Goal: Task Accomplishment & Management: Use online tool/utility

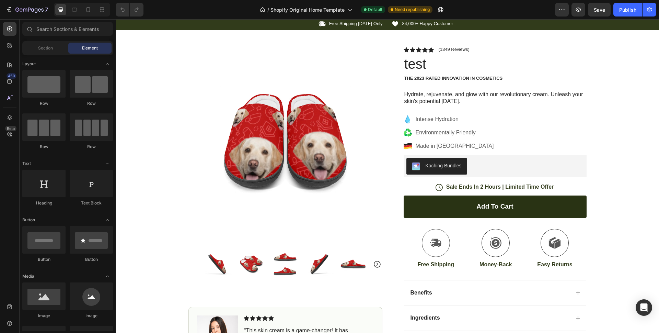
scroll to position [100, 0]
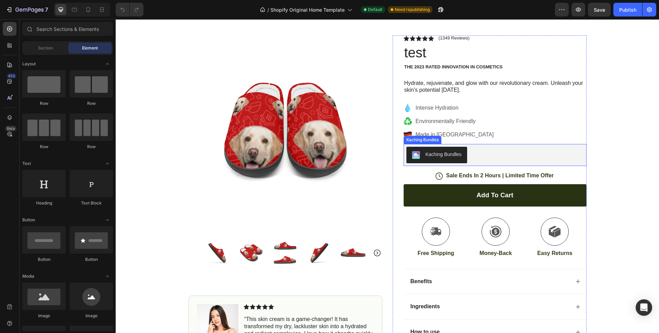
click at [478, 152] on div "Kaching Bundles" at bounding box center [496, 155] width 178 height 16
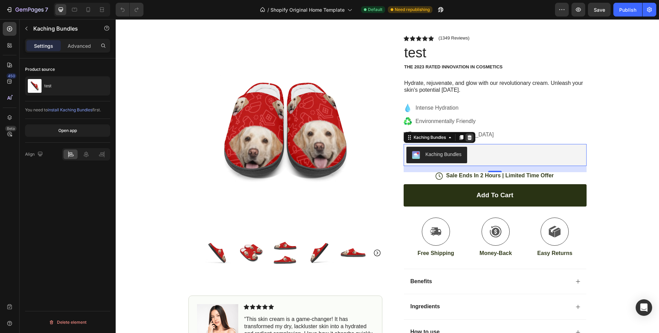
click at [467, 136] on icon at bounding box center [469, 137] width 4 height 5
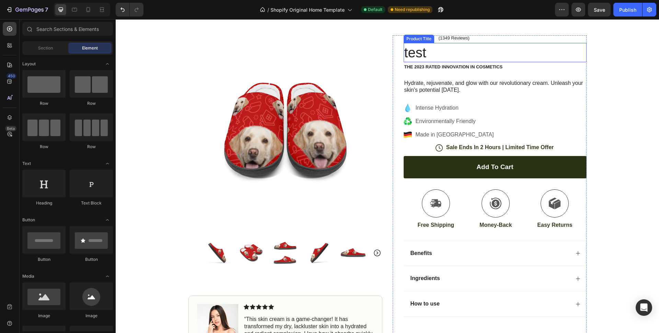
click at [419, 57] on h1 "test" at bounding box center [495, 52] width 183 height 19
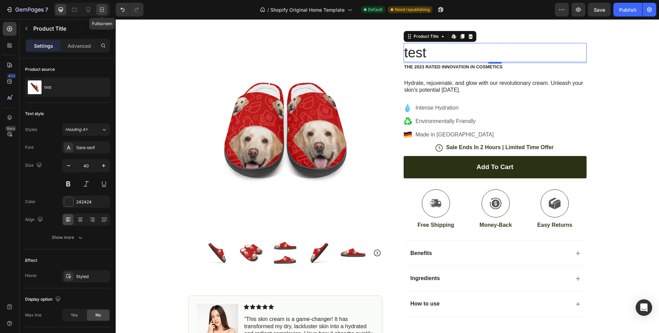
click at [100, 11] on icon at bounding box center [102, 11] width 4 height 1
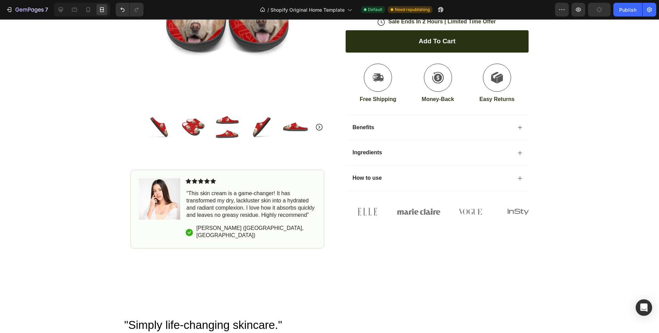
scroll to position [46, 0]
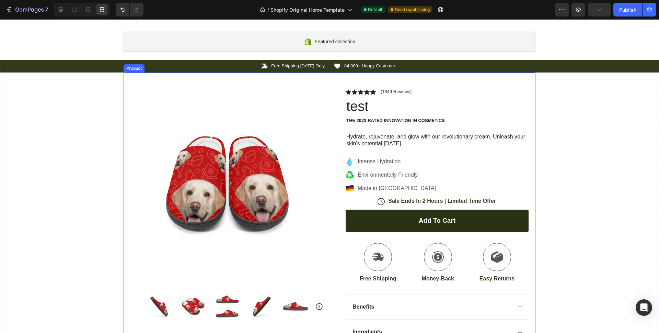
click at [315, 89] on div "Product Images Image Icon Icon Icon Icon Icon Icon List “This skin cream is a g…" at bounding box center [330, 249] width 412 height 355
click at [103, 106] on div "Icon Free Shipping Today Only Text Block Row Icon 84,000+ Happy Customer Text B…" at bounding box center [329, 261] width 659 height 402
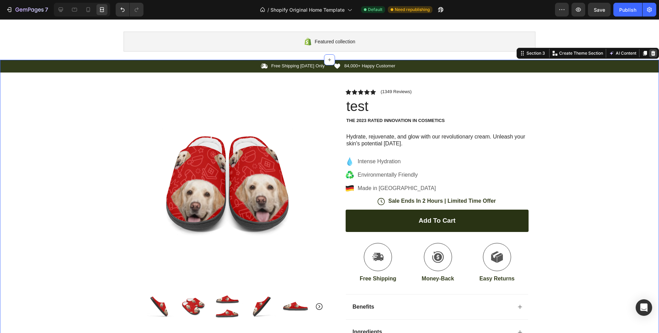
click at [651, 54] on icon at bounding box center [653, 52] width 5 height 5
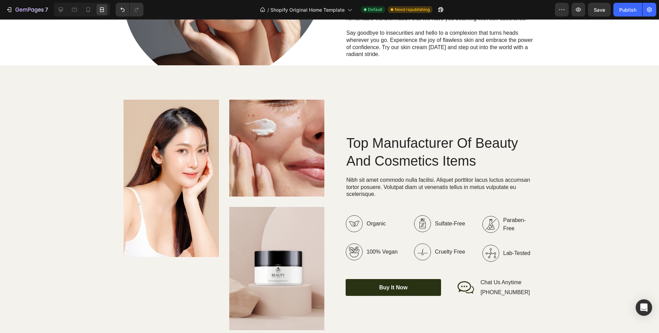
scroll to position [418, 0]
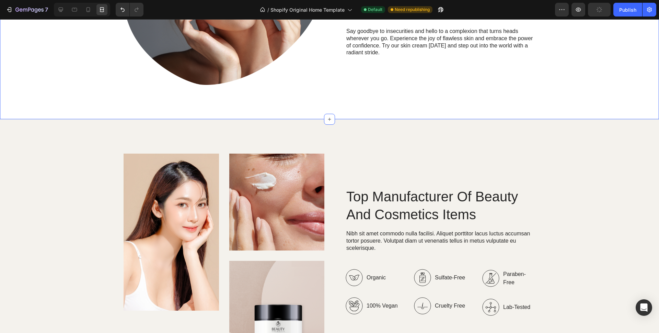
click at [613, 134] on div "Image Image Image Row Top Manufacturer Of Beauty And Cosmetics Items Heading Ni…" at bounding box center [329, 268] width 659 height 299
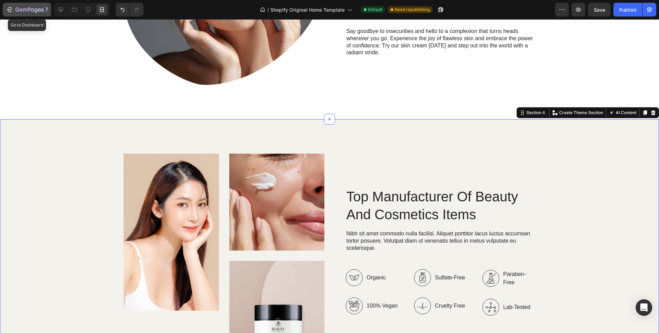
click at [13, 10] on div "7" at bounding box center [27, 9] width 42 height 8
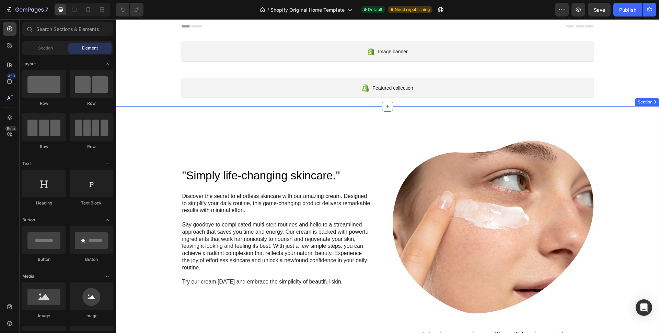
click at [579, 118] on div ""Simply life-changing skincare." Heading Discover the secret to effortless skin…" at bounding box center [388, 293] width 544 height 375
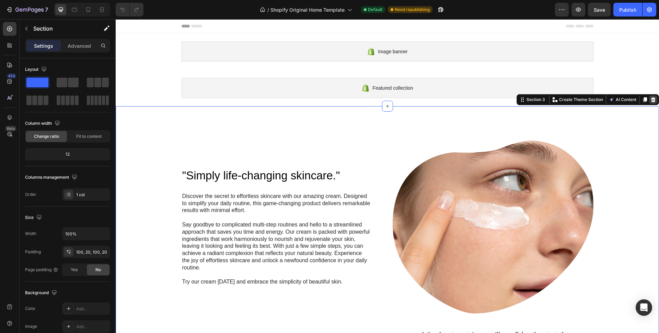
click at [651, 100] on icon at bounding box center [653, 99] width 5 height 5
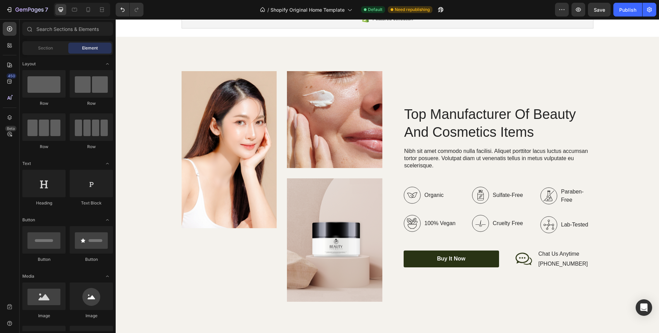
scroll to position [72, 0]
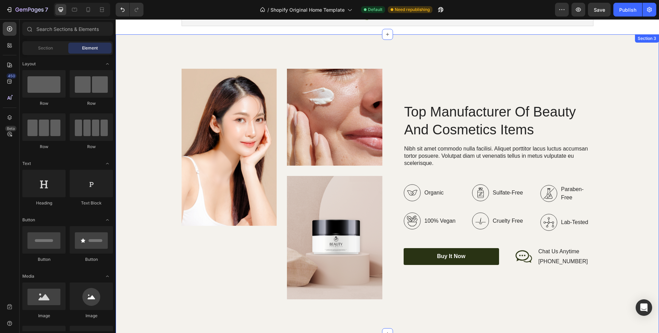
click at [632, 114] on div "Image Image Image Row Top Manufacturer Of Beauty And Cosmetics Items Heading Ni…" at bounding box center [388, 184] width 530 height 230
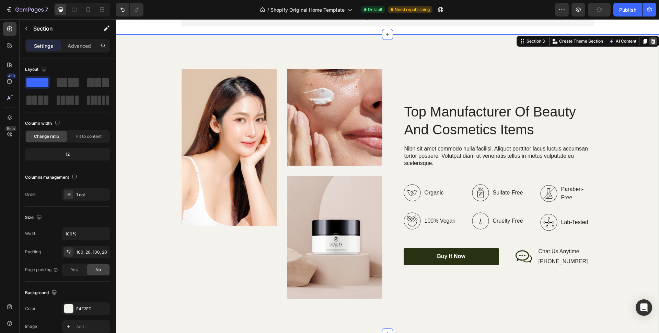
click at [651, 41] on icon at bounding box center [653, 40] width 5 height 5
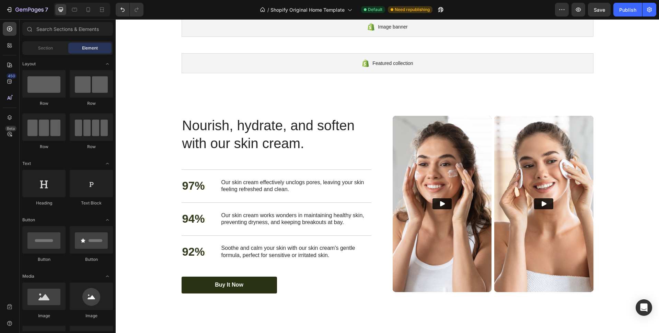
scroll to position [0, 0]
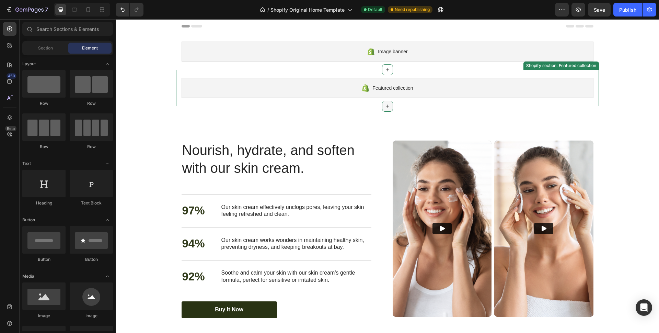
click at [385, 105] on icon at bounding box center [387, 105] width 5 height 5
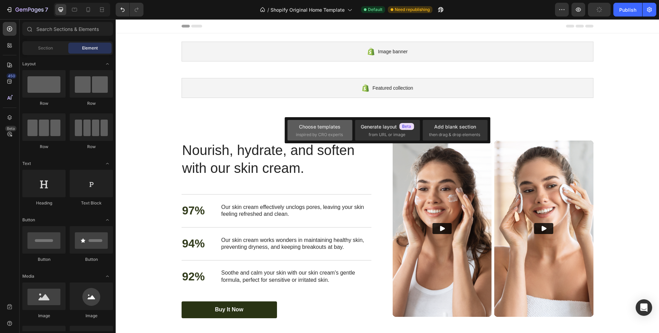
click at [315, 136] on span "inspired by CRO experts" at bounding box center [319, 135] width 47 height 6
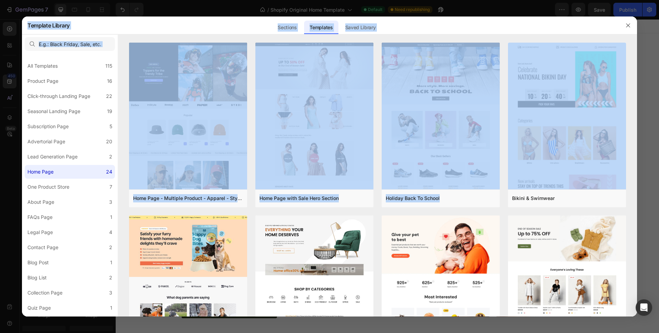
drag, startPoint x: 635, startPoint y: 91, endPoint x: 640, endPoint y: 126, distance: 35.5
click at [640, 126] on div "Template Library Sections Templates Existing pages Saved Library Templates Save…" at bounding box center [329, 166] width 659 height 333
click at [631, 138] on div "Home Page - Multiple Product - Apparel - Style 4 Add to page Preview Home Page …" at bounding box center [377, 179] width 519 height 273
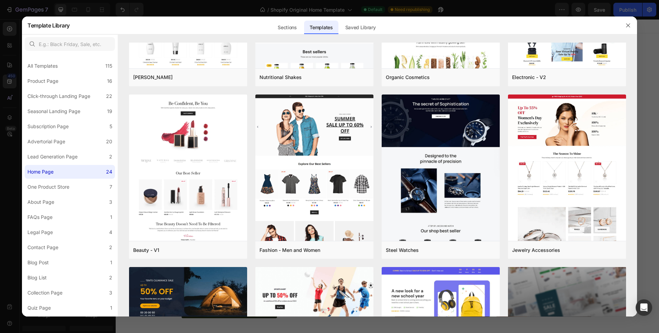
scroll to position [590, 0]
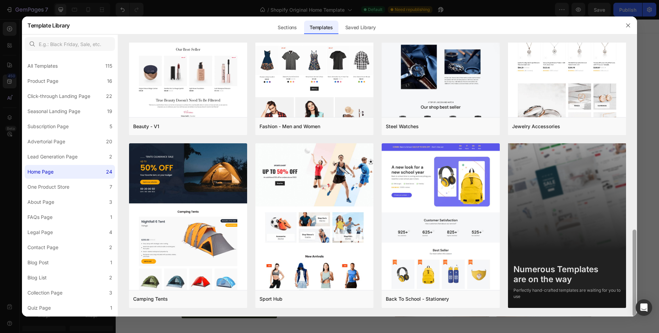
drag, startPoint x: 635, startPoint y: 156, endPoint x: 632, endPoint y: 297, distance: 141.2
click at [632, 297] on div "Home Page - Multiple Product - Apparel - Style 4 Add to page Preview Home Page …" at bounding box center [377, 179] width 519 height 273
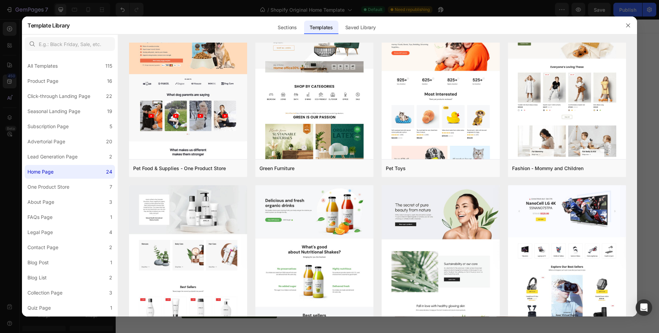
scroll to position [0, 0]
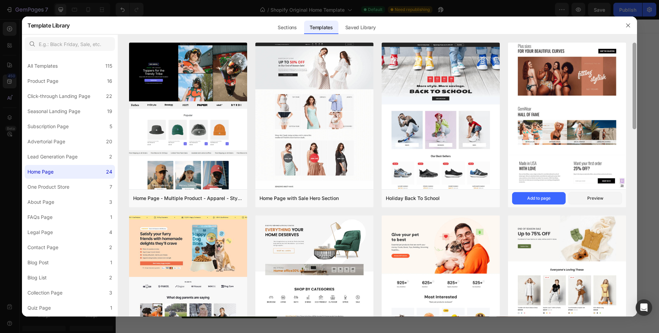
drag, startPoint x: 636, startPoint y: 292, endPoint x: 617, endPoint y: 68, distance: 225.0
click at [617, 68] on div "Home Page - Multiple Product - Apparel - Style 4 Add to page Preview Home Page …" at bounding box center [377, 179] width 519 height 273
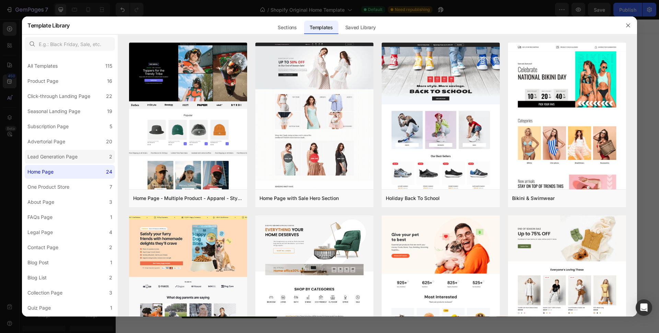
click at [69, 157] on div "Lead Generation Page" at bounding box center [52, 156] width 50 height 8
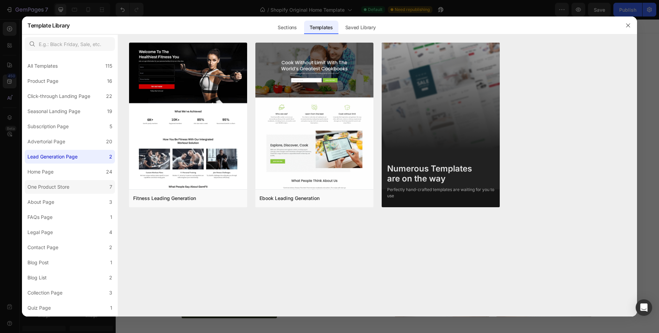
click at [55, 188] on div "One Product Store" at bounding box center [48, 187] width 42 height 8
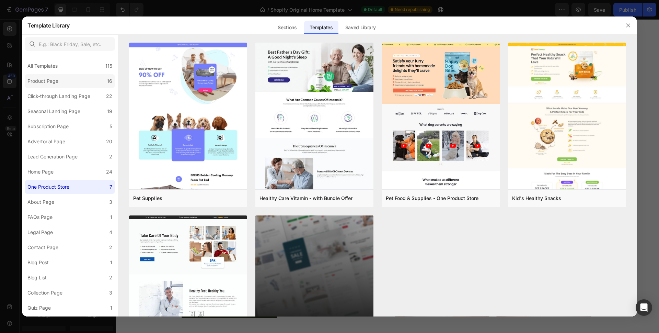
click at [48, 82] on div "Product Page" at bounding box center [42, 81] width 31 height 8
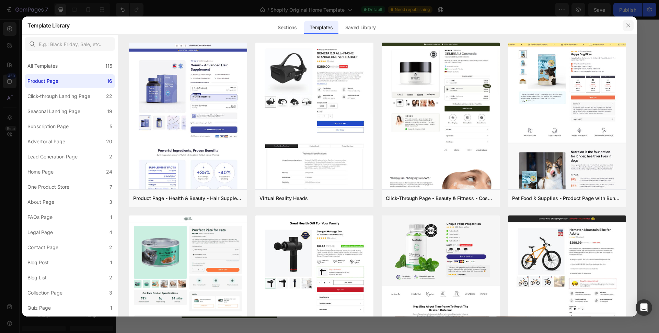
click at [628, 27] on icon "button" at bounding box center [628, 25] width 5 height 5
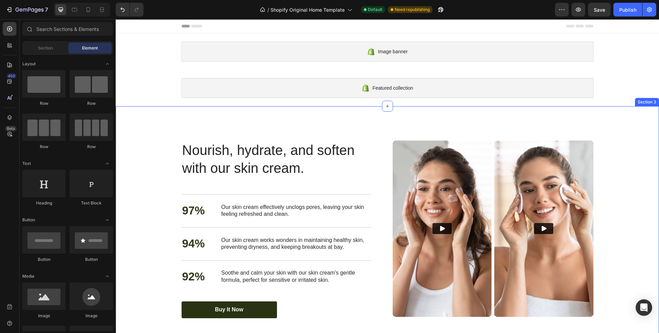
click at [500, 111] on div "Nourish, hydrate, and soften with our skin cream. Heading Nourish, hydrate, and…" at bounding box center [388, 229] width 544 height 246
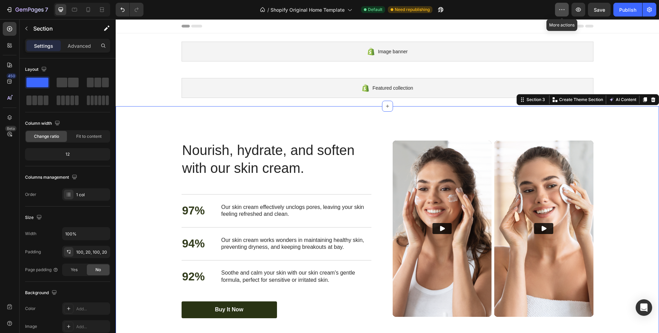
click at [566, 9] on button "button" at bounding box center [562, 10] width 14 height 14
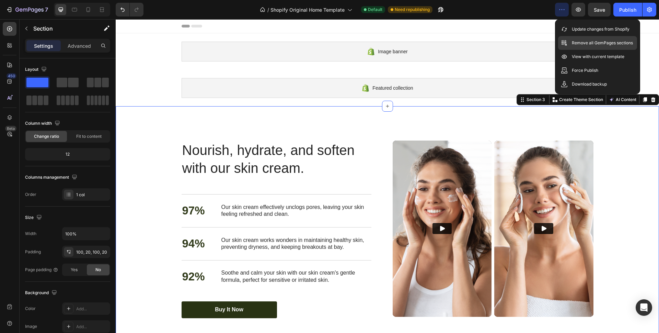
click at [582, 44] on p "Remove all GemPages sections" at bounding box center [602, 42] width 61 height 7
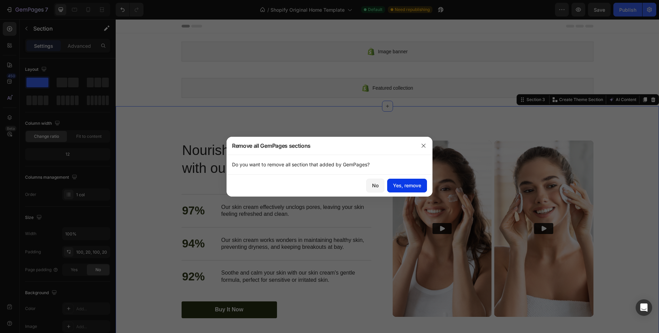
click at [408, 189] on div "Yes, remove" at bounding box center [407, 185] width 28 height 7
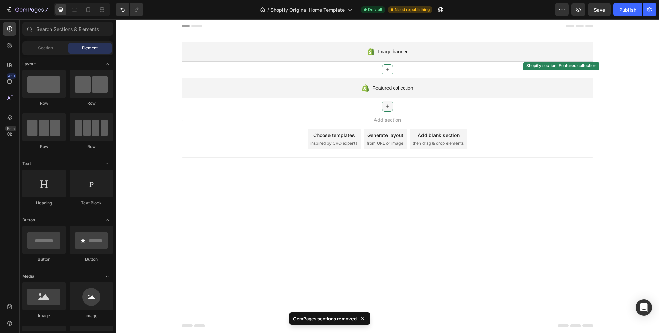
click at [388, 104] on icon at bounding box center [387, 105] width 5 height 5
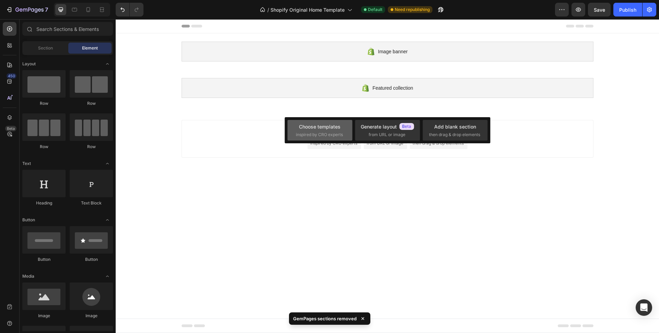
click at [337, 130] on div "Choose templates" at bounding box center [320, 126] width 42 height 7
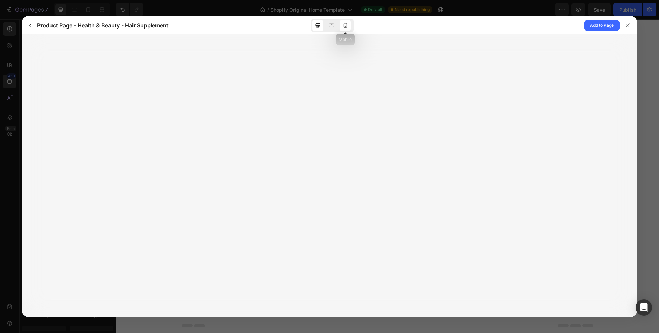
click at [348, 26] on icon at bounding box center [345, 25] width 7 height 7
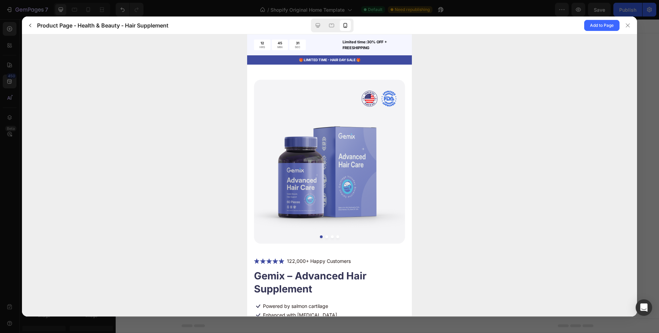
drag, startPoint x: 351, startPoint y: 161, endPoint x: 281, endPoint y: 164, distance: 70.2
click at [281, 164] on img at bounding box center [329, 165] width 151 height 170
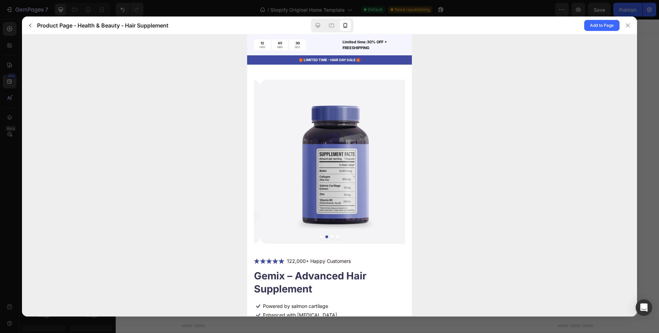
drag, startPoint x: 341, startPoint y: 163, endPoint x: 249, endPoint y: 175, distance: 93.1
click at [249, 175] on gp-row "Your selections will add an additional charge of" at bounding box center [329, 329] width 165 height 529
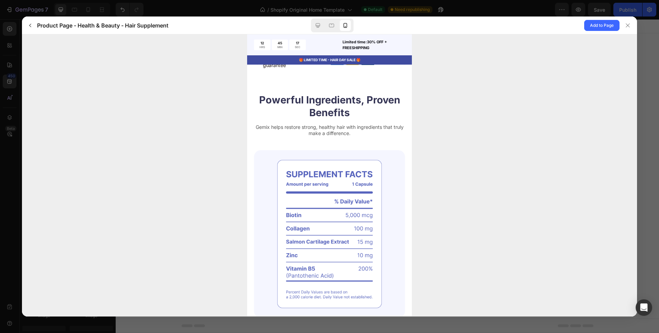
scroll to position [171, 0]
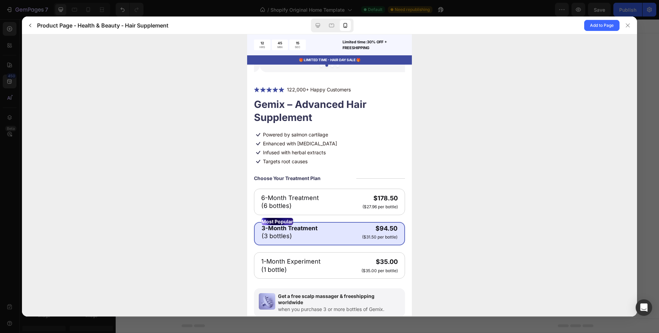
click at [285, 221] on p "Most Popular" at bounding box center [278, 220] width 32 height 7
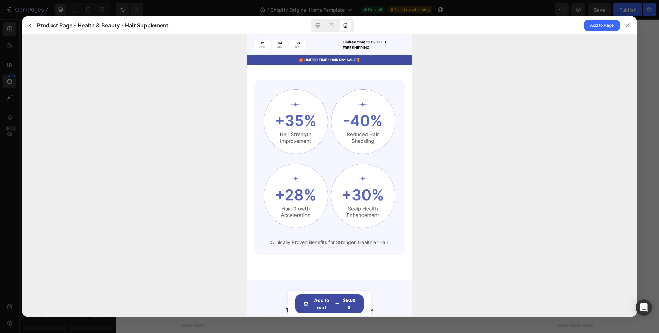
scroll to position [0, 0]
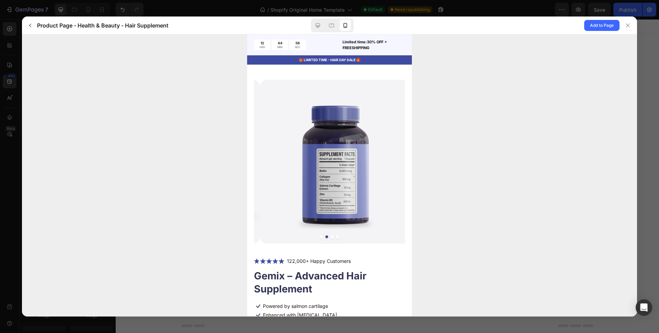
drag, startPoint x: 409, startPoint y: 63, endPoint x: 659, endPoint y: 56, distance: 250.1
click at [607, 27] on span "Add to Page" at bounding box center [602, 25] width 24 height 8
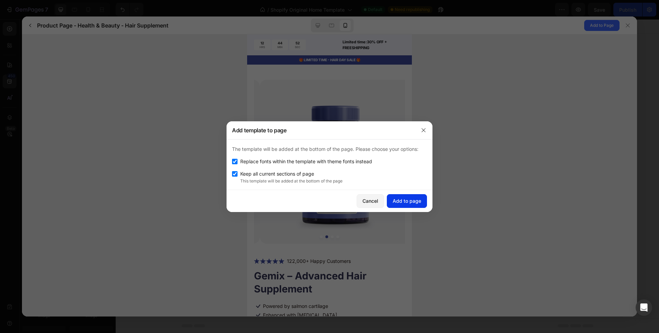
click at [421, 201] on div "Add to page" at bounding box center [407, 200] width 29 height 7
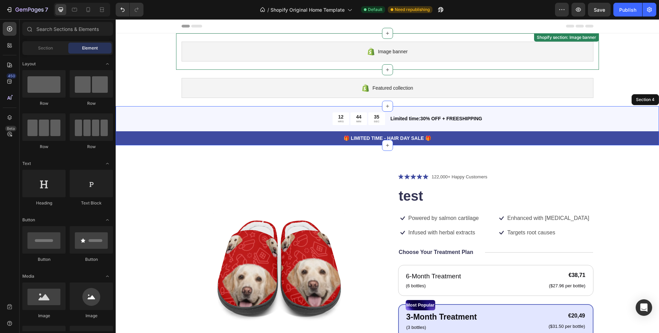
drag, startPoint x: 603, startPoint y: 55, endPoint x: 561, endPoint y: 61, distance: 42.0
click at [561, 61] on div "Image banner" at bounding box center [388, 52] width 412 height 20
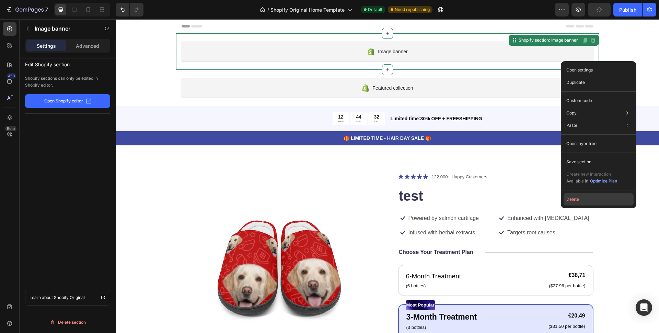
drag, startPoint x: 591, startPoint y: 196, endPoint x: 474, endPoint y: 177, distance: 118.7
click at [591, 196] on button "Delete" at bounding box center [599, 199] width 70 height 12
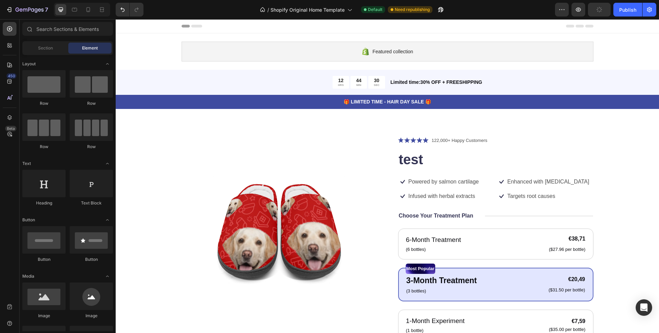
click at [554, 67] on div "Featured collection Shopify section: Featured collection" at bounding box center [387, 51] width 423 height 36
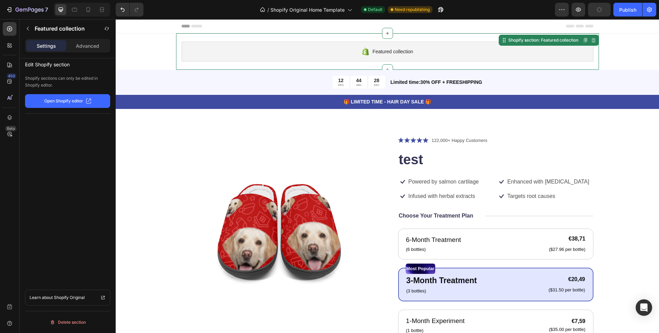
click at [554, 67] on div "Featured collection Shopify section: Featured collection Disabled. Please edit …" at bounding box center [387, 51] width 423 height 36
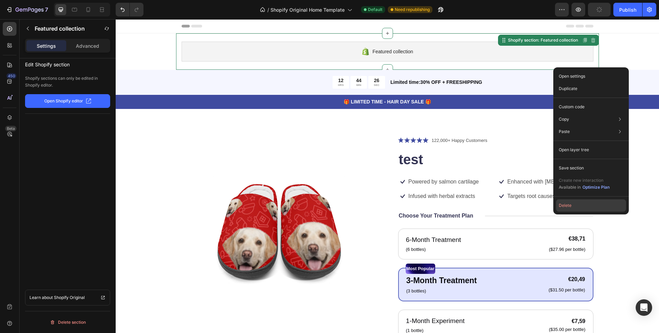
click at [574, 209] on button "Delete" at bounding box center [591, 205] width 70 height 12
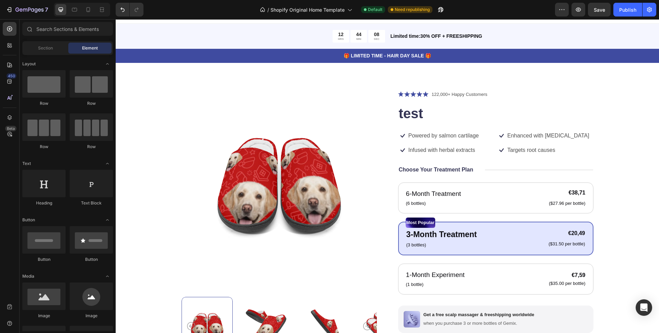
scroll to position [12, 0]
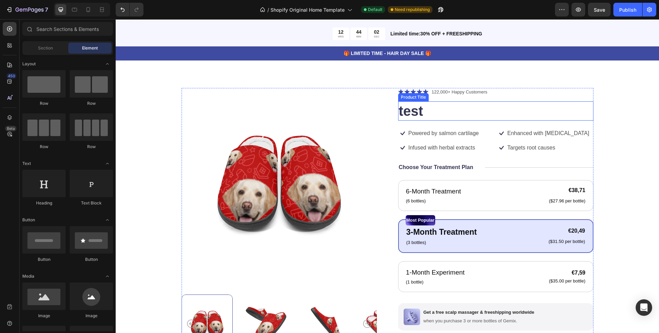
click at [414, 117] on h1 "test" at bounding box center [495, 110] width 195 height 19
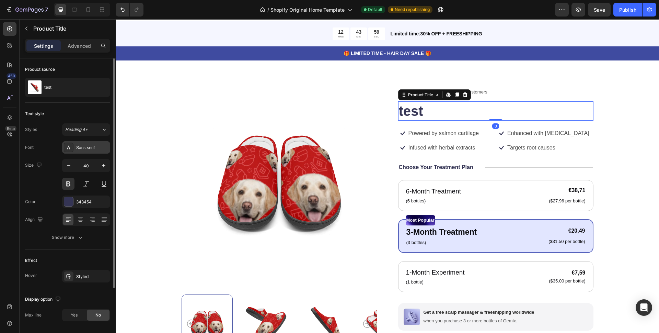
click at [90, 145] on div "Sans-serif" at bounding box center [92, 148] width 32 height 6
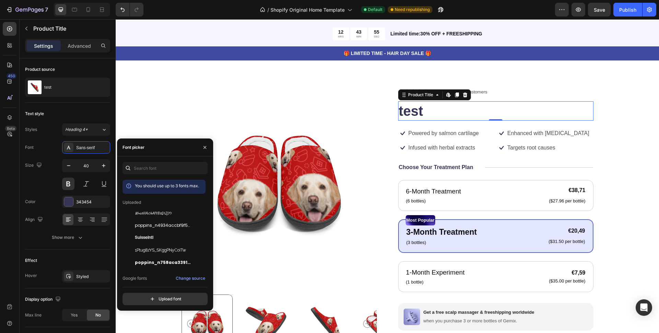
scroll to position [39, 0]
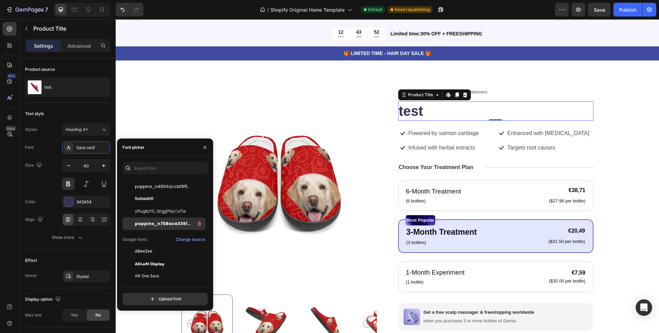
click at [173, 220] on div "poppins_n758aca33913fc6666cc9e8a53f6b16ec5c3c05a3f" at bounding box center [169, 223] width 69 height 8
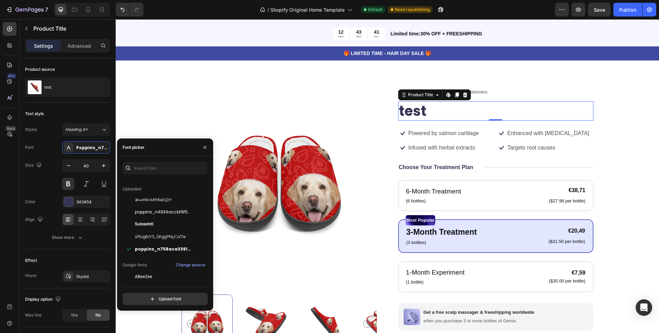
click at [427, 114] on h1 "test" at bounding box center [495, 110] width 195 height 19
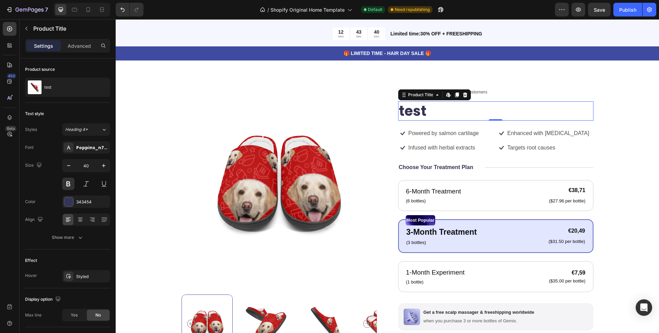
click at [427, 114] on h1 "test" at bounding box center [495, 110] width 195 height 19
click at [442, 107] on h1 "test" at bounding box center [495, 110] width 195 height 19
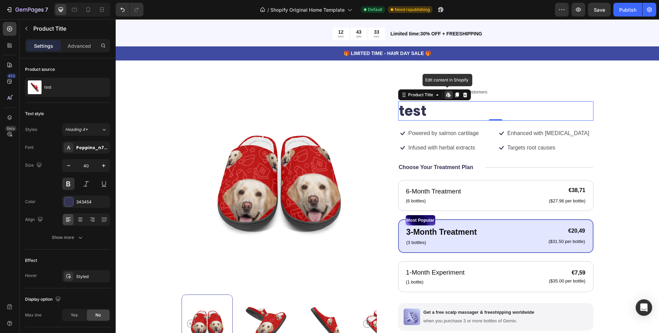
click at [442, 107] on h1 "test" at bounding box center [495, 110] width 195 height 19
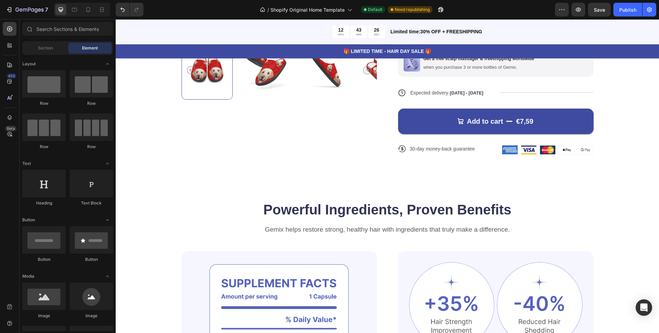
scroll to position [261, 0]
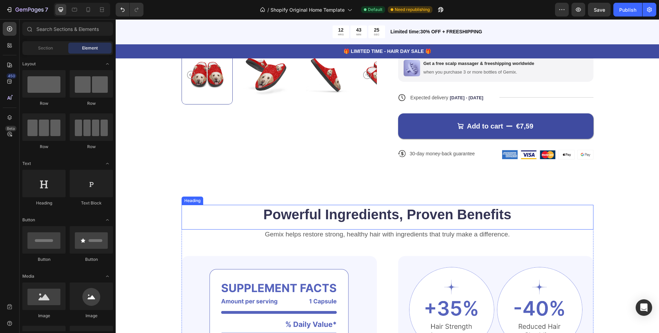
click at [454, 219] on h2 "Powerful Ingredients, Proven Benefits" at bounding box center [388, 214] width 412 height 19
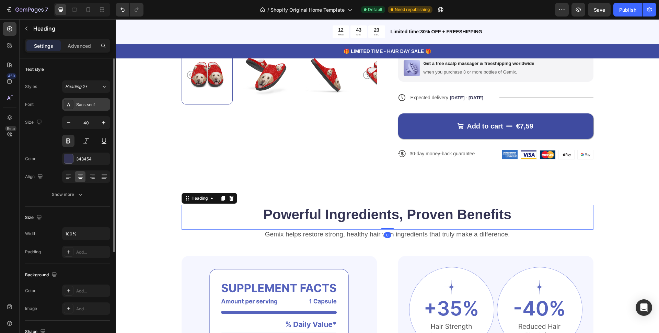
click at [70, 104] on icon at bounding box center [68, 104] width 5 height 5
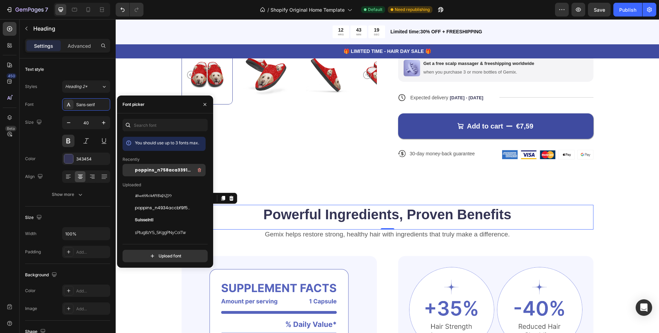
click at [158, 172] on span "poppins_n758aca33913fc6666cc9e8a53f6b16ec5c3c05a3f" at bounding box center [163, 170] width 57 height 6
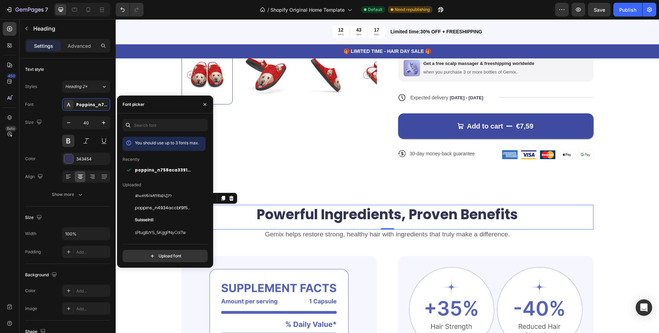
click at [261, 220] on h2 "Powerful Ingredients, Proven Benefits" at bounding box center [388, 214] width 412 height 19
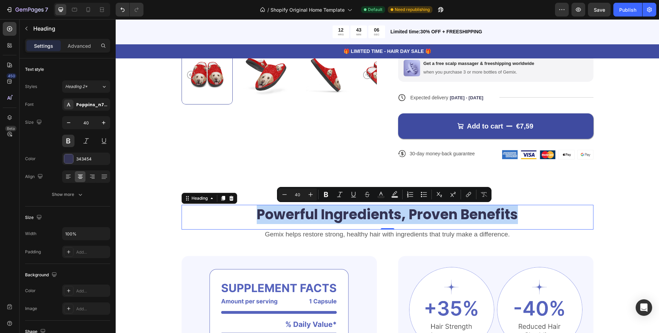
click at [304, 217] on p "Powerful Ingredients, Proven Benefits" at bounding box center [387, 214] width 411 height 18
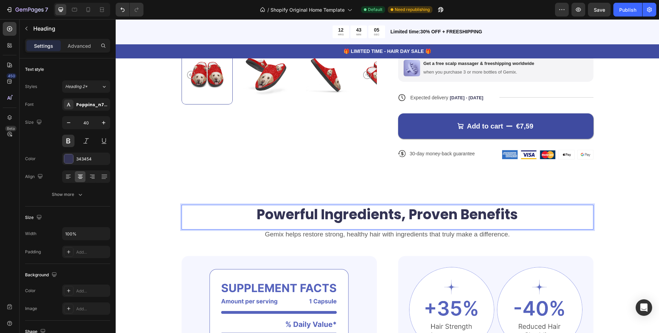
click at [304, 217] on p "Powerful Ingredients, Proven Benefits" at bounding box center [387, 214] width 411 height 18
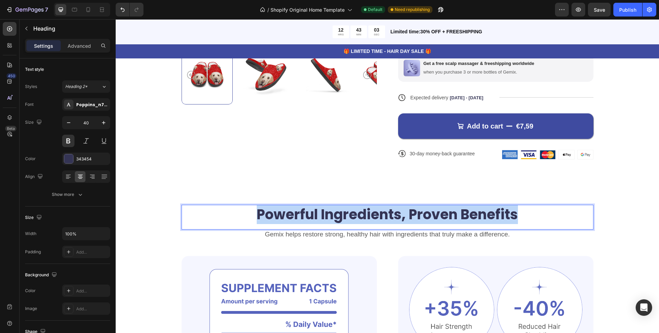
click at [304, 217] on p "Powerful Ingredients, Proven Benefits" at bounding box center [387, 214] width 411 height 18
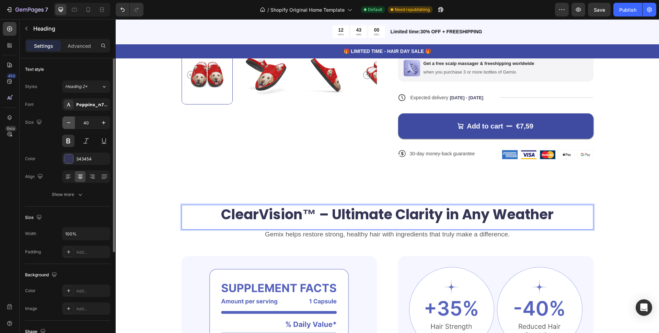
click at [69, 122] on icon "button" at bounding box center [68, 122] width 7 height 7
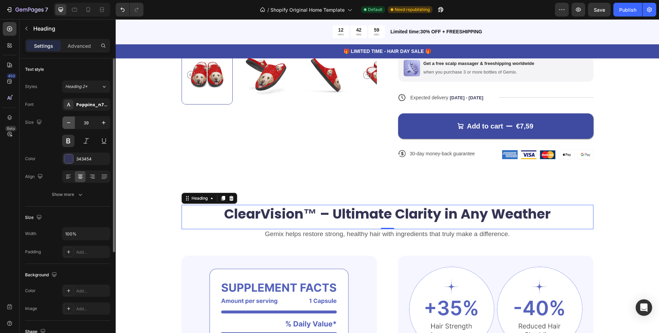
click at [69, 122] on icon "button" at bounding box center [68, 122] width 7 height 7
type input "38"
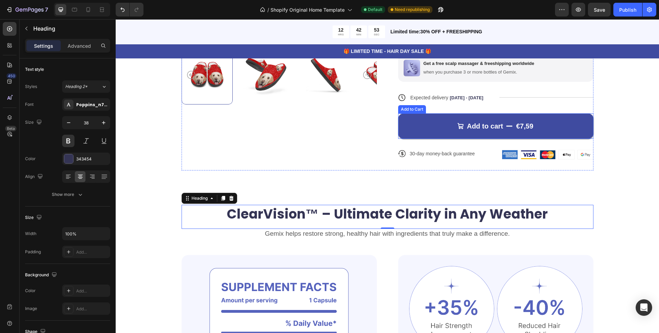
drag, startPoint x: 186, startPoint y: 199, endPoint x: 376, endPoint y: 178, distance: 191.1
drag, startPoint x: 185, startPoint y: 197, endPoint x: 349, endPoint y: 227, distance: 166.0
click at [349, 227] on div "ClearVision™ – Ultimate Clarity in Any Weather Heading 0" at bounding box center [388, 217] width 412 height 24
click at [220, 201] on icon at bounding box center [222, 197] width 5 height 5
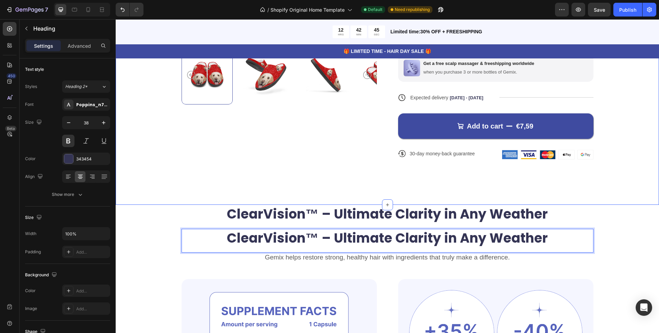
click at [254, 194] on div "Product Images Icon Icon Icon Icon Icon Icon List 122,000+ Happy Customers Text…" at bounding box center [388, 8] width 544 height 393
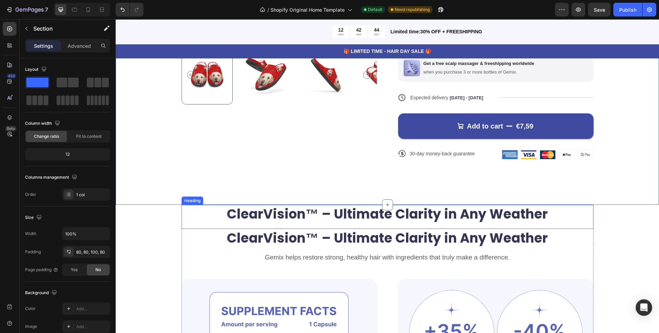
click at [249, 214] on p "ClearVision™ – Ultimate Clarity in Any Weather" at bounding box center [387, 213] width 411 height 17
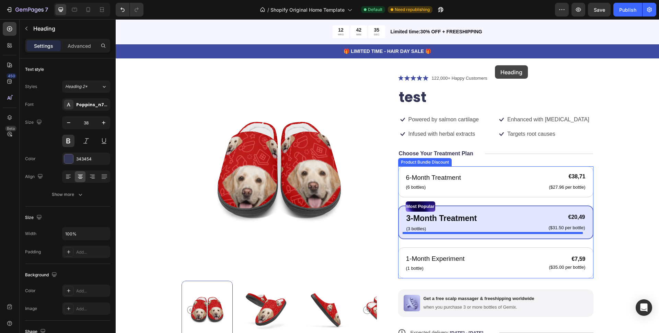
scroll to position [0, 0]
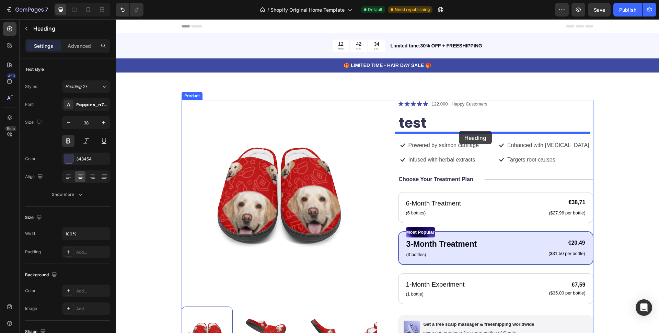
drag, startPoint x: 189, startPoint y: 198, endPoint x: 459, endPoint y: 131, distance: 278.3
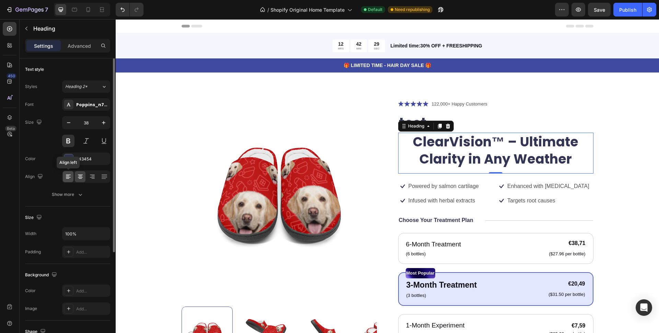
click at [68, 178] on icon at bounding box center [68, 176] width 7 height 7
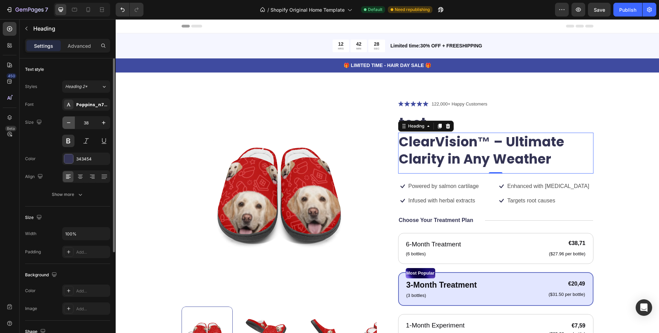
click at [71, 123] on icon "button" at bounding box center [68, 122] width 7 height 7
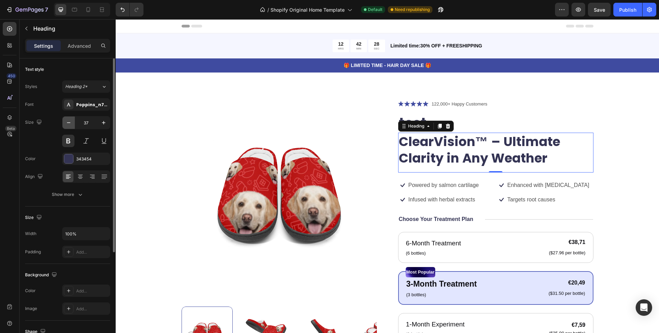
click at [71, 123] on icon "button" at bounding box center [68, 122] width 7 height 7
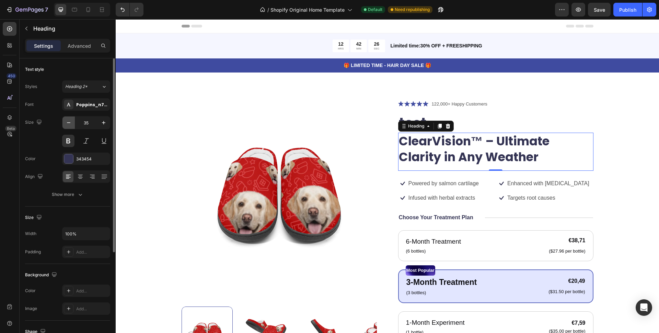
click at [71, 123] on icon "button" at bounding box center [68, 122] width 7 height 7
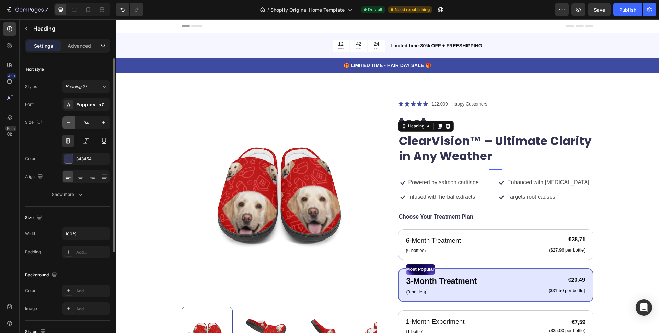
click at [71, 123] on icon "button" at bounding box center [68, 122] width 7 height 7
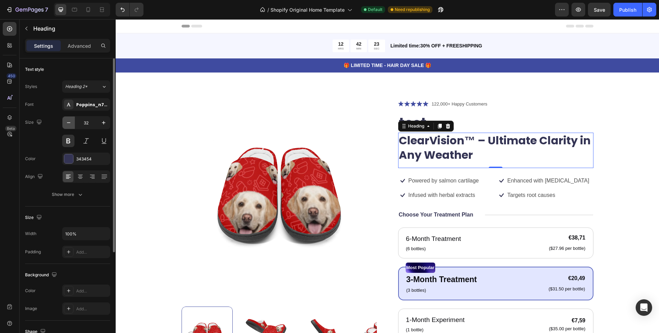
click at [71, 123] on icon "button" at bounding box center [68, 122] width 7 height 7
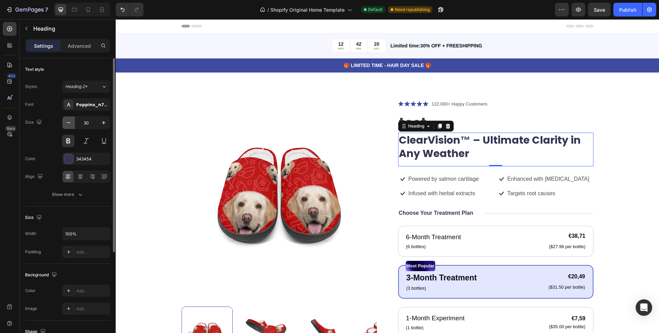
click at [71, 123] on icon "button" at bounding box center [68, 122] width 7 height 7
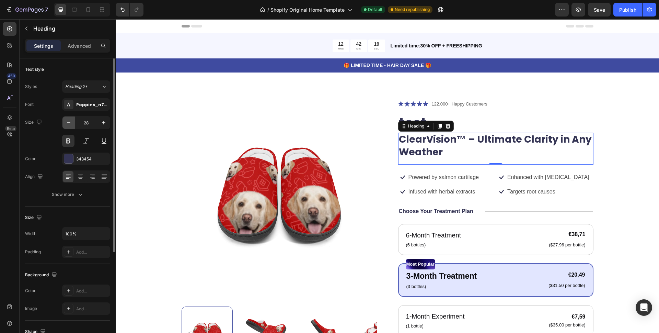
click at [71, 123] on icon "button" at bounding box center [68, 122] width 7 height 7
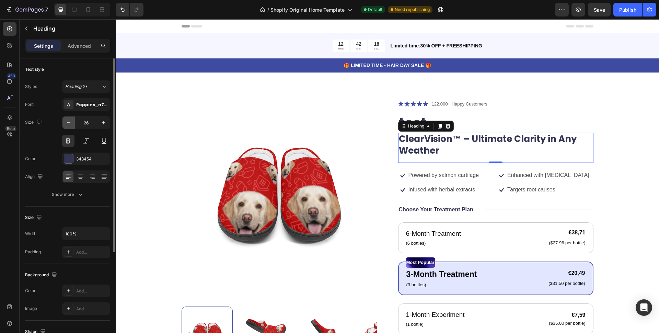
click at [71, 123] on icon "button" at bounding box center [68, 122] width 7 height 7
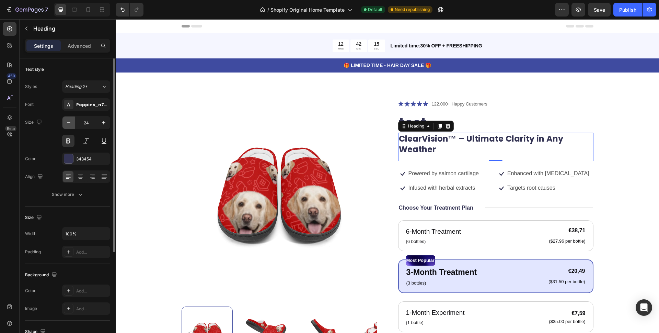
click at [71, 123] on icon "button" at bounding box center [68, 122] width 7 height 7
type input "23"
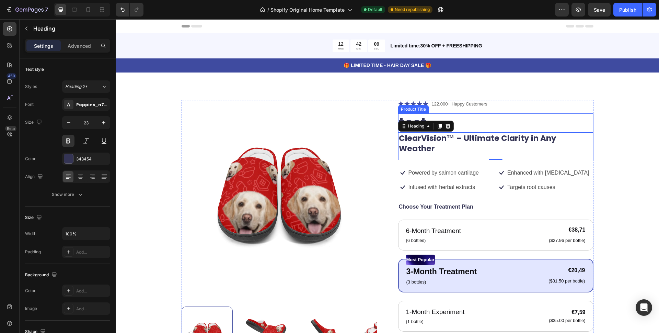
click at [586, 128] on h1 "test" at bounding box center [495, 122] width 195 height 19
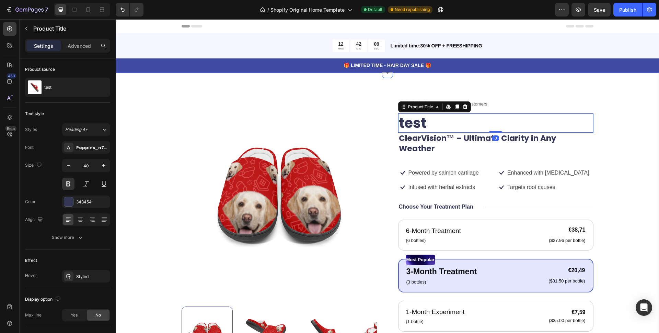
click at [630, 132] on div "Product Images Icon Icon Icon Icon Icon Icon List 122,000+ Happy Customers Text…" at bounding box center [388, 282] width 544 height 420
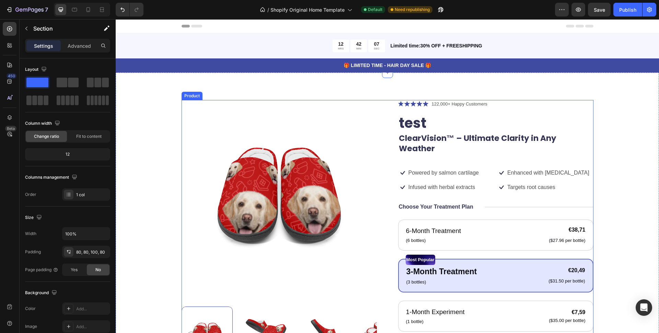
click at [578, 170] on div "Icon Icon Icon Icon Icon Icon List 122,000+ Happy Customers Text Block Row test…" at bounding box center [495, 279] width 195 height 359
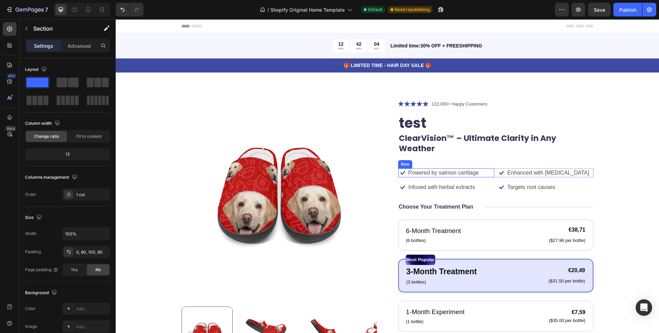
click at [487, 168] on div "Icon Powered by salmon cartilage Text Block Row" at bounding box center [446, 172] width 96 height 9
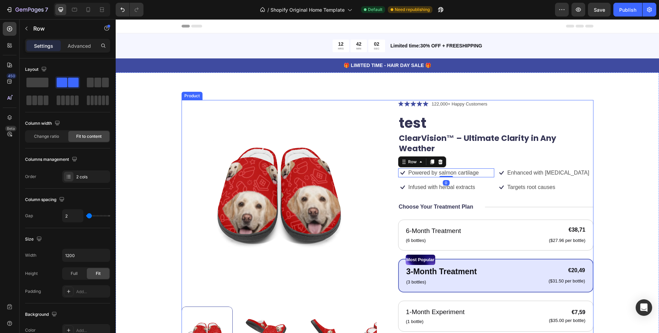
click at [489, 170] on div "Icon Icon Icon Icon Icon Icon List 122,000+ Happy Customers Text Block Row test…" at bounding box center [495, 279] width 195 height 359
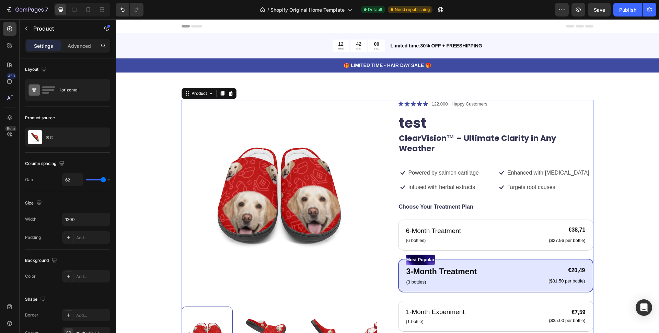
click at [477, 169] on div "Icon Icon Icon Icon Icon Icon List 122,000+ Happy Customers Text Block Row test…" at bounding box center [495, 279] width 195 height 359
click at [490, 168] on div "Icon Powered by salmon cartilage Text Block Row" at bounding box center [446, 172] width 96 height 9
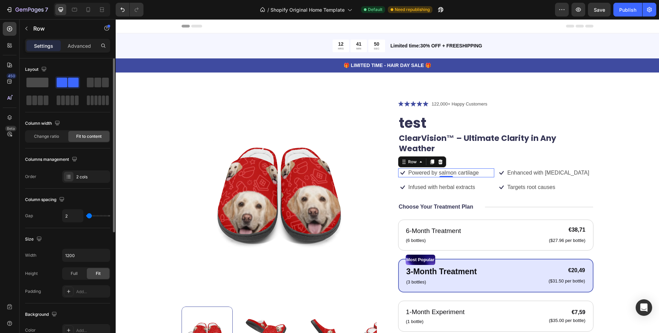
click at [33, 88] on div at bounding box center [37, 82] width 25 height 12
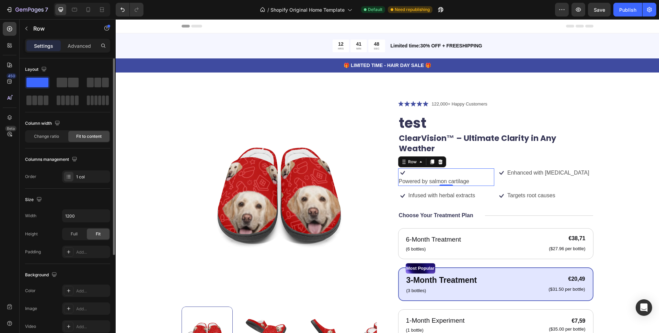
click at [33, 88] on div at bounding box center [37, 82] width 25 height 12
click at [67, 81] on span at bounding box center [62, 83] width 11 height 10
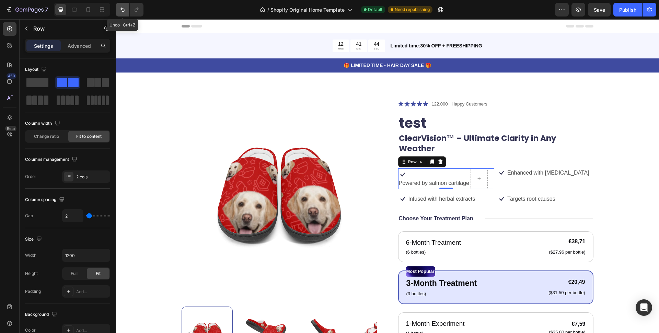
click at [127, 13] on button "Undo/Redo" at bounding box center [123, 10] width 14 height 14
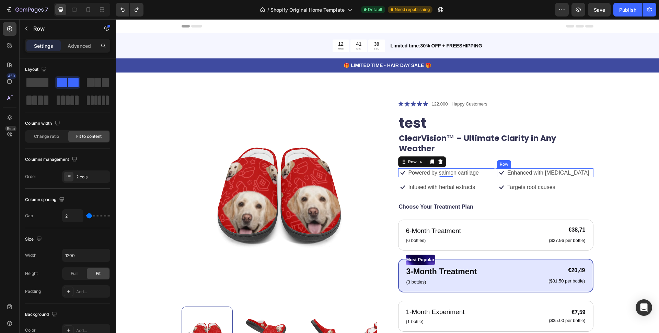
click at [564, 168] on div "Icon Enhanced with biotin Text Block Row" at bounding box center [545, 172] width 96 height 9
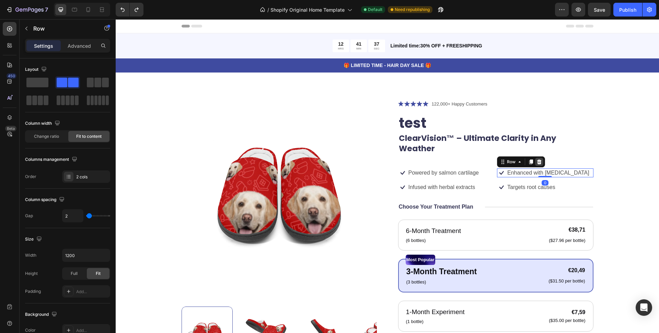
click at [537, 159] on icon at bounding box center [539, 161] width 4 height 5
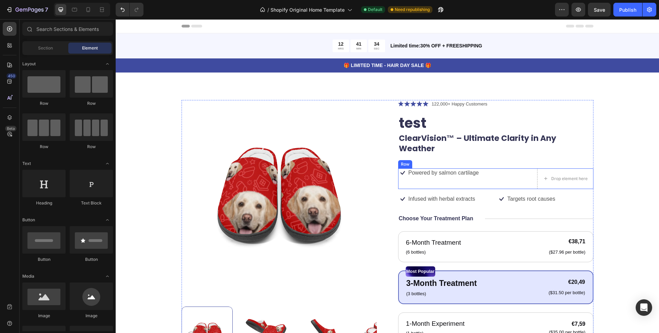
click at [525, 174] on div "Icon Powered by salmon cartilage Text Block Row" at bounding box center [466, 178] width 136 height 21
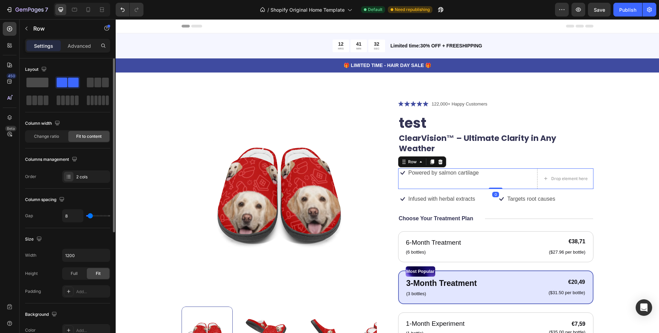
click at [43, 80] on span at bounding box center [37, 83] width 22 height 10
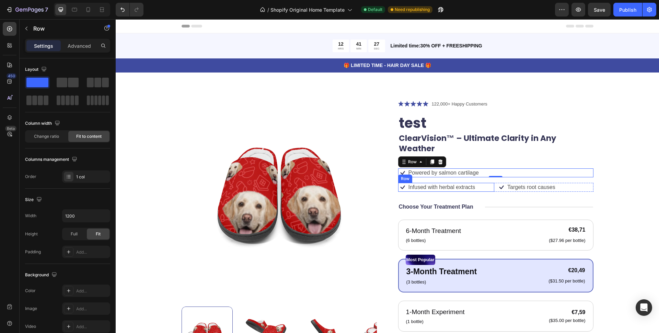
click at [490, 183] on div "Icon Infused with herbal extracts Text Block Row" at bounding box center [446, 187] width 96 height 9
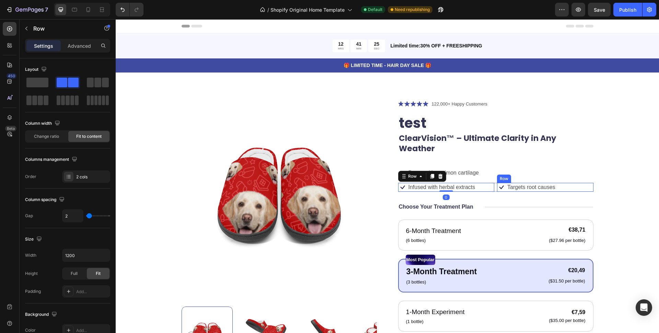
click at [555, 183] on div "Icon Targets root causes Text Block Row" at bounding box center [545, 187] width 96 height 9
click at [493, 183] on div "Icon Infused with herbal extracts Text Block Row Icon Targets root causes Text …" at bounding box center [495, 187] width 195 height 9
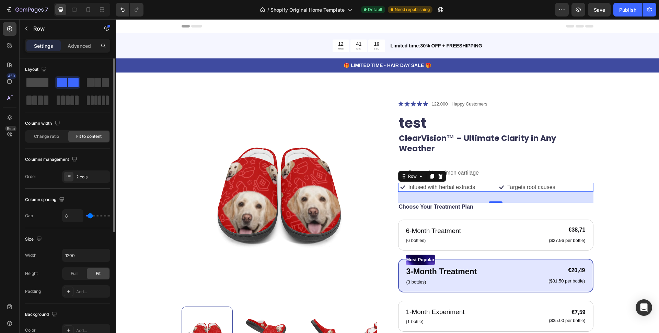
click at [33, 84] on span at bounding box center [37, 83] width 22 height 10
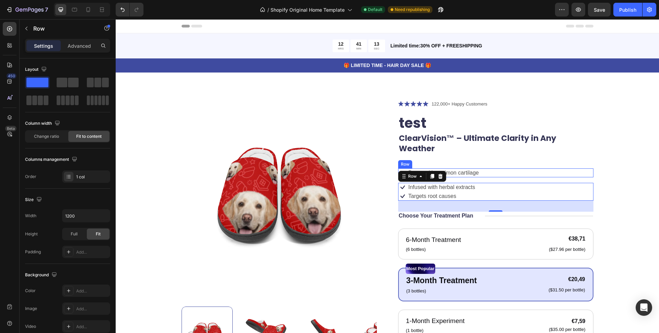
click at [480, 168] on div "Icon Powered by salmon cartilage Text Block Row" at bounding box center [495, 172] width 195 height 9
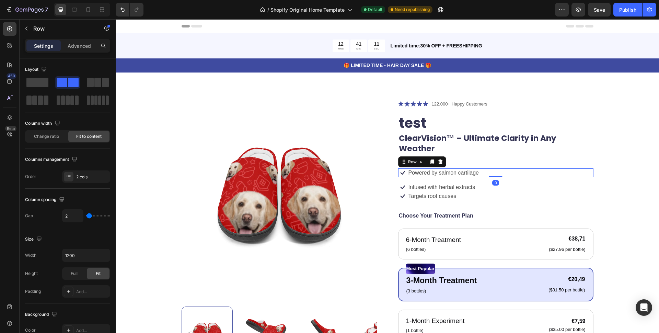
click at [440, 159] on icon at bounding box center [440, 161] width 5 height 5
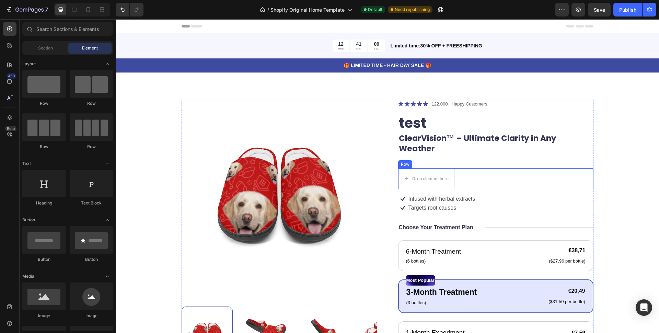
click at [463, 173] on div "Drop element here Row" at bounding box center [495, 178] width 195 height 21
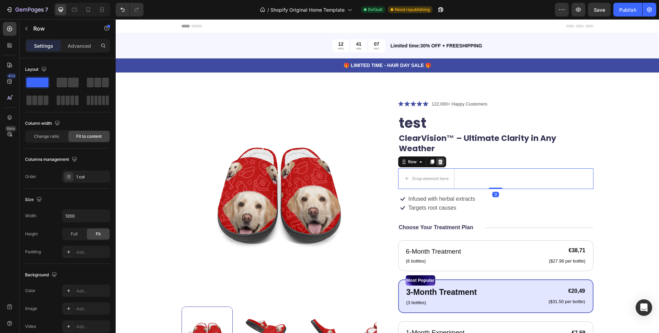
click at [438, 159] on icon at bounding box center [440, 161] width 4 height 5
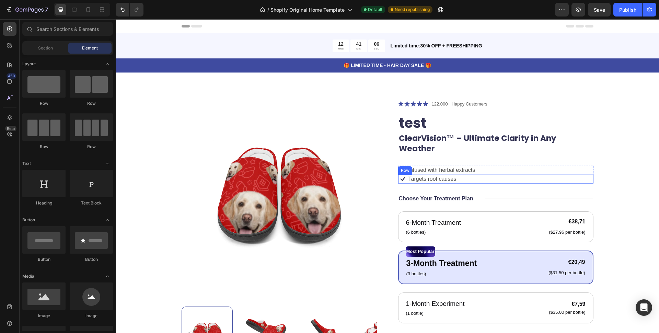
click at [458, 174] on div "Icon Targets root causes Text Block Row" at bounding box center [495, 178] width 195 height 9
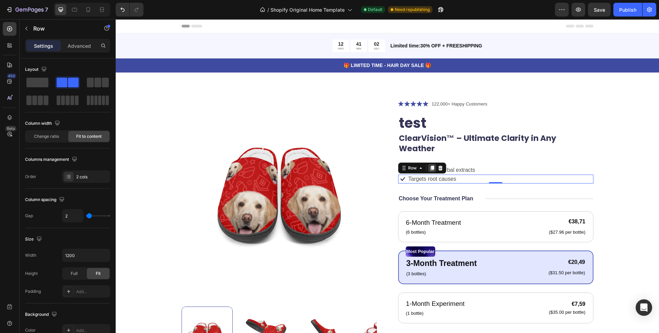
click at [430, 166] on icon at bounding box center [432, 168] width 4 height 5
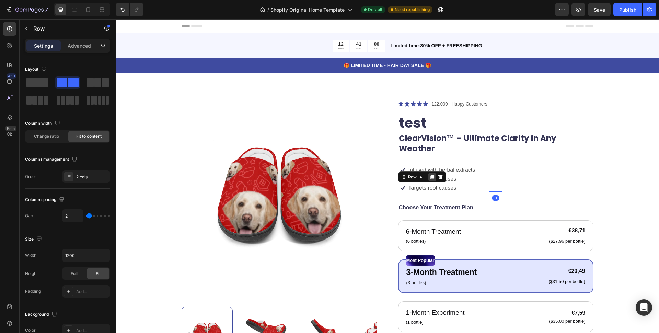
click at [432, 173] on div at bounding box center [432, 177] width 8 height 8
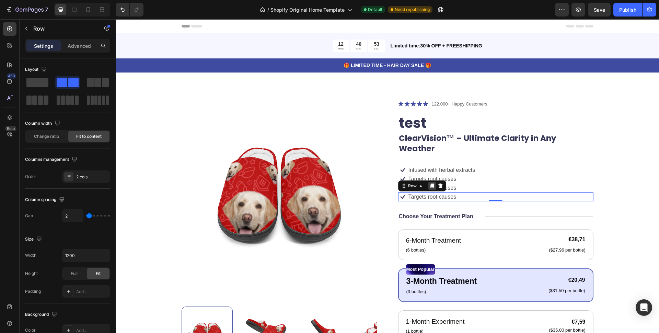
click at [430, 183] on icon at bounding box center [432, 185] width 4 height 5
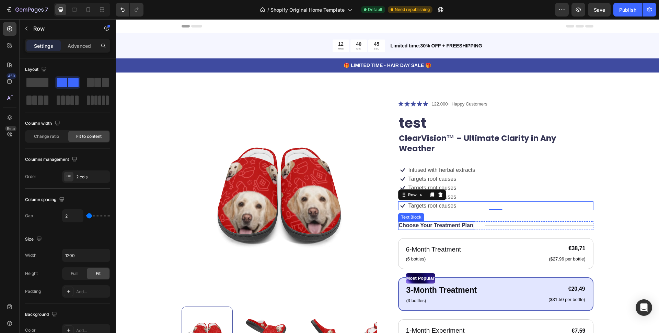
click at [446, 222] on p "Choose Your Treatment Plan" at bounding box center [436, 225] width 75 height 7
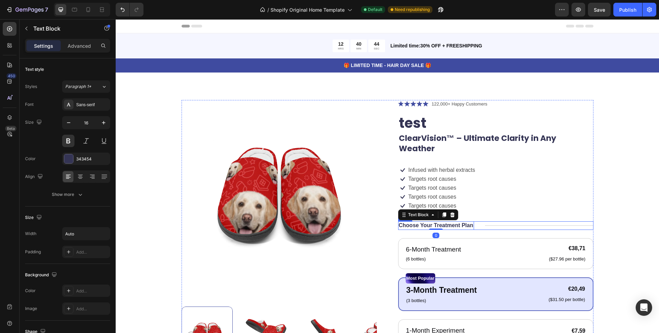
click at [493, 221] on div "Title Line" at bounding box center [539, 225] width 109 height 9
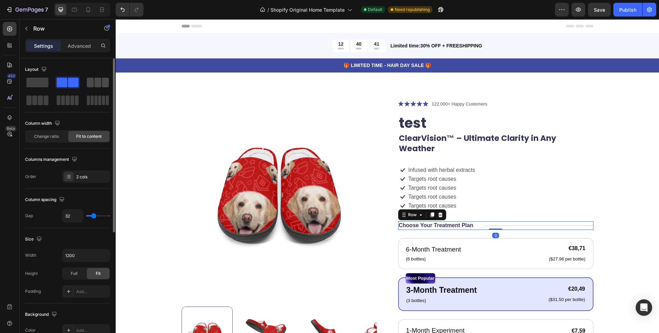
click at [102, 84] on span at bounding box center [105, 83] width 7 height 10
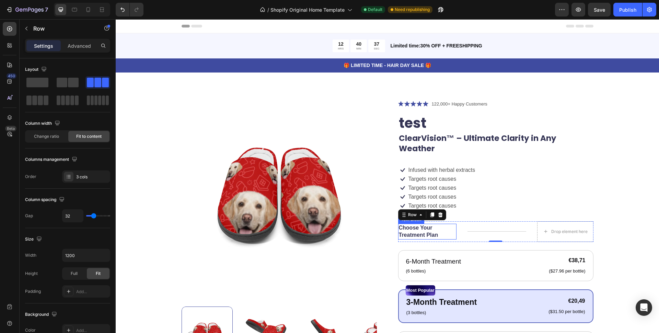
click at [424, 224] on p "Choose Your Treatment Plan" at bounding box center [427, 231] width 57 height 14
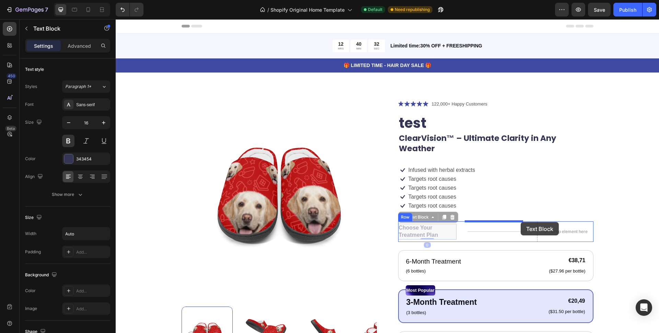
drag, startPoint x: 404, startPoint y: 208, endPoint x: 521, endPoint y: 222, distance: 117.9
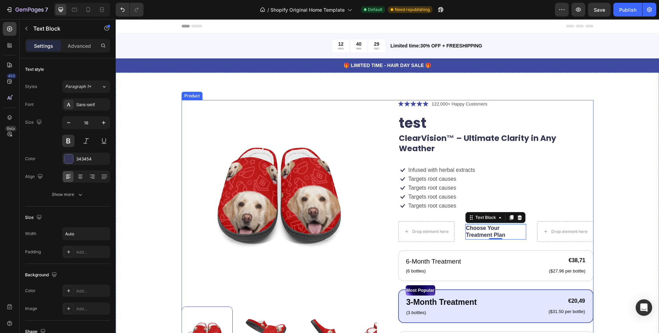
click at [522, 234] on div "Icon Icon Icon Icon Icon Icon List 122,000+ Happy Customers Text Block Row test…" at bounding box center [495, 294] width 195 height 389
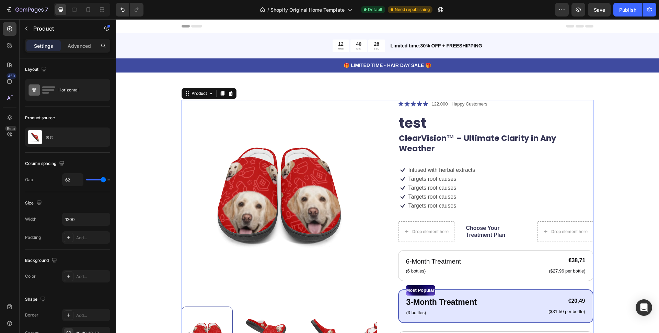
click at [546, 231] on div "Drop element here" at bounding box center [565, 231] width 56 height 21
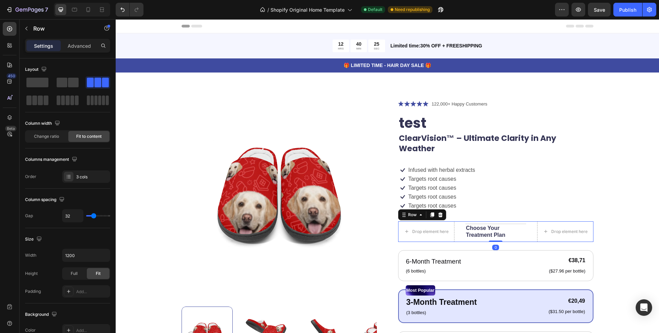
click at [516, 221] on div "Title Line Choose Your Treatment Plan Text Block" at bounding box center [496, 231] width 61 height 21
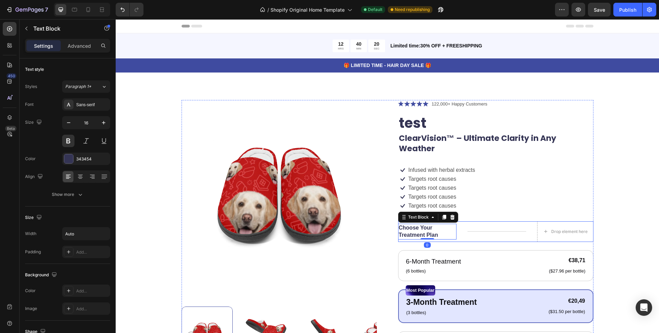
click at [506, 222] on div "Title Line" at bounding box center [497, 231] width 59 height 21
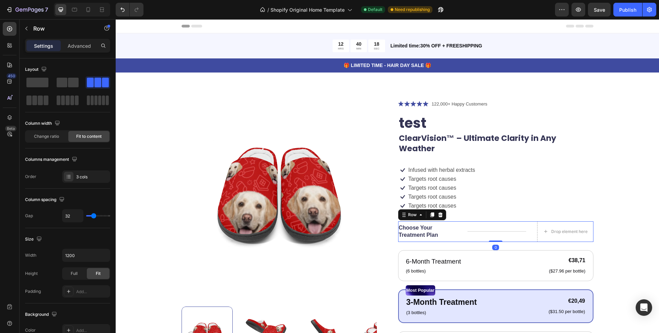
click at [498, 222] on div "Title Line" at bounding box center [497, 231] width 59 height 21
click at [552, 229] on div "Drop element here" at bounding box center [570, 231] width 36 height 5
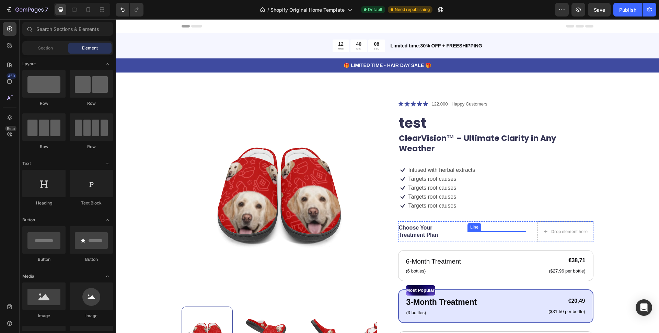
click at [517, 231] on div at bounding box center [497, 231] width 59 height 0
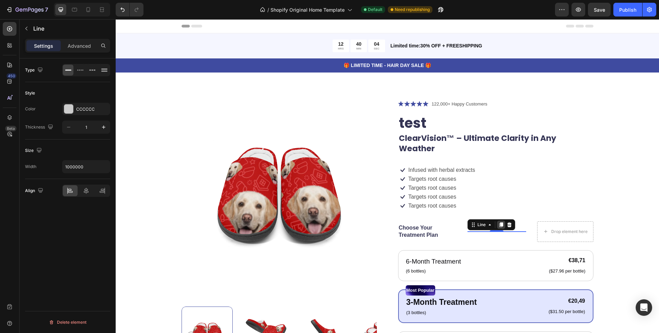
click at [500, 223] on icon at bounding box center [502, 225] width 4 height 5
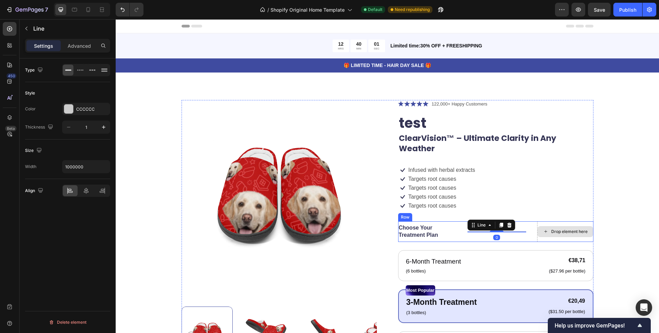
drag, startPoint x: 474, startPoint y: 216, endPoint x: 565, endPoint y: 221, distance: 91.5
click at [565, 221] on div "Choose Your Treatment Plan Text Block Title Line Title Line 0 Drop element here…" at bounding box center [495, 231] width 195 height 21
drag, startPoint x: 470, startPoint y: 215, endPoint x: 559, endPoint y: 222, distance: 88.9
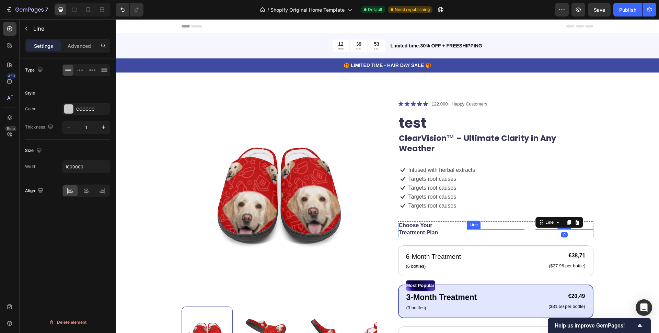
click at [508, 229] on div at bounding box center [496, 229] width 58 height 0
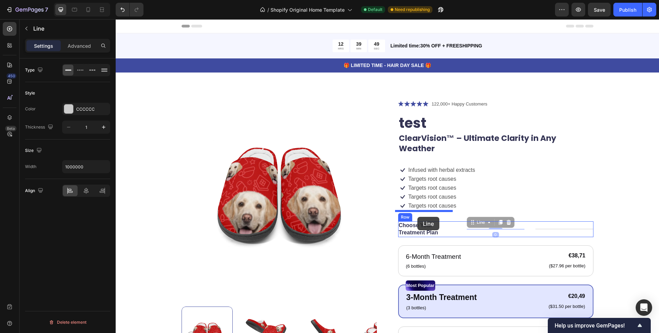
drag, startPoint x: 479, startPoint y: 212, endPoint x: 418, endPoint y: 217, distance: 61.7
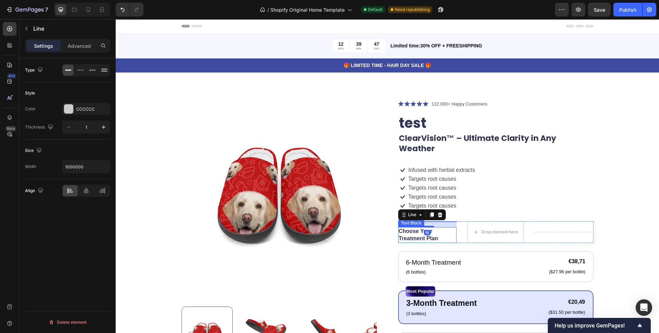
click at [417, 228] on p "Choose Your Treatment Plan" at bounding box center [427, 235] width 57 height 14
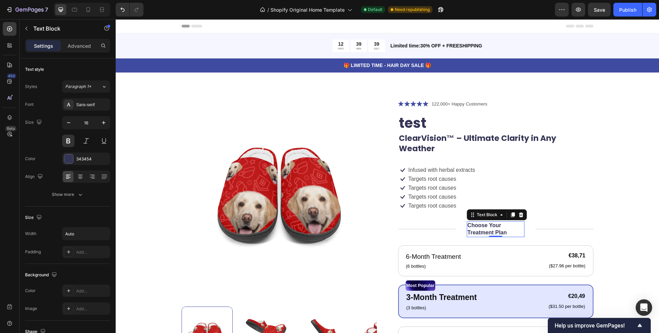
click at [483, 222] on p "Choose Your Treatment Plan" at bounding box center [496, 229] width 56 height 14
click at [73, 124] on button "button" at bounding box center [69, 122] width 12 height 12
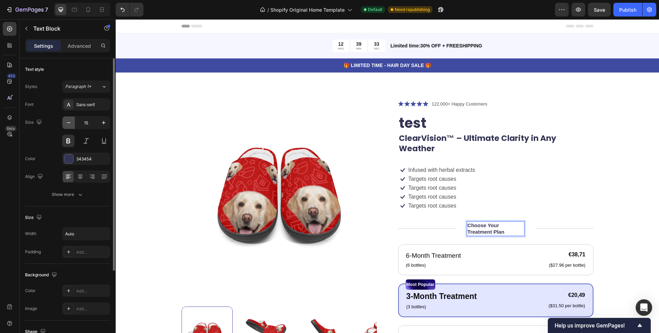
click at [73, 124] on button "button" at bounding box center [69, 122] width 12 height 12
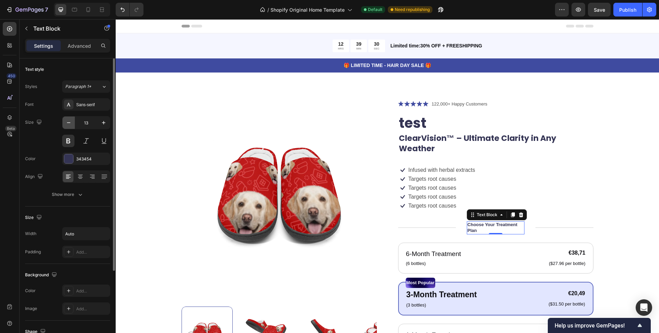
click at [73, 124] on button "button" at bounding box center [69, 122] width 12 height 12
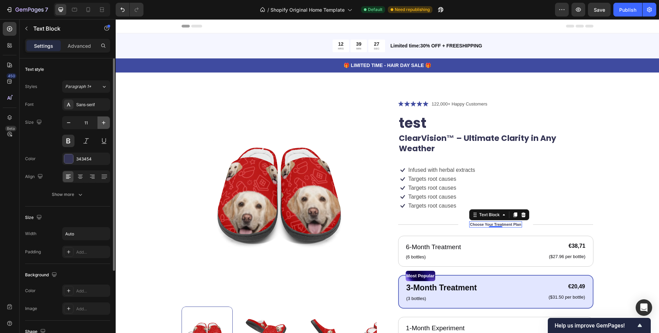
click at [101, 123] on icon "button" at bounding box center [103, 122] width 7 height 7
type input "13"
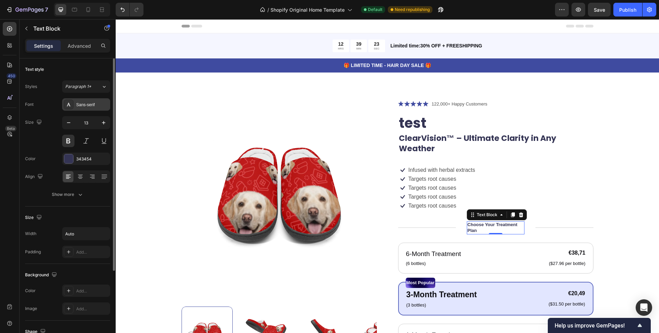
click at [90, 101] on div "Sans-serif" at bounding box center [86, 104] width 48 height 12
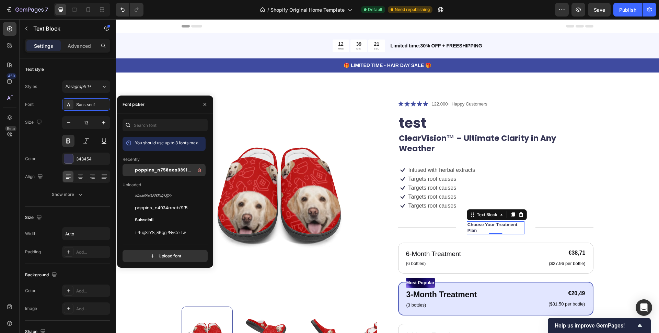
click at [142, 170] on span "poppins_n758aca33913fc6666cc9e8a53f6b16ec5c3c05a3f" at bounding box center [163, 170] width 57 height 6
click at [461, 223] on div "Title Line Choose Your Treatment Plan Text Block 0 Title Line Row" at bounding box center [495, 227] width 195 height 13
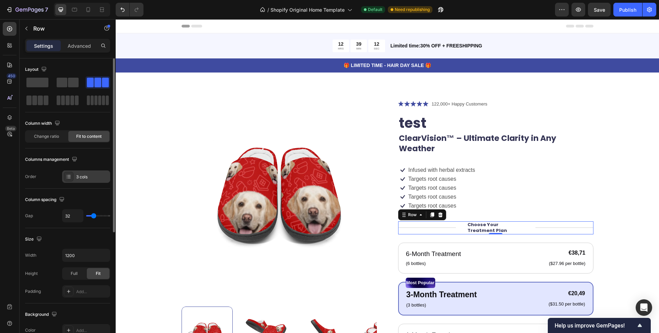
click at [79, 176] on div "3 cols" at bounding box center [92, 177] width 32 height 6
click at [89, 198] on div "Column spacing" at bounding box center [67, 199] width 85 height 11
type input "20"
type input "18"
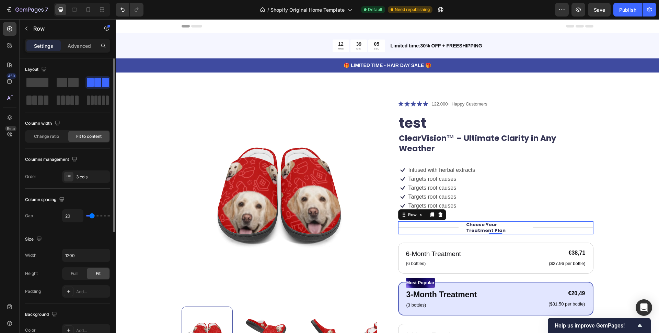
type input "18"
type input "11"
type input "4"
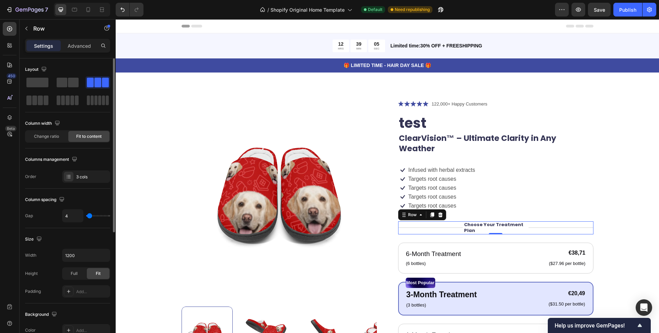
type input "0"
type input "31"
type input "51"
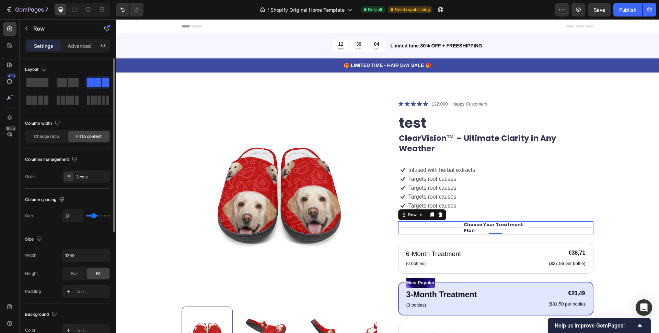
type input "51"
type input "42"
type input "51"
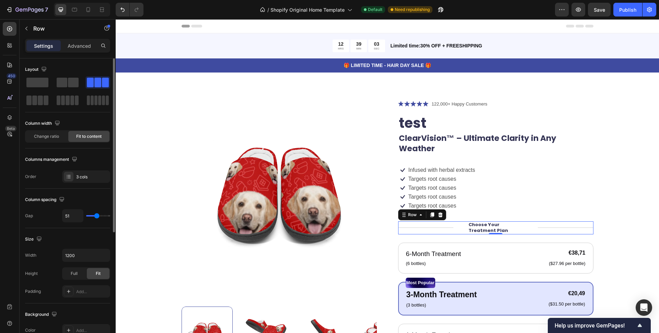
type input "118"
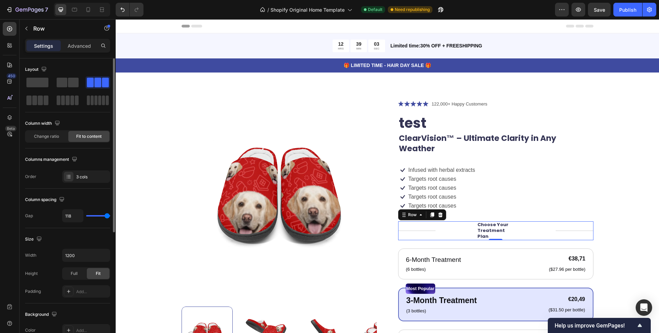
type input "120"
type input "49"
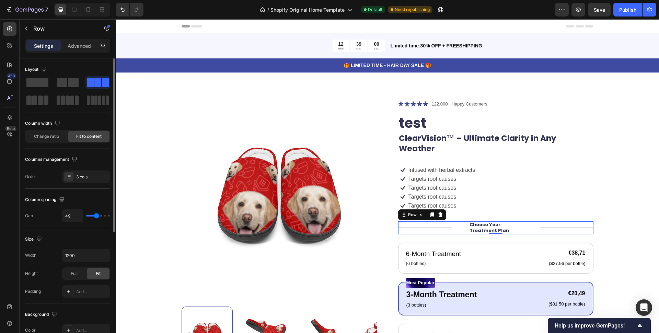
type input "44"
type input "38"
drag, startPoint x: 93, startPoint y: 216, endPoint x: 95, endPoint y: 219, distance: 3.7
click at [95, 216] on input "range" at bounding box center [98, 215] width 24 height 1
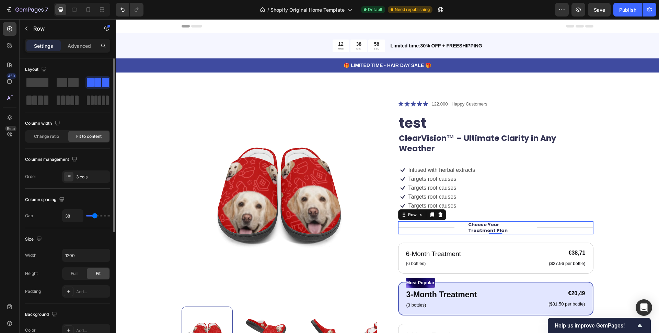
click at [94, 216] on div "38" at bounding box center [86, 215] width 48 height 13
type input "11"
click at [91, 216] on input "range" at bounding box center [98, 215] width 24 height 1
type input "0"
drag, startPoint x: 91, startPoint y: 218, endPoint x: 78, endPoint y: 219, distance: 12.4
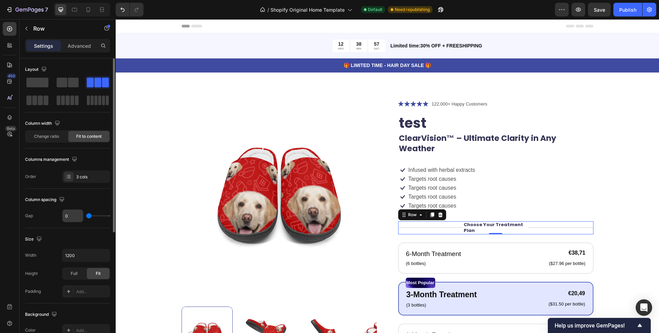
type input "0"
click at [86, 216] on input "range" at bounding box center [98, 215] width 24 height 1
click at [91, 219] on div "0" at bounding box center [86, 215] width 48 height 13
type input "38"
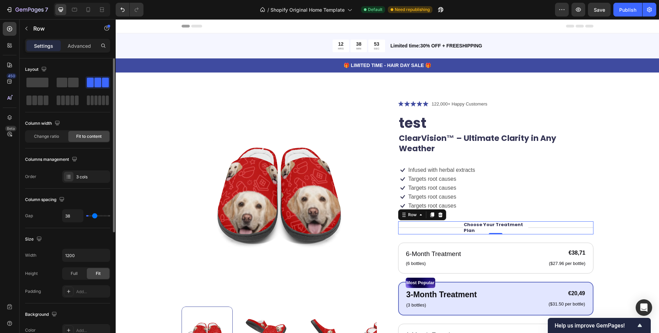
type input "89"
type input "91"
type input "89"
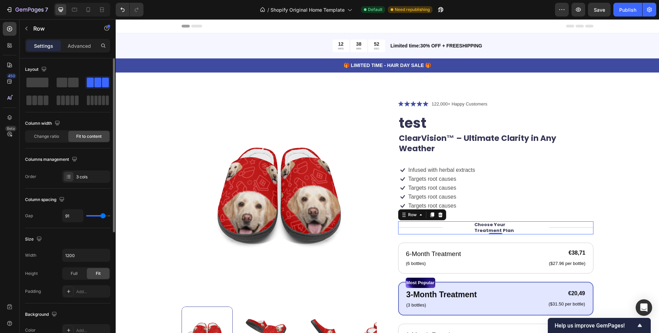
type input "89"
type input "102"
type input "104"
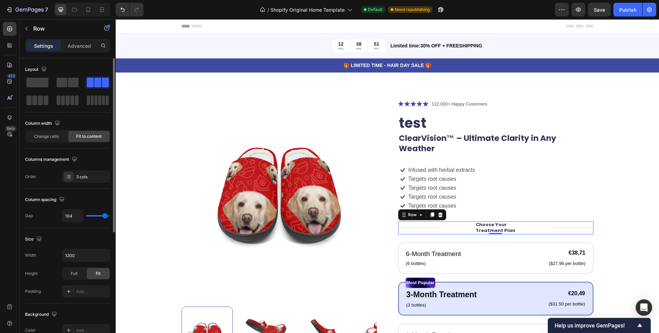
type input "78"
type input "0"
type input "40"
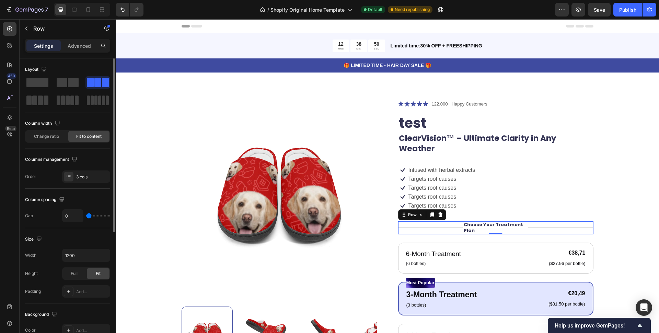
type input "40"
type input "118"
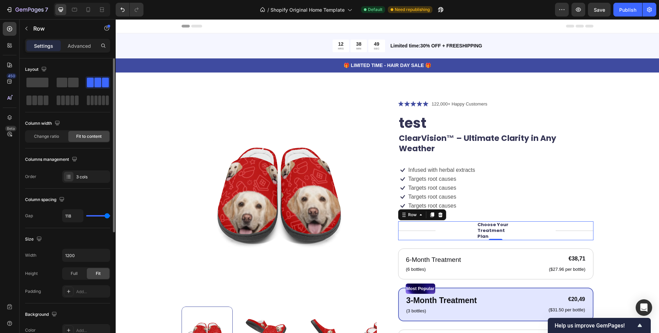
type input "120"
type input "0"
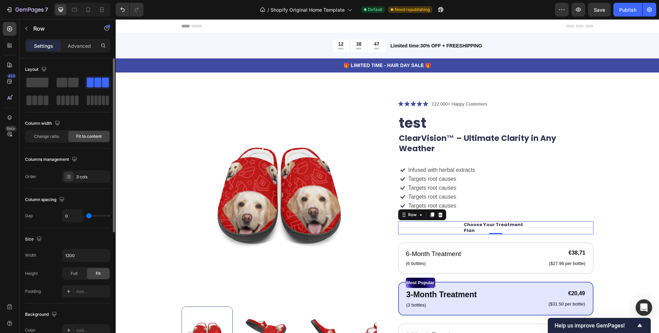
drag, startPoint x: 90, startPoint y: 216, endPoint x: 56, endPoint y: 214, distance: 34.1
click at [86, 215] on input "range" at bounding box center [98, 215] width 24 height 1
click at [76, 277] on div "Full" at bounding box center [74, 273] width 23 height 11
click at [473, 222] on p "Choose Your Treatment Plan" at bounding box center [496, 228] width 64 height 12
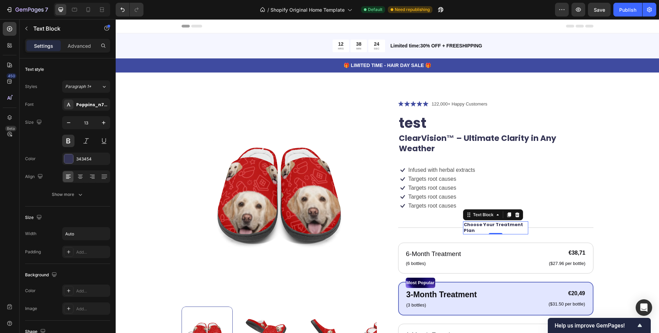
click at [495, 222] on p "Choose Your Treatment Plan" at bounding box center [496, 228] width 64 height 12
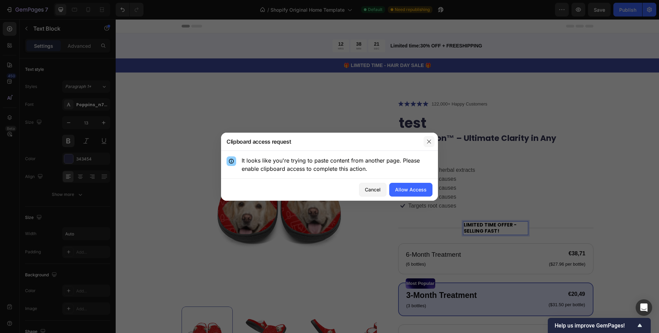
click at [430, 139] on icon "button" at bounding box center [429, 141] width 5 height 5
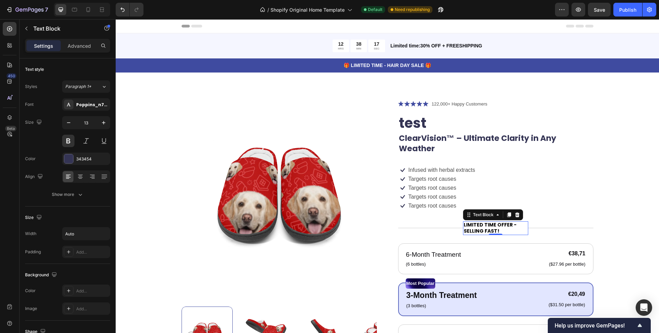
click at [476, 221] on strong "LIMITED TIME OFFER - SELLING FAST!" at bounding box center [490, 227] width 53 height 13
click at [485, 222] on p "Choose Your Treatment Plan" at bounding box center [496, 228] width 64 height 12
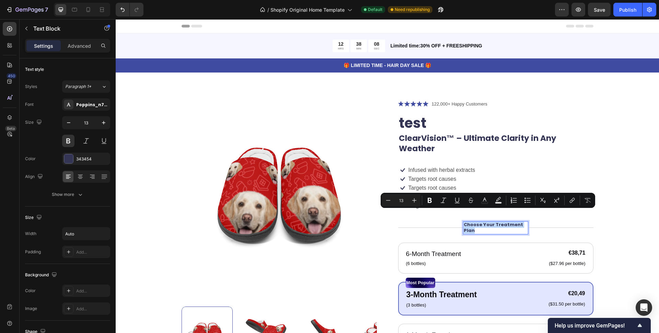
click at [485, 222] on p "Choose Your Treatment Plan" at bounding box center [496, 228] width 64 height 12
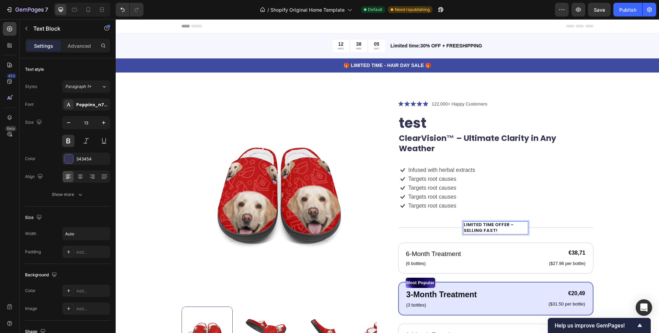
click at [520, 222] on p "LIMITED TIME OFFER - SELLING FAST!" at bounding box center [496, 228] width 64 height 12
click at [529, 221] on div "Title Line" at bounding box center [561, 227] width 65 height 13
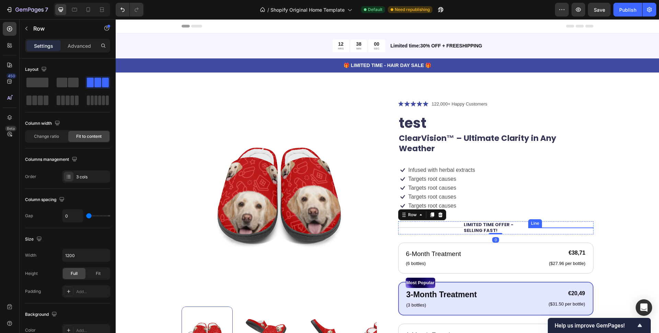
click at [543, 227] on div at bounding box center [561, 227] width 65 height 0
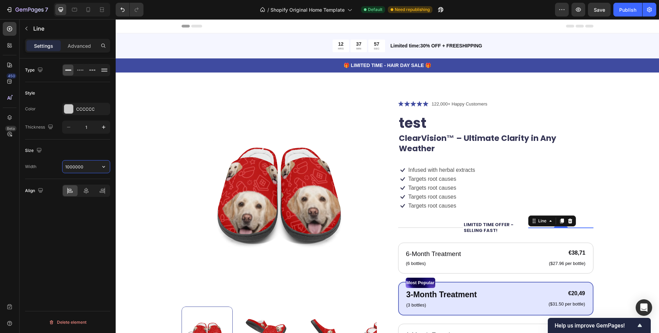
click at [86, 167] on input "1000000" at bounding box center [86, 166] width 47 height 12
click at [80, 210] on div "Type Style Color CCCCCC Thickness 1 Size Width 10000 Align Delete element" at bounding box center [68, 205] width 96 height 294
click at [83, 168] on input "10000" at bounding box center [86, 166] width 47 height 12
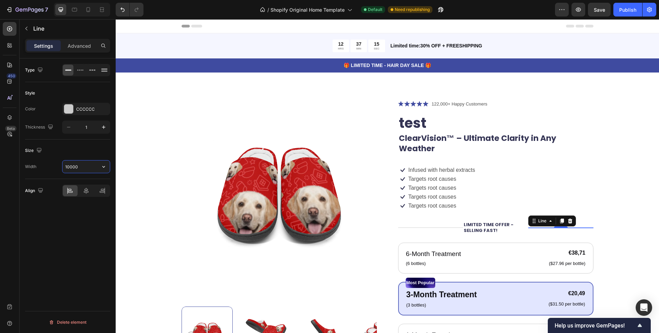
click at [83, 168] on input "10000" at bounding box center [86, 166] width 47 height 12
click at [104, 166] on icon "button" at bounding box center [103, 166] width 7 height 7
click at [89, 189] on div "Full 100%" at bounding box center [79, 184] width 56 height 13
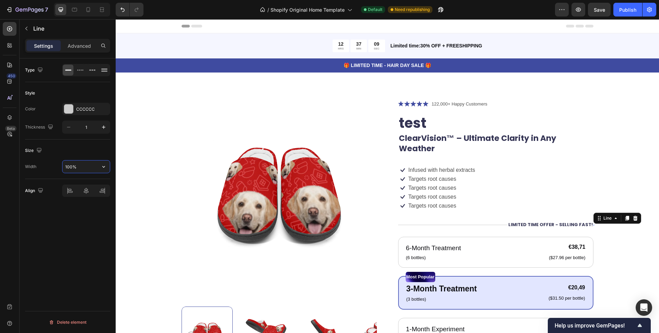
click at [89, 169] on input "100%" at bounding box center [86, 166] width 47 height 12
click at [101, 167] on icon "button" at bounding box center [103, 166] width 7 height 7
click at [78, 197] on span "Default" at bounding box center [72, 197] width 14 height 6
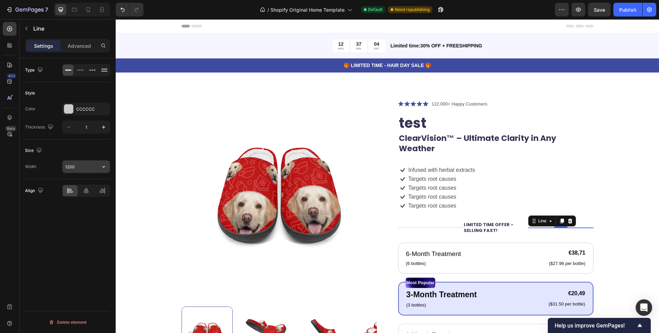
click at [80, 167] on input "1200" at bounding box center [86, 166] width 47 height 12
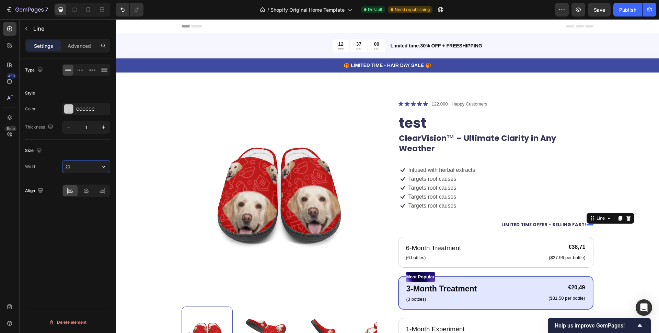
type input "2"
type input "4"
type input "2"
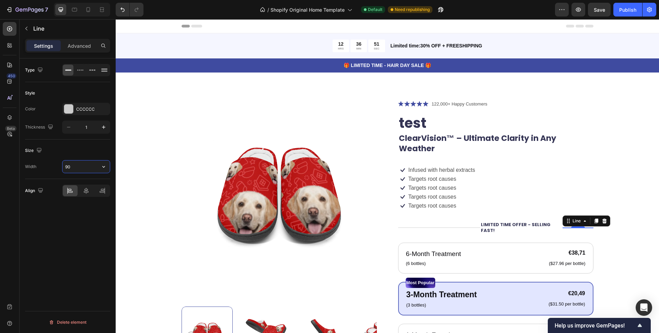
type input "9"
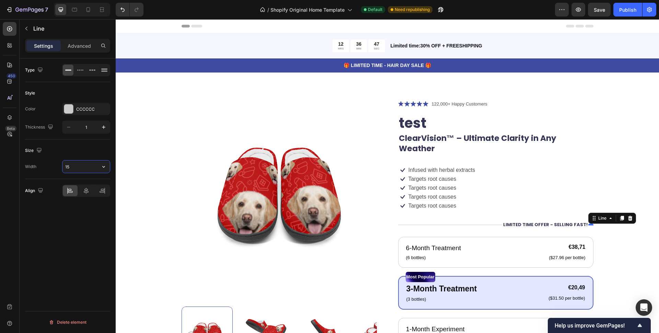
type input "150"
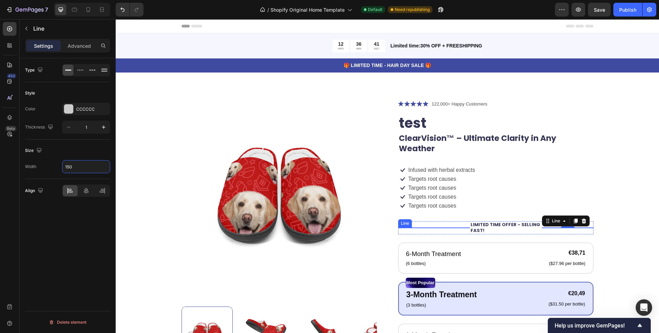
click at [406, 219] on div "Line" at bounding box center [405, 223] width 14 height 8
click at [87, 166] on input "1000000" at bounding box center [86, 166] width 47 height 12
type input "150"
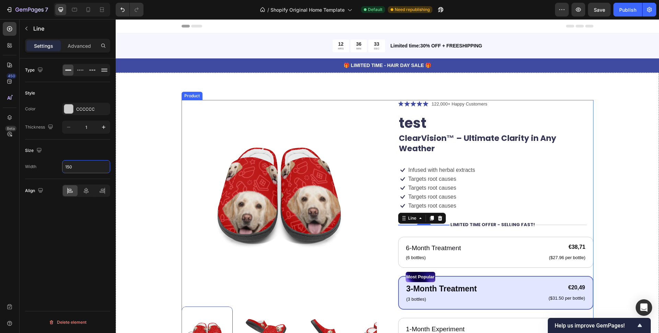
click at [530, 219] on div "Icon Icon Icon Icon Icon Icon List 122,000+ Happy Customers Text Block Row test…" at bounding box center [495, 288] width 195 height 376
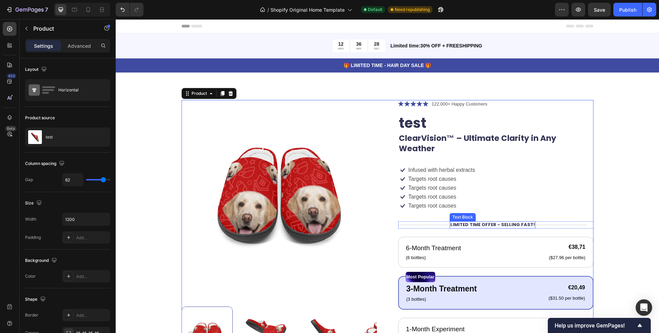
click at [463, 222] on p "LIMITED TIME OFFER - SELLING FAST!" at bounding box center [493, 225] width 84 height 6
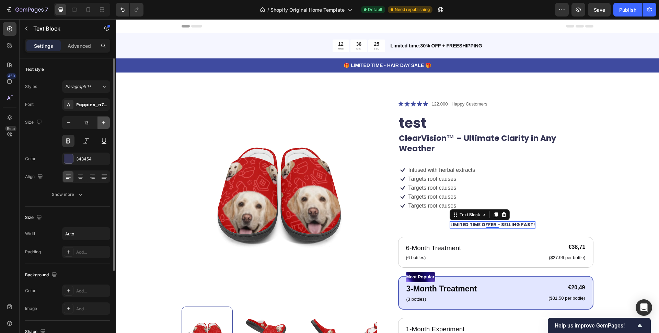
click at [99, 123] on button "button" at bounding box center [104, 122] width 12 height 12
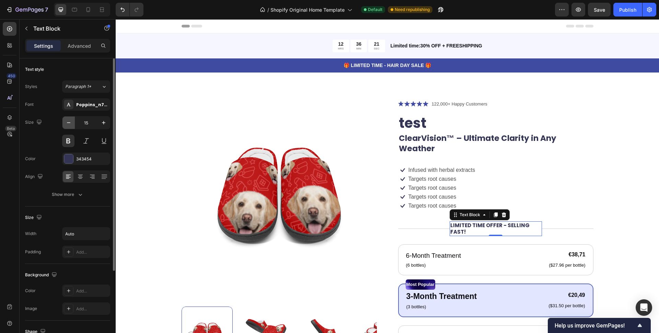
click at [68, 124] on icon "button" at bounding box center [68, 122] width 7 height 7
type input "14"
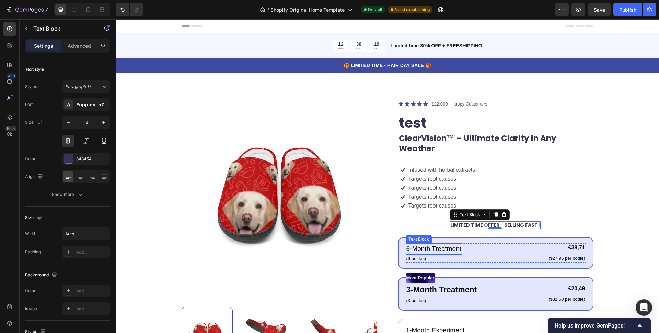
click at [407, 244] on p "6-Month Treatment" at bounding box center [434, 249] width 55 height 10
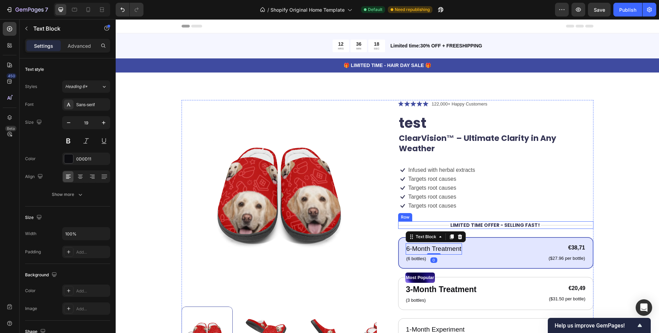
click at [410, 221] on div "Title Line" at bounding box center [424, 225] width 52 height 8
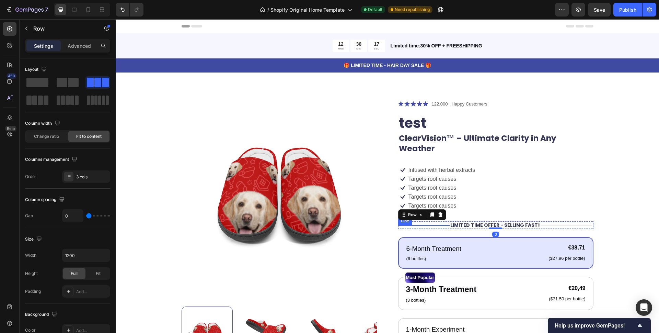
click at [416, 225] on div at bounding box center [424, 225] width 52 height 0
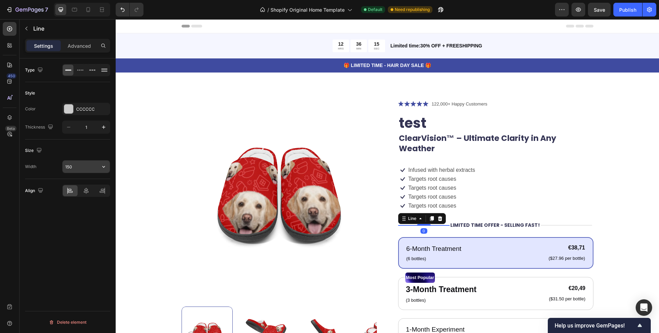
click at [77, 170] on input "150" at bounding box center [86, 166] width 47 height 12
type input "120"
click at [566, 225] on div at bounding box center [557, 225] width 52 height 0
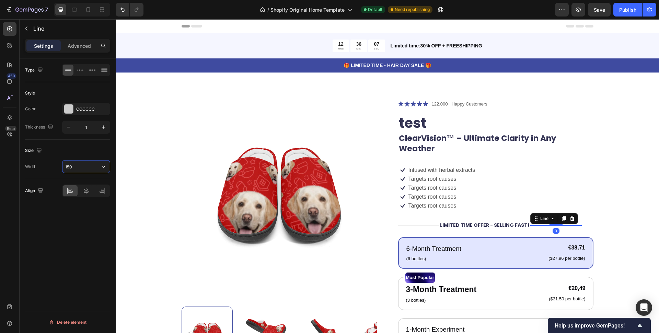
click at [96, 164] on input "150" at bounding box center [86, 166] width 47 height 12
click at [96, 163] on input "150" at bounding box center [86, 166] width 47 height 12
type input "110"
click at [456, 222] on p "LIMITED TIME OFFER - SELLING FAST!" at bounding box center [485, 225] width 90 height 6
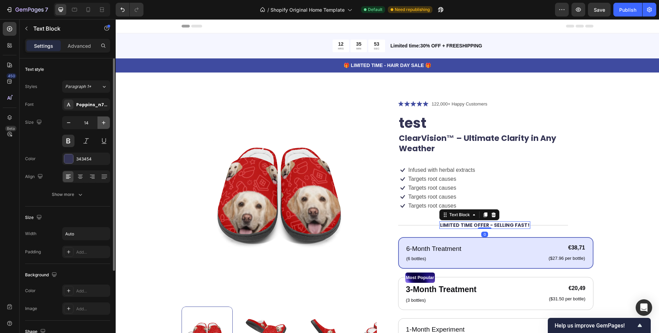
click at [102, 123] on icon "button" at bounding box center [103, 122] width 7 height 7
type input "17"
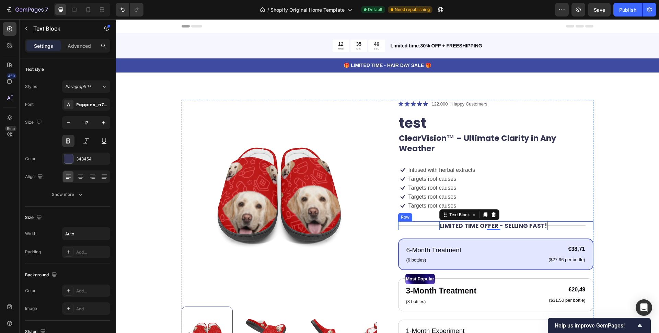
click at [418, 221] on div "Title Line" at bounding box center [418, 225] width 41 height 9
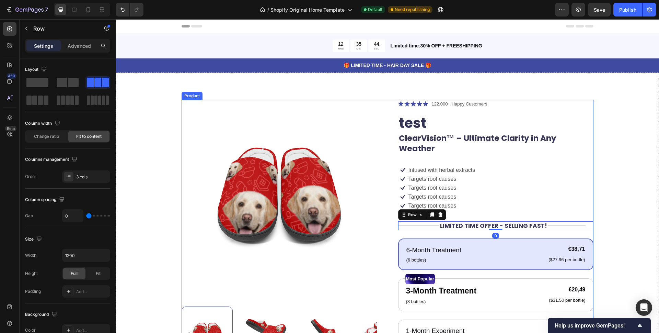
click at [425, 224] on div "Icon Icon Icon Icon Icon Icon List 122,000+ Happy Customers Text Block Row test…" at bounding box center [495, 289] width 195 height 378
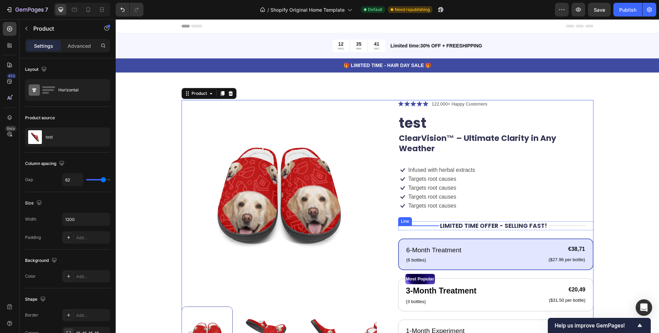
click at [413, 225] on div at bounding box center [418, 225] width 41 height 0
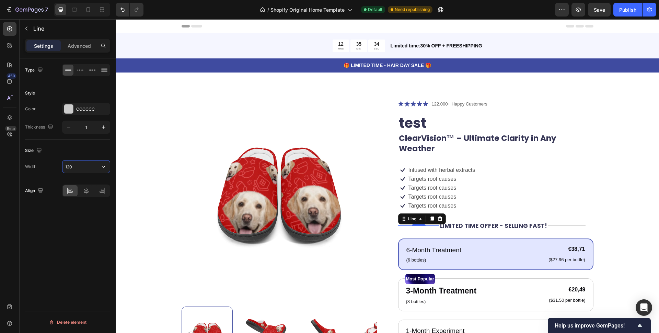
click at [89, 164] on input "120" at bounding box center [86, 166] width 47 height 12
type input "110"
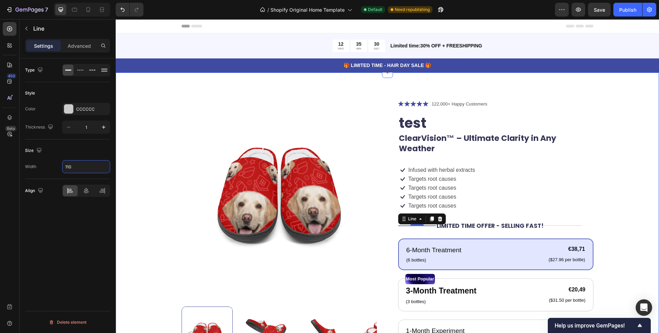
click at [612, 198] on div "Product Images Icon Icon Icon Icon Icon Icon List 122,000+ Happy Customers Text…" at bounding box center [387, 289] width 489 height 378
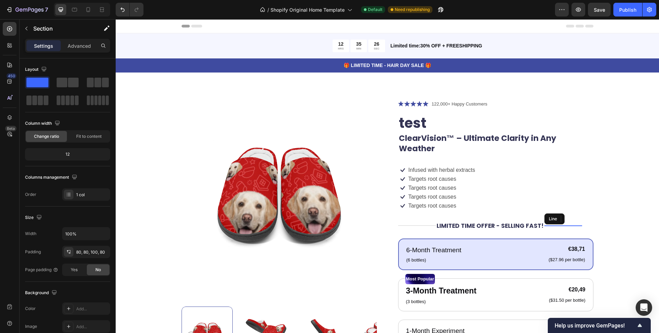
click at [572, 225] on div at bounding box center [564, 225] width 38 height 0
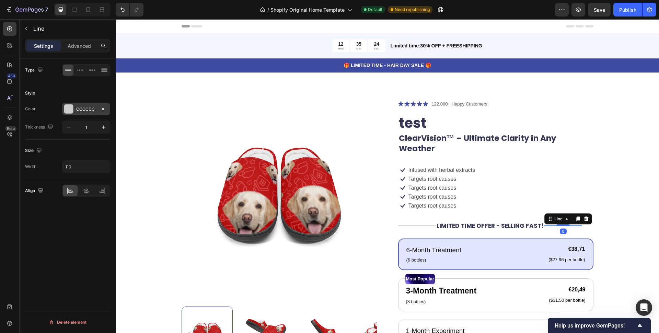
click at [73, 110] on div at bounding box center [68, 108] width 9 height 9
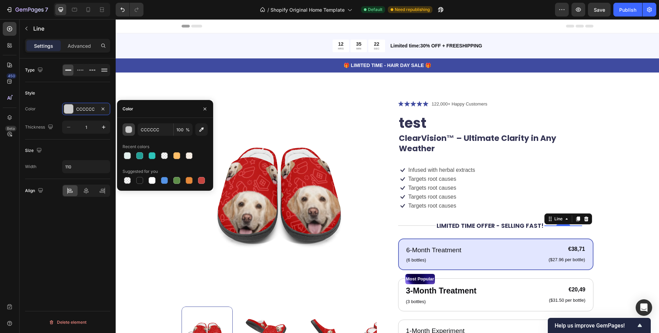
click at [131, 131] on div "button" at bounding box center [129, 129] width 7 height 7
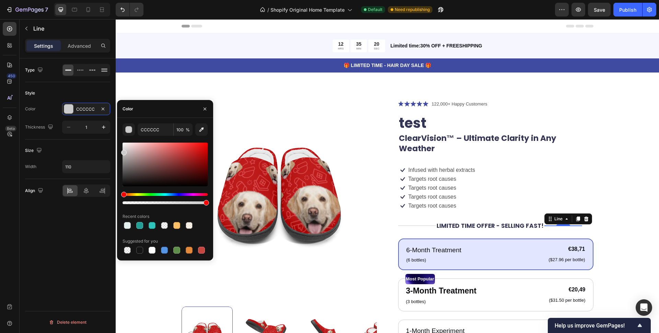
click at [144, 192] on div at bounding box center [165, 173] width 85 height 64
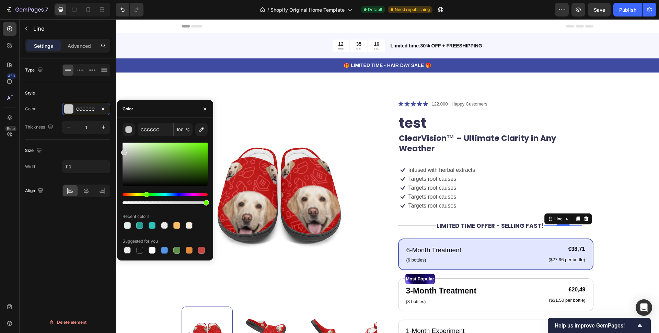
drag, startPoint x: 123, startPoint y: 194, endPoint x: 146, endPoint y: 195, distance: 22.7
click at [146, 195] on div "Hue" at bounding box center [146, 194] width 5 height 5
drag, startPoint x: 207, startPoint y: 145, endPoint x: 196, endPoint y: 144, distance: 11.0
click at [196, 144] on div at bounding box center [165, 165] width 85 height 44
type input "76F422"
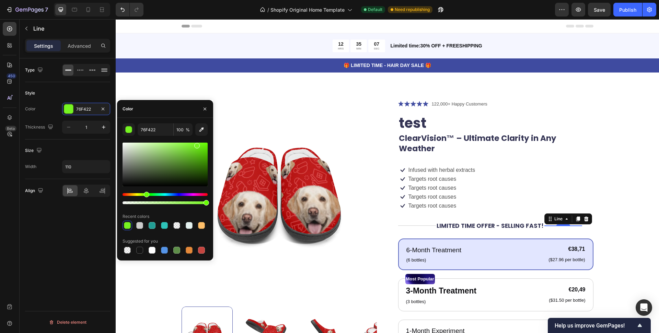
click at [79, 234] on div "Type Style Color 76F422 Thickness 1 Size Width 110 Align Delete element" at bounding box center [68, 205] width 96 height 294
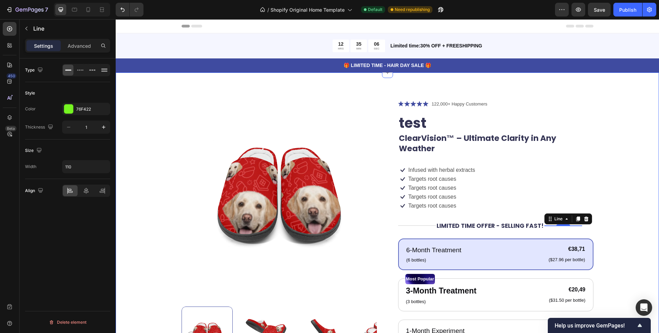
click at [609, 192] on div "Product Images Icon Icon Icon Icon Icon Icon List 122,000+ Happy Customers Text…" at bounding box center [387, 289] width 489 height 378
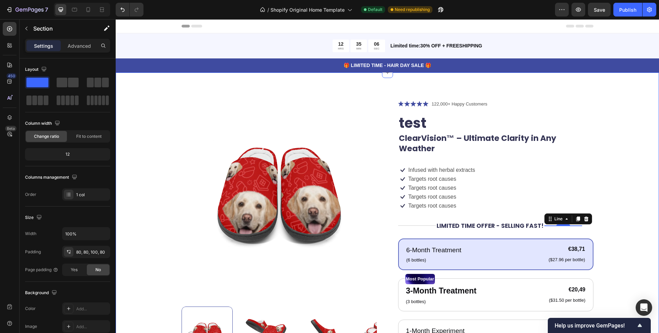
click at [609, 192] on div "Product Images Icon Icon Icon Icon Icon Icon List 122,000+ Happy Customers Text…" at bounding box center [387, 289] width 489 height 378
click at [406, 221] on div "Title Line" at bounding box center [417, 225] width 38 height 9
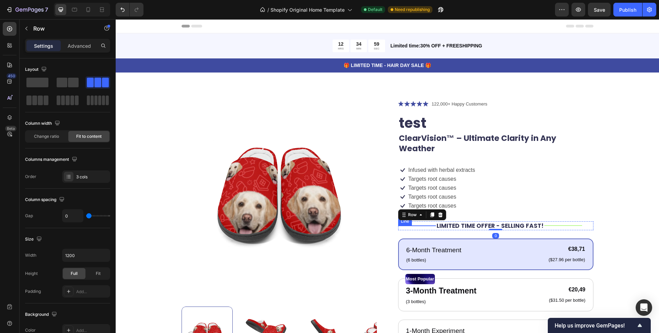
click at [408, 225] on div at bounding box center [417, 225] width 38 height 0
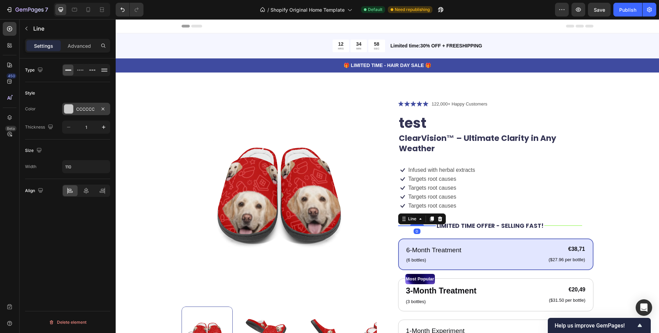
click at [67, 112] on div at bounding box center [68, 108] width 9 height 9
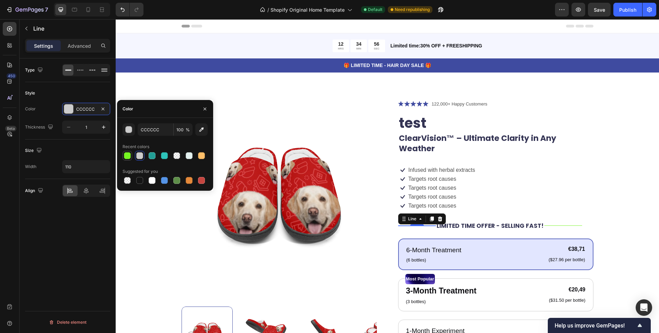
click at [128, 155] on div at bounding box center [127, 155] width 7 height 7
type input "76F422"
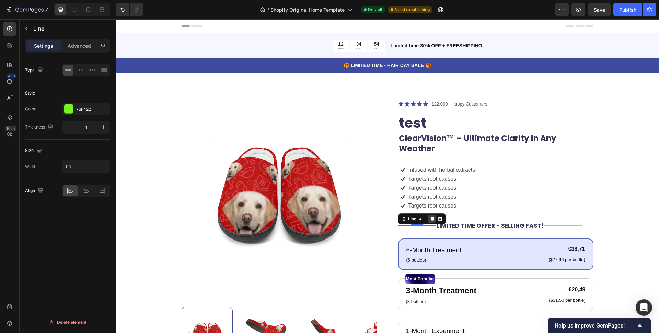
click at [430, 217] on icon at bounding box center [432, 219] width 4 height 5
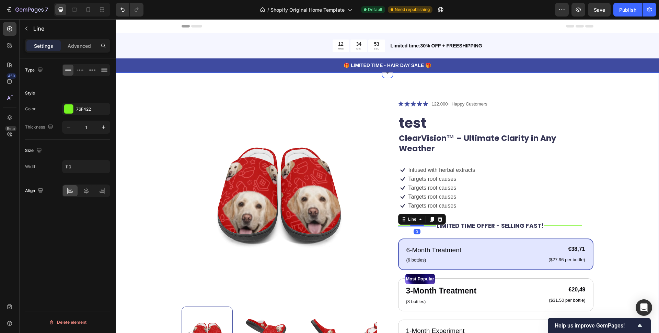
click at [626, 191] on div "Product Images Icon Icon Icon Icon Icon Icon List 122,000+ Happy Customers Text…" at bounding box center [388, 292] width 544 height 440
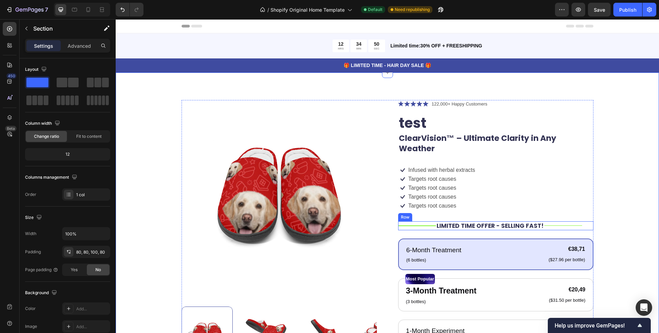
click at [570, 221] on div "Title Line" at bounding box center [564, 225] width 38 height 9
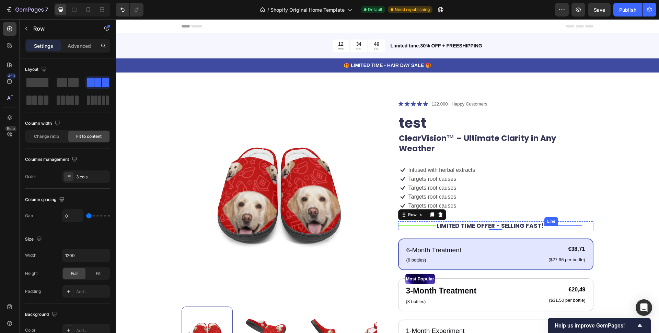
click at [562, 221] on div "Title Line" at bounding box center [564, 225] width 38 height 9
click at [553, 221] on div "Title Line" at bounding box center [564, 225] width 38 height 9
click at [553, 225] on div at bounding box center [564, 225] width 38 height 0
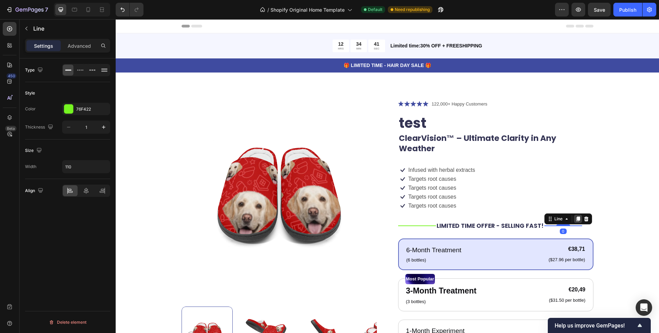
click at [576, 216] on icon at bounding box center [578, 218] width 5 height 5
click at [88, 13] on div at bounding box center [88, 9] width 11 height 11
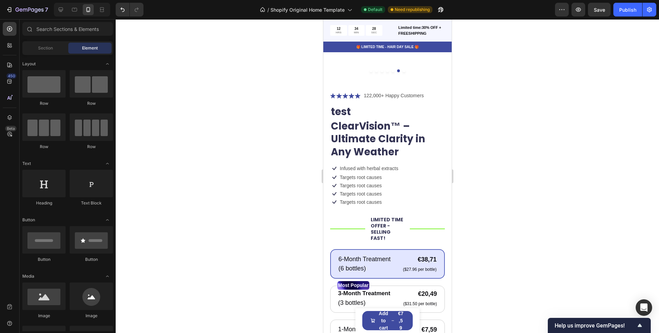
scroll to position [113, 0]
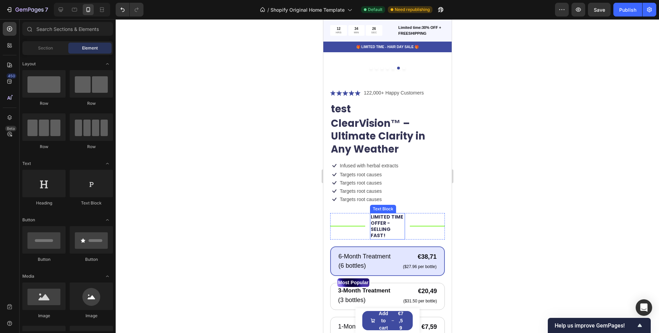
click at [380, 214] on p "LIMITED TIME OFFER - SELLING FAST!" at bounding box center [388, 226] width 34 height 25
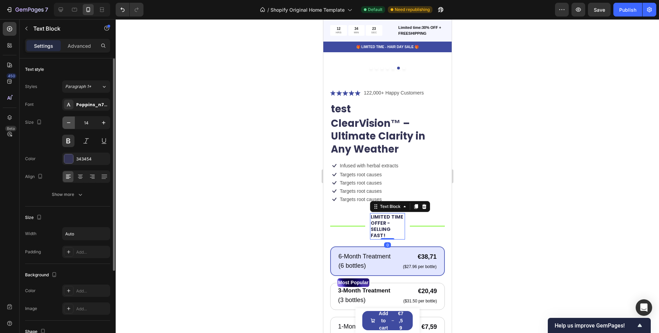
click at [69, 126] on button "button" at bounding box center [69, 122] width 12 height 12
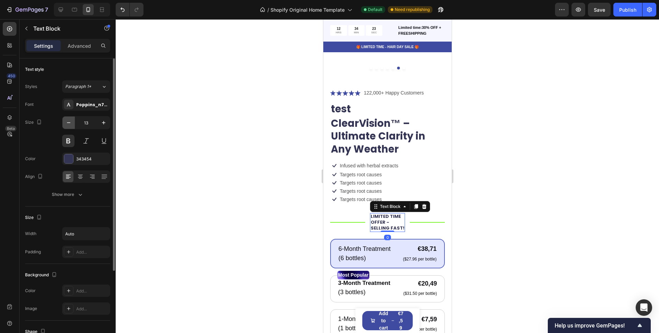
click at [69, 126] on button "button" at bounding box center [69, 122] width 12 height 12
type input "12"
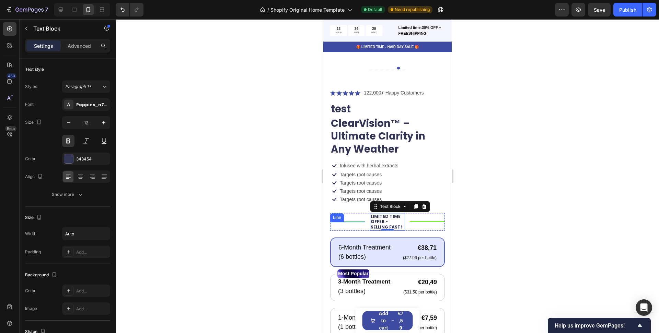
click at [354, 221] on div at bounding box center [347, 221] width 35 height 0
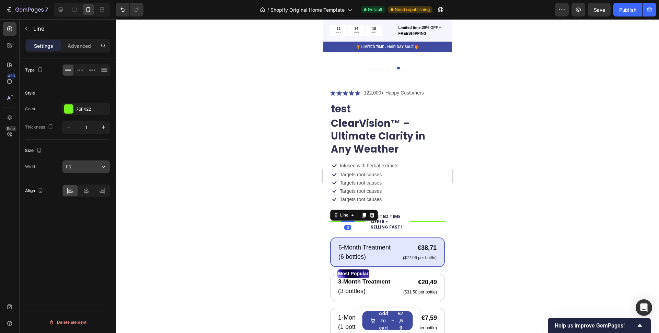
click at [80, 170] on input "110" at bounding box center [86, 166] width 47 height 12
type input "70"
click at [94, 216] on div "Type Style Color 76F422 Thickness 1 Size Width 70 Align Delete element" at bounding box center [68, 205] width 96 height 294
click at [421, 216] on div "Title Line Title Line" at bounding box center [427, 222] width 35 height 18
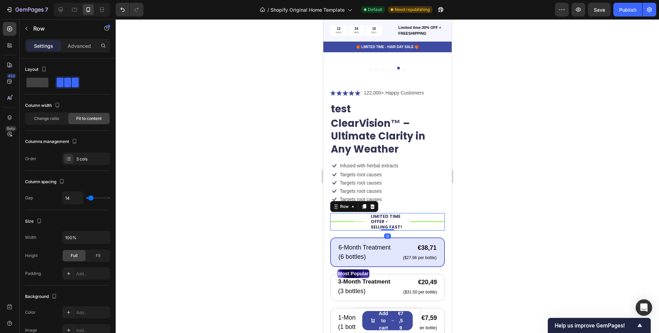
click at [339, 216] on div "Title Line Title Line" at bounding box center [347, 222] width 35 height 18
click at [339, 215] on div "Line" at bounding box center [337, 217] width 14 height 8
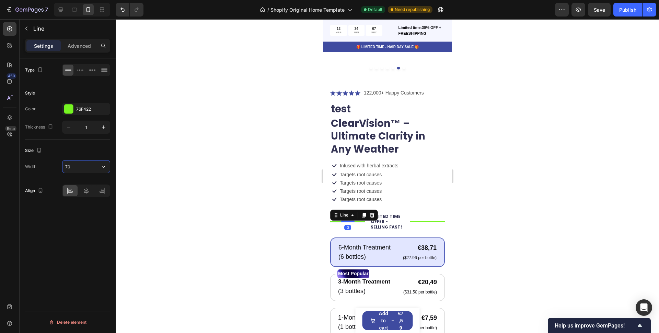
click at [77, 165] on input "70" at bounding box center [86, 166] width 47 height 12
type input "10"
click at [80, 205] on div "Type Style Color 76F422 Thickness 1 Size Width 10 Align Align center Delete ele…" at bounding box center [68, 205] width 96 height 294
click at [80, 205] on div "Type Style Color 76F422 Thickness 1 Size Width 10 Align Delete element" at bounding box center [68, 205] width 96 height 294
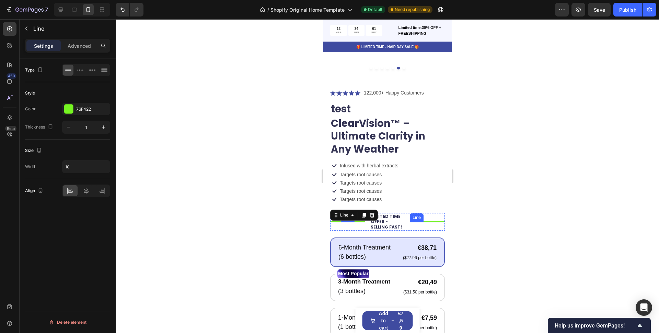
click at [412, 215] on div "Title Line Title Line" at bounding box center [427, 222] width 35 height 18
click at [356, 221] on div at bounding box center [347, 221] width 35 height 0
click at [370, 212] on icon at bounding box center [371, 214] width 5 height 5
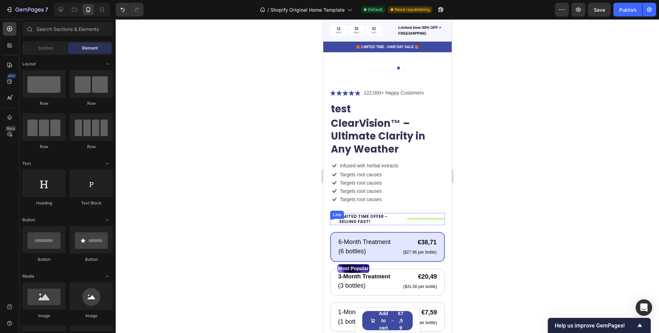
click at [331, 213] on div "Title Line" at bounding box center [331, 219] width 3 height 12
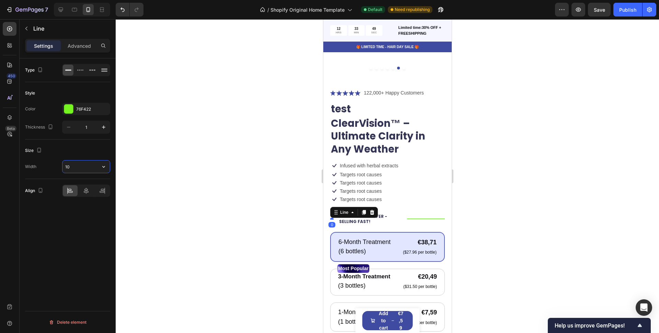
click at [76, 161] on input "10" at bounding box center [86, 166] width 47 height 12
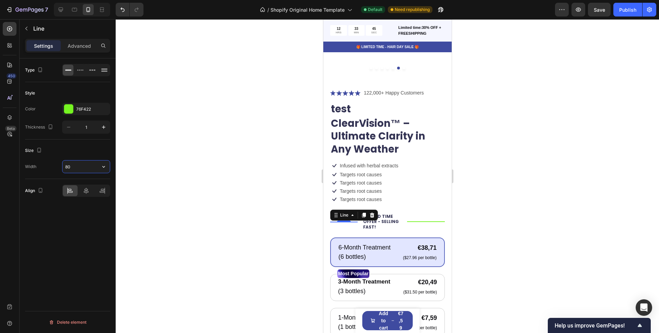
type input "8"
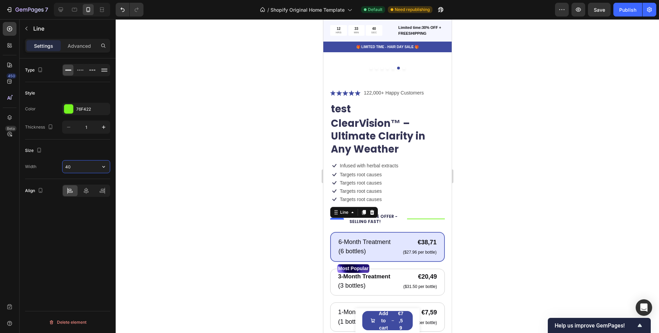
type input "4"
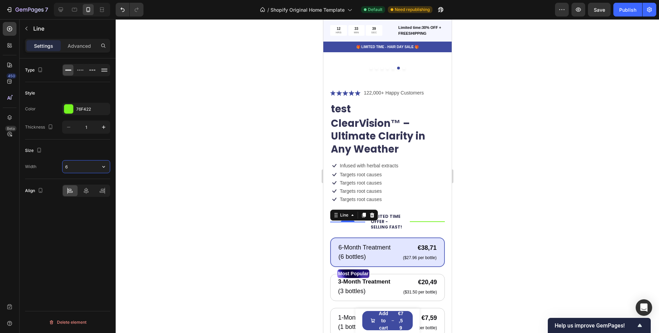
type input "60"
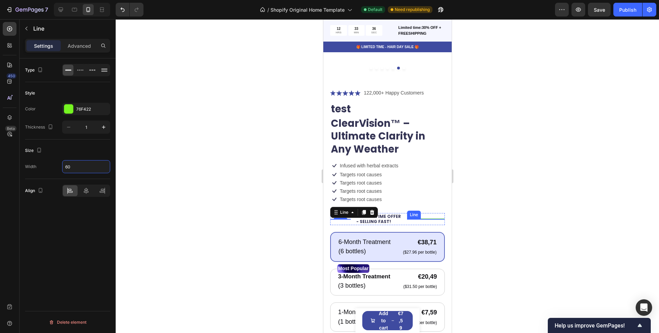
click at [413, 219] on div "Title Line" at bounding box center [426, 219] width 38 height 0
click at [447, 211] on icon at bounding box center [449, 212] width 4 height 5
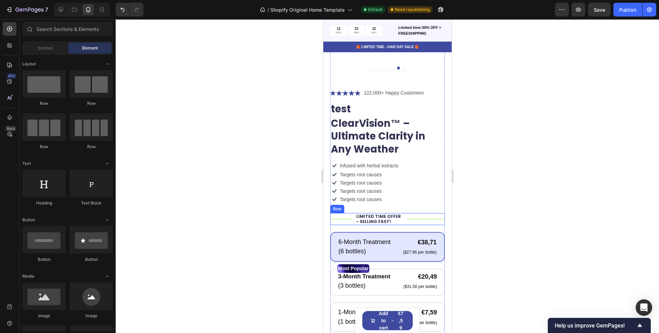
click at [430, 216] on div "Title Line" at bounding box center [426, 219] width 38 height 12
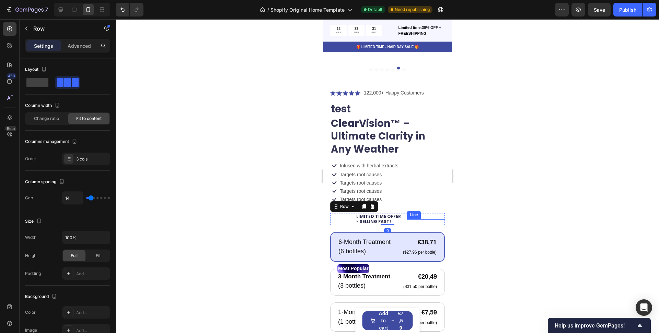
click at [430, 219] on div at bounding box center [426, 219] width 38 height 0
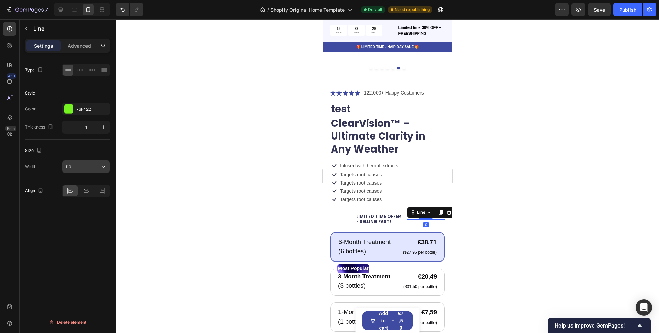
click at [80, 167] on input "110" at bounding box center [86, 166] width 47 height 12
type input "60"
click at [380, 214] on p "LIMITED TIME OFFER - SELLING FAST!" at bounding box center [387, 219] width 63 height 11
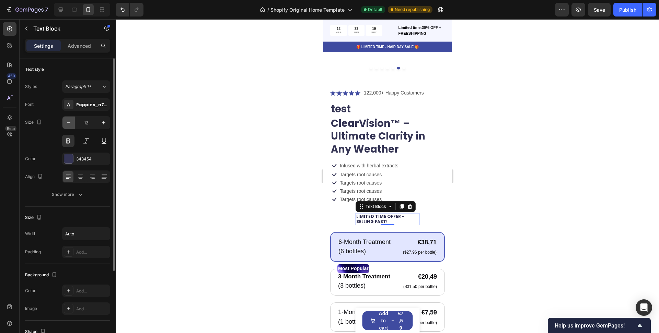
click at [64, 124] on button "button" at bounding box center [69, 122] width 12 height 12
type input "9"
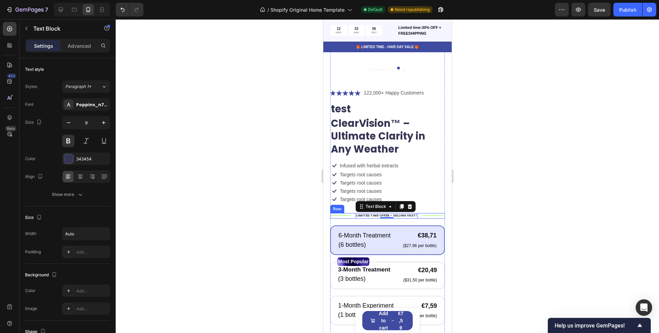
click at [353, 213] on div "Title Line LIMITED TIME OFFER - SELLING FAST! Text Block 0 Title Line Row" at bounding box center [387, 215] width 115 height 5
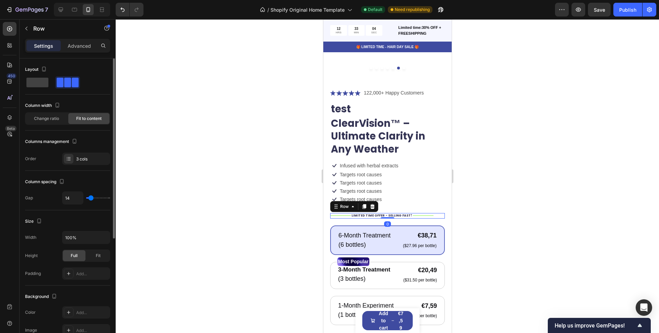
type input "0"
drag, startPoint x: 91, startPoint y: 196, endPoint x: 73, endPoint y: 197, distance: 18.6
type input "0"
click at [86, 197] on input "range" at bounding box center [98, 197] width 24 height 1
click at [400, 214] on p "LIMITED TIME OFFER - SELLING FAST!" at bounding box center [381, 216] width 61 height 4
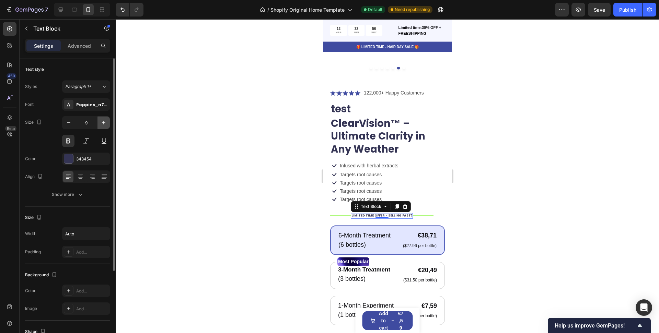
click at [103, 125] on icon "button" at bounding box center [103, 122] width 7 height 7
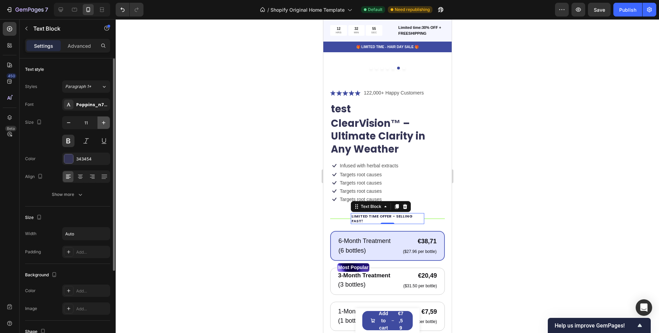
type input "12"
click at [344, 217] on div "Title Line" at bounding box center [340, 219] width 21 height 12
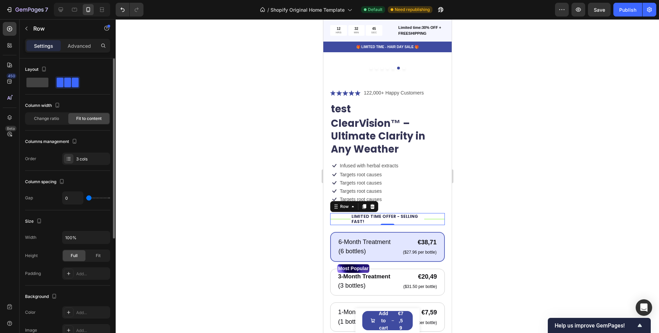
type input "29"
type input "44"
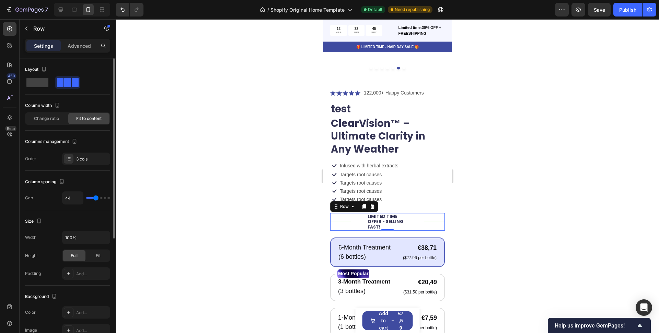
type input "47"
type input "0"
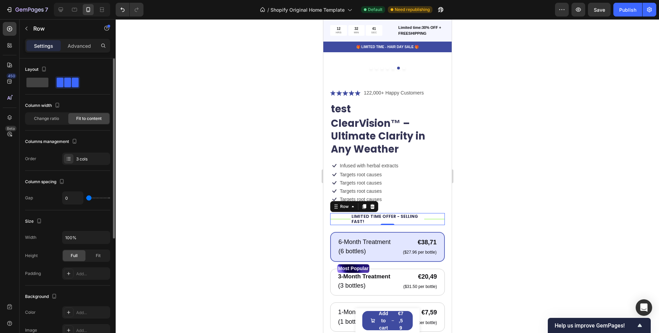
drag, startPoint x: 89, startPoint y: 198, endPoint x: 73, endPoint y: 200, distance: 15.3
click at [86, 198] on input "range" at bounding box center [98, 197] width 24 height 1
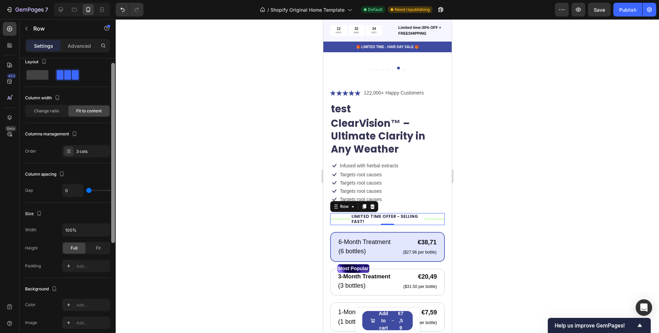
scroll to position [0, 0]
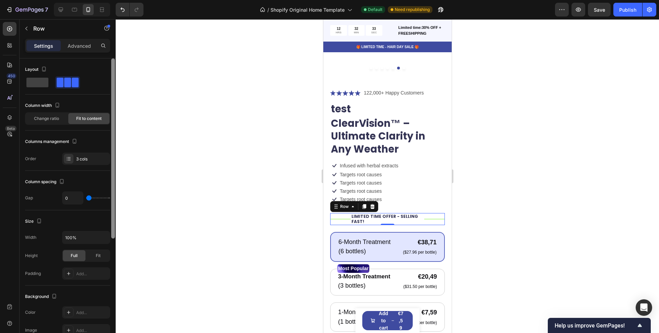
drag, startPoint x: 113, startPoint y: 233, endPoint x: 113, endPoint y: 209, distance: 24.0
click at [113, 209] on div at bounding box center [113, 148] width 4 height 180
click at [425, 213] on div "Title Line" at bounding box center [434, 219] width 21 height 12
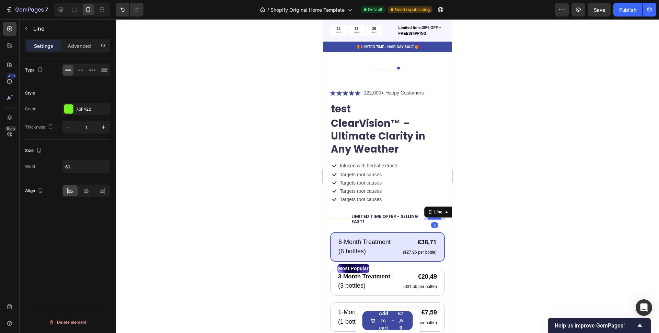
click at [429, 217] on div at bounding box center [435, 218] width 14 height 2
click at [415, 220] on div "Icon Icon Icon Icon Icon Icon List 122,000+ Happy Customers Text Block Row test…" at bounding box center [387, 275] width 115 height 372
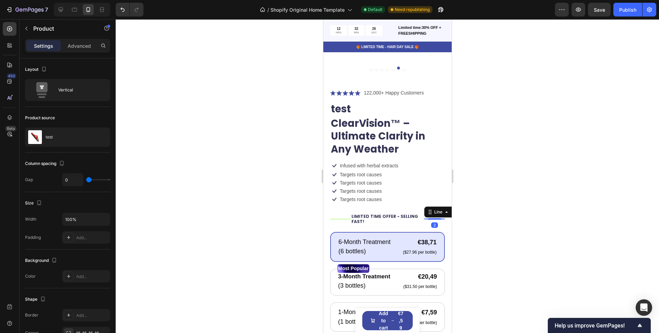
click at [418, 223] on div "Icon Icon Icon Icon Icon Icon List 122,000+ Happy Customers Text Block Row test…" at bounding box center [387, 275] width 115 height 372
click at [431, 218] on div at bounding box center [434, 218] width 21 height 0
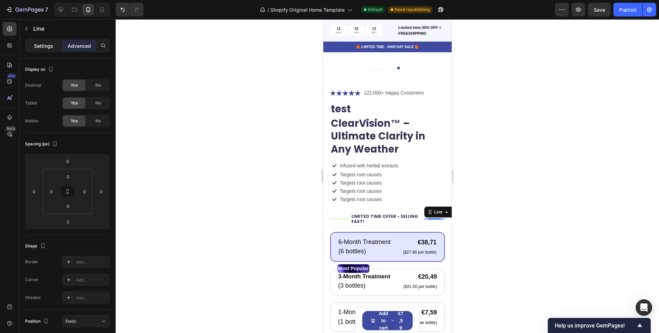
click at [47, 50] on div "Settings" at bounding box center [43, 45] width 34 height 11
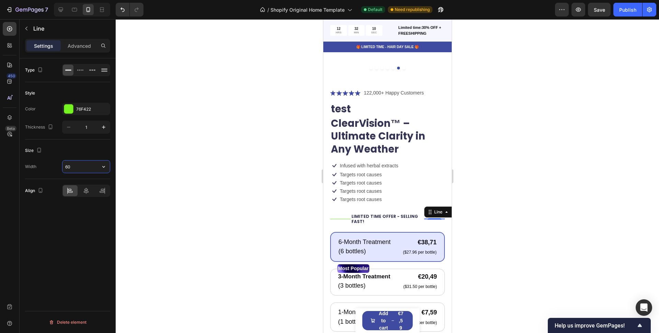
click at [77, 167] on input "60" at bounding box center [86, 166] width 47 height 12
type input "40"
click at [343, 219] on div "Title Line" at bounding box center [340, 219] width 21 height 0
click at [342, 217] on div at bounding box center [340, 218] width 14 height 2
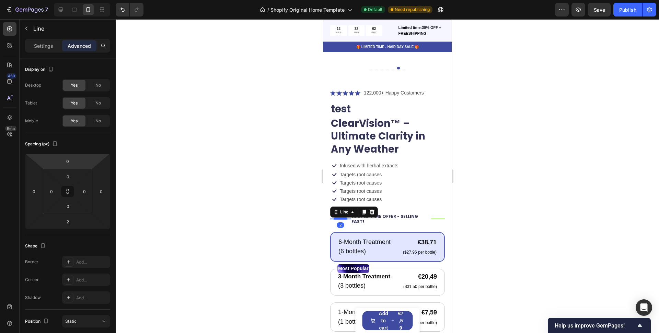
click at [73, 164] on input "0" at bounding box center [68, 161] width 14 height 10
click at [46, 46] on p "Settings" at bounding box center [43, 45] width 19 height 7
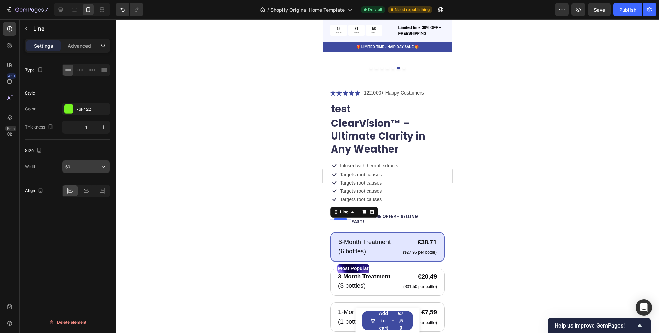
click at [73, 170] on input "60" at bounding box center [86, 166] width 47 height 12
type input "40"
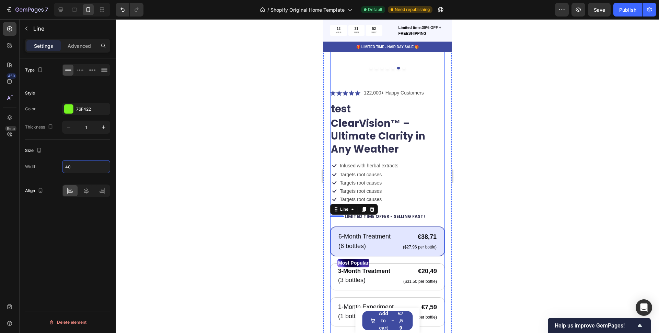
click at [390, 216] on div "Icon Icon Icon Icon Icon Icon List 122,000+ Happy Customers Text Block Row test…" at bounding box center [387, 272] width 115 height 367
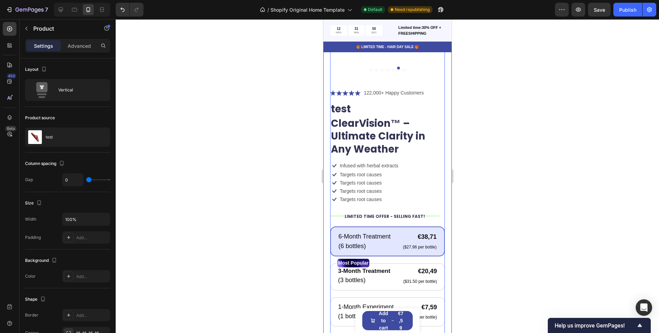
click at [328, 208] on div "Product Images Icon Icon Icon Icon Icon Icon List 122,000+ Happy Customers Text…" at bounding box center [387, 216] width 128 height 527
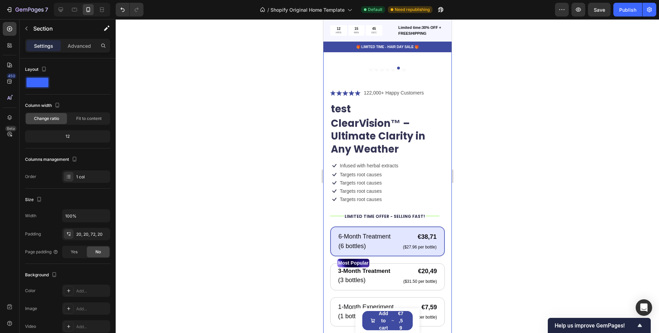
click at [443, 226] on div "Product Images Icon Icon Icon Icon Icon Icon List 122,000+ Happy Customers Text…" at bounding box center [387, 216] width 128 height 527
click at [429, 205] on div "Icon Icon Icon Icon Icon Icon List 122,000+ Happy Customers Text Block Row test…" at bounding box center [387, 272] width 115 height 367
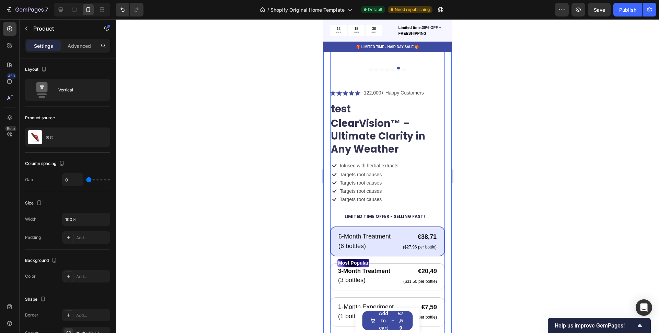
click at [324, 232] on div "Product Images Icon Icon Icon Icon Icon Icon List 122,000+ Happy Customers Text…" at bounding box center [387, 216] width 128 height 527
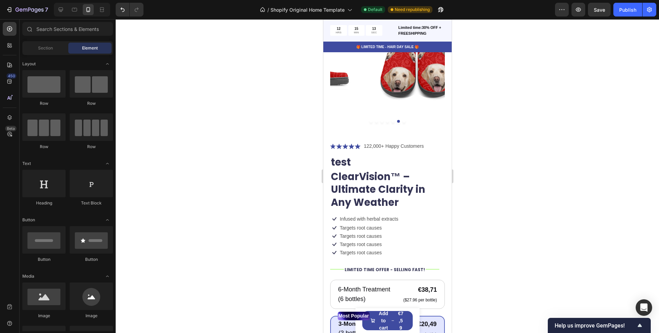
scroll to position [71, 0]
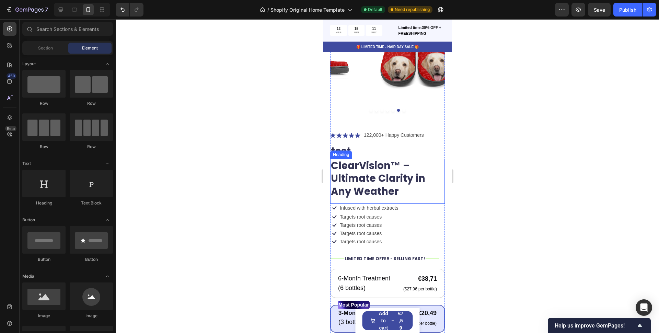
click at [364, 172] on h2 "ClearVision™ – Ultimate Clarity in Any Weather" at bounding box center [387, 179] width 115 height 40
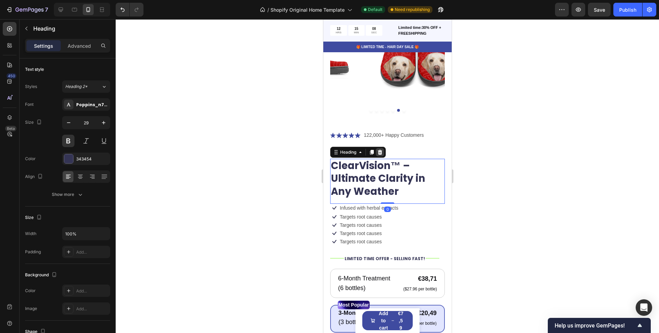
click at [377, 149] on icon at bounding box center [379, 151] width 5 height 5
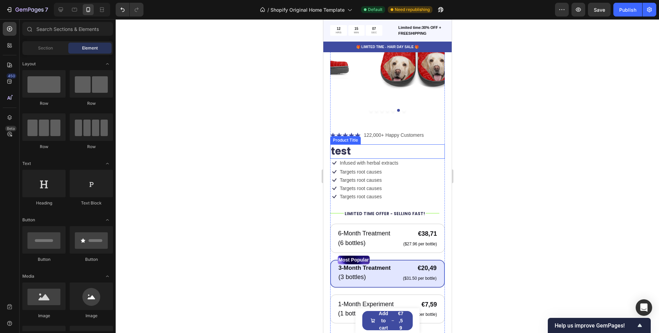
click at [348, 144] on h1 "test" at bounding box center [387, 151] width 115 height 14
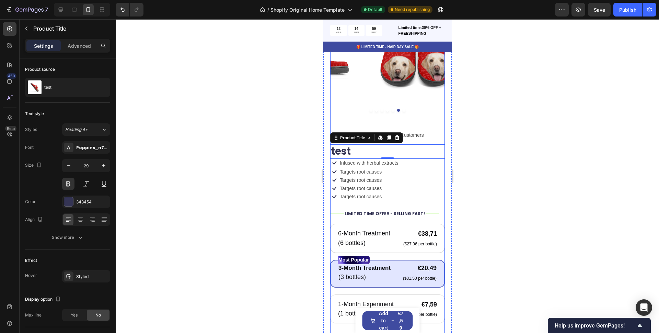
click at [405, 196] on div "Icon Icon Icon Icon Icon Icon List 122,000+ Happy Customers Text Block Row test…" at bounding box center [387, 292] width 115 height 322
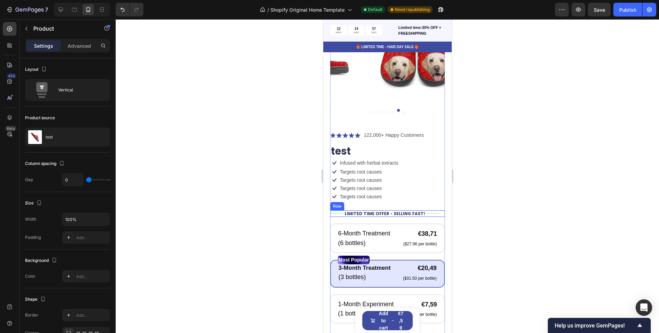
click at [332, 210] on div "Title Line" at bounding box center [337, 213] width 14 height 7
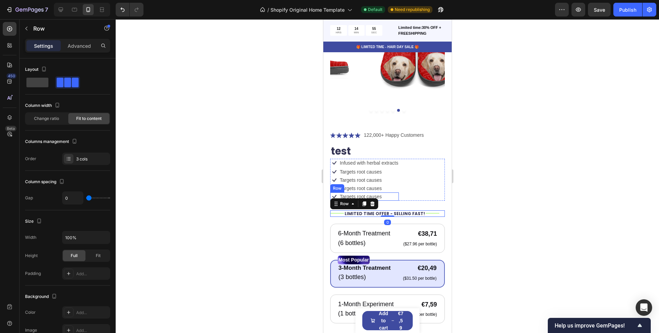
click at [387, 192] on div "Icon Targets root causes Text Block Row" at bounding box center [364, 196] width 69 height 8
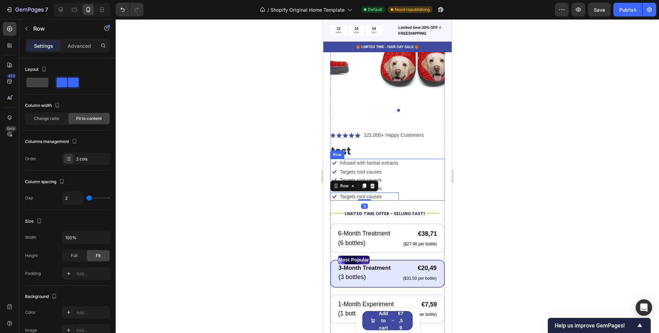
click at [415, 188] on div "Icon Infused with herbal extracts Text Block Row Icon Targets root causes Text …" at bounding box center [387, 180] width 115 height 42
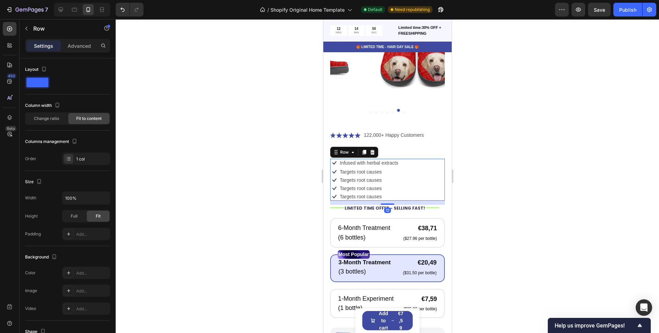
drag, startPoint x: 389, startPoint y: 203, endPoint x: 406, endPoint y: 179, distance: 28.9
click at [389, 203] on div at bounding box center [387, 203] width 14 height 1
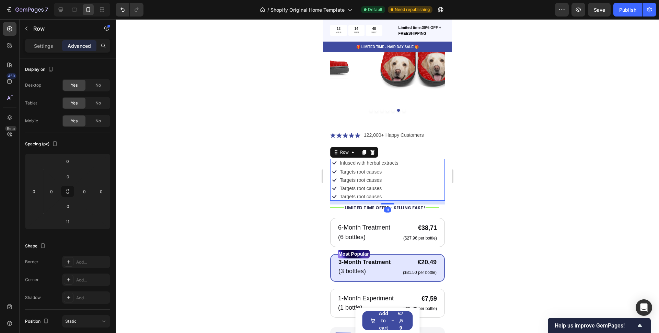
click at [400, 166] on div "Icon Infused with herbal extracts Text Block Row Icon Targets root causes Text …" at bounding box center [387, 180] width 115 height 42
click at [442, 169] on div "Product Images Icon Icon Icon Icon Icon Icon List 122,000+ Happy Customers Text…" at bounding box center [387, 234] width 128 height 476
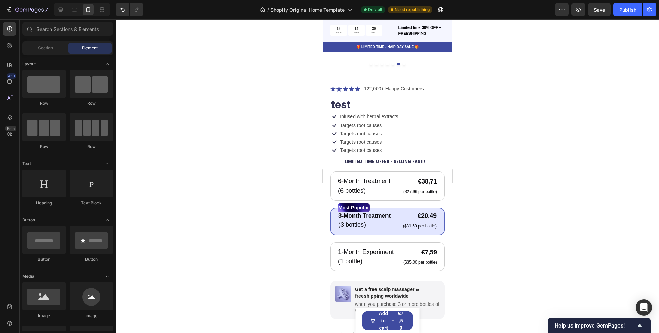
scroll to position [0, 0]
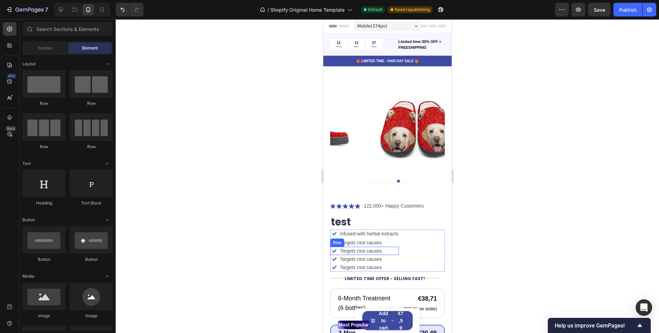
click at [383, 247] on div "Icon Targets root causes Text Block Row" at bounding box center [364, 251] width 69 height 8
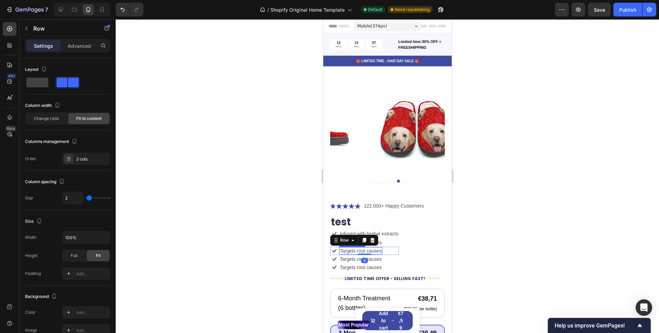
click at [381, 248] on p "Targets root causes" at bounding box center [361, 251] width 42 height 6
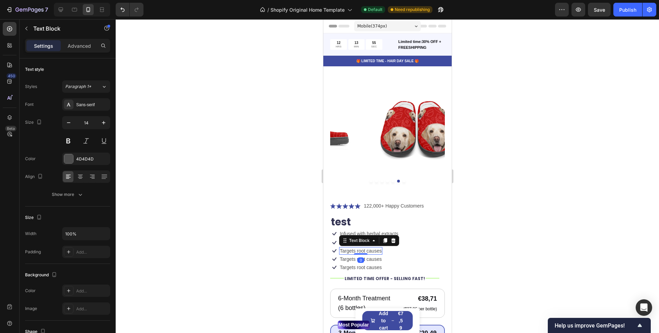
click at [381, 248] on p "Targets root causes" at bounding box center [361, 251] width 42 height 6
click at [357, 203] on icon at bounding box center [357, 205] width 5 height 5
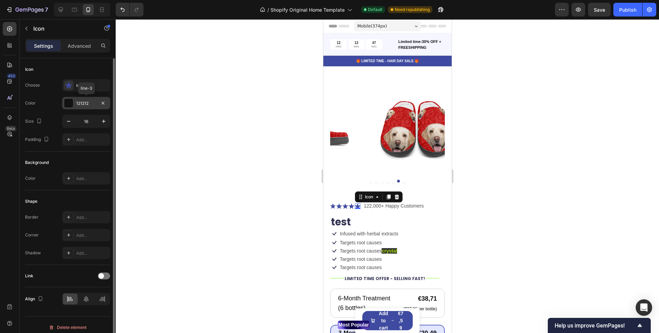
click at [69, 104] on div at bounding box center [68, 103] width 9 height 9
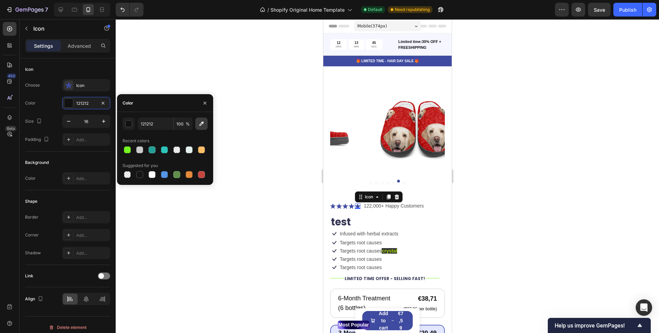
click at [201, 124] on icon "button" at bounding box center [202, 124] width 4 height 4
type input "A4DA04"
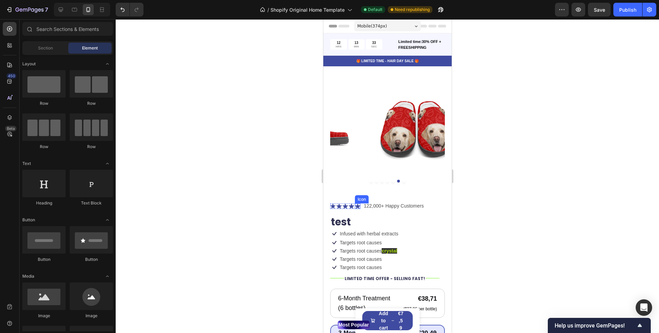
click at [357, 203] on icon at bounding box center [357, 205] width 5 height 5
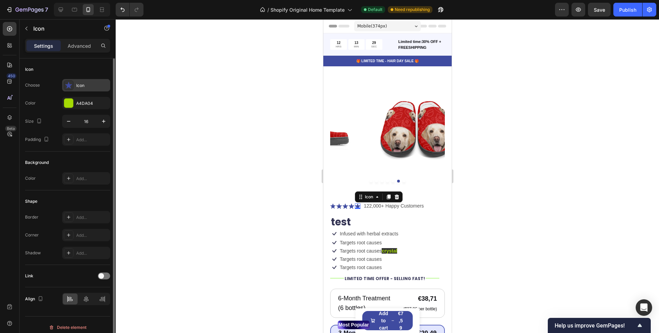
click at [98, 87] on div "Icon" at bounding box center [92, 85] width 32 height 6
click at [90, 106] on div "A4DA04" at bounding box center [86, 103] width 20 height 6
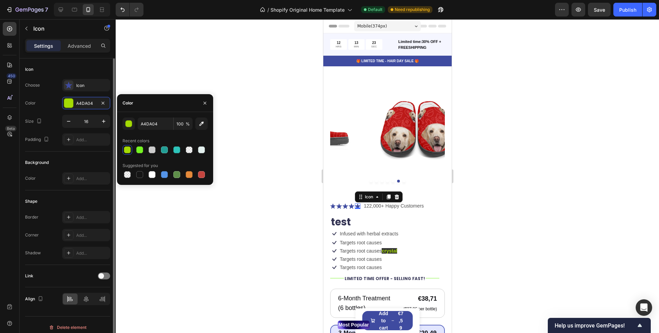
click at [62, 154] on div "Background Color Add..." at bounding box center [67, 170] width 85 height 39
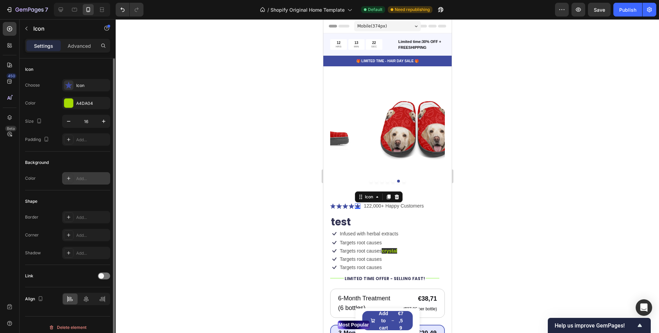
click at [103, 183] on div "Add..." at bounding box center [86, 178] width 48 height 12
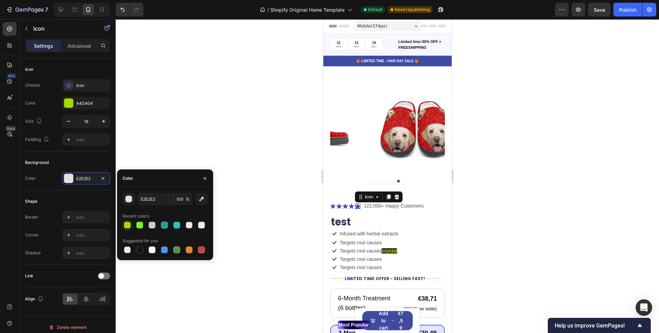
click at [126, 223] on div at bounding box center [127, 224] width 7 height 7
click at [127, 249] on div at bounding box center [127, 249] width 7 height 7
type input "000000"
type input "0"
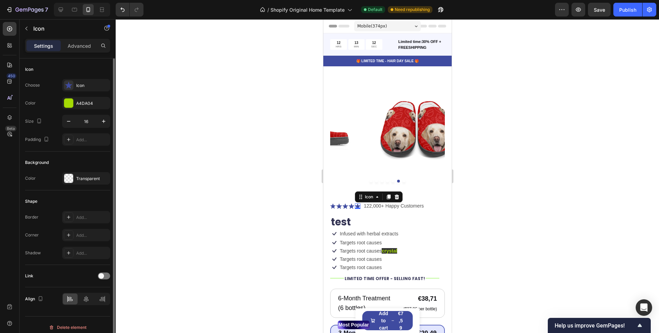
click at [95, 204] on div "Shape" at bounding box center [67, 201] width 85 height 11
drag, startPoint x: 113, startPoint y: 212, endPoint x: 112, endPoint y: 159, distance: 53.3
click at [112, 159] on div at bounding box center [113, 202] width 4 height 289
click at [85, 105] on div "A4DA04" at bounding box center [86, 103] width 20 height 6
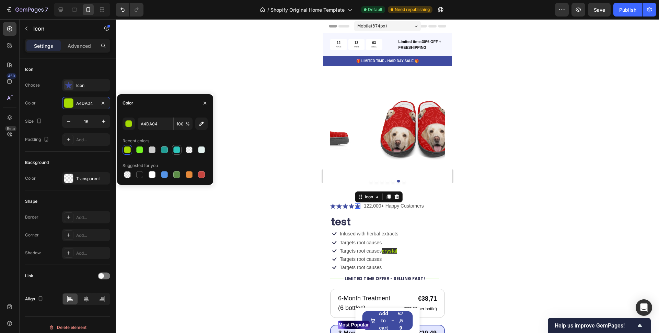
click at [178, 151] on div at bounding box center [176, 149] width 7 height 7
click at [127, 150] on div at bounding box center [127, 149] width 7 height 7
type input "A4DA04"
click at [75, 88] on div "Icon" at bounding box center [86, 85] width 48 height 12
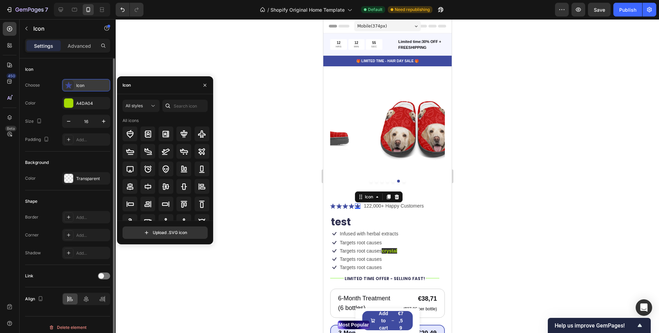
click at [75, 88] on div "Icon" at bounding box center [86, 85] width 48 height 12
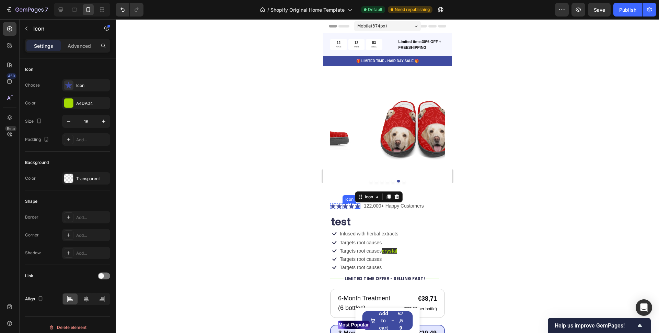
click at [343, 203] on icon at bounding box center [344, 205] width 5 height 5
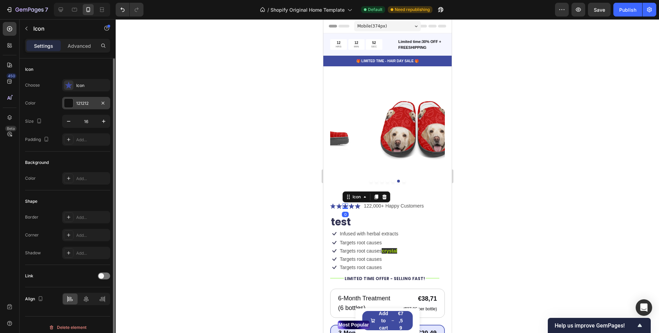
click at [69, 105] on div at bounding box center [68, 103] width 9 height 9
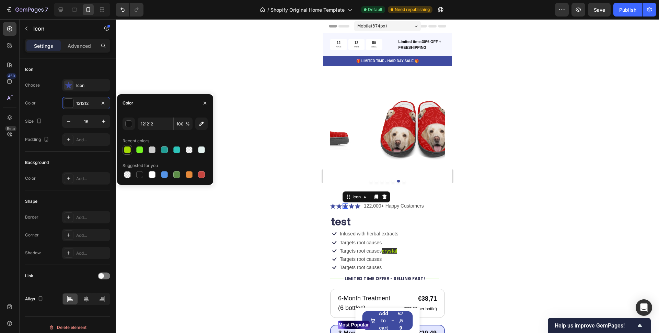
click at [128, 151] on div at bounding box center [127, 149] width 7 height 7
type input "A4DA04"
click at [384, 215] on h1 "test" at bounding box center [387, 222] width 115 height 14
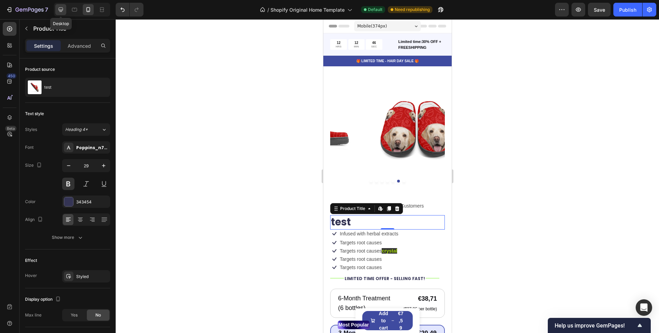
click at [65, 9] on div at bounding box center [60, 9] width 11 height 11
type input "40"
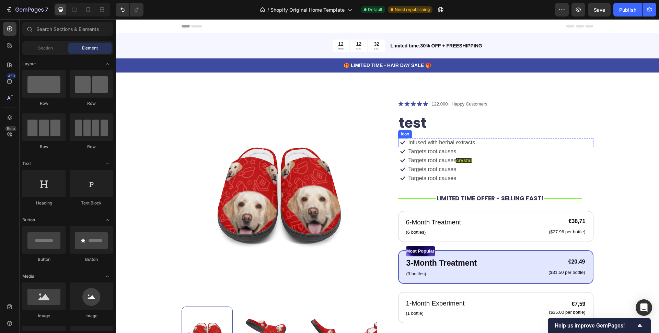
click at [401, 142] on icon at bounding box center [402, 143] width 4 height 4
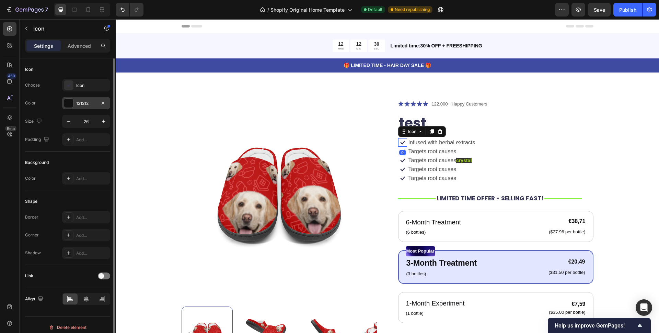
click at [70, 106] on div at bounding box center [68, 103] width 9 height 9
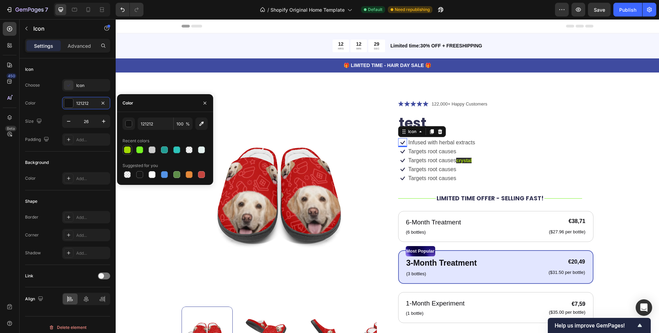
click at [126, 151] on div at bounding box center [127, 149] width 7 height 7
type input "A4DA04"
click at [413, 124] on h1 "test" at bounding box center [495, 122] width 195 height 19
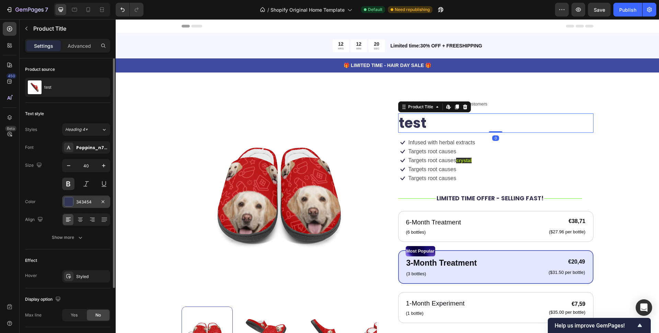
click at [67, 198] on div at bounding box center [68, 201] width 9 height 9
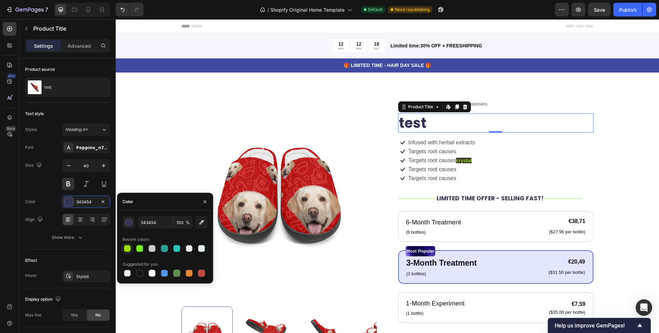
click at [127, 247] on div at bounding box center [127, 248] width 7 height 7
type input "A4DA04"
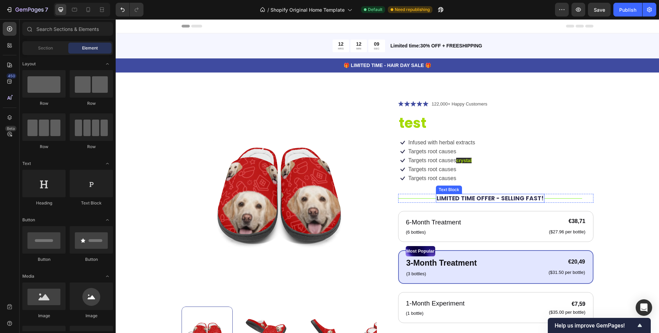
click at [465, 197] on p "LIMITED TIME OFFER - SELLING FAST!" at bounding box center [490, 198] width 107 height 8
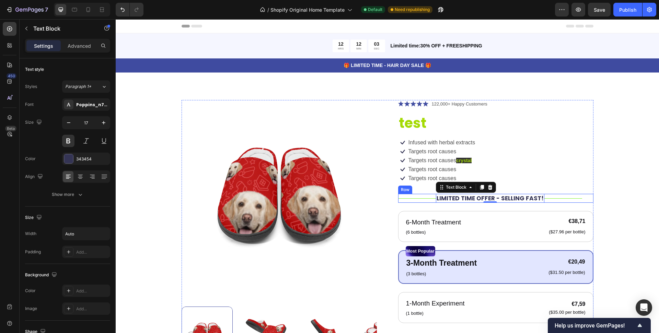
click at [406, 198] on div "Title Line" at bounding box center [417, 198] width 38 height 9
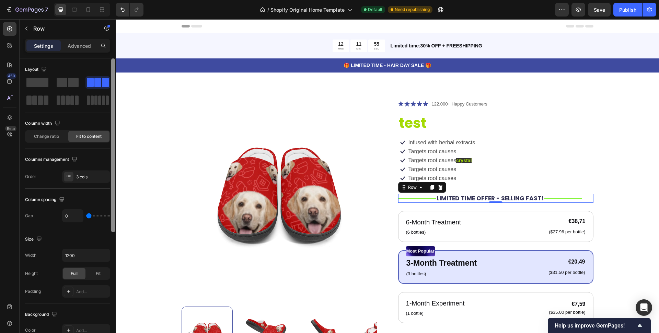
drag, startPoint x: 113, startPoint y: 168, endPoint x: 105, endPoint y: 107, distance: 60.6
click at [105, 107] on div "Layout Column width Change ratio Fit to content Columns management Order 3 cols…" at bounding box center [68, 205] width 96 height 294
click at [420, 198] on div "Title Line" at bounding box center [417, 198] width 38 height 9
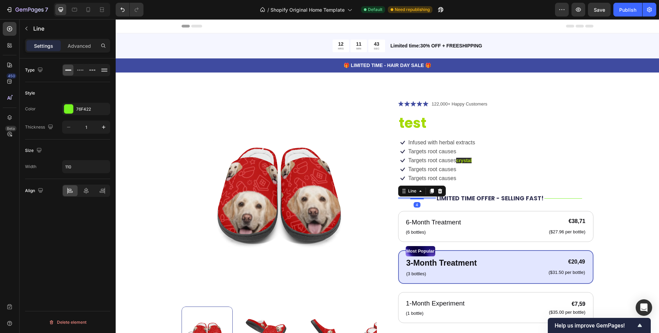
click at [414, 199] on div "Title Line 4" at bounding box center [417, 198] width 38 height 9
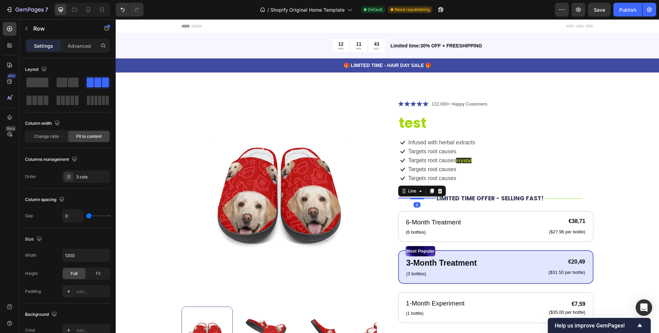
click at [423, 202] on div "Title Line 4" at bounding box center [417, 198] width 38 height 9
click at [409, 198] on div "Title Line" at bounding box center [417, 198] width 38 height 9
click at [409, 197] on div at bounding box center [417, 197] width 38 height 0
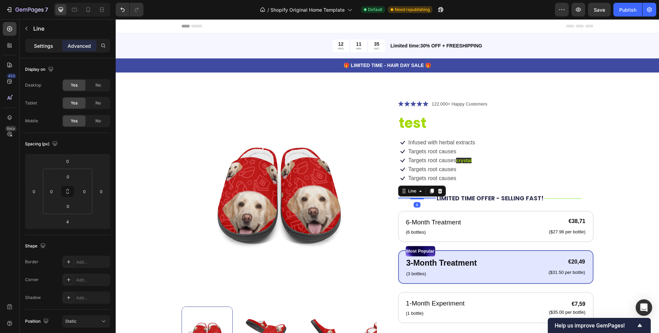
click at [47, 46] on p "Settings" at bounding box center [43, 45] width 19 height 7
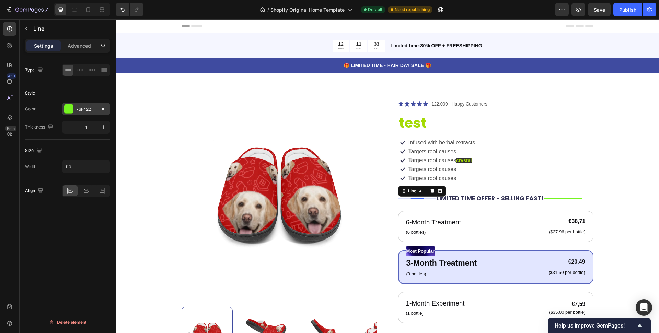
click at [74, 109] on div "76F422" at bounding box center [86, 109] width 48 height 12
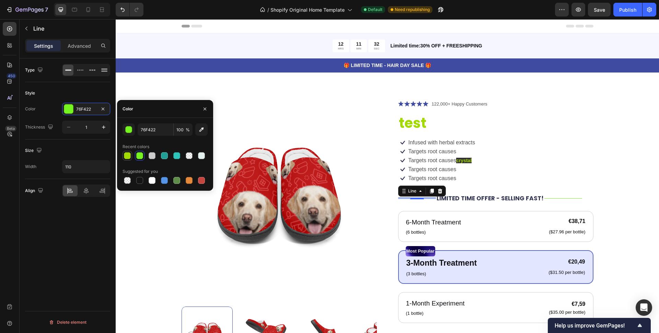
click at [128, 154] on div at bounding box center [127, 155] width 7 height 7
type input "A4DA04"
click at [569, 199] on div "Title Line" at bounding box center [564, 198] width 38 height 9
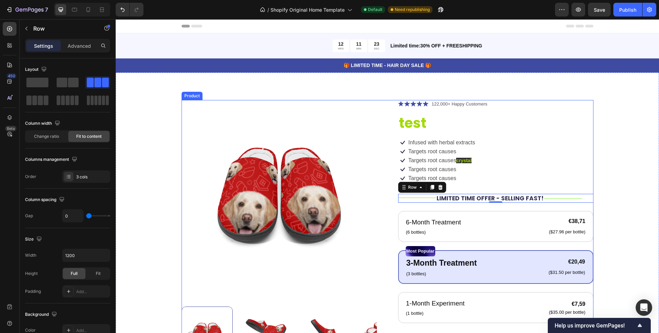
click at [387, 169] on div "Product Images Icon Icon Icon Icon Icon Icon List 122,000+ Happy Customers Text…" at bounding box center [388, 275] width 412 height 350
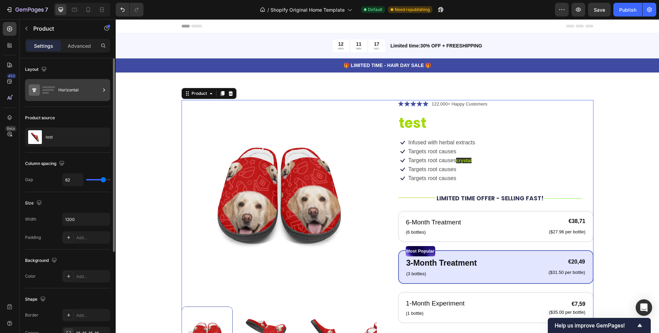
click at [65, 90] on div "Horizontal" at bounding box center [79, 90] width 42 height 16
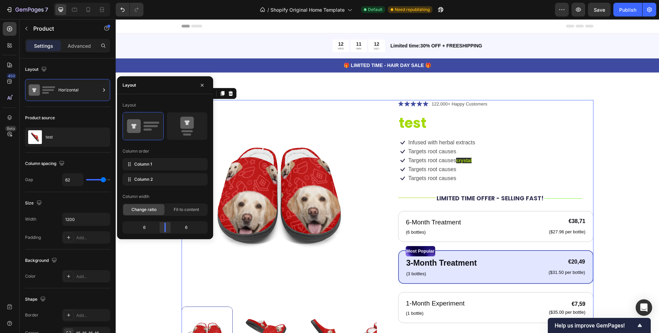
drag, startPoint x: 168, startPoint y: 228, endPoint x: 160, endPoint y: 228, distance: 7.9
click at [160, 0] on body "7 / Shopify Original Home Template Default Need republishing Preview Save Publi…" at bounding box center [329, 0] width 659 height 0
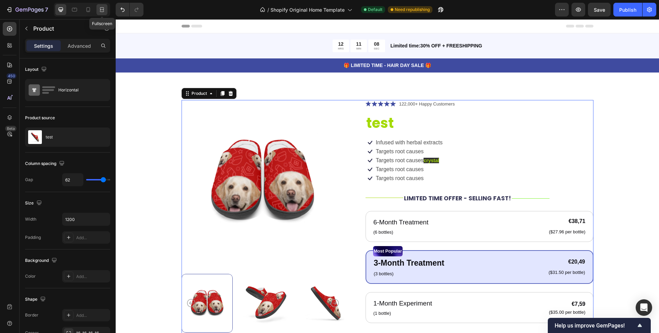
click at [105, 11] on icon at bounding box center [102, 9] width 7 height 7
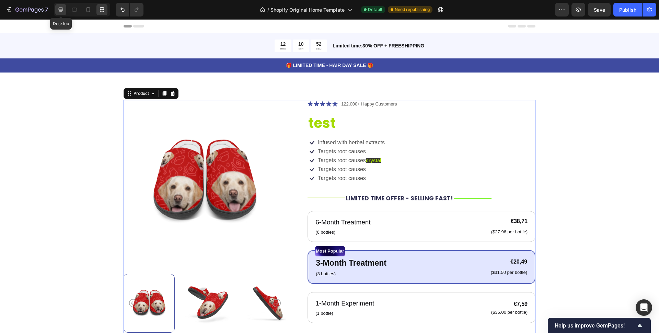
click at [62, 10] on icon at bounding box center [61, 10] width 4 height 4
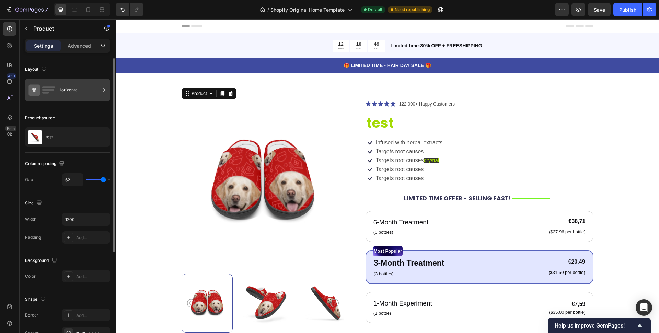
click at [81, 92] on div "Horizontal" at bounding box center [79, 90] width 42 height 16
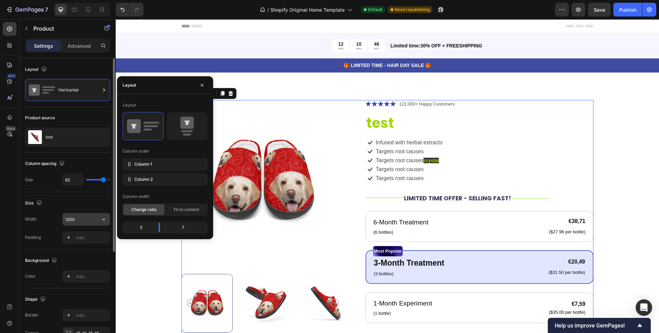
click at [77, 223] on input "1200" at bounding box center [86, 219] width 47 height 12
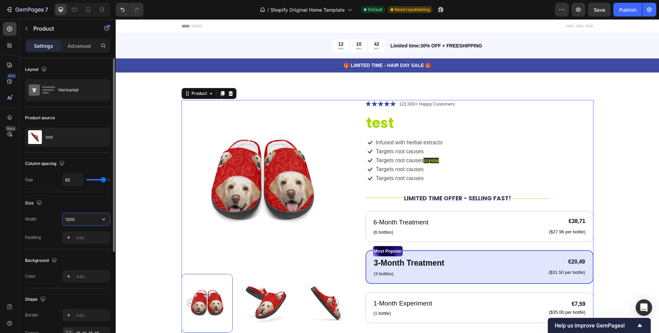
click at [70, 220] on input "1200" at bounding box center [86, 219] width 47 height 12
click at [67, 220] on input "1200" at bounding box center [86, 219] width 47 height 12
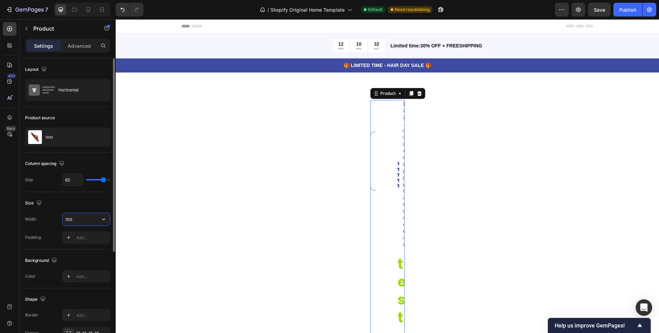
type input "1400"
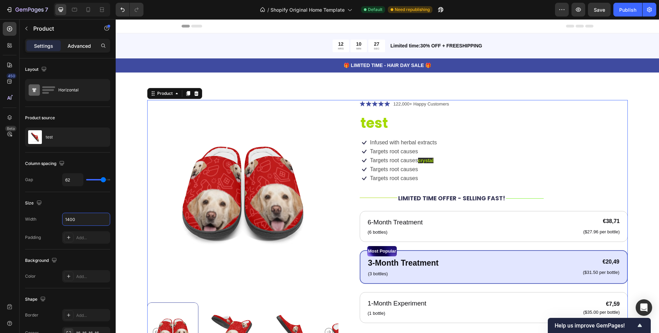
click at [77, 50] on div "Advanced" at bounding box center [79, 45] width 34 height 11
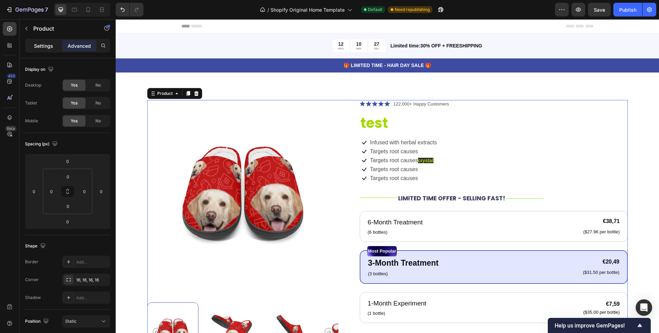
click at [52, 48] on p "Settings" at bounding box center [43, 45] width 19 height 7
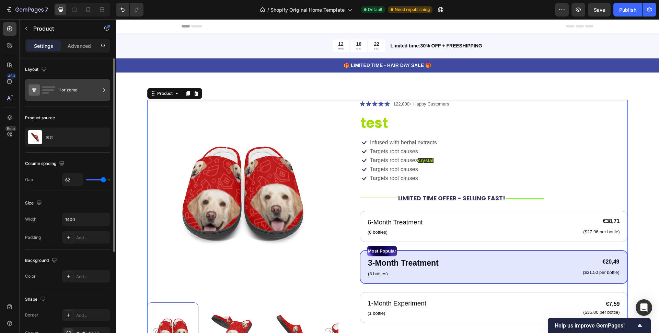
click at [73, 96] on div "Horizontal" at bounding box center [79, 90] width 42 height 16
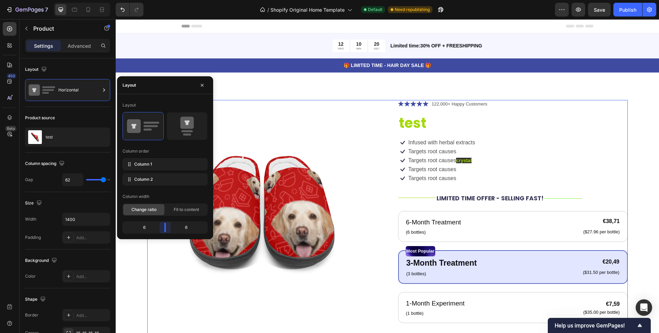
drag, startPoint x: 159, startPoint y: 231, endPoint x: 518, endPoint y: 141, distance: 370.0
click at [163, 0] on body "7 / Shopify Original Home Template Default Need republishing Preview Save Publi…" at bounding box center [329, 0] width 659 height 0
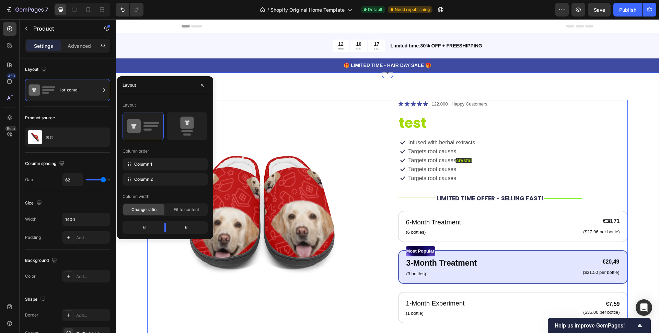
click at [630, 99] on div "Product Images Icon Icon Icon Icon Icon Icon List 122,000+ Happy Customers Text…" at bounding box center [388, 278] width 544 height 412
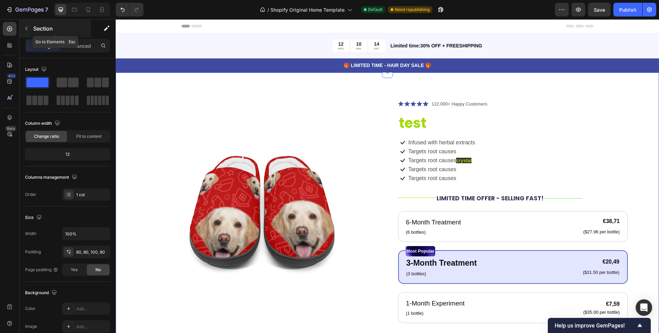
click at [26, 26] on icon "button" at bounding box center [26, 28] width 5 height 5
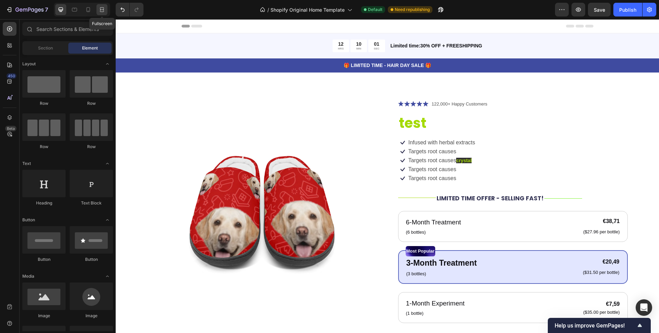
click at [102, 8] on icon at bounding box center [102, 7] width 4 height 1
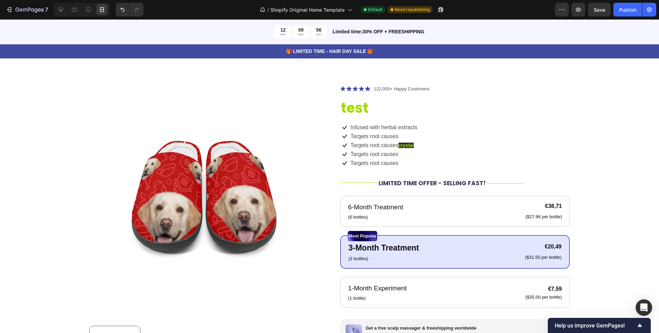
scroll to position [15, 0]
click at [60, 10] on icon at bounding box center [61, 10] width 4 height 4
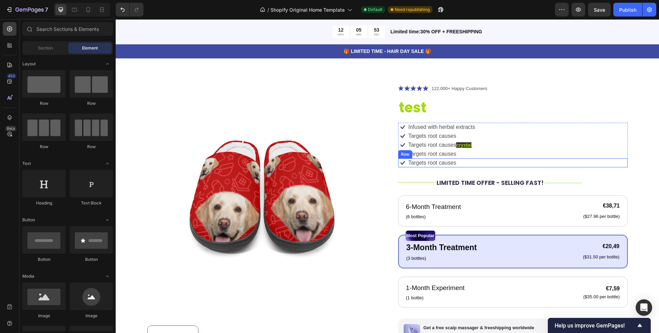
click at [461, 163] on div "Icon Targets root causes Text Block Row" at bounding box center [513, 162] width 230 height 9
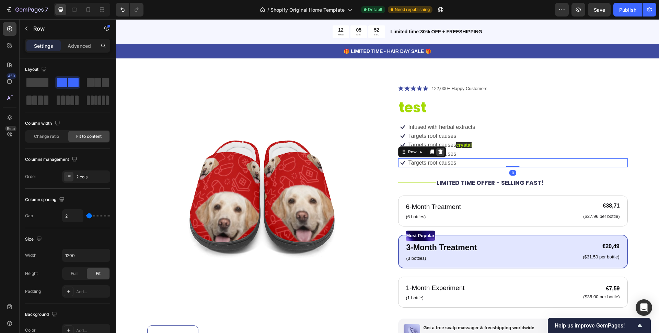
click at [438, 152] on icon at bounding box center [440, 151] width 4 height 5
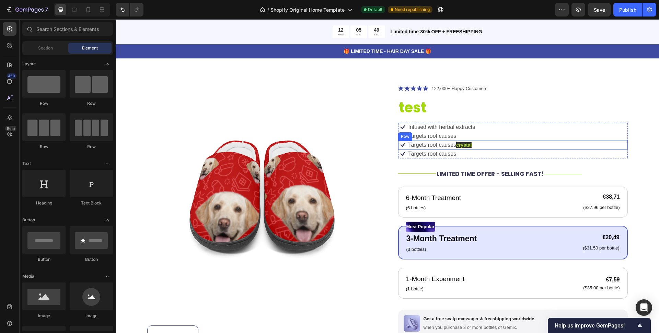
click at [478, 146] on div "Icon Targets root causes crystal Text Block Row" at bounding box center [513, 144] width 230 height 9
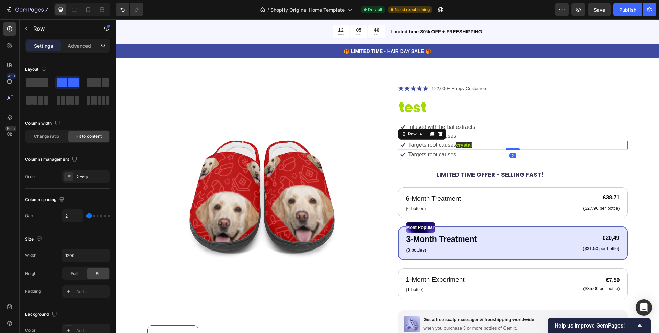
click at [506, 149] on div at bounding box center [513, 149] width 14 height 2
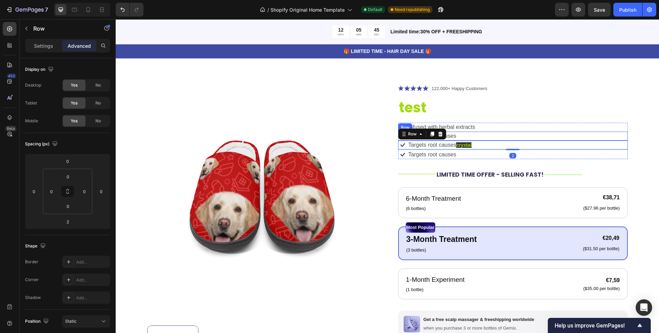
click at [507, 135] on div "Icon Targets root causes Text Block Row" at bounding box center [513, 136] width 230 height 9
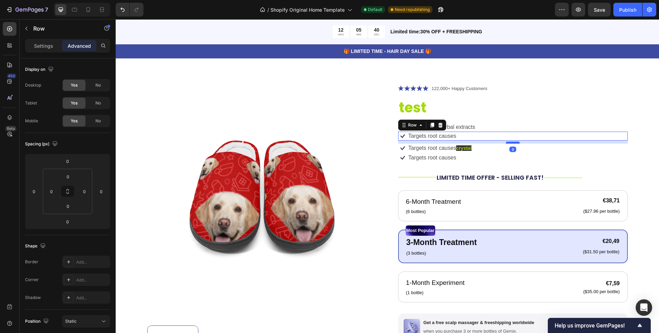
click at [512, 144] on div at bounding box center [513, 142] width 14 height 2
type input "9"
click at [461, 127] on p "Infused with herbal extracts" at bounding box center [442, 127] width 67 height 7
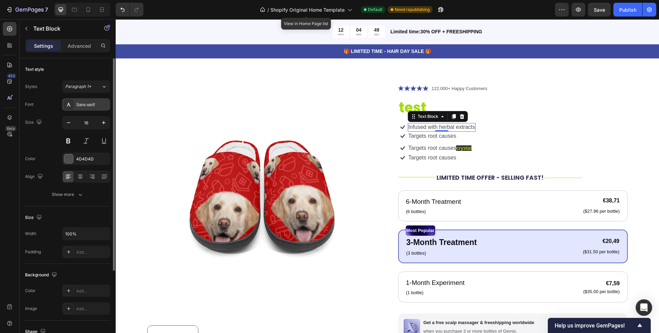
click at [81, 104] on div "Sans-serif" at bounding box center [92, 105] width 32 height 6
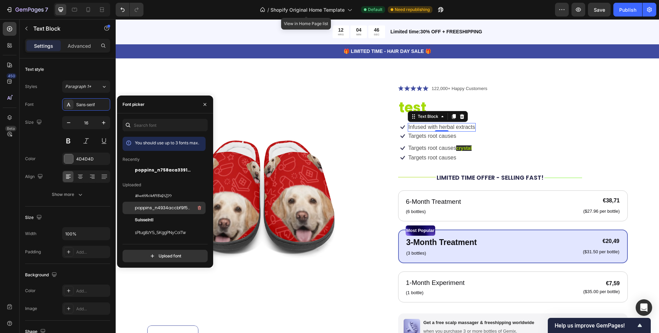
click at [153, 207] on span "poppins_n4934accbf9f5987aa89334210e6c1e9151f37d3b6" at bounding box center [163, 208] width 57 height 6
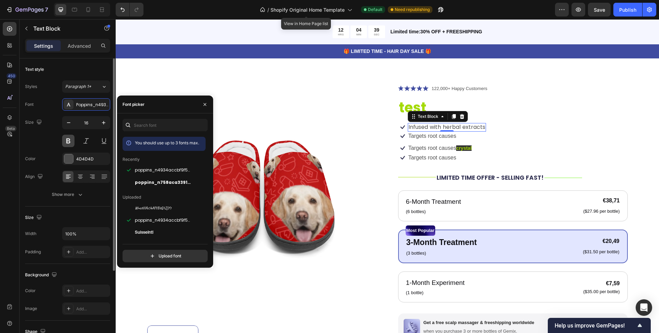
click at [70, 140] on button at bounding box center [68, 141] width 12 height 12
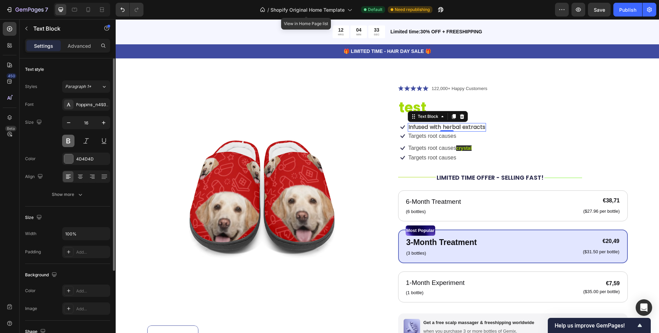
click at [72, 141] on button at bounding box center [68, 141] width 12 height 12
click at [91, 105] on div "Poppins_n4934accbf9f5987aa89334210e6c1e9151f37d3b6" at bounding box center [92, 105] width 32 height 6
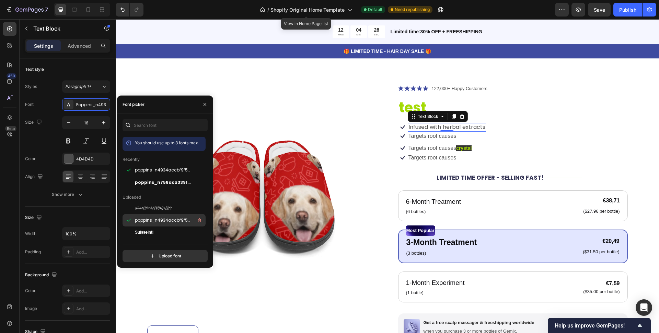
click at [160, 226] on div "poppins_n4934accbf9f5987aa89334210e6c1e9151f37d3b6" at bounding box center [164, 220] width 83 height 12
click at [158, 235] on div "SuisseIntl" at bounding box center [169, 232] width 69 height 8
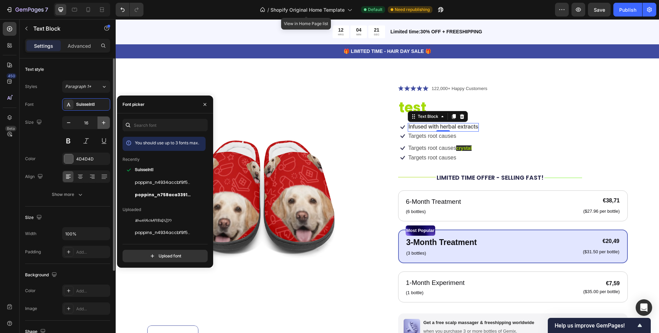
click at [104, 124] on icon "button" at bounding box center [103, 122] width 3 height 3
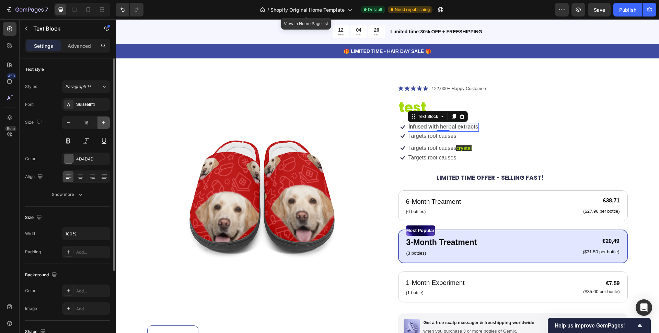
click at [104, 124] on icon "button" at bounding box center [103, 122] width 3 height 3
click at [68, 126] on icon "button" at bounding box center [68, 122] width 7 height 7
click at [409, 128] on p "Infused with herbal extracts" at bounding box center [449, 127] width 81 height 8
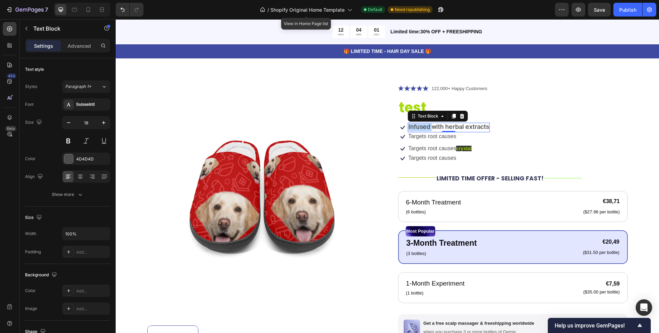
click at [409, 128] on p "Infused with herbal extracts" at bounding box center [449, 127] width 81 height 8
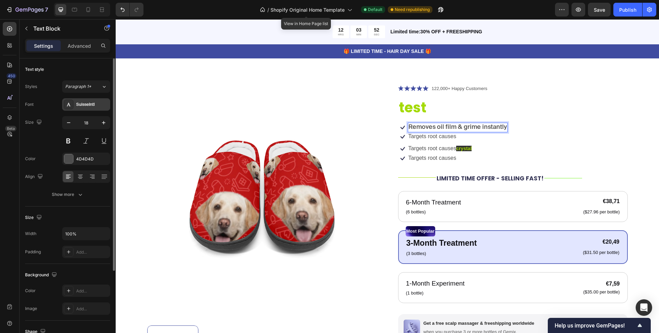
click at [82, 106] on div "SuisseIntl" at bounding box center [92, 105] width 32 height 6
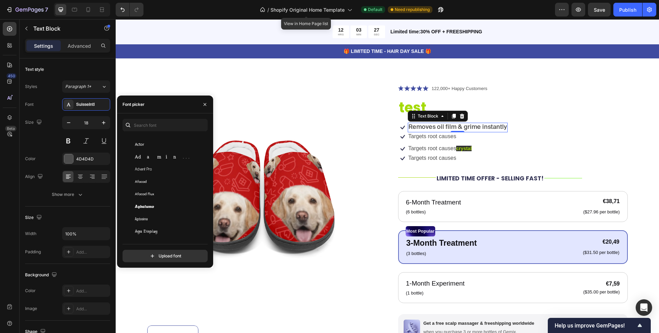
scroll to position [286, 0]
click at [193, 183] on div "Afacad Flux" at bounding box center [164, 180] width 83 height 12
click at [73, 145] on button at bounding box center [68, 141] width 12 height 12
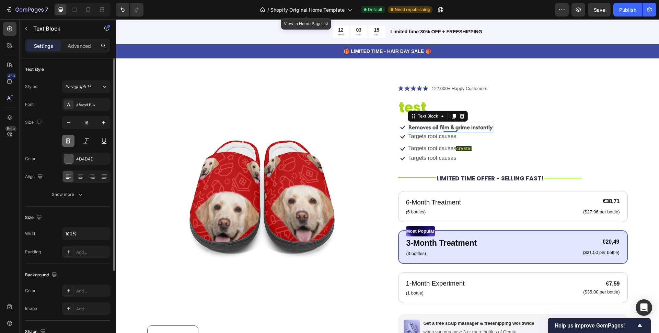
click at [73, 145] on button at bounding box center [68, 141] width 12 height 12
click at [104, 123] on icon "button" at bounding box center [103, 122] width 3 height 3
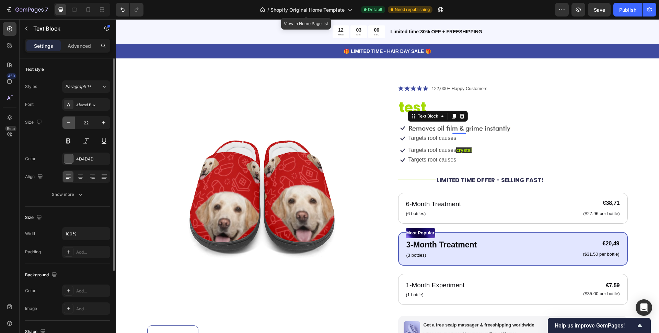
click at [69, 123] on icon "button" at bounding box center [68, 122] width 7 height 7
type input "20"
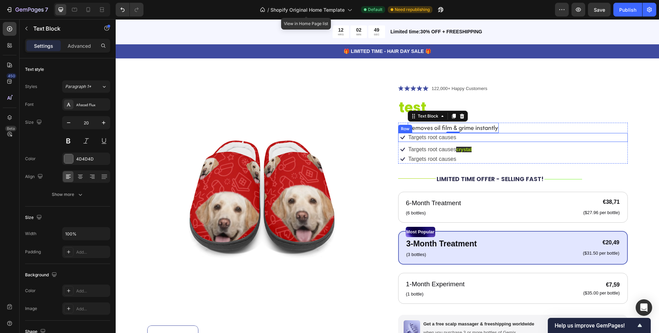
click at [520, 134] on div "Icon Targets root causes Text Block Row" at bounding box center [513, 137] width 230 height 9
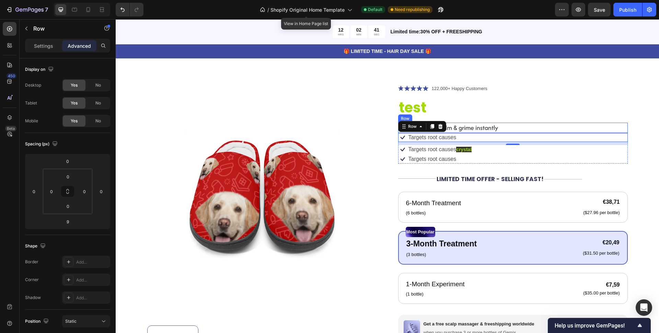
click at [505, 126] on div "Icon Removes oil film & grime instantly Text Block Row" at bounding box center [513, 128] width 230 height 10
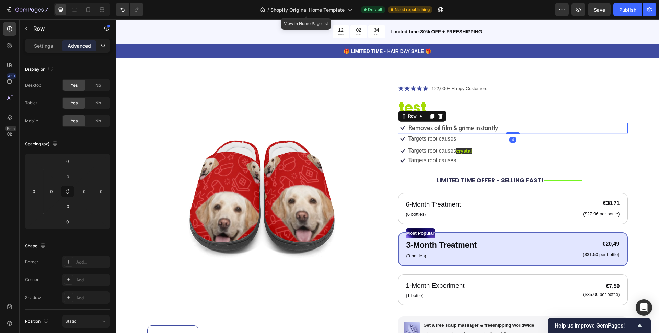
click at [513, 134] on div at bounding box center [513, 133] width 14 height 2
type input "4"
click at [462, 139] on div "Icon Targets root causes Text Block Row" at bounding box center [513, 138] width 230 height 9
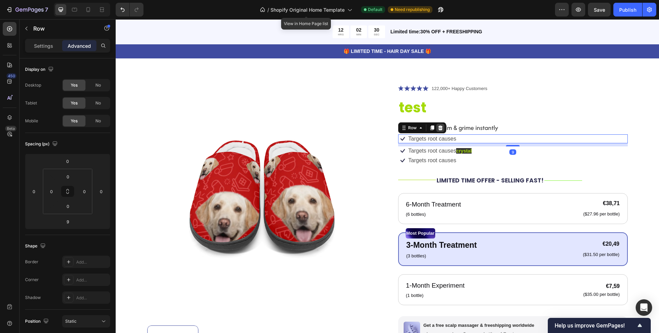
click at [438, 127] on icon at bounding box center [440, 127] width 4 height 5
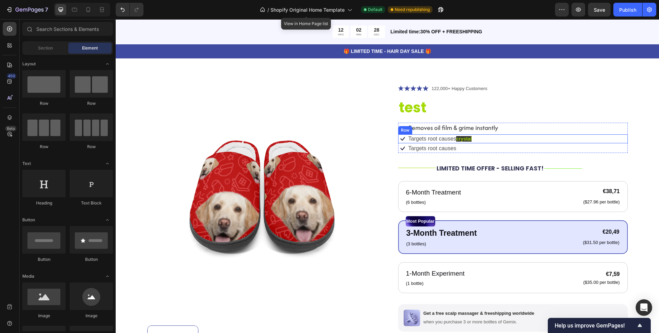
click at [480, 139] on div "Icon Targets root causes crystal Text Block Row" at bounding box center [513, 138] width 230 height 9
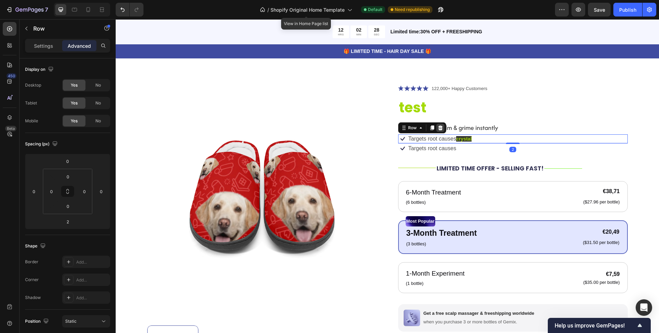
click at [438, 128] on icon at bounding box center [440, 127] width 5 height 5
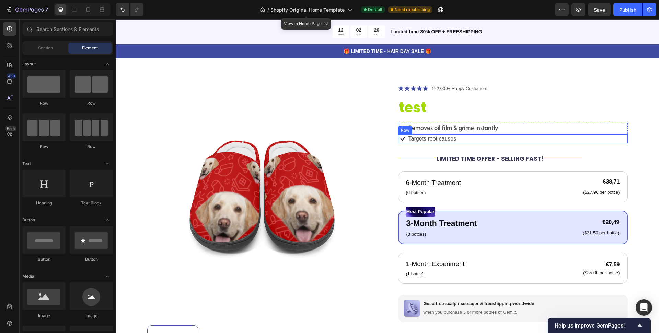
click at [457, 138] on div "Icon Targets root causes Text Block Row" at bounding box center [513, 138] width 230 height 9
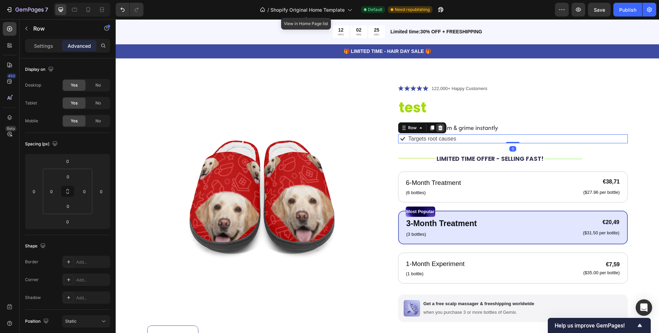
click at [438, 128] on icon at bounding box center [440, 127] width 4 height 5
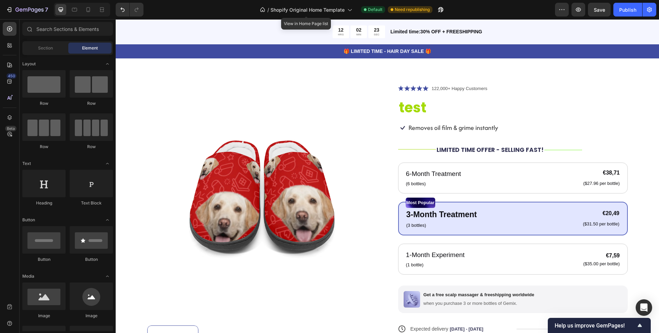
click at [438, 128] on p "Removes oil film & grime instantly" at bounding box center [454, 127] width 90 height 9
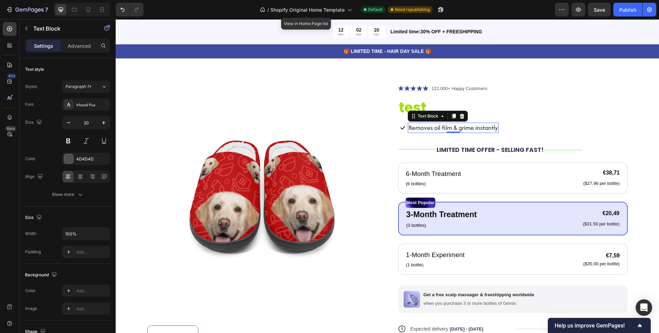
click at [401, 127] on icon at bounding box center [402, 127] width 9 height 9
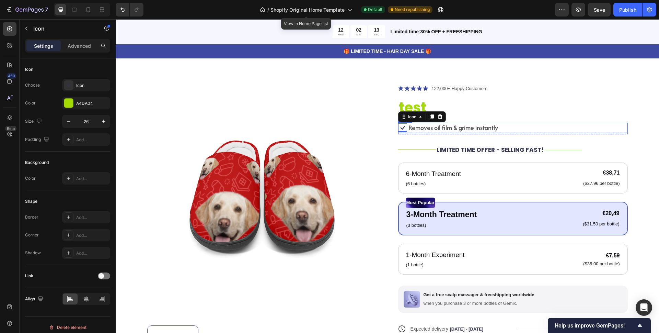
click at [538, 127] on div "Icon 0 Removes oil film & grime instantly Text Block Row" at bounding box center [513, 128] width 230 height 10
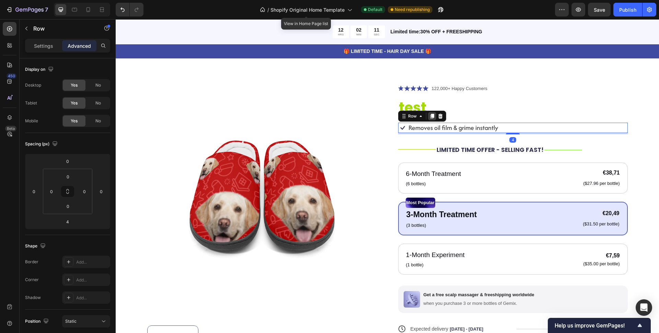
click at [430, 117] on icon at bounding box center [432, 116] width 4 height 5
click at [428, 117] on h1 "test" at bounding box center [513, 107] width 230 height 19
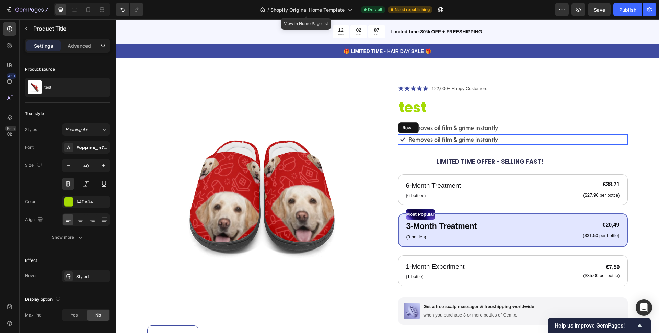
click at [529, 137] on div "Icon Removes oil film & grime instantly Text Block Row" at bounding box center [513, 139] width 230 height 10
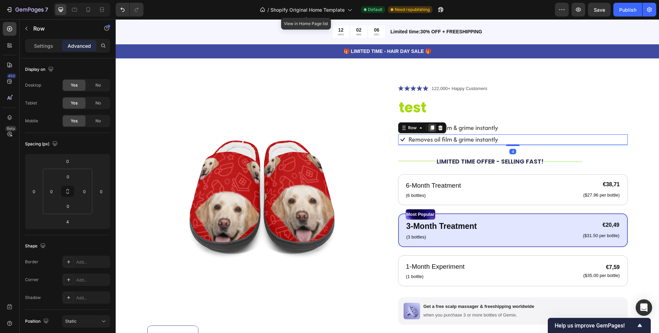
click at [430, 127] on icon at bounding box center [432, 127] width 4 height 5
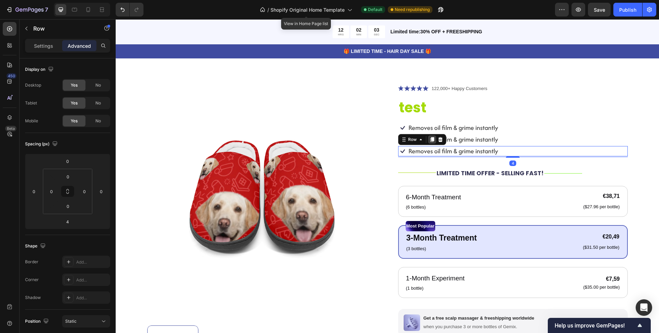
click at [430, 139] on icon at bounding box center [432, 139] width 4 height 5
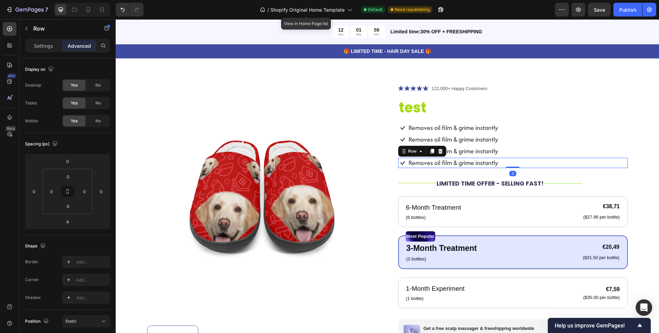
drag, startPoint x: 515, startPoint y: 169, endPoint x: 537, endPoint y: 174, distance: 22.7
click at [515, 167] on div at bounding box center [513, 167] width 14 height 1
type input "0"
click at [537, 175] on div "Icon Icon Icon Icon Icon Icon List 122,000+ Happy Customers Text Block Row test…" at bounding box center [513, 259] width 230 height 351
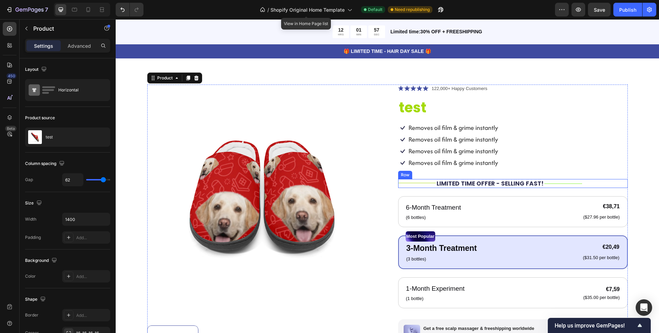
click at [565, 186] on div "Title Line" at bounding box center [564, 183] width 38 height 9
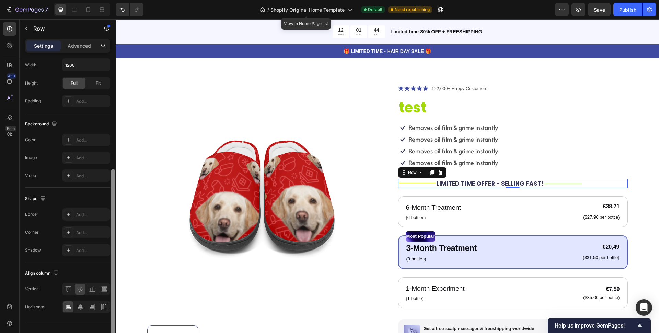
scroll to position [191, 0]
drag, startPoint x: 113, startPoint y: 228, endPoint x: 112, endPoint y: 341, distance: 113.0
click at [112, 0] on html "7 / Shopify Original Home Template View in Home Page list Default Need republis…" at bounding box center [329, 0] width 659 height 0
click at [80, 307] on icon at bounding box center [80, 306] width 7 height 7
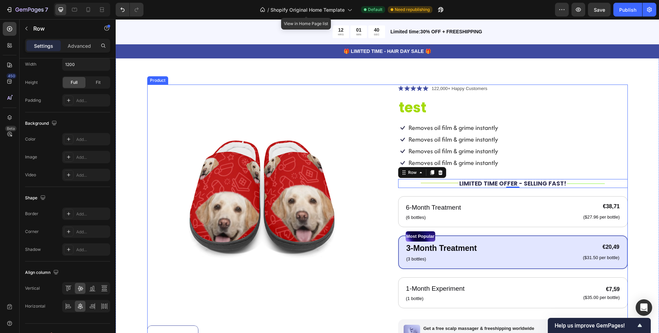
click at [376, 229] on div "Product Images Icon Icon Icon Icon Icon Icon List 122,000+ Happy Customers Text…" at bounding box center [387, 259] width 481 height 351
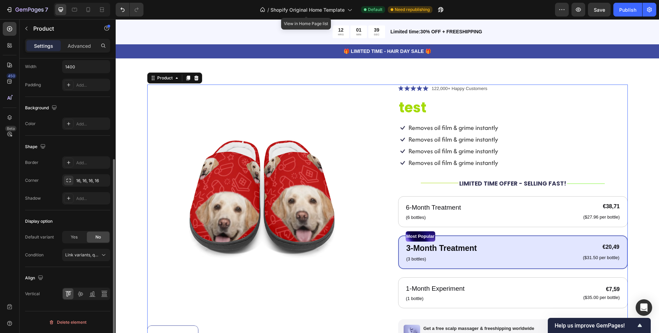
scroll to position [0, 0]
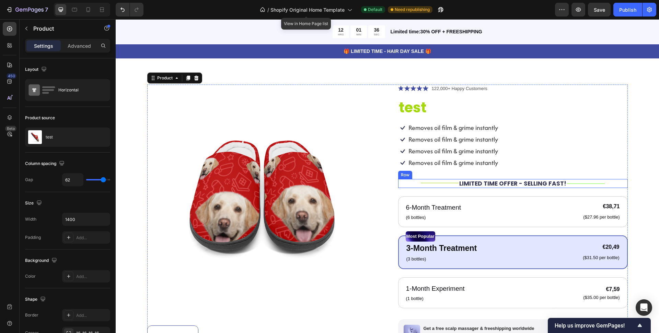
click at [428, 184] on div "Title Line" at bounding box center [440, 183] width 38 height 9
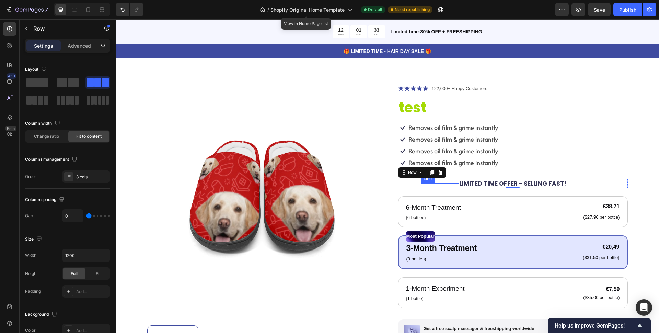
click at [435, 183] on div at bounding box center [440, 183] width 38 height 0
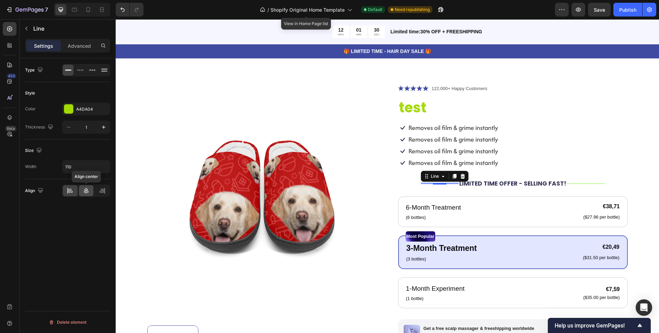
click at [89, 191] on icon at bounding box center [86, 190] width 7 height 7
click at [71, 191] on icon at bounding box center [70, 190] width 7 height 7
click at [413, 185] on div "Title Line 4 LIMITED TIME OFFER - SELLING FAST! Text Block Title Line Row" at bounding box center [513, 183] width 230 height 9
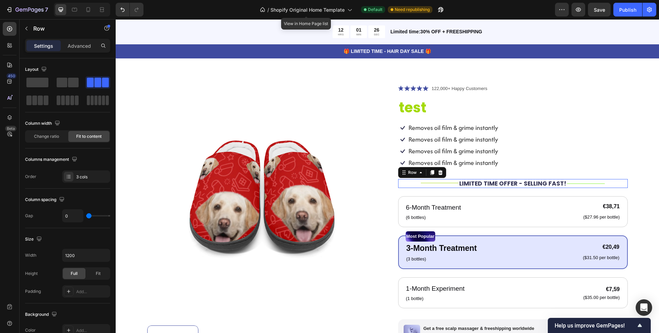
click at [413, 185] on div "Title Line LIMITED TIME OFFER - SELLING FAST! Text Block Title Line Row 0" at bounding box center [513, 183] width 230 height 9
click at [439, 183] on div at bounding box center [440, 183] width 38 height 0
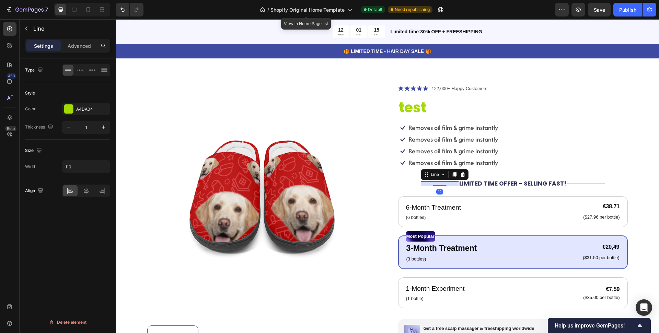
click at [443, 188] on div "Title Line 12" at bounding box center [440, 183] width 38 height 9
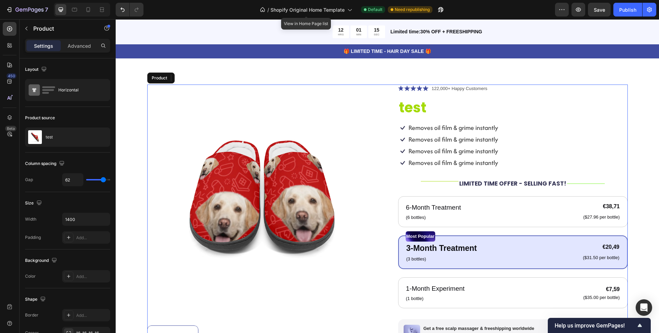
click at [447, 191] on div "Icon Icon Icon Icon Icon Icon List 122,000+ Happy Customers Text Block Row test…" at bounding box center [513, 259] width 230 height 351
click at [443, 183] on div "Title Line" at bounding box center [440, 183] width 38 height 9
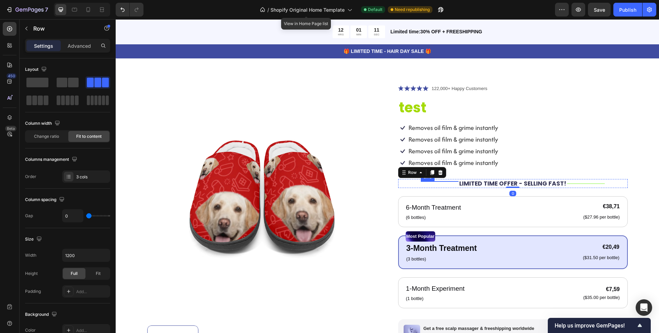
click at [443, 181] on div at bounding box center [440, 181] width 38 height 0
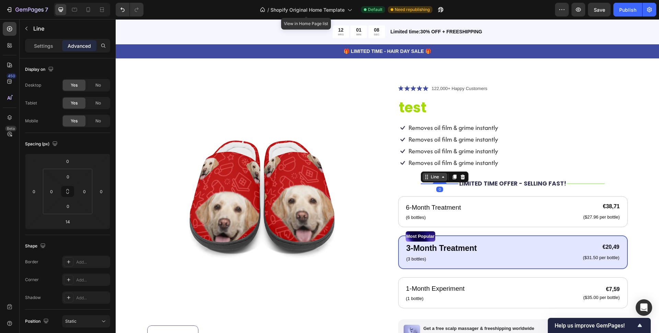
drag, startPoint x: 442, startPoint y: 185, endPoint x: 440, endPoint y: 174, distance: 11.5
click at [440, 183] on div "Title Line 0" at bounding box center [440, 183] width 38 height 0
type input "0"
click at [40, 44] on p "Settings" at bounding box center [43, 45] width 19 height 7
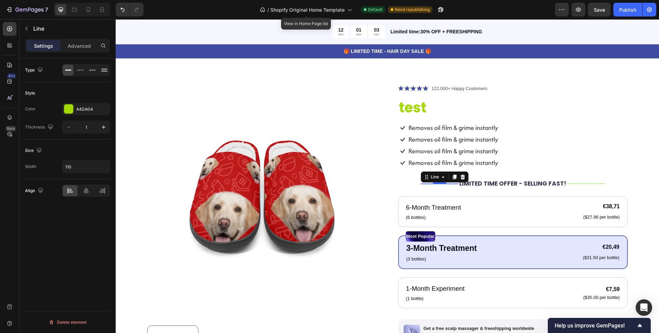
click at [110, 96] on div "Style" at bounding box center [67, 93] width 85 height 11
click at [101, 126] on icon "button" at bounding box center [103, 127] width 7 height 7
click at [102, 128] on icon "button" at bounding box center [103, 127] width 7 height 7
type input "4"
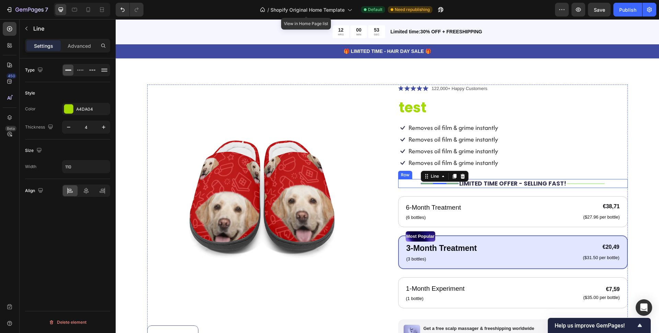
click at [567, 186] on div "Title Line" at bounding box center [586, 183] width 38 height 9
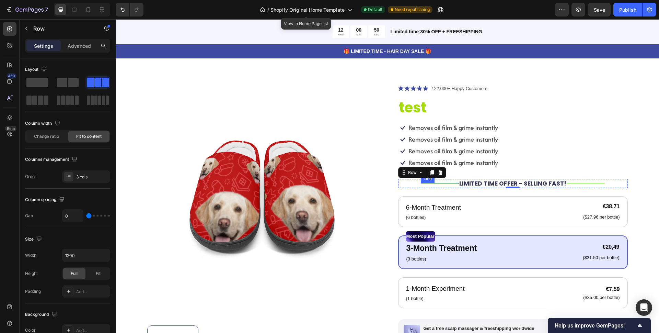
click at [454, 183] on div at bounding box center [440, 183] width 38 height 1
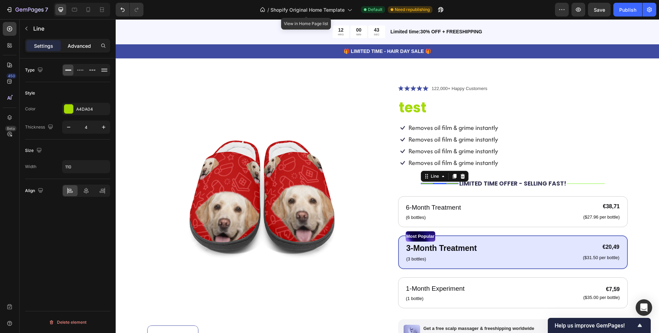
click at [81, 48] on p "Advanced" at bounding box center [79, 45] width 23 height 7
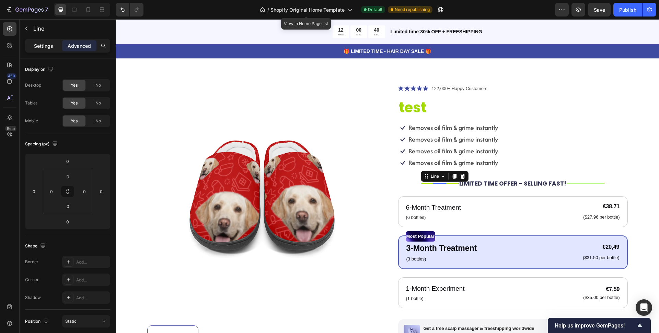
click at [44, 45] on p "Settings" at bounding box center [43, 45] width 19 height 7
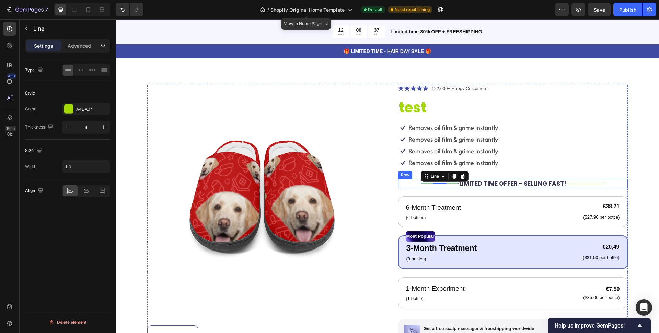
click at [403, 182] on div "Title Line 0 LIMITED TIME OFFER - SELLING FAST! Text Block Title Line Row" at bounding box center [513, 183] width 230 height 9
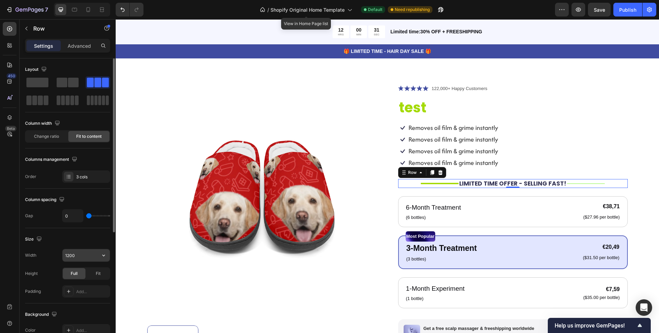
click at [79, 250] on input "1200" at bounding box center [86, 255] width 47 height 12
click at [107, 254] on icon "button" at bounding box center [103, 255] width 7 height 7
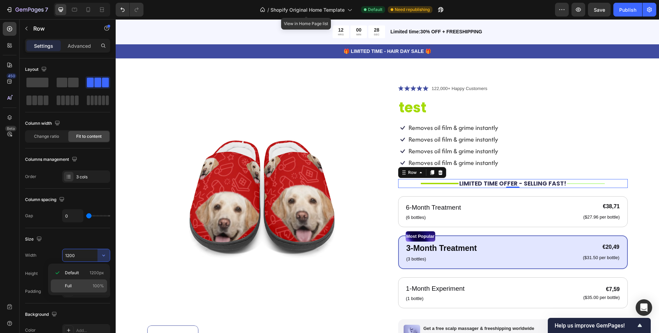
click at [72, 283] on p "Full 100%" at bounding box center [84, 286] width 39 height 6
type input "100%"
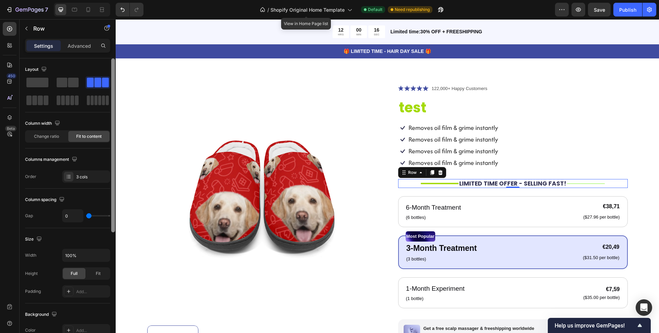
drag, startPoint x: 114, startPoint y: 230, endPoint x: 107, endPoint y: 192, distance: 38.5
click at [107, 192] on div "Layout Column width Change ratio Fit to content Columns management Order 3 cols…" at bounding box center [68, 205] width 96 height 294
click at [104, 10] on icon at bounding box center [102, 9] width 7 height 7
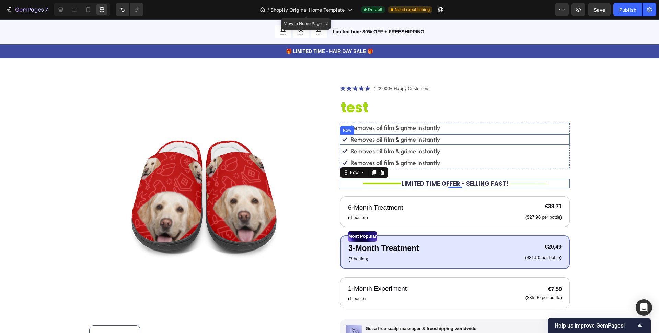
click at [518, 135] on div "Icon Removes oil film & grime instantly Text Block Row" at bounding box center [455, 139] width 230 height 10
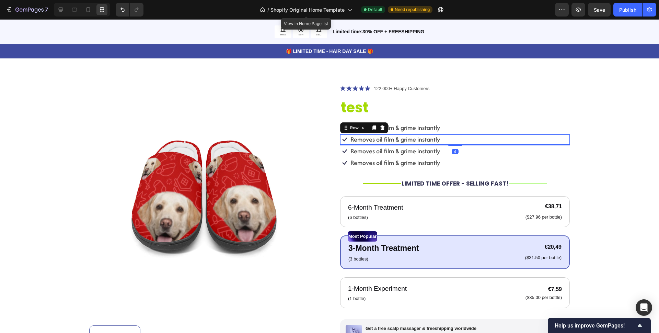
click at [600, 145] on div "Product Images Icon Icon Icon Icon Icon Icon List 122,000+ Happy Customers Text…" at bounding box center [329, 259] width 604 height 351
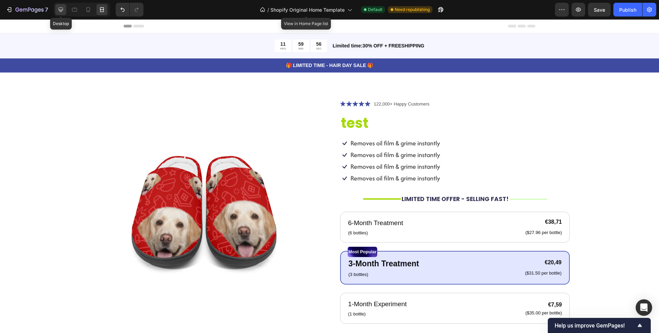
click at [63, 12] on icon at bounding box center [60, 9] width 7 height 7
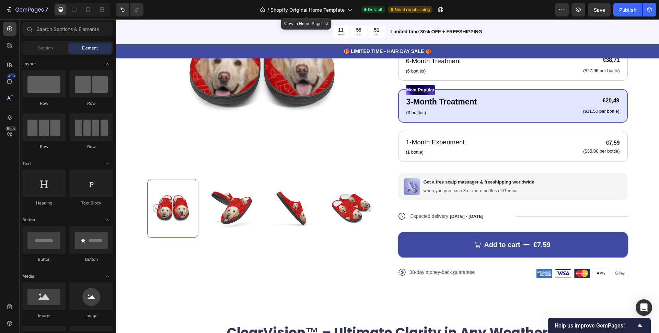
scroll to position [164, 0]
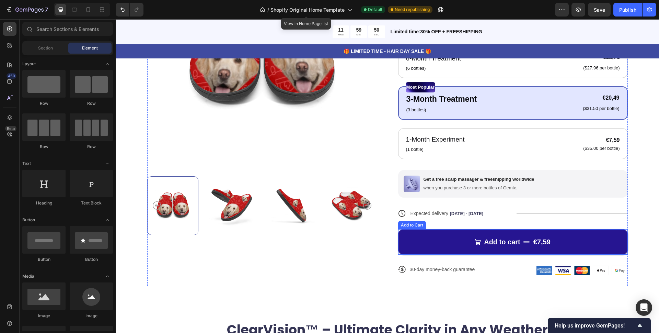
click at [439, 234] on button "Add to cart €7,59" at bounding box center [513, 241] width 230 height 25
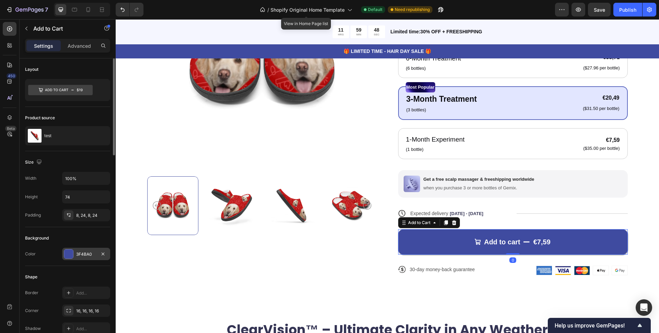
click at [89, 252] on div "3F4BA0" at bounding box center [86, 254] width 20 height 6
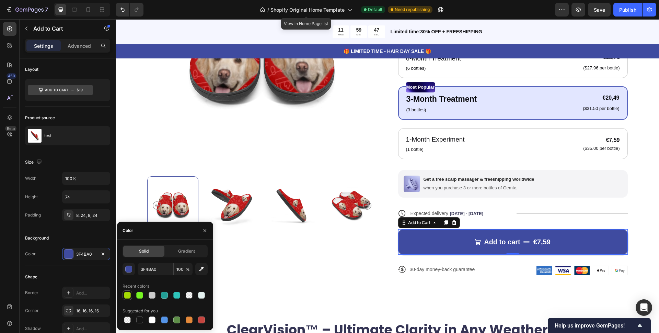
click at [128, 295] on div at bounding box center [127, 295] width 7 height 7
type input "A4DA04"
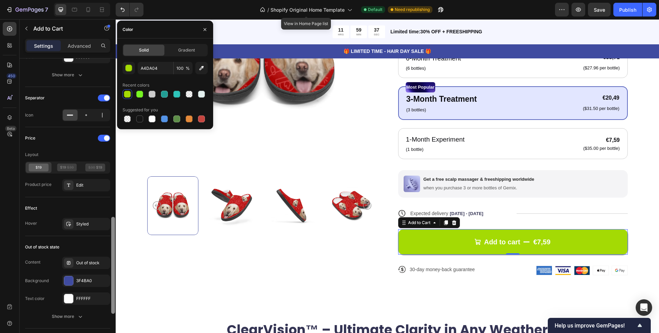
scroll to position [478, 0]
drag, startPoint x: 114, startPoint y: 134, endPoint x: 108, endPoint y: 292, distance: 157.8
click at [108, 292] on div "Layout Product source test Size Width 100% Height 74 Padding 8, 24, 8, 24 Backg…" at bounding box center [68, 205] width 96 height 294
click at [114, 281] on div at bounding box center [113, 264] width 4 height 97
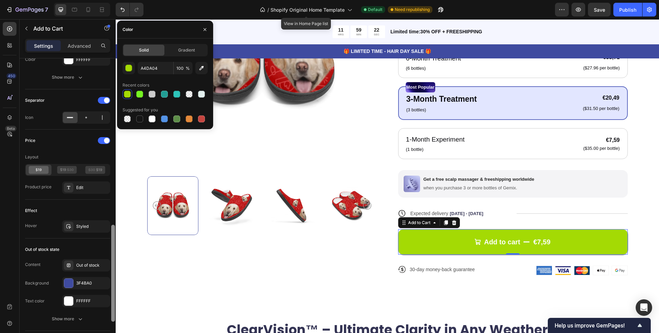
scroll to position [482, 0]
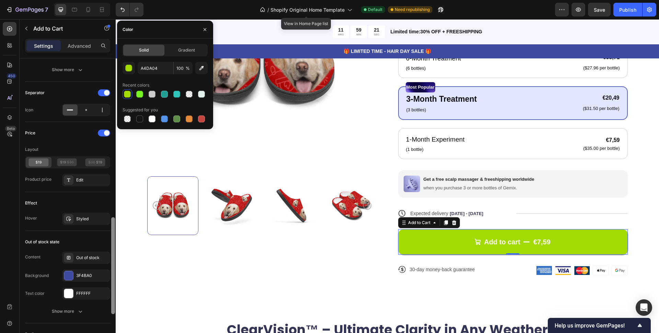
click at [112, 283] on div at bounding box center [113, 265] width 4 height 97
click at [88, 273] on div "3F4BA0" at bounding box center [86, 275] width 20 height 6
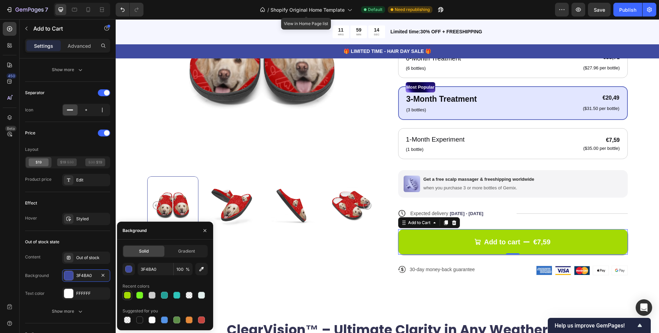
click at [127, 295] on div at bounding box center [127, 295] width 7 height 7
click at [127, 269] on div "button" at bounding box center [129, 269] width 7 height 7
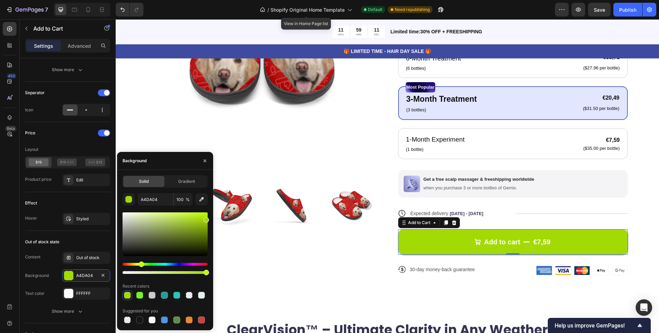
click at [205, 232] on div at bounding box center [165, 234] width 85 height 44
click at [206, 238] on div at bounding box center [165, 234] width 85 height 44
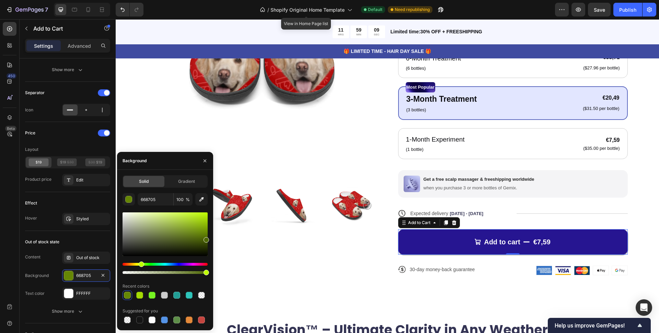
type input "4D6603"
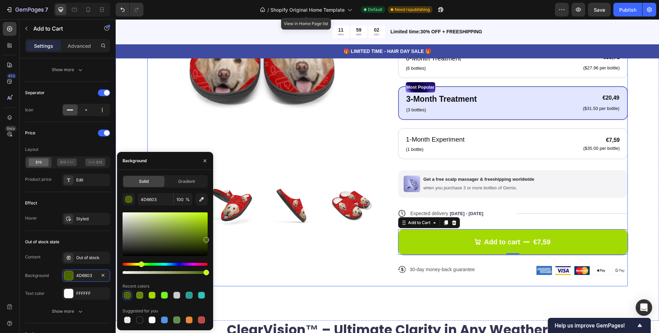
click at [378, 283] on div "Product Images Icon Icon Icon Icon Icon Icon List 122,000+ Happy Customers Text…" at bounding box center [387, 110] width 481 height 351
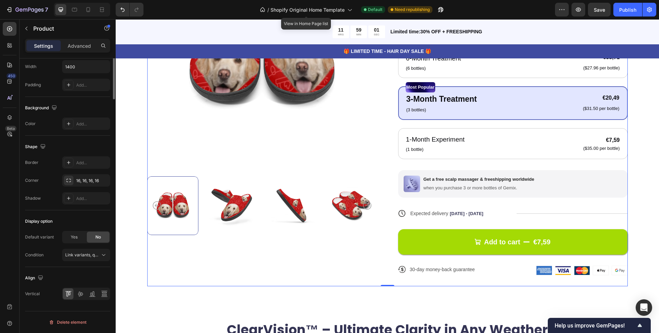
scroll to position [0, 0]
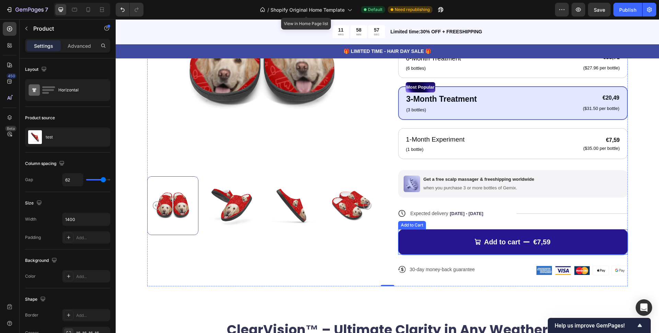
click at [431, 248] on button "Add to cart €7,59" at bounding box center [513, 241] width 230 height 25
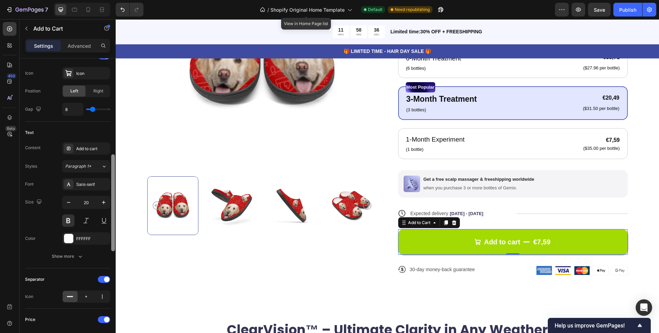
scroll to position [294, 0]
drag, startPoint x: 113, startPoint y: 150, endPoint x: 109, endPoint y: 248, distance: 97.3
click at [109, 248] on div "Layout Product source test Size Width 100% Height 74 Padding 8, 24, 8, 24 Backg…" at bounding box center [68, 205] width 96 height 294
click at [98, 189] on div "Sans-serif" at bounding box center [86, 185] width 48 height 12
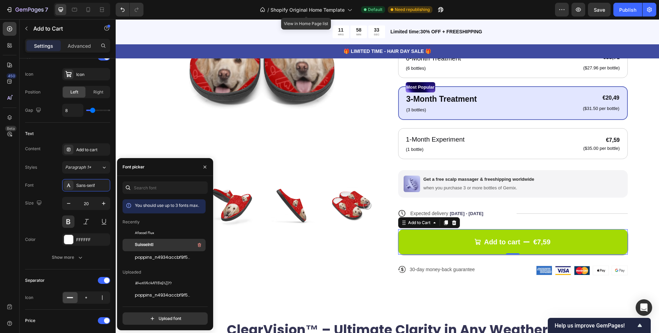
click at [140, 247] on span "SuisseIntl" at bounding box center [144, 245] width 19 height 6
click at [100, 203] on icon "button" at bounding box center [103, 203] width 7 height 7
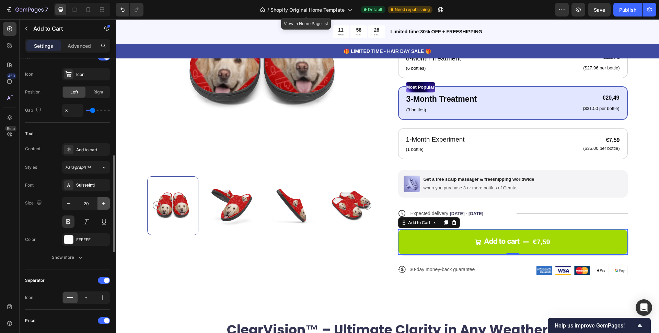
click at [100, 203] on icon "button" at bounding box center [103, 203] width 7 height 7
type input "22"
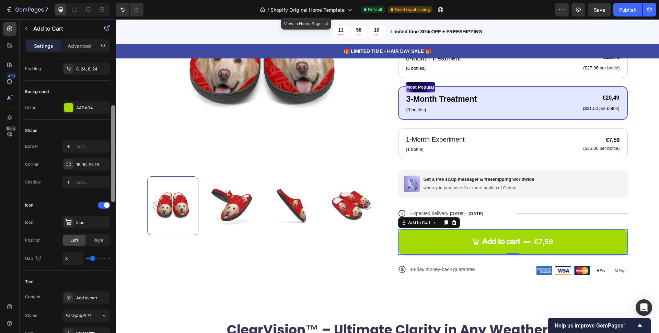
scroll to position [147, 0]
drag, startPoint x: 113, startPoint y: 164, endPoint x: 105, endPoint y: 115, distance: 49.1
click at [105, 115] on div "Layout Product source test Size Width 100% Height 74 Padding 8, 24, 8, 24 Backg…" at bounding box center [68, 205] width 96 height 294
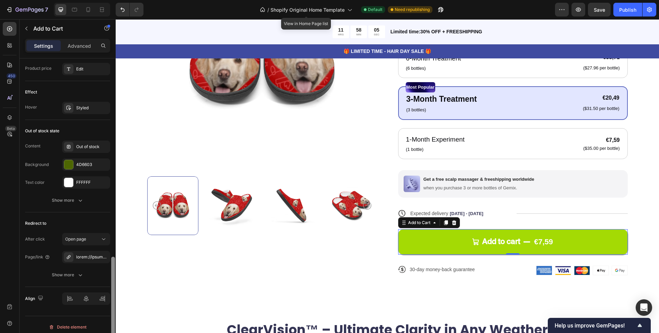
scroll to position [598, 0]
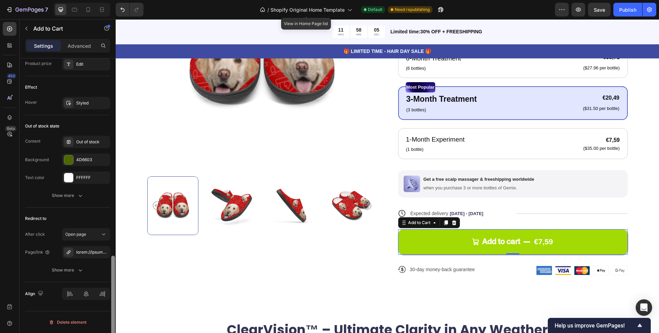
drag, startPoint x: 114, startPoint y: 171, endPoint x: 111, endPoint y: 338, distance: 166.9
click at [111, 0] on html "7 / Shopify Original Home Template View in Home Page list Default Need republis…" at bounding box center [329, 0] width 659 height 0
click at [88, 143] on div "Out of stock" at bounding box center [92, 142] width 32 height 6
click at [86, 160] on div "4D6603" at bounding box center [86, 160] width 20 height 6
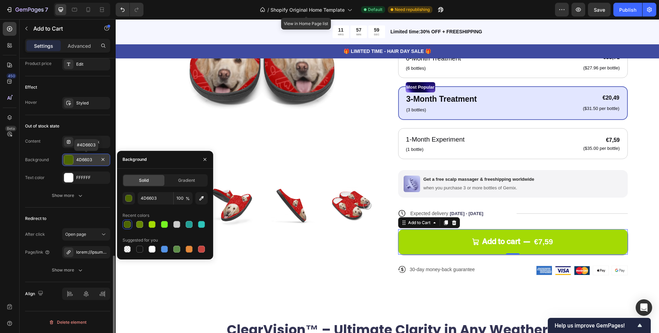
click at [86, 160] on div "4D6603" at bounding box center [86, 160] width 20 height 6
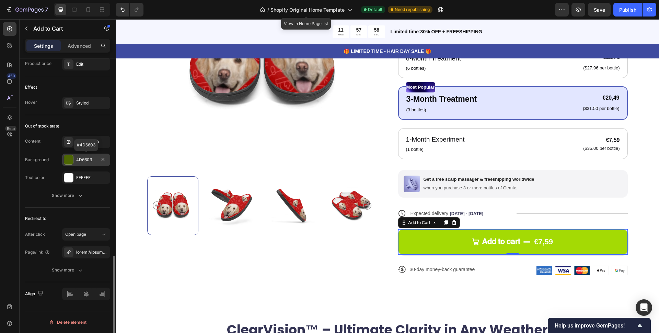
click at [86, 160] on div "4D6603" at bounding box center [86, 160] width 20 height 6
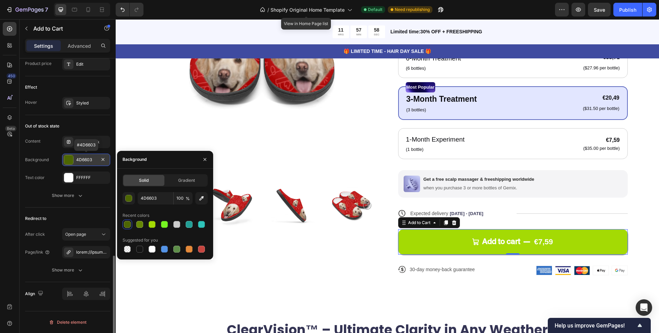
click at [86, 160] on div "4D6603" at bounding box center [86, 160] width 20 height 6
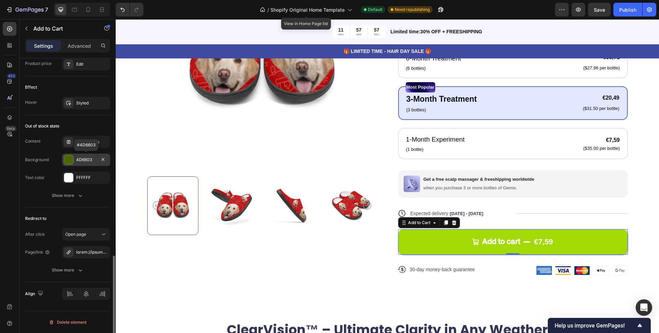
click at [86, 160] on div "4D6603" at bounding box center [86, 160] width 20 height 6
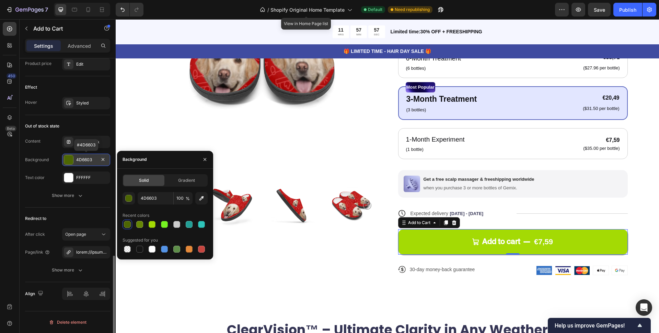
click at [86, 160] on div "4D6603" at bounding box center [86, 160] width 20 height 6
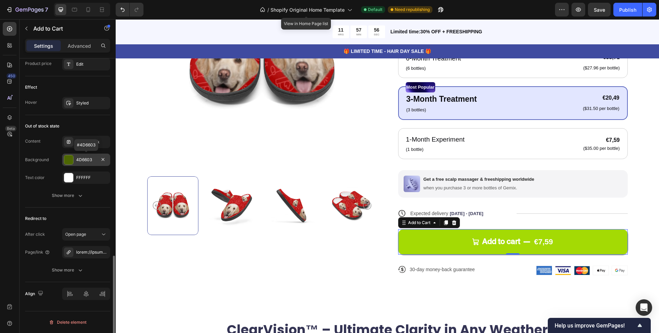
click at [86, 160] on div "4D6603" at bounding box center [86, 160] width 20 height 6
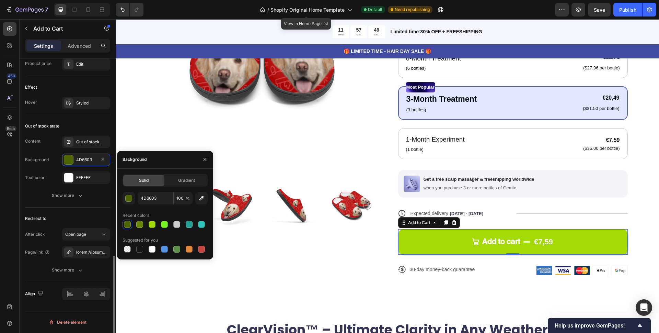
click at [38, 183] on div "Text color" at bounding box center [35, 177] width 20 height 11
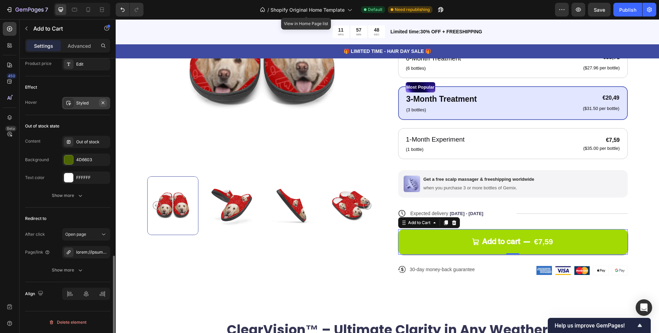
click at [100, 103] on button "button" at bounding box center [103, 103] width 8 height 8
click at [87, 101] on div "Add..." at bounding box center [92, 103] width 32 height 6
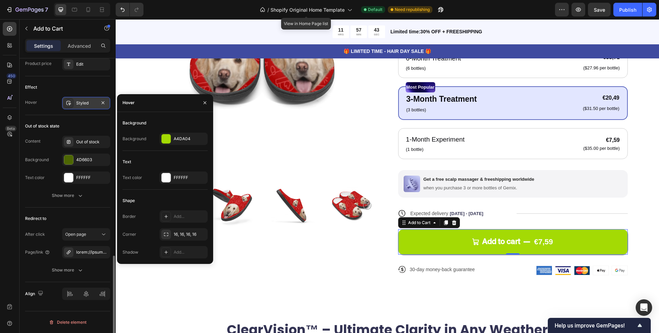
click at [96, 121] on div "Out of stock state" at bounding box center [67, 126] width 85 height 11
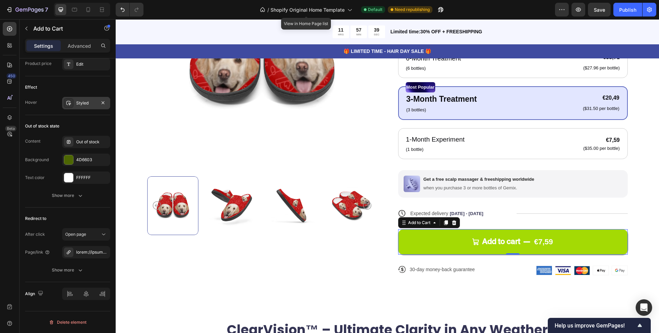
click at [80, 107] on div "Styled" at bounding box center [86, 103] width 48 height 12
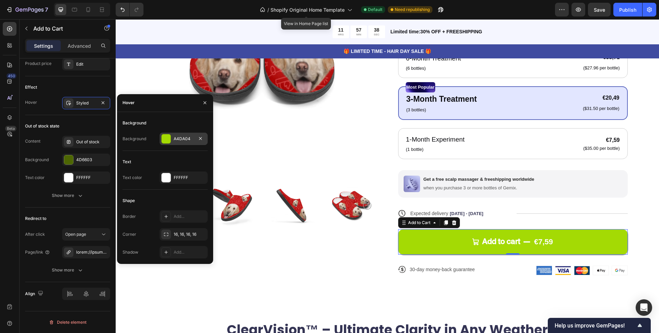
click at [181, 140] on div "A4DA04" at bounding box center [184, 139] width 20 height 6
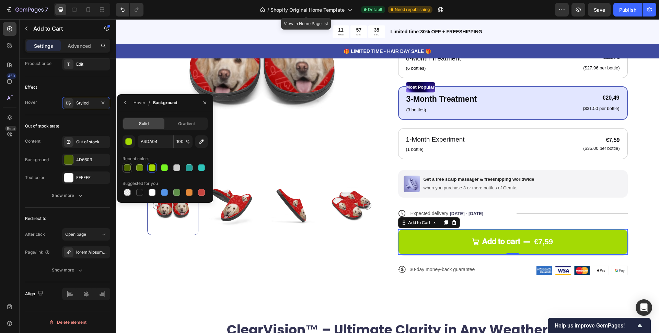
click at [128, 169] on div at bounding box center [127, 167] width 7 height 7
drag, startPoint x: 138, startPoint y: 167, endPoint x: 292, endPoint y: 209, distance: 159.6
click at [138, 167] on div at bounding box center [139, 167] width 7 height 7
click at [151, 169] on div at bounding box center [152, 167] width 7 height 7
click at [129, 144] on div "button" at bounding box center [129, 141] width 7 height 7
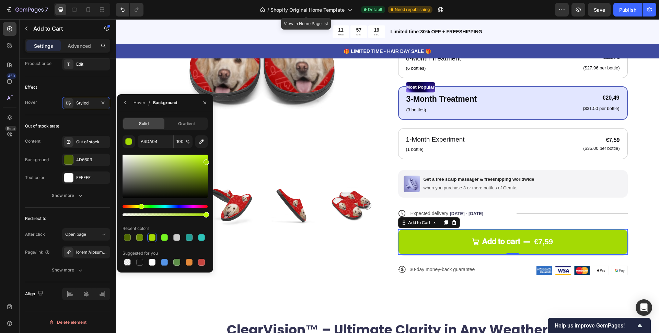
click at [194, 157] on div at bounding box center [165, 177] width 85 height 44
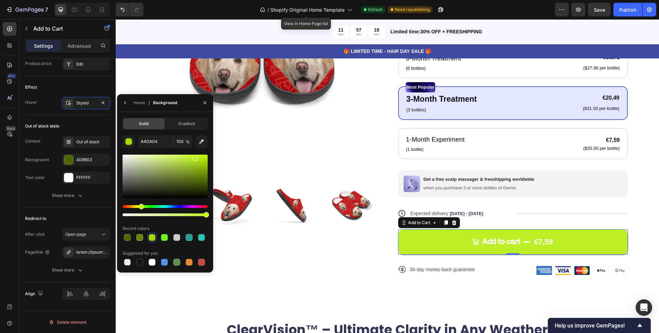
type input "BDEF26"
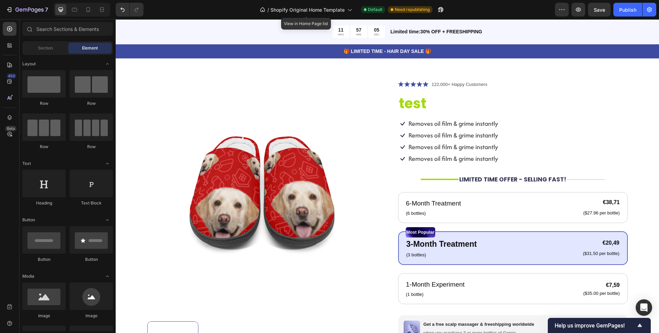
scroll to position [0, 0]
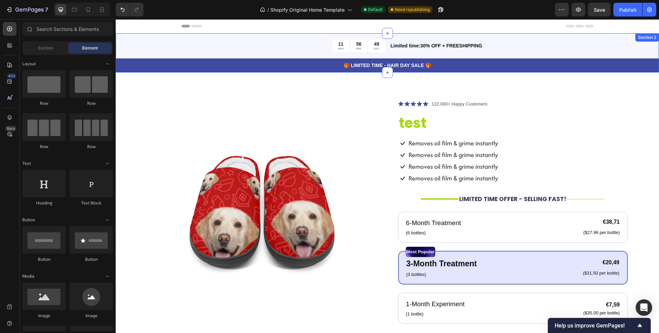
click at [172, 38] on div "11 HRS 56 MIN 49 SEC Countdown Timer Limited time:30% OFF + FREESHIPPING Text B…" at bounding box center [388, 52] width 544 height 39
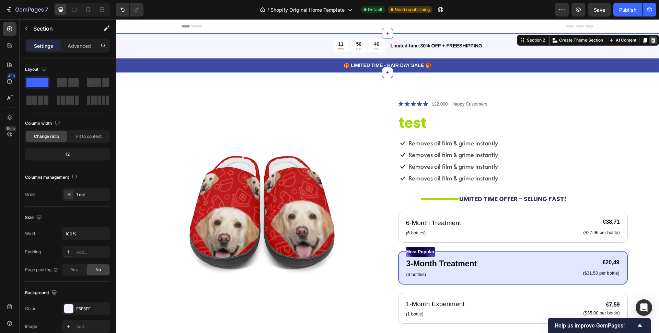
click at [651, 41] on icon at bounding box center [653, 40] width 4 height 5
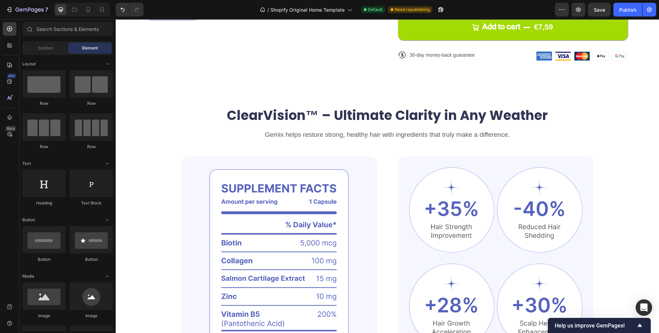
scroll to position [379, 0]
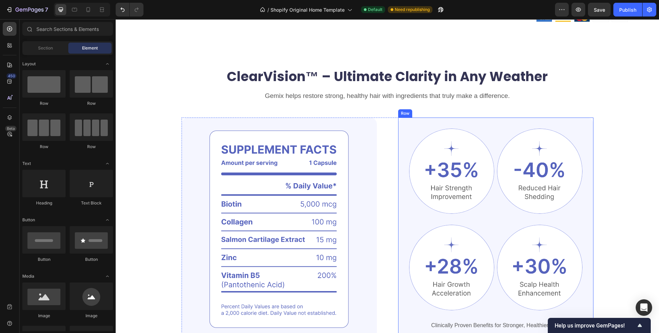
click at [573, 125] on div "Image Image Row Image Image Row Clinically Proven Benefits for Stronger, Health…" at bounding box center [495, 228] width 195 height 223
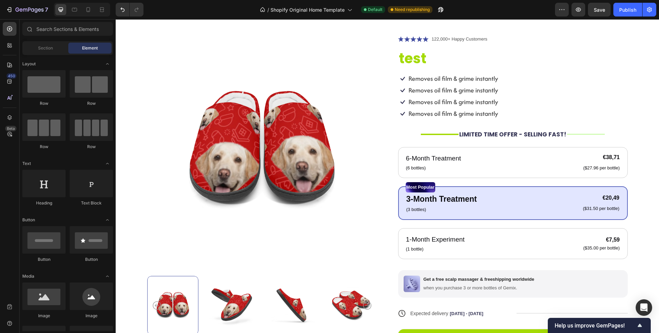
scroll to position [0, 0]
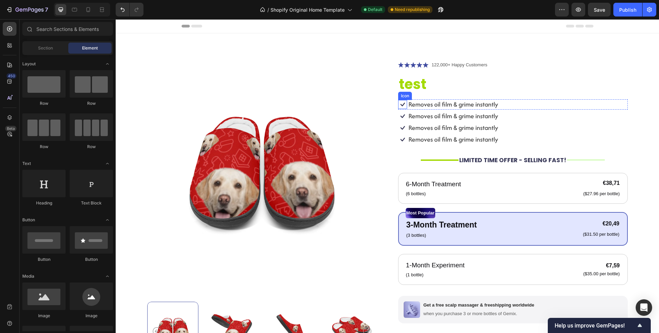
click at [398, 104] on icon at bounding box center [402, 104] width 9 height 9
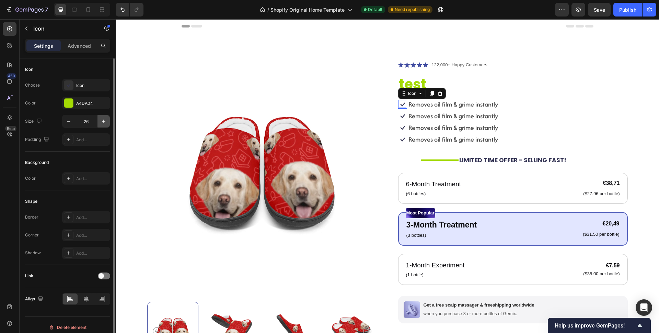
click at [104, 121] on icon "button" at bounding box center [103, 121] width 3 height 3
type input "27"
click at [100, 104] on icon "button" at bounding box center [102, 102] width 5 height 5
click at [90, 104] on div "Add..." at bounding box center [92, 103] width 32 height 6
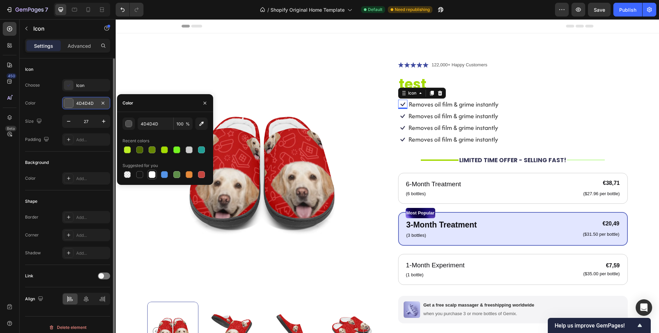
click at [150, 177] on div at bounding box center [152, 174] width 7 height 7
click at [151, 149] on div at bounding box center [152, 149] width 7 height 7
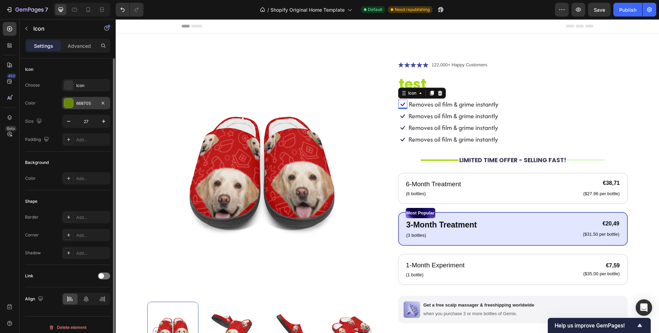
click at [65, 159] on div "Background" at bounding box center [67, 162] width 85 height 11
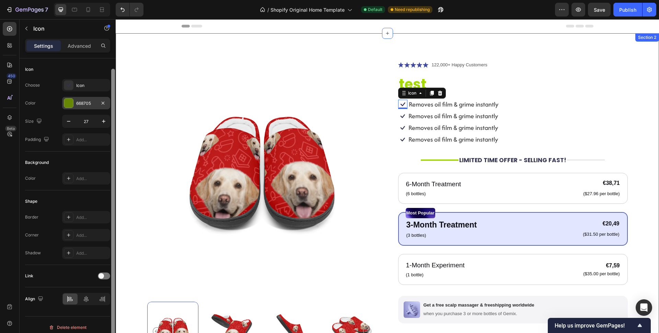
scroll to position [5, 0]
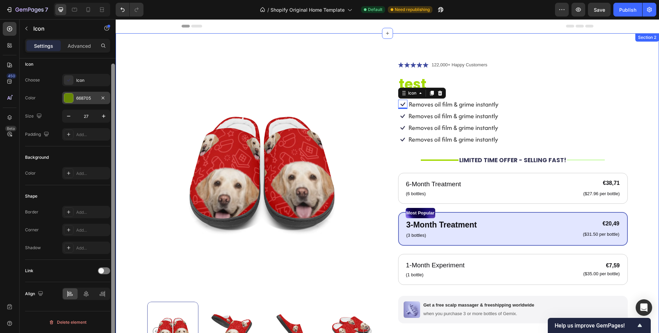
drag, startPoint x: 228, startPoint y: 133, endPoint x: 117, endPoint y: 102, distance: 115.8
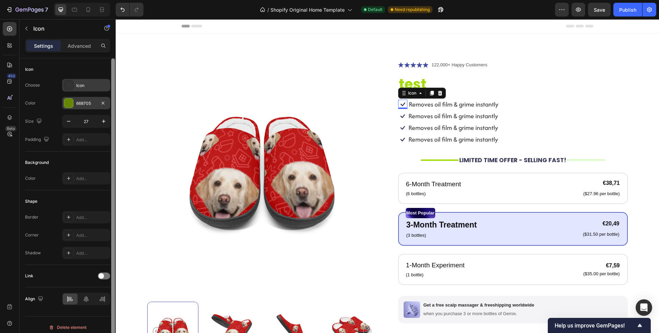
click at [78, 87] on div "Icon" at bounding box center [92, 85] width 32 height 6
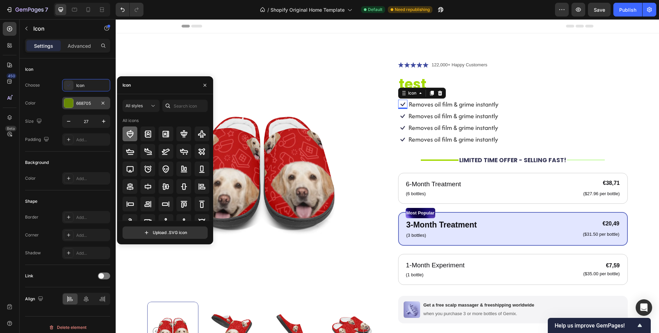
click at [132, 135] on icon at bounding box center [129, 134] width 7 height 8
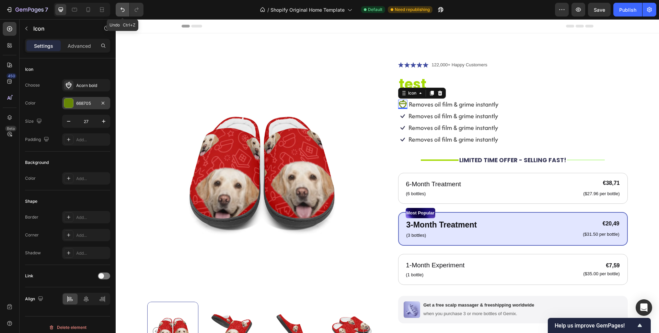
click at [124, 8] on icon "Undo/Redo" at bounding box center [122, 9] width 7 height 7
click at [75, 102] on div "668705" at bounding box center [86, 103] width 48 height 12
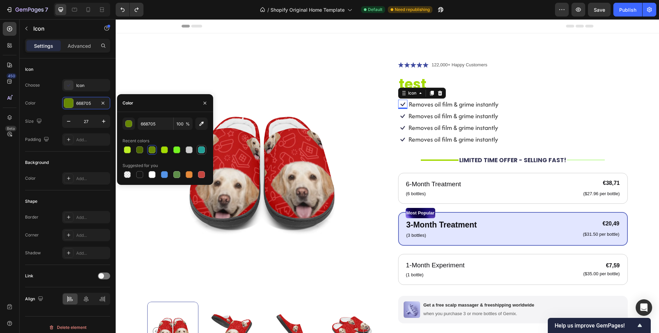
click at [203, 149] on div at bounding box center [201, 149] width 7 height 7
type input "229E95"
click at [79, 89] on div "Icon" at bounding box center [86, 85] width 48 height 12
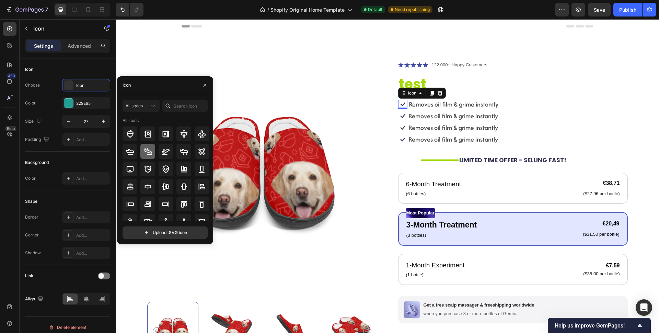
click at [148, 153] on icon at bounding box center [148, 151] width 8 height 8
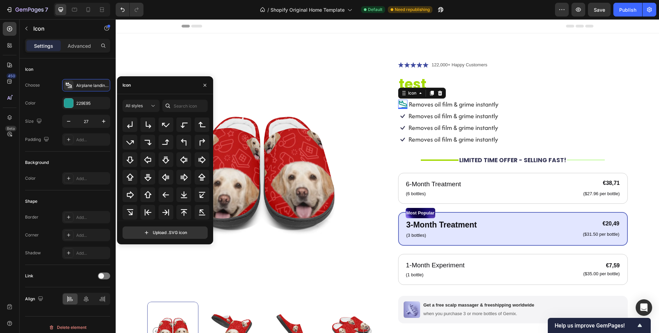
scroll to position [223, 0]
click at [146, 108] on div "All styles" at bounding box center [138, 106] width 24 height 6
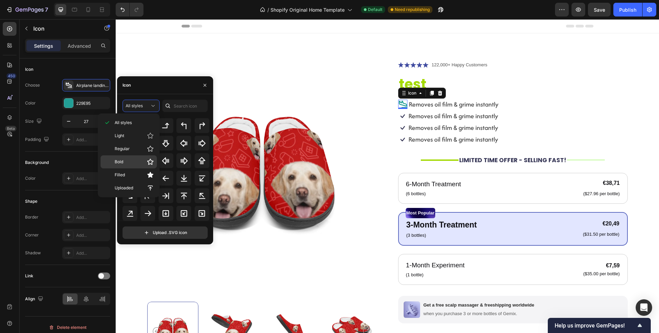
click at [138, 158] on div "Bold" at bounding box center [129, 161] width 56 height 13
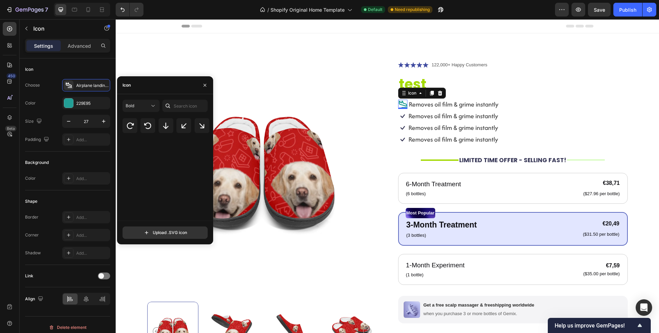
scroll to position [0, 0]
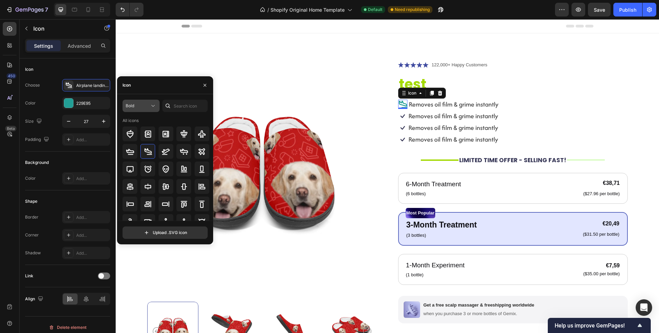
click at [136, 104] on div "Bold" at bounding box center [138, 106] width 24 height 6
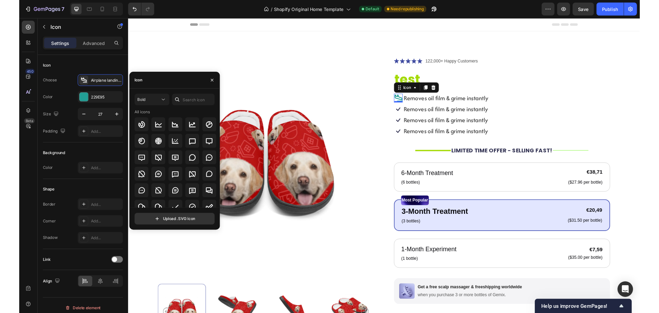
scroll to position [1052, 0]
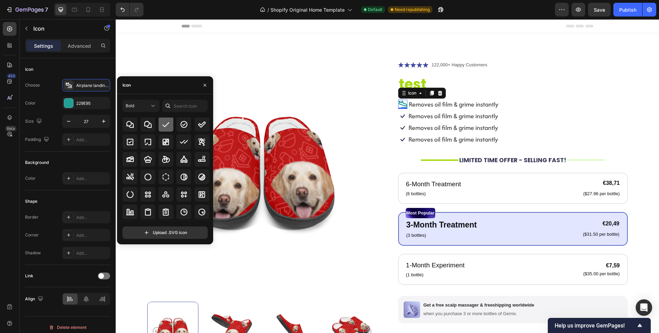
click at [162, 122] on icon at bounding box center [166, 124] width 8 height 8
click at [66, 121] on icon "button" at bounding box center [68, 121] width 7 height 7
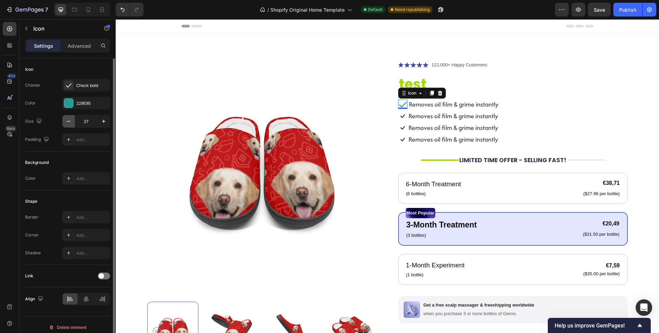
click at [66, 121] on icon "button" at bounding box center [68, 121] width 7 height 7
type input "24"
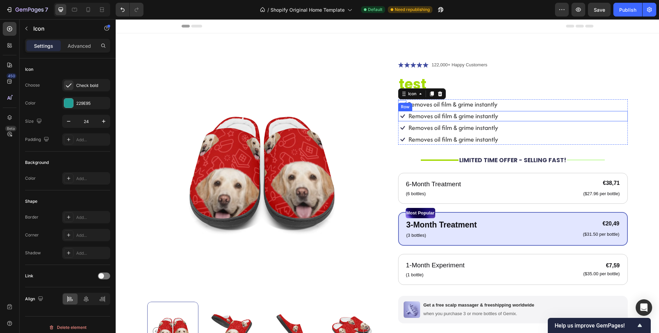
click at [510, 118] on div "Icon Removes oil film & grime instantly Text Block Row" at bounding box center [513, 116] width 230 height 10
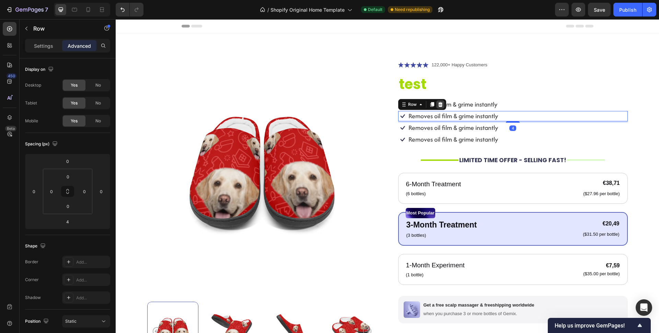
click at [440, 104] on icon at bounding box center [440, 104] width 5 height 5
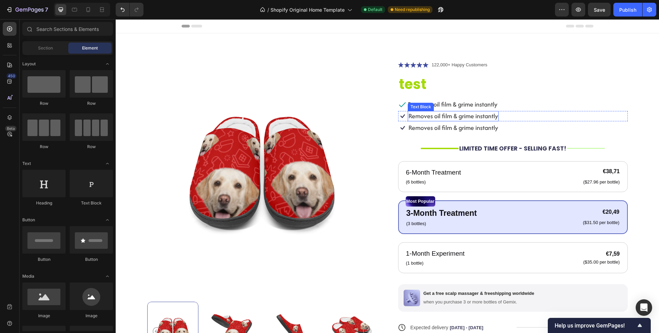
click at [482, 119] on p "Removes oil film & grime instantly" at bounding box center [454, 116] width 90 height 9
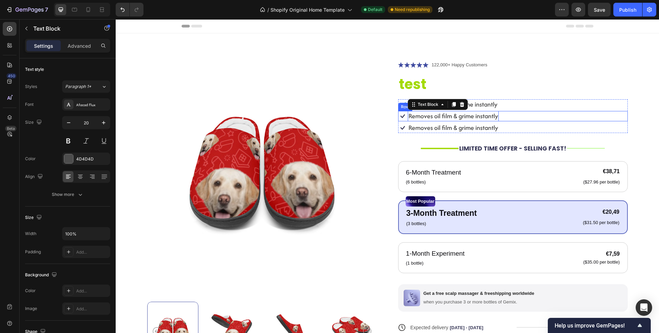
click at [508, 117] on div "Icon Removes oil film & grime instantly Text Block 0 Row" at bounding box center [513, 116] width 230 height 10
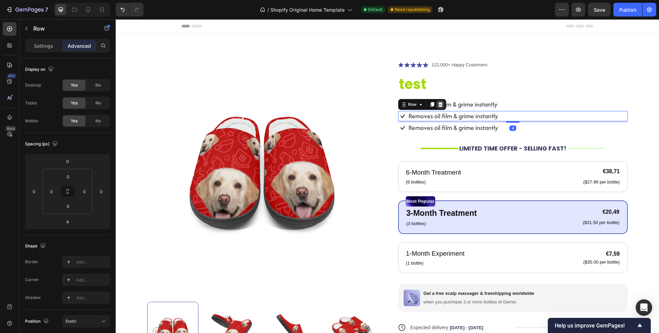
click at [438, 103] on icon at bounding box center [440, 104] width 4 height 5
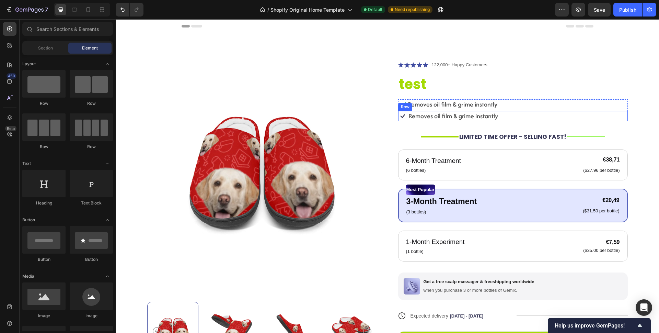
click at [502, 116] on div "Icon Removes oil film & grime instantly Text Block Row" at bounding box center [513, 116] width 230 height 10
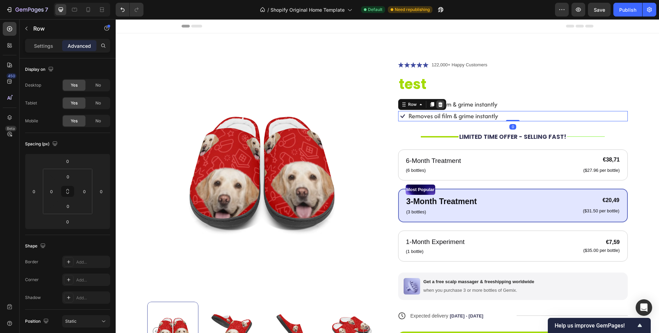
click at [438, 106] on icon at bounding box center [440, 104] width 5 height 5
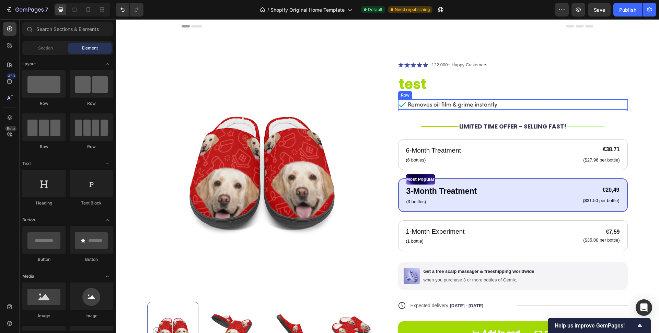
click at [503, 104] on div "Icon Removes oil film & grime instantly Text Block Row" at bounding box center [513, 104] width 230 height 10
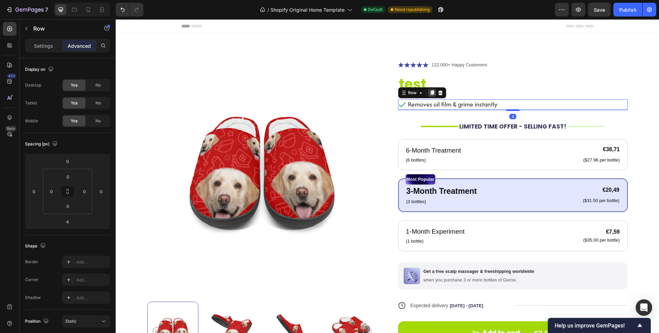
drag, startPoint x: 429, startPoint y: 93, endPoint x: 464, endPoint y: 31, distance: 71.0
click at [430, 93] on icon at bounding box center [432, 92] width 4 height 5
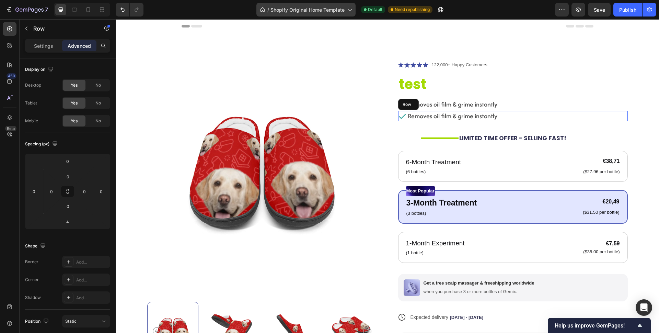
click at [348, 12] on icon at bounding box center [349, 9] width 7 height 7
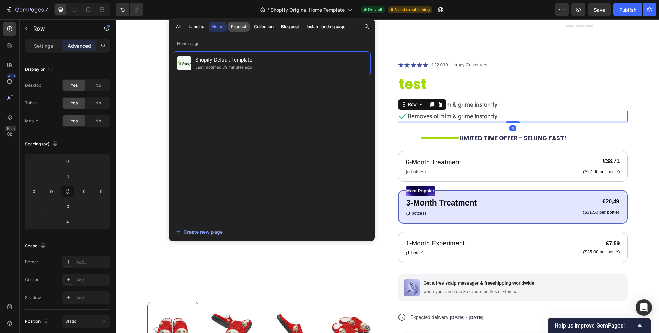
click at [232, 29] on div "Product" at bounding box center [238, 27] width 15 height 6
click at [479, 67] on p "122,000+ Happy Customers" at bounding box center [460, 64] width 56 height 7
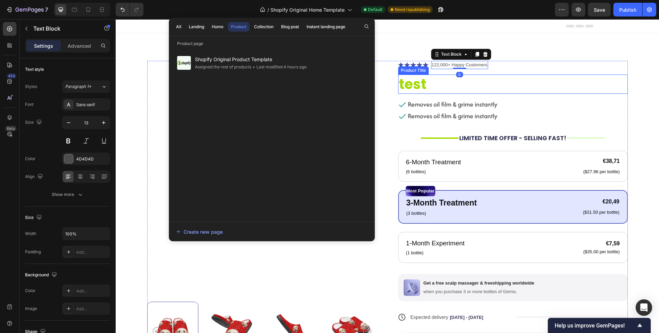
click at [493, 76] on h1 "test" at bounding box center [513, 84] width 230 height 19
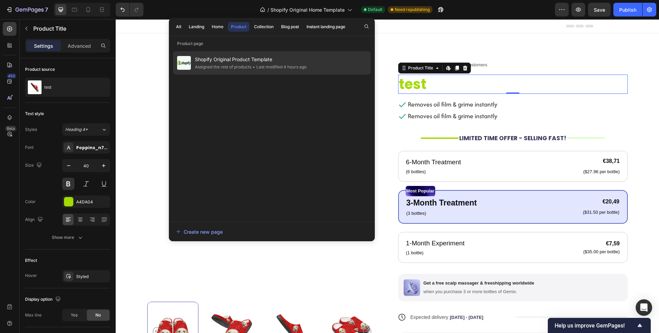
click at [311, 61] on div "Shopify Original Product Template Assigned the rest of products • Last modified…" at bounding box center [272, 62] width 198 height 23
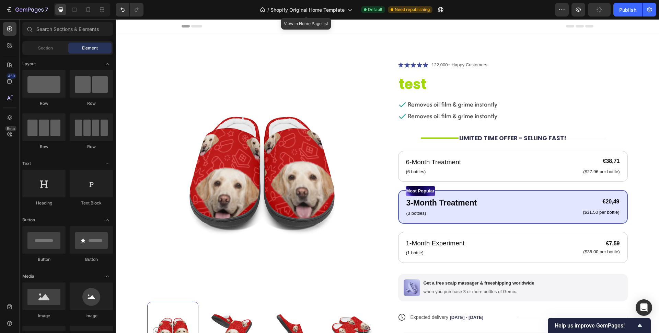
click at [341, 17] on div "/ Shopify Original Home Template" at bounding box center [306, 9] width 99 height 16
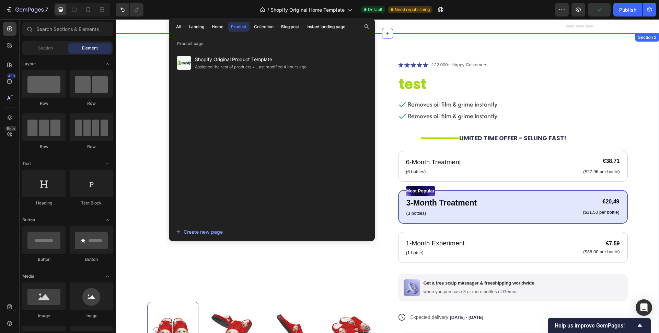
click at [418, 41] on div "Product Images Icon Icon Icon Icon Icon Icon List 122,000+ Happy Customers Text…" at bounding box center [388, 228] width 544 height 391
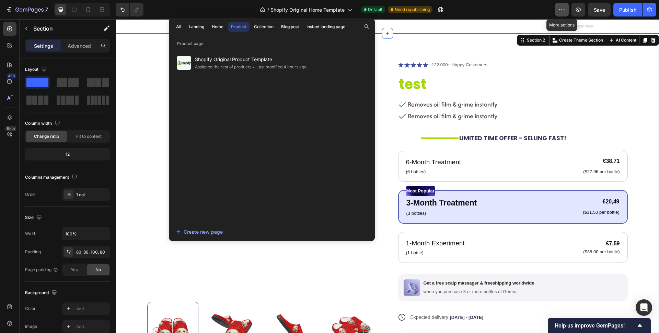
click at [564, 10] on icon "button" at bounding box center [562, 9] width 7 height 7
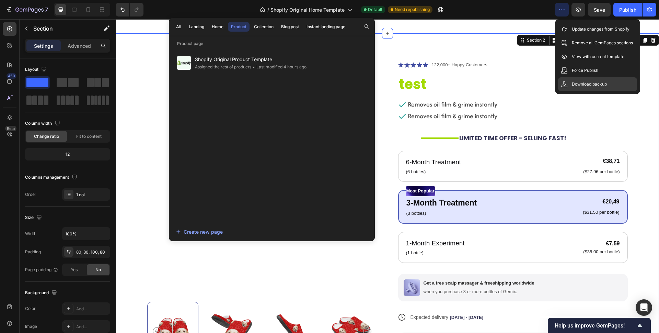
click at [583, 84] on p "Download backup" at bounding box center [589, 84] width 35 height 7
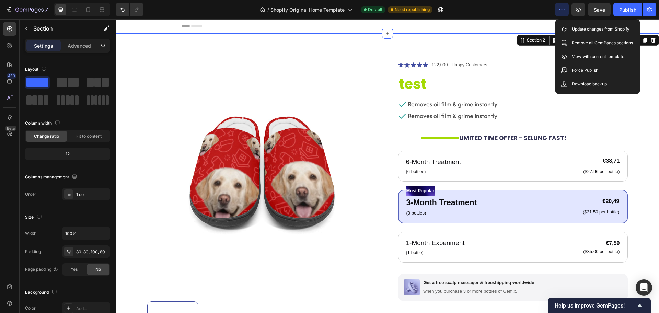
click at [633, 125] on div "Product Images Icon Icon Icon Icon Icon Icon List 122,000+ Happy Customers Text…" at bounding box center [388, 228] width 544 height 391
click at [567, 12] on button "button" at bounding box center [562, 10] width 14 height 14
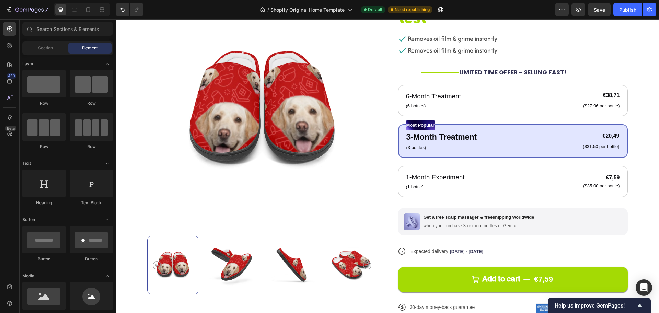
scroll to position [0, 0]
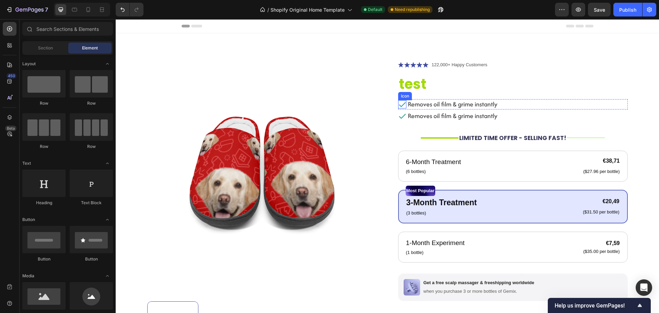
click at [400, 107] on icon at bounding box center [402, 104] width 8 height 8
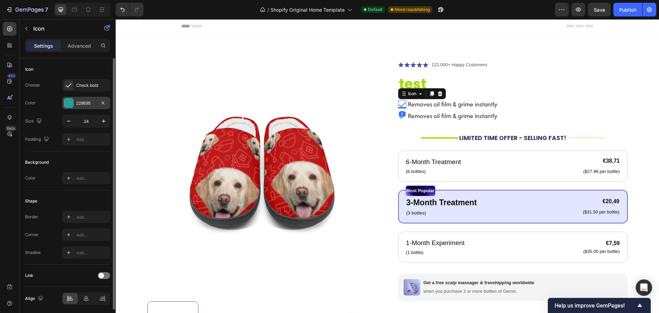
click at [68, 105] on div at bounding box center [68, 103] width 9 height 9
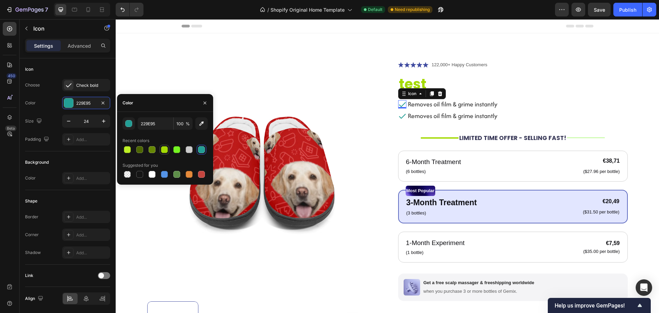
click at [164, 151] on div at bounding box center [164, 149] width 7 height 7
type input "A4DA04"
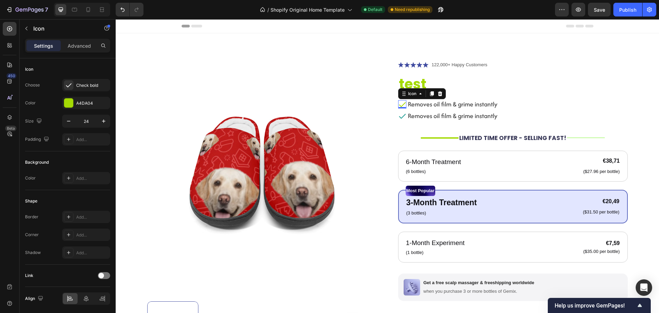
click at [401, 115] on div "0" at bounding box center [402, 113] width 7 height 5
click at [400, 116] on div "0" at bounding box center [402, 113] width 7 height 5
click at [442, 103] on p "Removes oil film & grime instantly" at bounding box center [453, 104] width 90 height 9
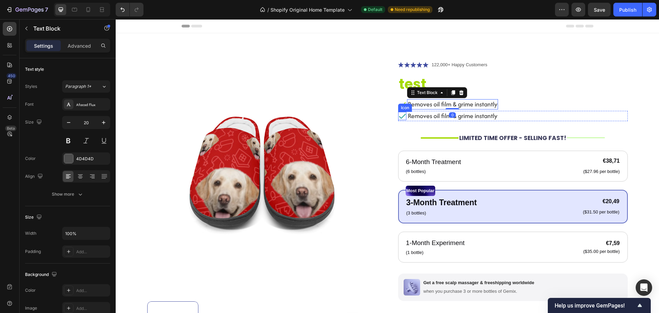
click at [402, 118] on icon at bounding box center [402, 116] width 8 height 8
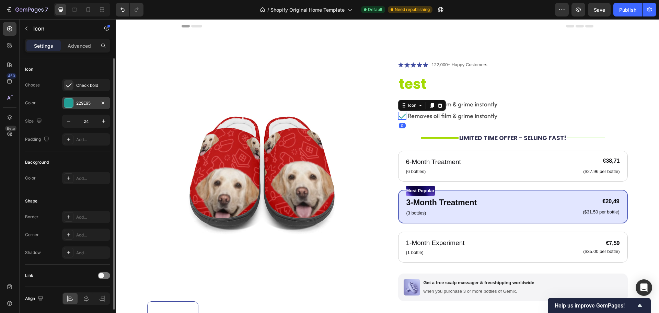
click at [89, 109] on div "229E95" at bounding box center [86, 103] width 48 height 12
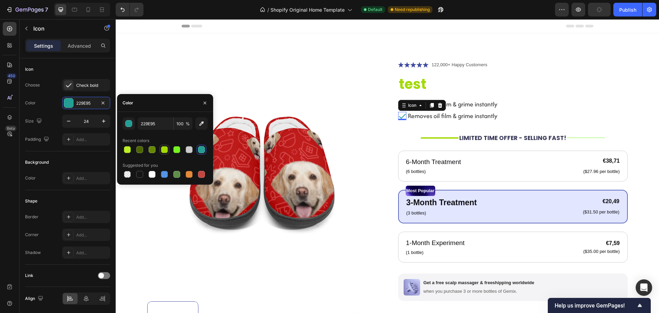
drag, startPoint x: 167, startPoint y: 151, endPoint x: 315, endPoint y: 105, distance: 155.7
click at [167, 151] on div at bounding box center [164, 149] width 7 height 7
type input "A4DA04"
click at [519, 121] on div "Icon 0 Removes oil film & grime instantly Text Block Row" at bounding box center [513, 116] width 230 height 10
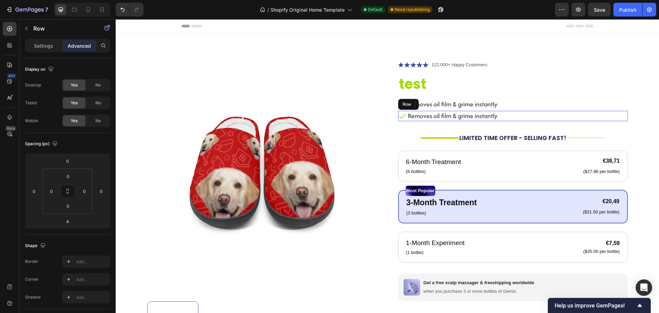
click at [519, 121] on div "Icon 0 Removes oil film & grime instantly Text Block Row" at bounding box center [513, 116] width 230 height 10
click at [520, 127] on div "Icon Icon Icon Icon Icon Icon List 122,000+ Happy Customers Text Block Row test…" at bounding box center [513, 225] width 230 height 329
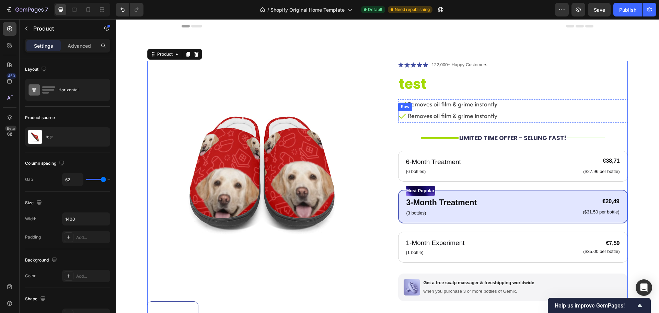
click at [510, 116] on div "Icon Removes oil film & grime instantly Text Block Row" at bounding box center [513, 116] width 230 height 10
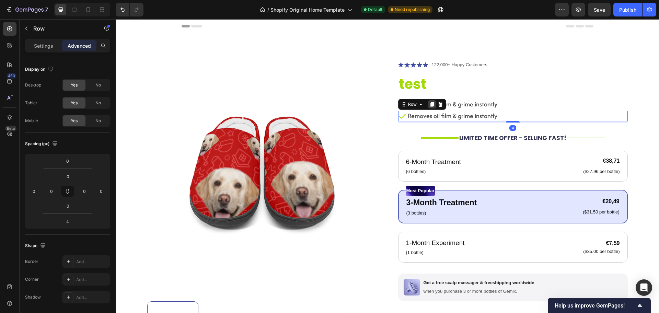
click at [430, 105] on icon at bounding box center [432, 104] width 4 height 5
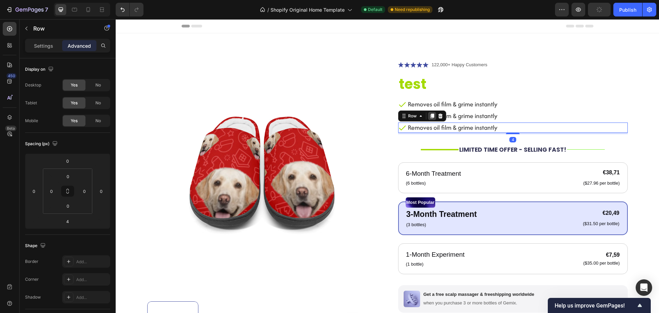
click at [430, 117] on icon at bounding box center [432, 116] width 4 height 5
click at [641, 121] on div "Product Images Icon Icon Icon Icon Icon Icon List 122,000+ Happy Customers Text…" at bounding box center [388, 234] width 544 height 402
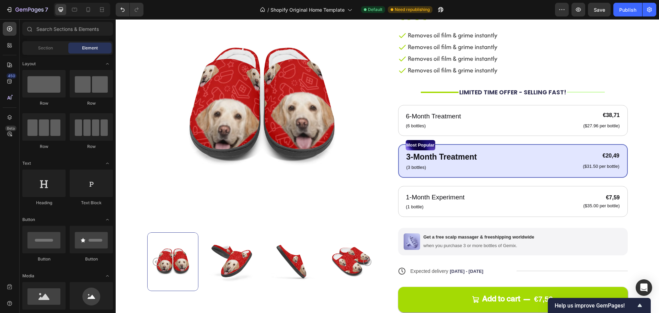
scroll to position [67, 0]
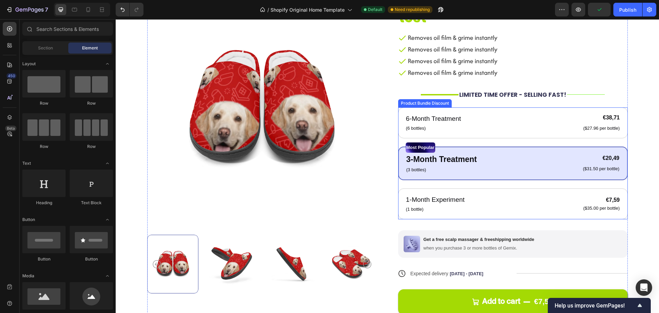
click at [611, 139] on div "6-Month Treatment Text Block (6 bottles) Text Block €38,71 Product Price Produc…" at bounding box center [513, 163] width 230 height 112
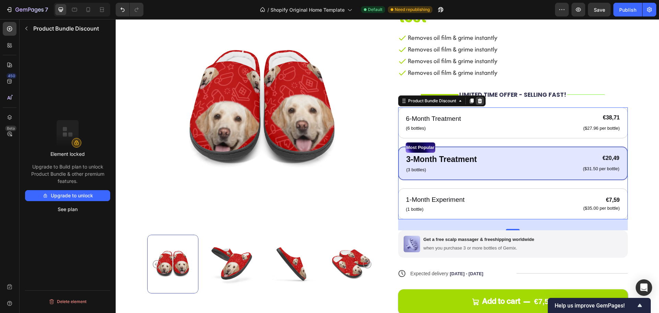
click at [479, 102] on icon at bounding box center [480, 100] width 4 height 5
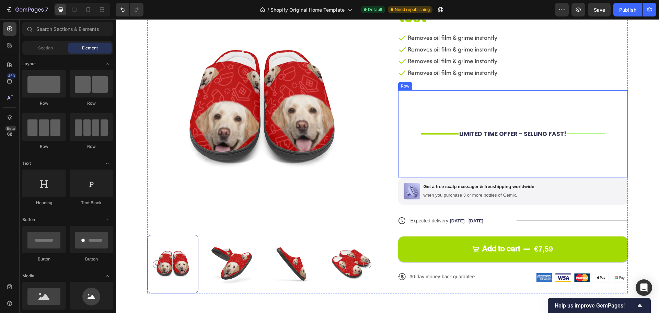
click at [509, 149] on div "LIMITED TIME OFFER - SELLING FAST! Text Block" at bounding box center [513, 133] width 109 height 87
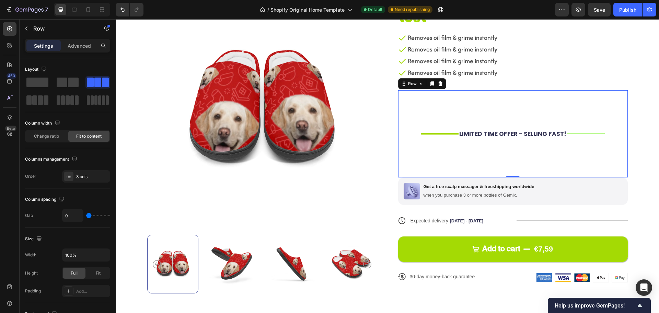
click at [601, 136] on div "Title Line LIMITED TIME OFFER - SELLING FAST! Text Block Title Line Row 0" at bounding box center [513, 133] width 230 height 87
click at [568, 139] on div "Title Line" at bounding box center [586, 133] width 38 height 87
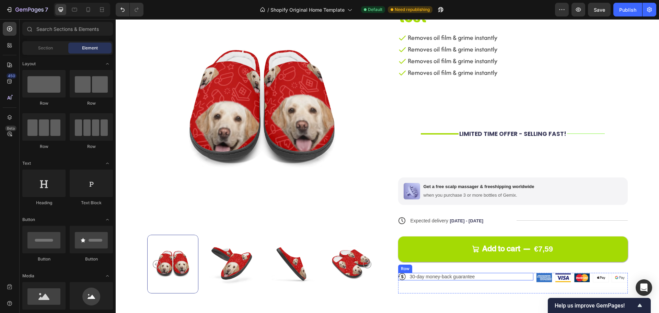
scroll to position [179, 0]
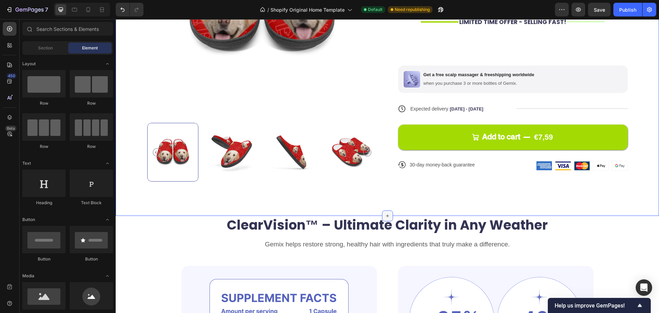
click at [386, 214] on icon at bounding box center [387, 215] width 5 height 5
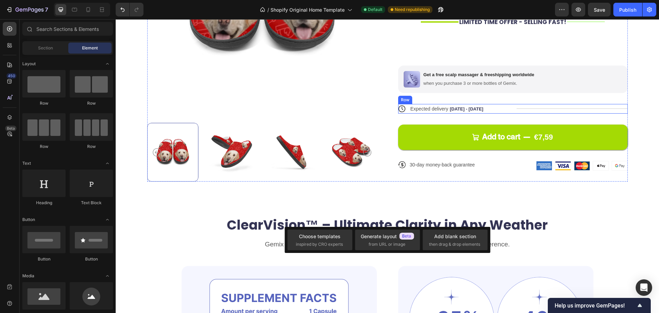
click at [517, 110] on div "Title Line" at bounding box center [572, 109] width 111 height 10
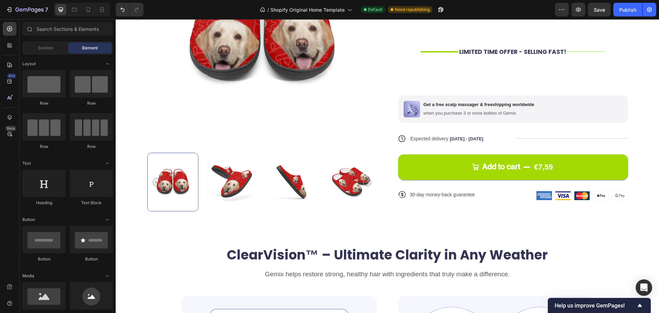
scroll to position [140, 0]
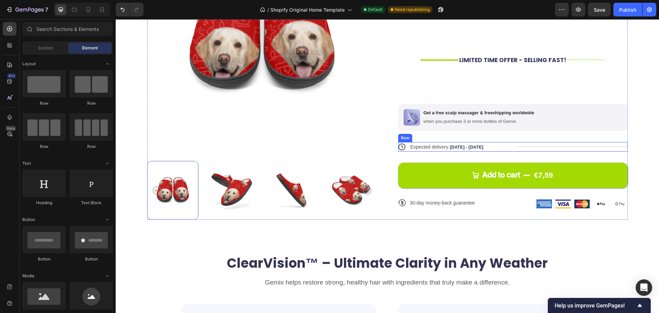
click at [517, 149] on div "Title Line" at bounding box center [572, 147] width 111 height 10
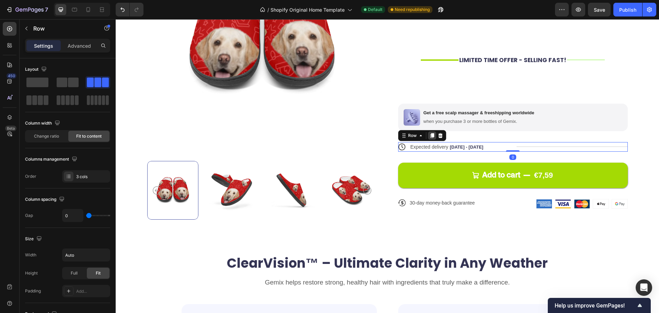
click at [430, 134] on icon at bounding box center [432, 135] width 5 height 5
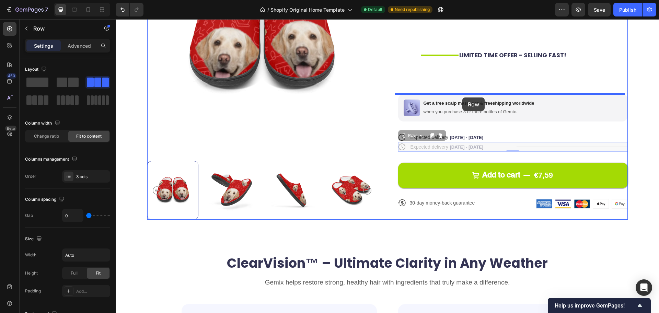
drag, startPoint x: 399, startPoint y: 136, endPoint x: 463, endPoint y: 98, distance: 74.0
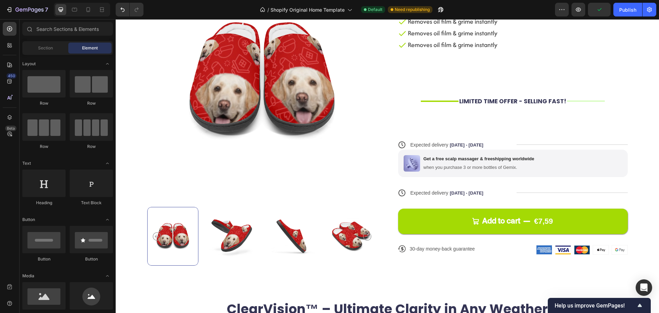
scroll to position [89, 0]
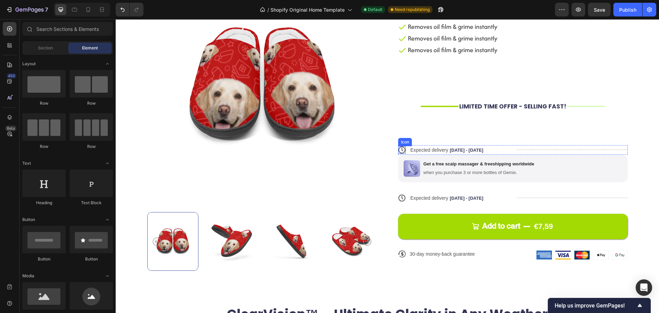
click at [402, 151] on icon at bounding box center [403, 149] width 2 height 3
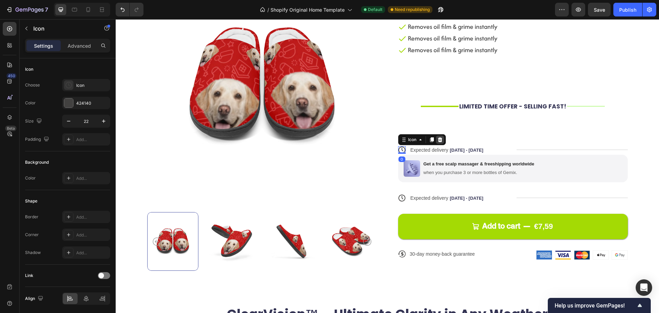
click at [438, 139] on icon at bounding box center [440, 139] width 4 height 5
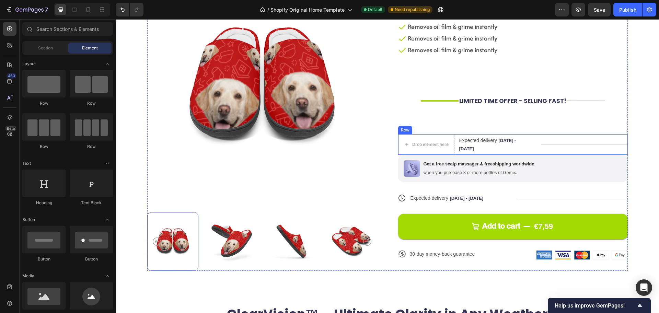
click at [558, 145] on div "Title Line" at bounding box center [584, 144] width 87 height 21
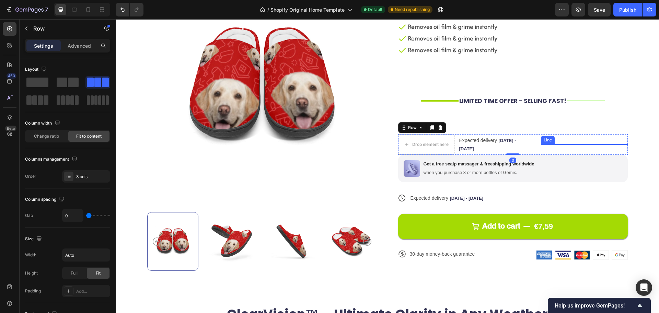
click at [555, 144] on div at bounding box center [584, 144] width 87 height 0
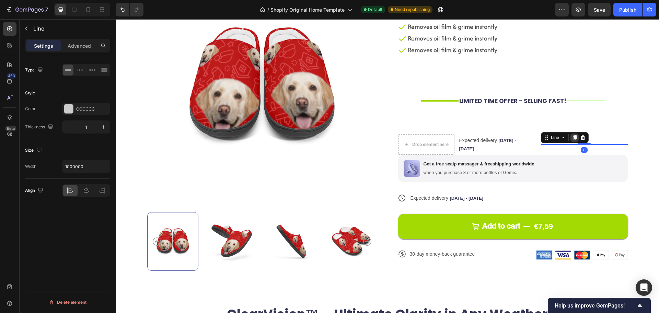
click at [573, 137] on icon at bounding box center [575, 138] width 4 height 5
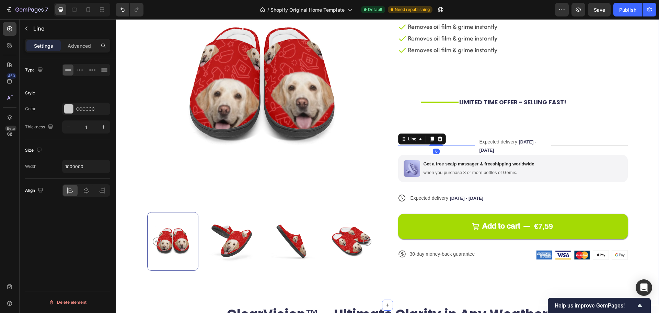
click at [632, 123] on div "Product Images Icon Icon Icon Icon Icon Icon List 122,000+ Happy Customers Text…" at bounding box center [388, 124] width 544 height 361
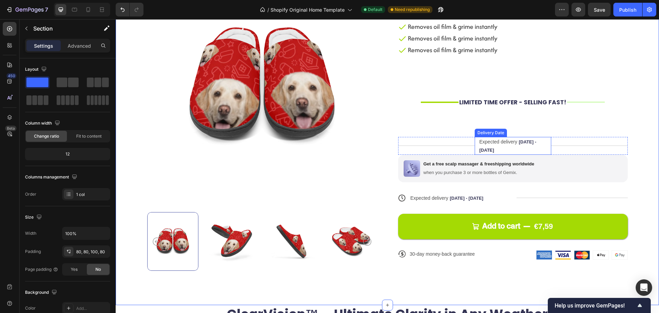
click at [536, 144] on div "Expected delivery Sep 30 - Oct 03" at bounding box center [509, 146] width 61 height 18
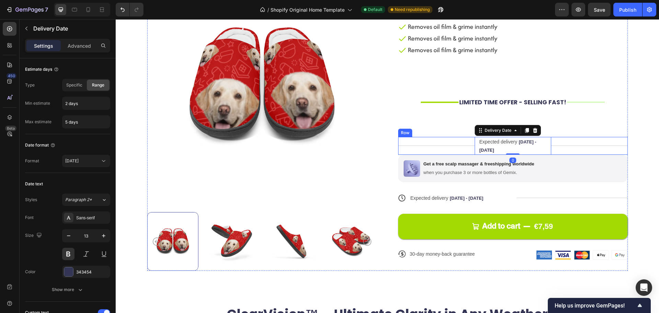
click at [467, 150] on div "Title Line" at bounding box center [436, 146] width 77 height 18
click at [446, 145] on div "Title Line" at bounding box center [436, 146] width 77 height 18
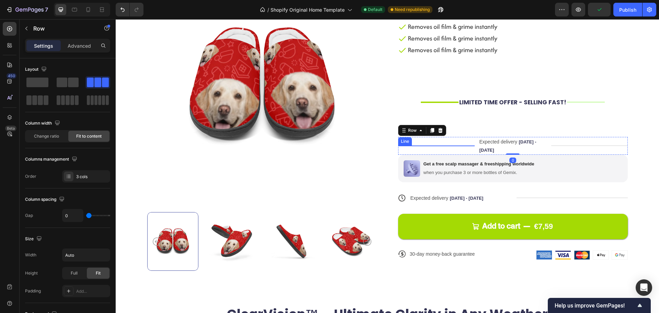
click at [445, 146] on div at bounding box center [436, 146] width 77 height 0
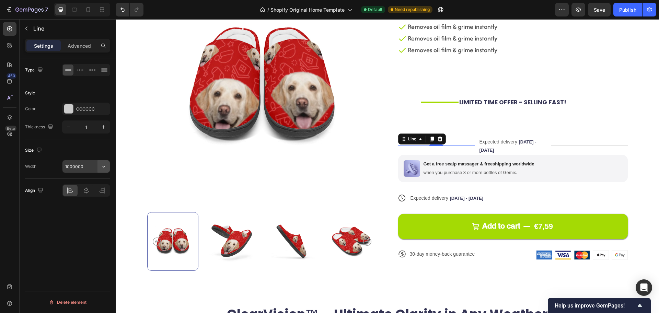
click at [103, 168] on icon "button" at bounding box center [103, 166] width 7 height 7
click at [84, 167] on input "1000000" at bounding box center [86, 166] width 47 height 12
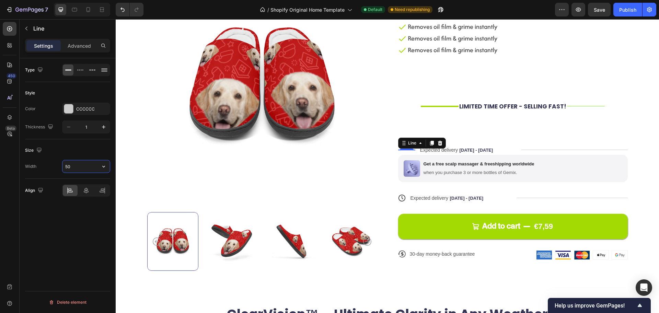
type input "5"
type input "140"
click at [538, 150] on div at bounding box center [582, 150] width 91 height 0
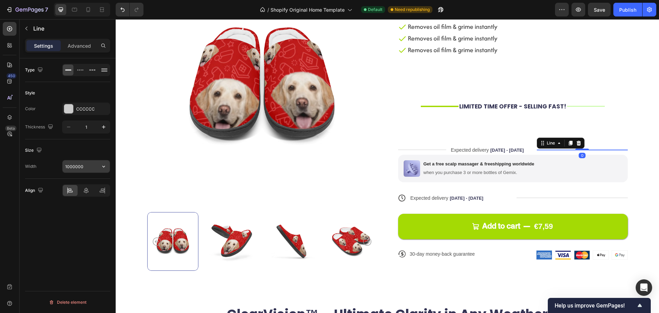
click at [86, 169] on input "1000000" at bounding box center [86, 166] width 47 height 12
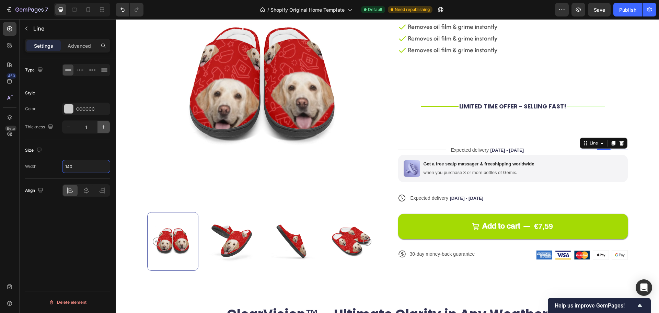
type input "140"
click at [102, 131] on button "button" at bounding box center [104, 127] width 12 height 12
type input "3"
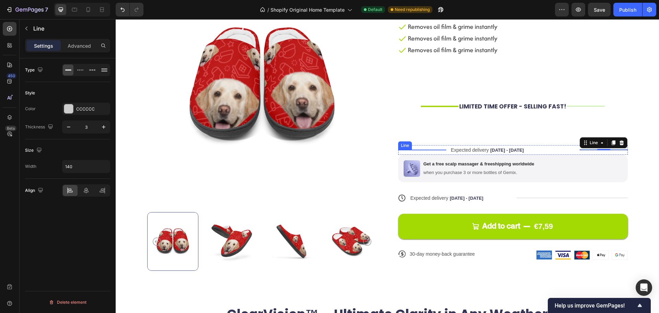
click at [421, 150] on div at bounding box center [422, 150] width 48 height 0
click at [102, 124] on icon "button" at bounding box center [103, 127] width 7 height 7
type input "3"
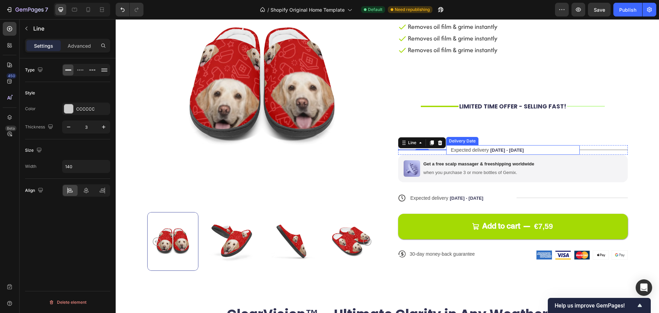
click at [516, 149] on span "[DATE] - [DATE]" at bounding box center [507, 150] width 34 height 5
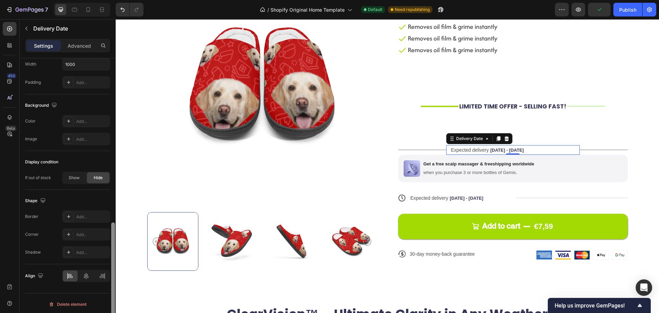
scroll to position [415, 0]
drag, startPoint x: 112, startPoint y: 160, endPoint x: 108, endPoint y: 329, distance: 168.7
click at [108, 0] on html "7 / Shopify Original Home Template Default Need republishing Preview Save Publi…" at bounding box center [329, 0] width 659 height 0
click at [87, 277] on div at bounding box center [86, 274] width 15 height 11
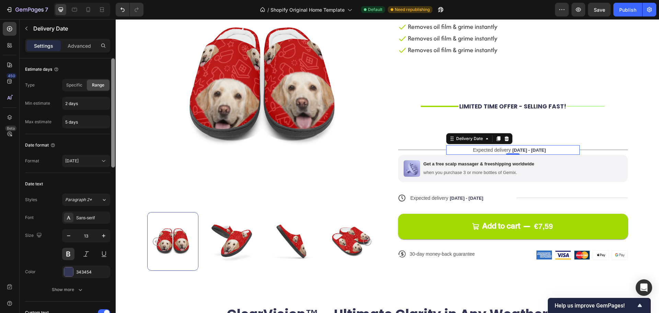
drag, startPoint x: 113, startPoint y: 231, endPoint x: 114, endPoint y: 65, distance: 166.9
click at [114, 65] on div at bounding box center [113, 112] width 4 height 109
click at [486, 150] on span "Expected delivery" at bounding box center [492, 149] width 38 height 5
click at [99, 238] on button "button" at bounding box center [104, 236] width 12 height 12
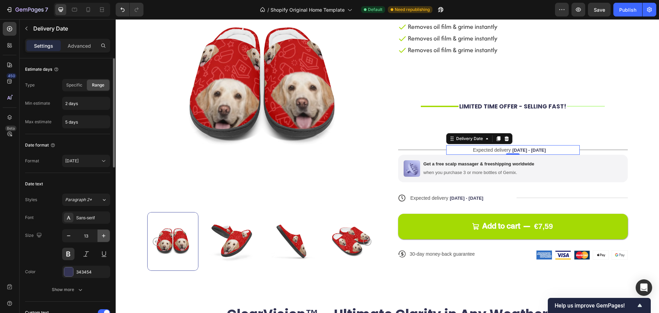
click at [99, 238] on button "button" at bounding box center [104, 236] width 12 height 12
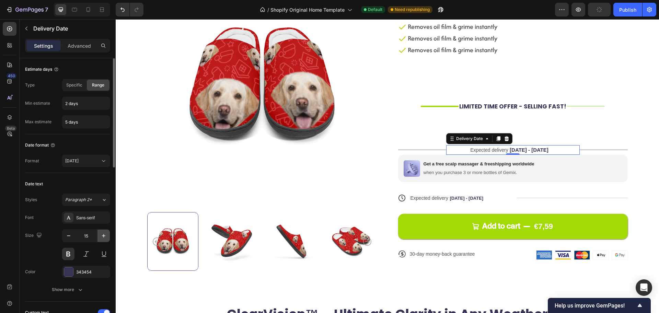
click at [99, 238] on button "button" at bounding box center [104, 236] width 12 height 12
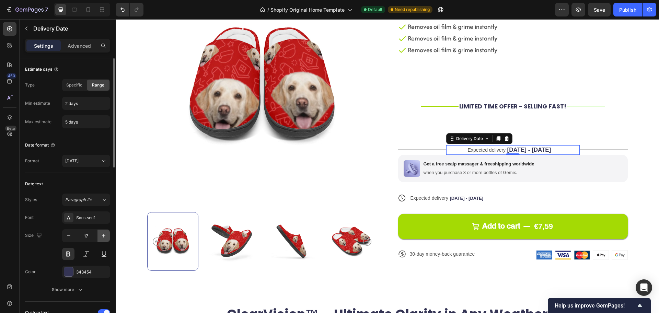
click at [99, 238] on button "button" at bounding box center [104, 236] width 12 height 12
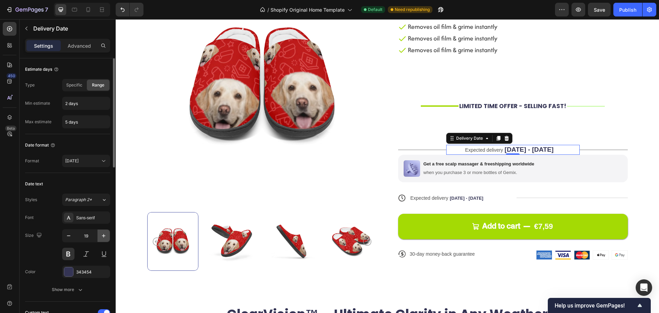
click at [99, 238] on button "button" at bounding box center [104, 236] width 12 height 12
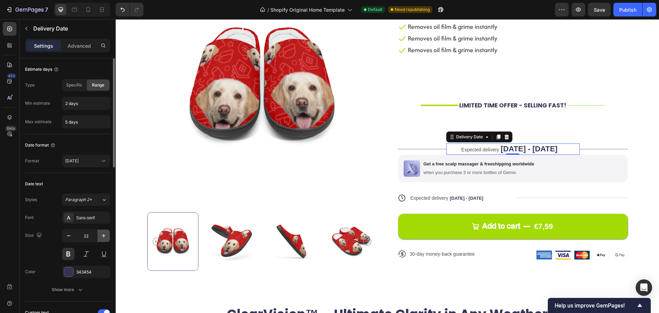
click at [99, 238] on button "button" at bounding box center [104, 236] width 12 height 12
click at [70, 235] on icon "button" at bounding box center [68, 235] width 7 height 7
type input "22"
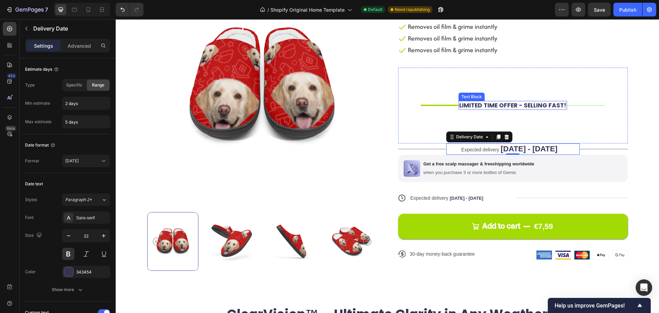
click at [496, 103] on p "LIMITED TIME OFFER - SELLING FAST!" at bounding box center [512, 106] width 107 height 8
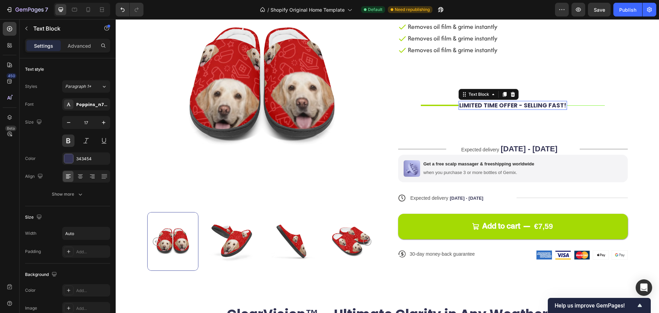
click at [496, 103] on p "LIMITED TIME OFFER - SELLING FAST!" at bounding box center [512, 106] width 107 height 8
copy p "LIMITED TIME OFFER - SELLING FAST!"
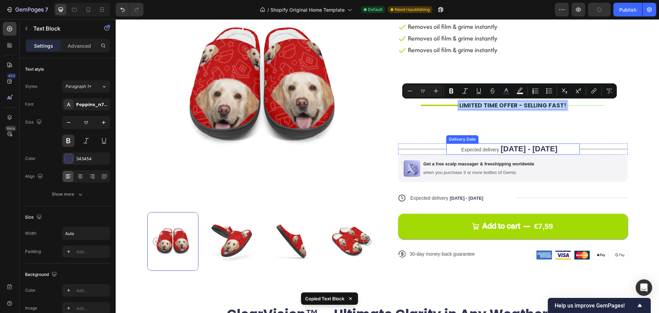
click at [501, 148] on span "[DATE] - [DATE]" at bounding box center [529, 149] width 57 height 9
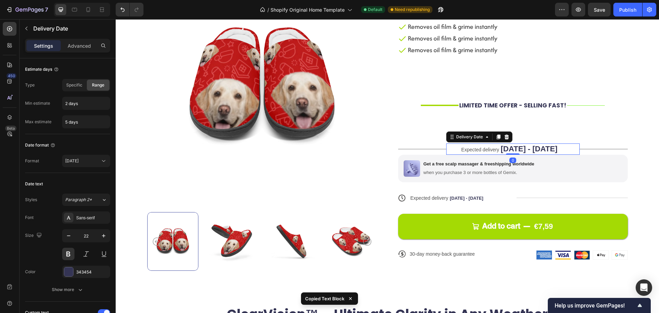
click at [495, 148] on span "Expected delivery" at bounding box center [481, 149] width 38 height 5
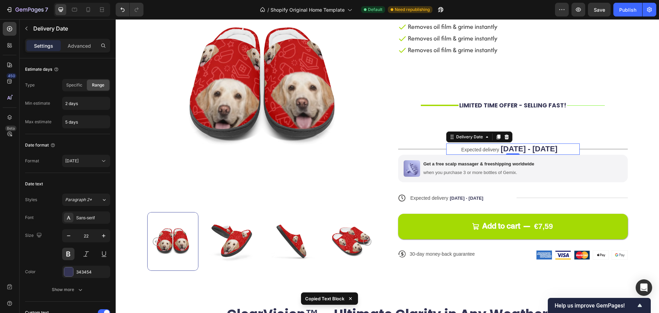
click at [495, 148] on span "Expected delivery" at bounding box center [481, 149] width 38 height 5
click at [504, 135] on icon at bounding box center [506, 137] width 4 height 5
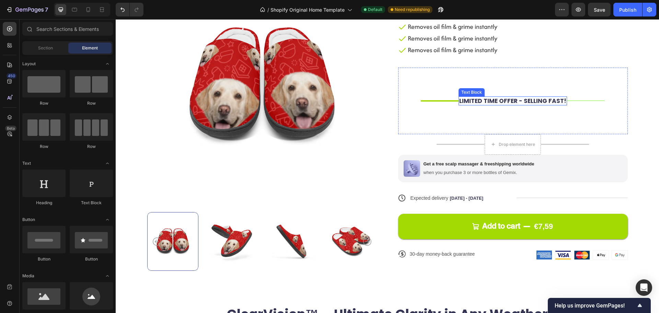
click at [515, 100] on p "LIMITED TIME OFFER - SELLING FAST!" at bounding box center [512, 101] width 107 height 8
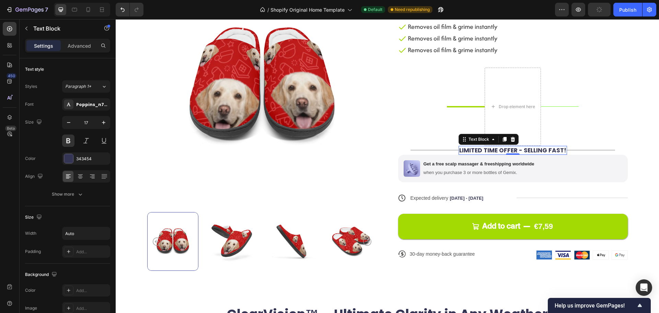
click at [460, 150] on p "LIMITED TIME OFFER - SELLING FAST!" at bounding box center [512, 151] width 107 height 8
click at [459, 151] on p "LIMITED TIME OFFER - SELLING FAST!" at bounding box center [512, 151] width 107 height 8
click at [80, 44] on p "Advanced" at bounding box center [79, 45] width 23 height 7
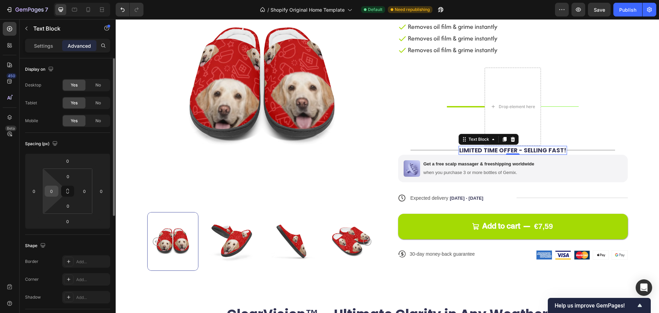
click at [53, 193] on input "0" at bounding box center [51, 191] width 10 height 10
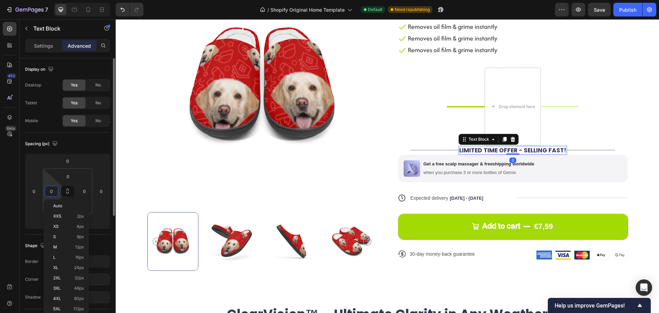
click at [53, 193] on input "0" at bounding box center [51, 191] width 10 height 10
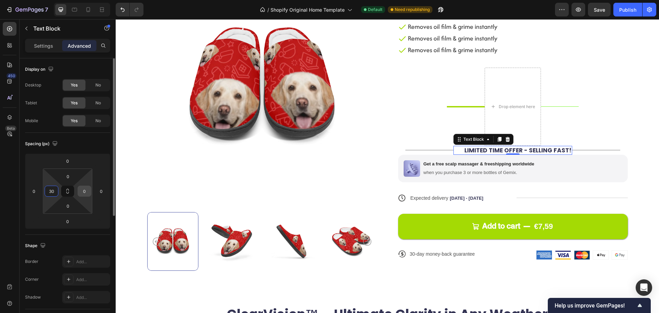
type input "30"
click at [83, 190] on input "0" at bounding box center [84, 191] width 10 height 10
type input "30"
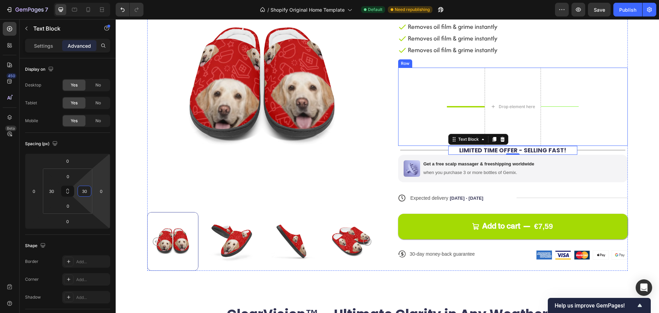
click at [624, 131] on div "Title Line Drop element here Title Line Row" at bounding box center [513, 107] width 230 height 78
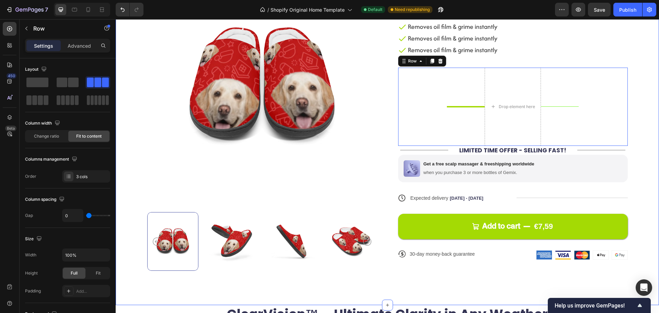
click at [636, 136] on div "Product Images Icon Icon Icon Icon Icon Icon List 122,000+ Happy Customers Text…" at bounding box center [388, 124] width 544 height 361
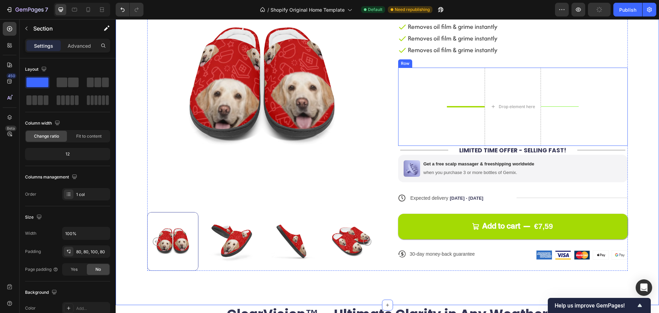
click at [560, 117] on div "Title Line" at bounding box center [560, 107] width 38 height 78
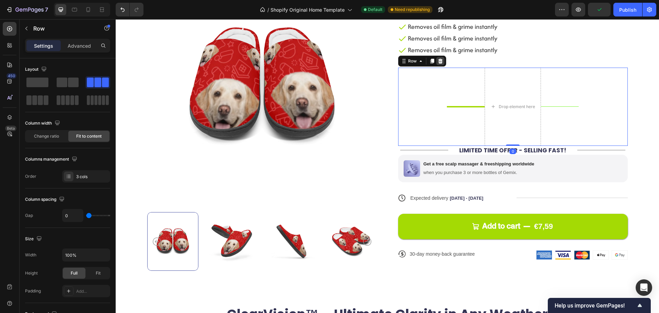
click at [438, 61] on icon at bounding box center [440, 60] width 5 height 5
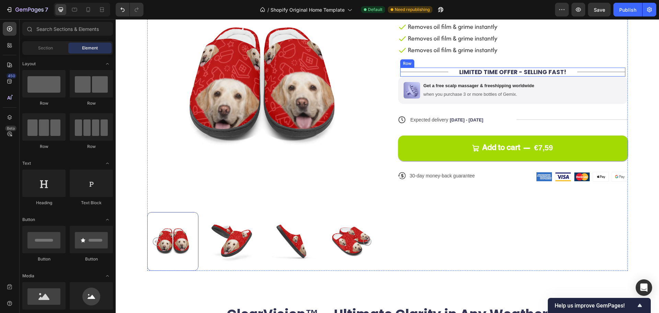
click at [442, 74] on div "Title Line" at bounding box center [424, 72] width 48 height 9
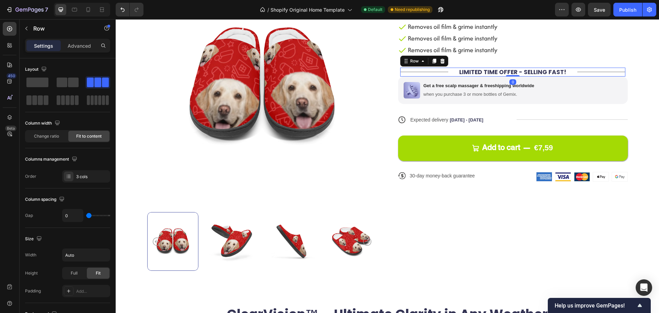
click at [439, 71] on div "Title Line" at bounding box center [424, 72] width 48 height 9
click at [429, 73] on div "Title Line" at bounding box center [424, 72] width 48 height 9
click at [429, 71] on div at bounding box center [424, 71] width 48 height 1
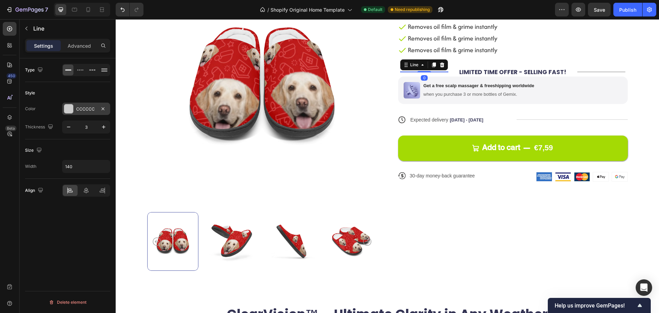
click at [83, 112] on div "CCCCCC" at bounding box center [86, 109] width 20 height 6
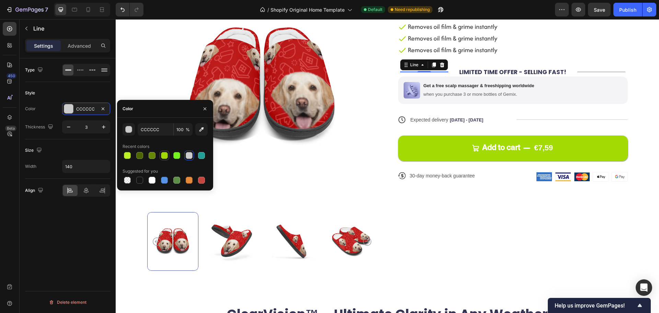
click at [162, 156] on div at bounding box center [164, 155] width 7 height 7
type input "A4DA04"
click at [581, 71] on div "Title Line" at bounding box center [602, 72] width 48 height 9
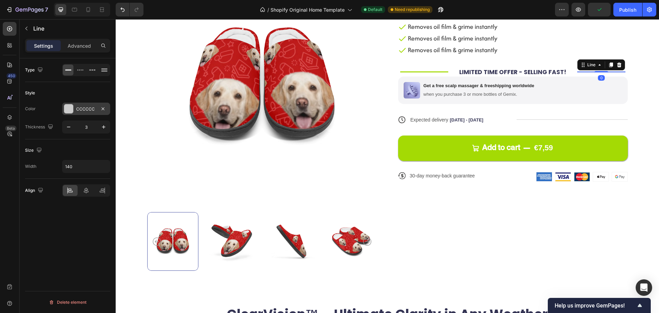
click at [74, 111] on div "CCCCCC" at bounding box center [86, 109] width 48 height 12
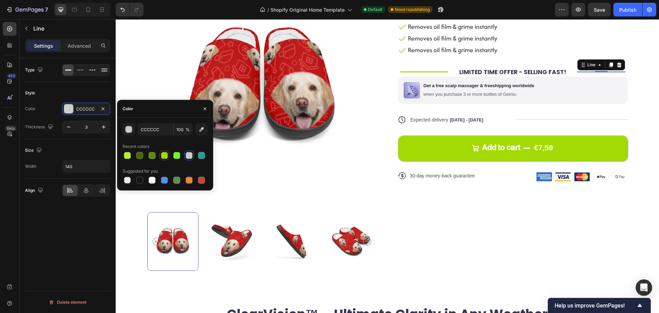
click at [166, 158] on div at bounding box center [164, 155] width 7 height 7
type input "A4DA04"
click at [639, 93] on div "Product Images Icon Icon Icon Icon Icon Icon List 122,000+ Happy Customers Text…" at bounding box center [388, 124] width 544 height 361
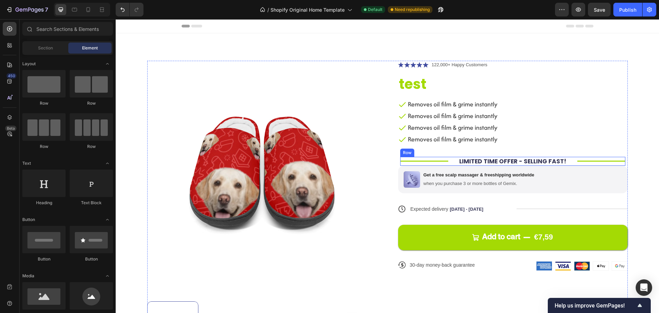
click at [578, 163] on div "Title Line" at bounding box center [602, 161] width 48 height 9
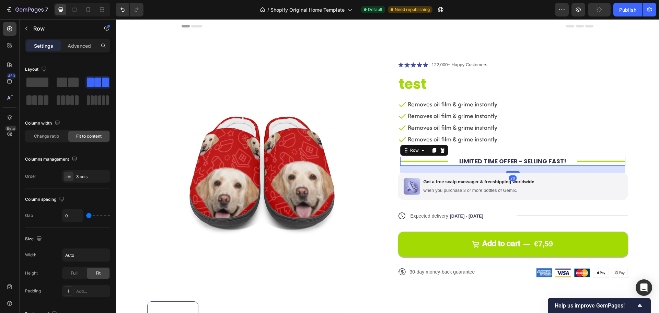
drag, startPoint x: 512, startPoint y: 165, endPoint x: 647, endPoint y: 172, distance: 134.8
click at [512, 172] on div at bounding box center [513, 171] width 14 height 1
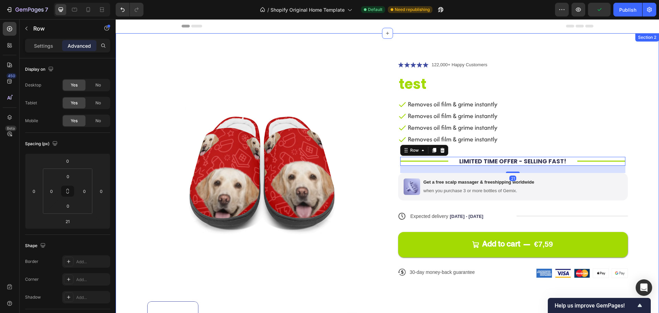
click at [644, 173] on div "Product Images Icon Icon Icon Icon Icon Icon List 122,000+ Happy Customers Text…" at bounding box center [388, 213] width 544 height 361
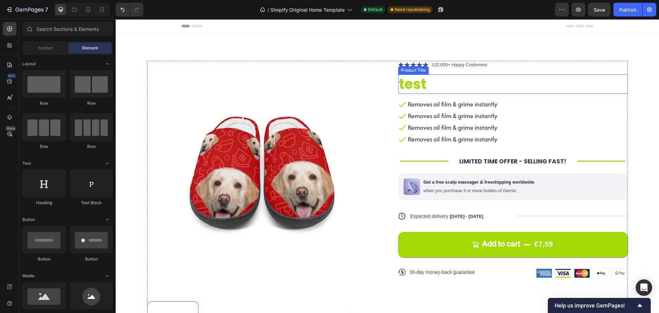
click at [441, 88] on h1 "test" at bounding box center [513, 84] width 230 height 19
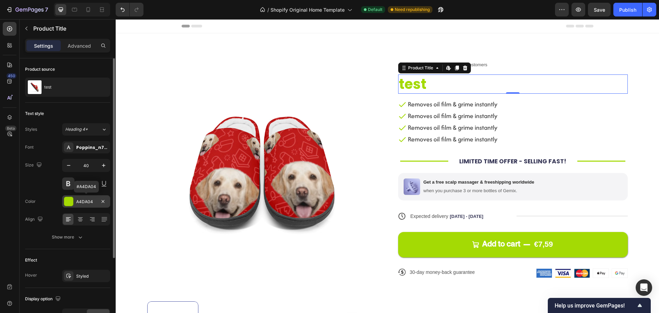
click at [73, 201] on div at bounding box center [68, 201] width 9 height 9
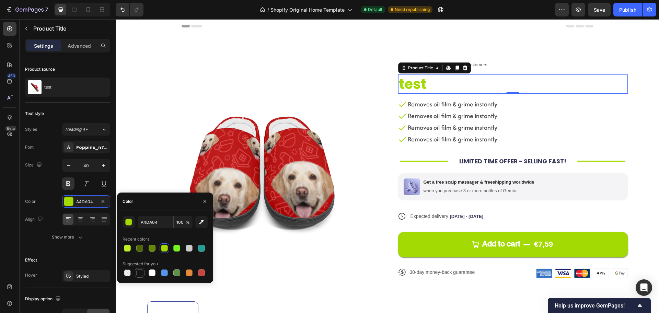
drag, startPoint x: 141, startPoint y: 272, endPoint x: 296, endPoint y: 54, distance: 267.6
click at [141, 272] on div at bounding box center [139, 273] width 7 height 7
type input "151515"
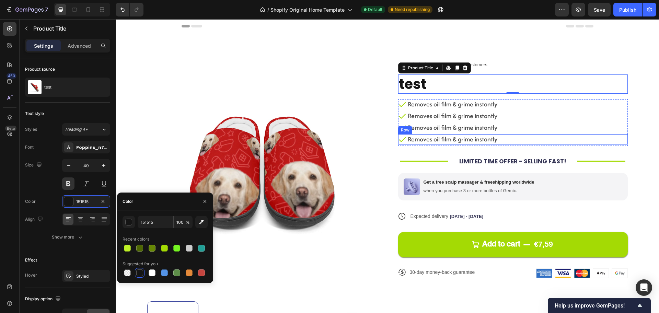
click at [603, 136] on div "Icon Removes oil film & grime instantly Text Block Row" at bounding box center [513, 139] width 230 height 10
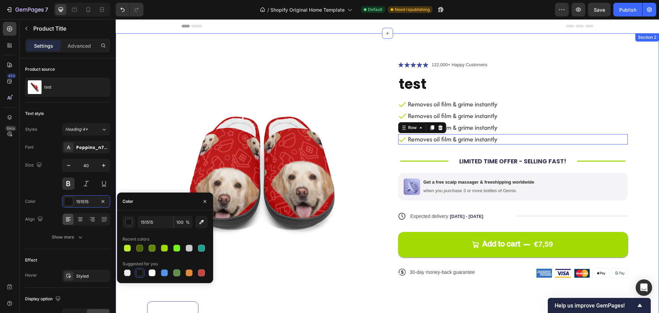
click at [641, 129] on div "Product Images Icon Icon Icon Icon Icon Icon List 122,000+ Happy Customers Text…" at bounding box center [388, 213] width 544 height 361
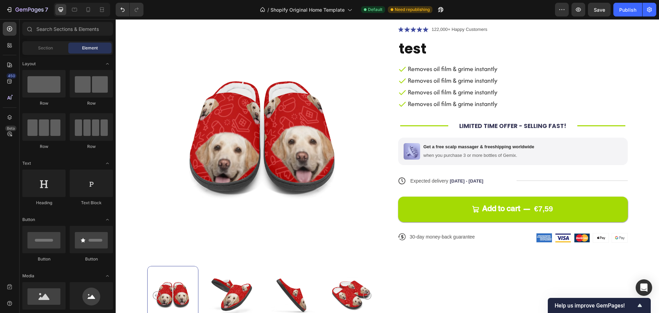
scroll to position [38, 0]
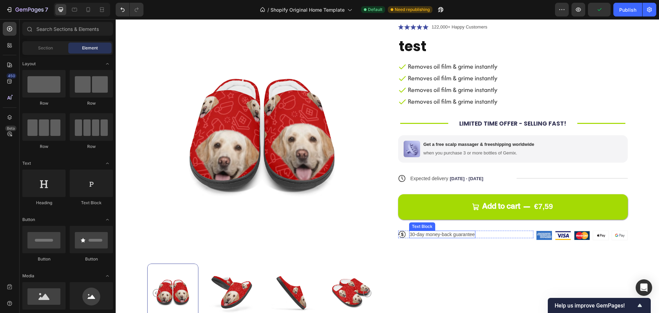
click at [453, 234] on p "30-day money-back guarantee" at bounding box center [442, 234] width 65 height 6
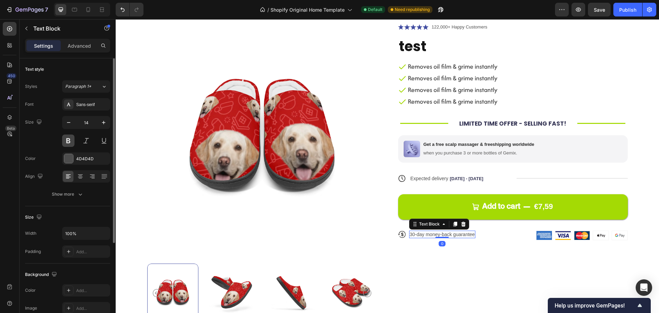
click at [67, 143] on button at bounding box center [68, 141] width 12 height 12
click at [101, 124] on icon "button" at bounding box center [103, 122] width 7 height 7
type input "15"
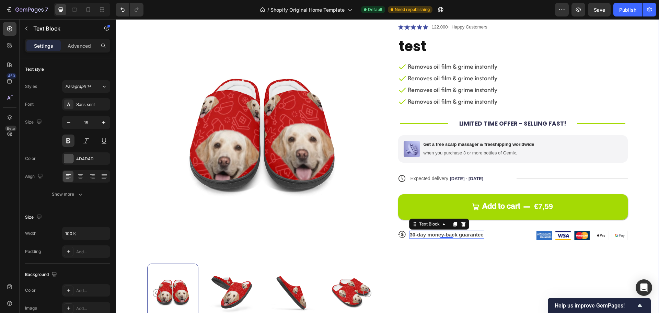
click at [644, 188] on div "Product Images Icon Icon Icon Icon Icon Icon List 122,000+ Happy Customers Text…" at bounding box center [388, 176] width 544 height 361
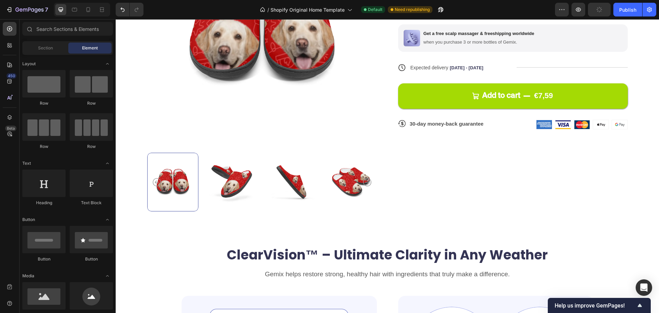
scroll to position [347, 0]
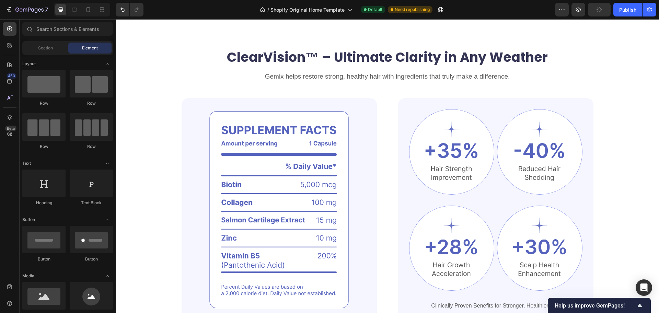
drag, startPoint x: 655, startPoint y: 62, endPoint x: 323, endPoint y: 20, distance: 334.4
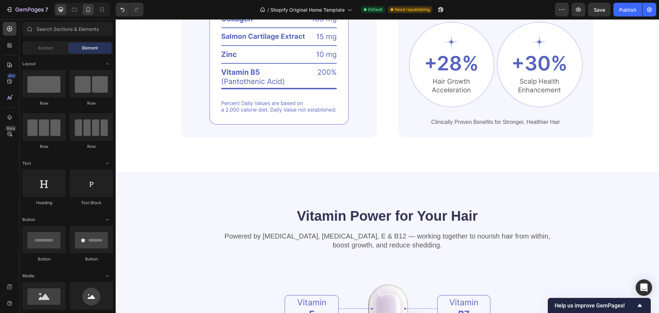
click at [87, 10] on icon at bounding box center [88, 9] width 7 height 7
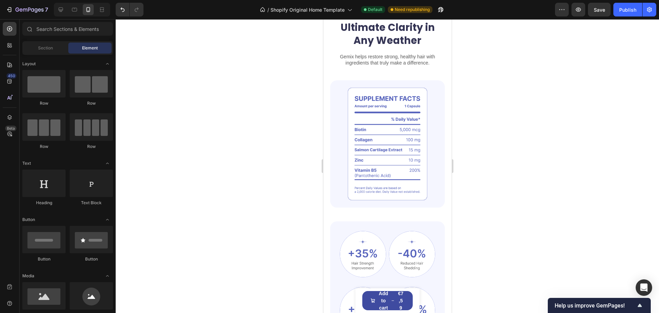
drag, startPoint x: 448, startPoint y: 87, endPoint x: 775, endPoint y: 124, distance: 328.4
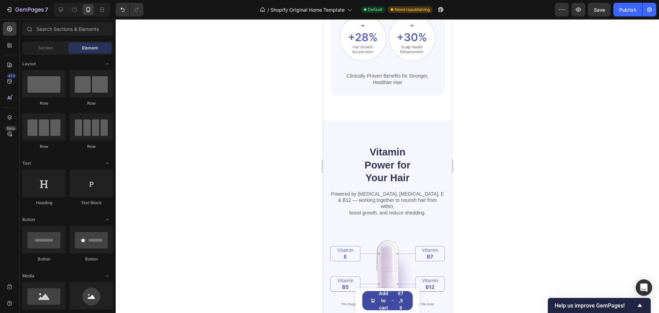
scroll to position [537, 0]
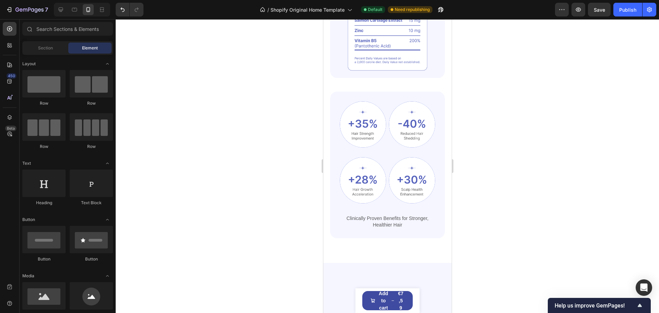
drag, startPoint x: 448, startPoint y: 96, endPoint x: 775, endPoint y: 124, distance: 328.1
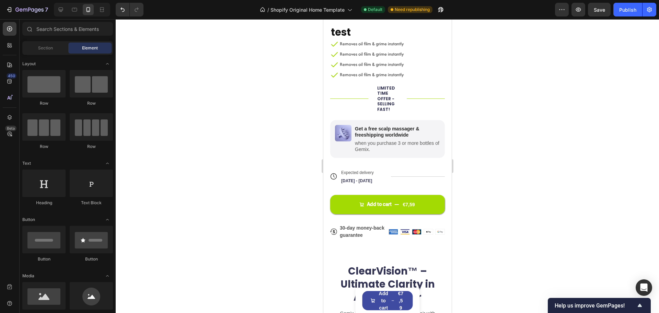
scroll to position [117, 0]
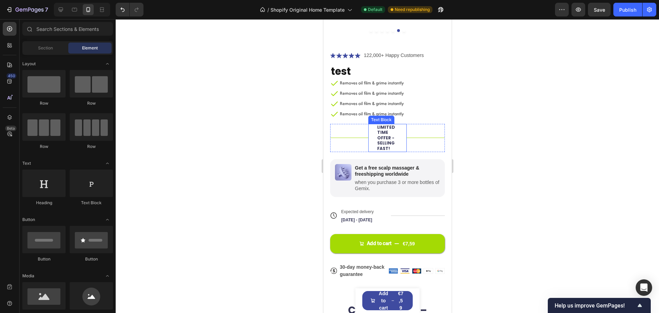
click at [384, 131] on p "LIMITED TIME OFFER - SELLING FAST!" at bounding box center [387, 138] width 20 height 27
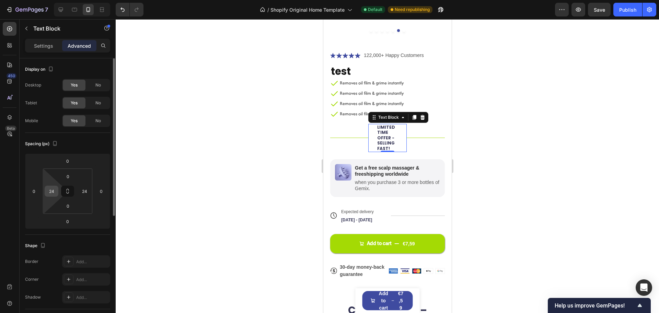
click at [56, 188] on input "24" at bounding box center [51, 191] width 10 height 10
type input "0"
click at [82, 189] on input "24" at bounding box center [84, 191] width 10 height 10
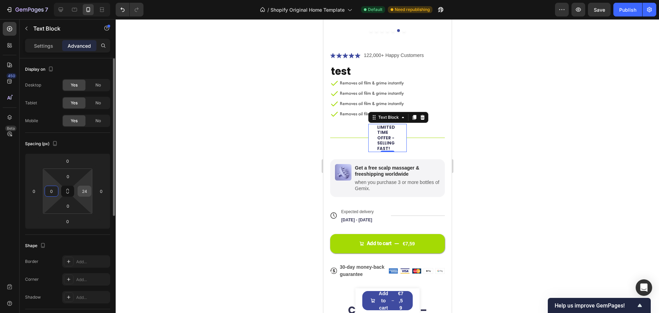
click at [82, 189] on input "24" at bounding box center [84, 191] width 10 height 10
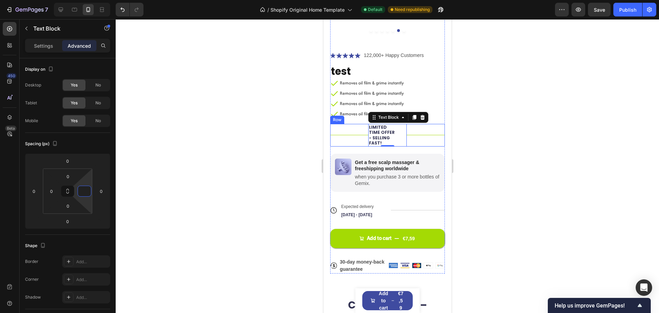
click at [353, 131] on div "Title Line" at bounding box center [349, 135] width 38 height 23
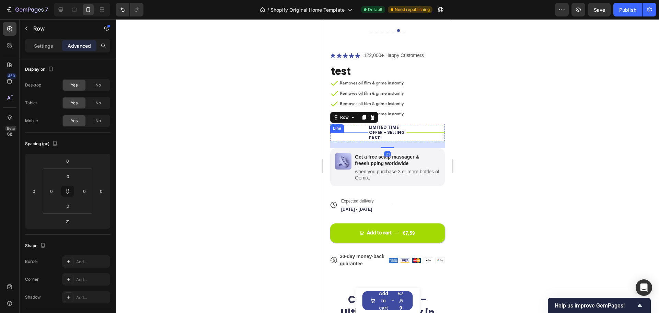
click at [351, 133] on div at bounding box center [349, 133] width 38 height 0
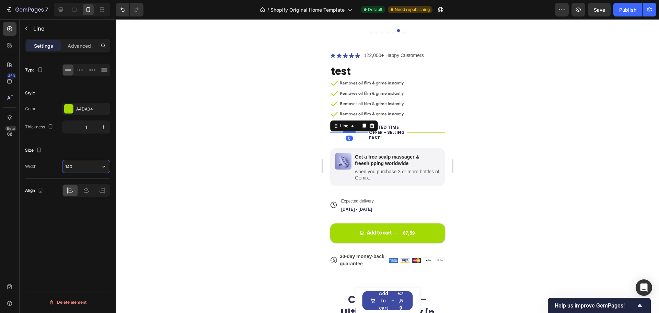
click at [74, 167] on input "140" at bounding box center [86, 166] width 47 height 12
type input "60"
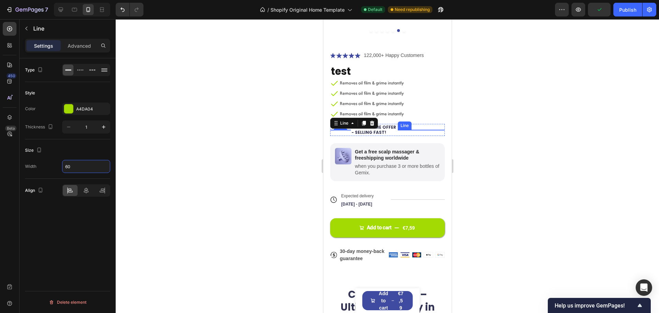
click at [401, 130] on div "Title Line" at bounding box center [421, 130] width 47 height 0
click at [92, 171] on input "140" at bounding box center [86, 166] width 47 height 12
type input "6"
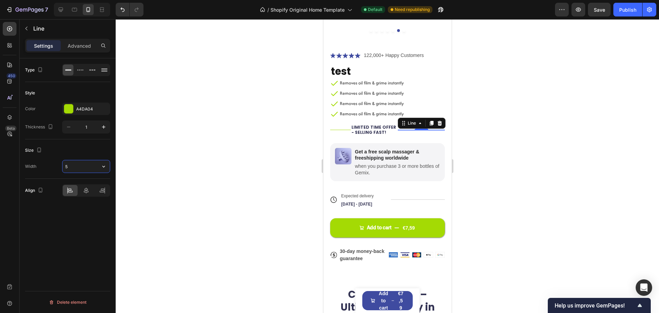
type input "50"
click at [344, 130] on div at bounding box center [340, 130] width 21 height 0
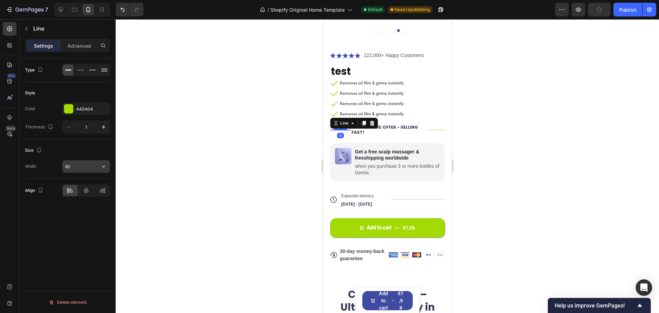
click at [79, 164] on input "60" at bounding box center [86, 166] width 47 height 12
type input "5"
type input "4"
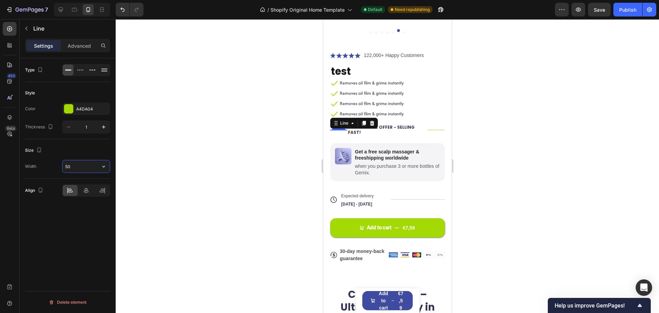
type input "5"
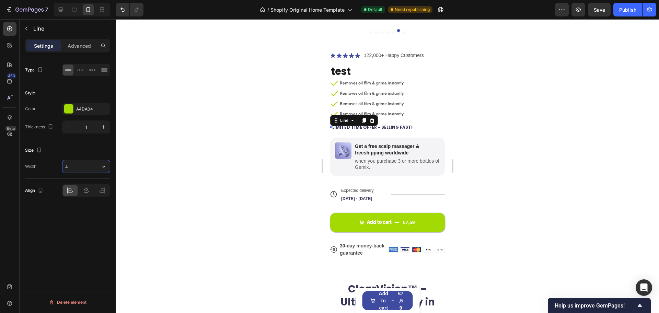
type input "49"
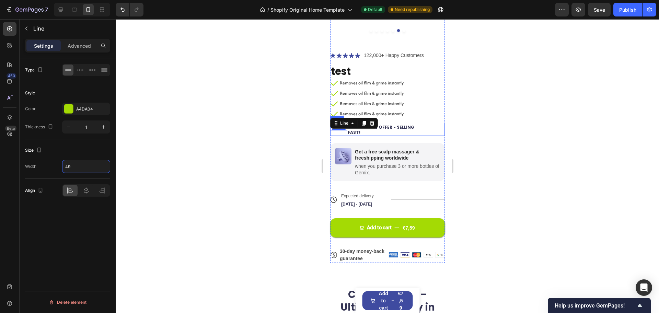
click at [433, 124] on div "Title Line" at bounding box center [436, 130] width 17 height 12
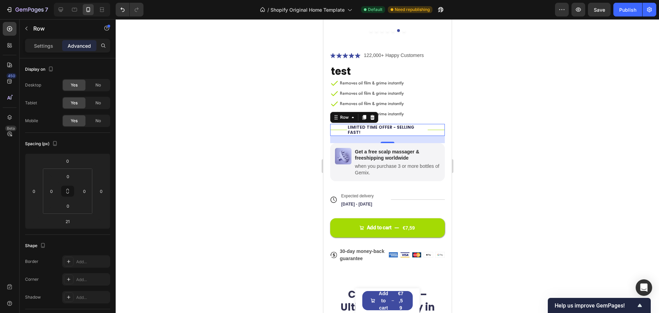
click at [428, 124] on div "Title Line" at bounding box center [436, 130] width 17 height 12
click at [428, 130] on div at bounding box center [436, 130] width 17 height 0
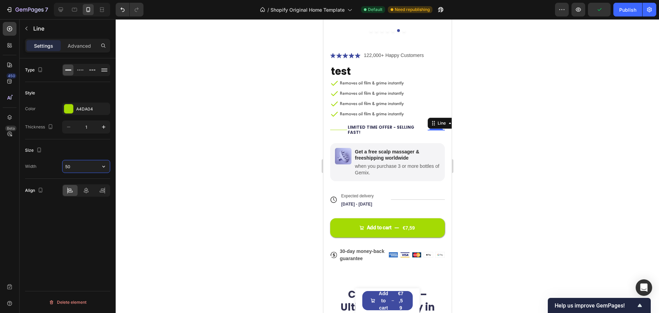
click at [80, 166] on input "50" at bounding box center [86, 166] width 47 height 12
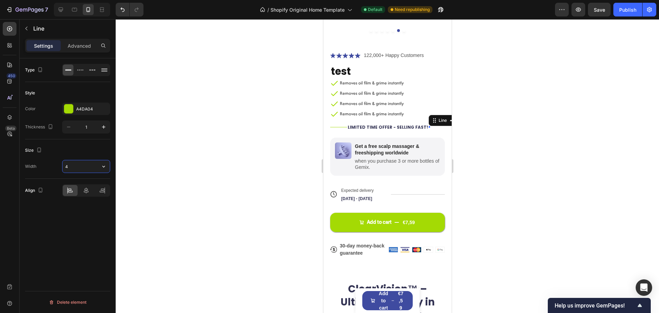
type input "49"
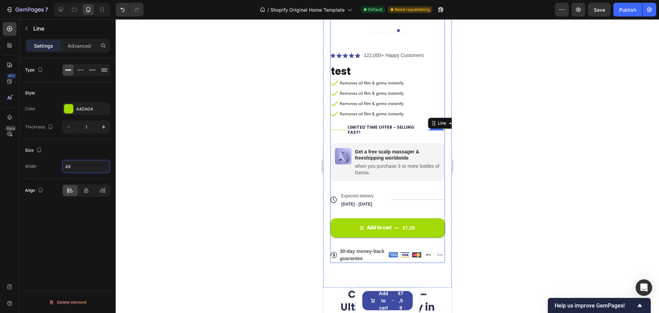
click at [367, 174] on div "Icon Icon Icon Icon Icon Icon List 122,000+ Happy Customers Text Block Row test…" at bounding box center [387, 157] width 115 height 212
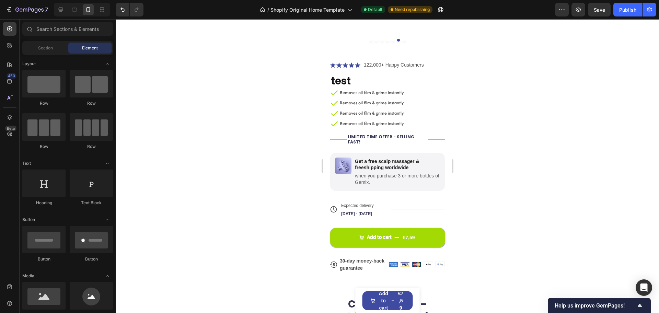
scroll to position [108, 0]
click at [60, 13] on icon at bounding box center [60, 9] width 7 height 7
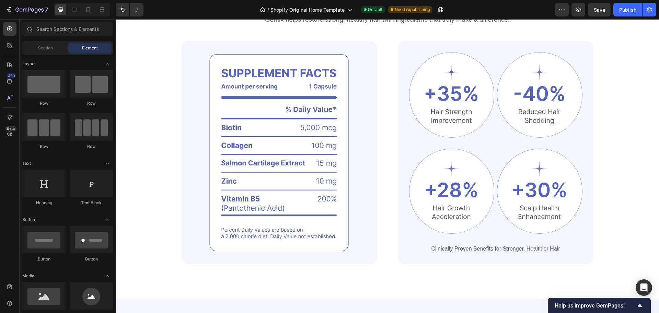
scroll to position [393, 0]
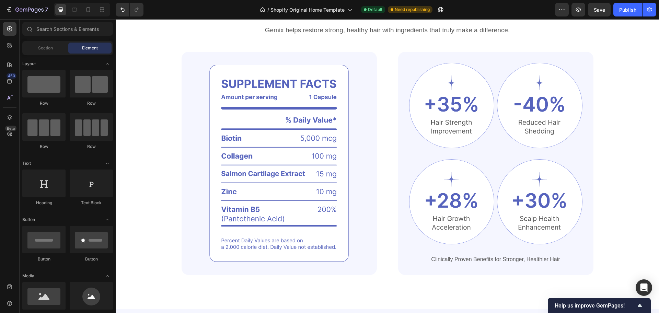
drag, startPoint x: 659, startPoint y: 77, endPoint x: 201, endPoint y: 30, distance: 460.2
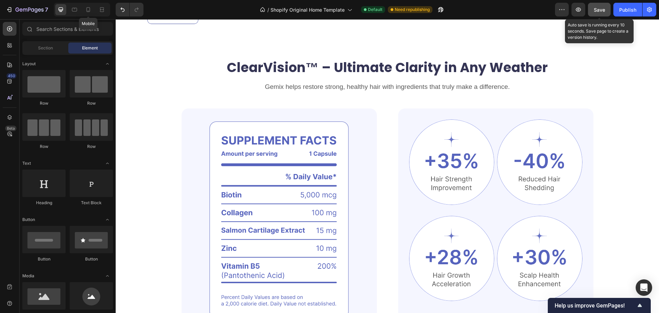
click at [594, 15] on button "Save" at bounding box center [599, 10] width 23 height 14
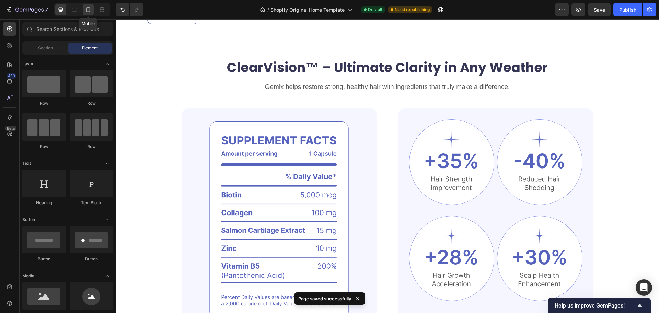
click at [89, 8] on icon at bounding box center [89, 9] width 4 height 5
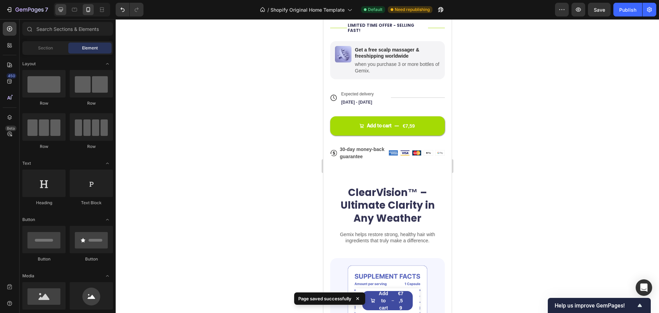
click at [59, 12] on icon at bounding box center [60, 9] width 7 height 7
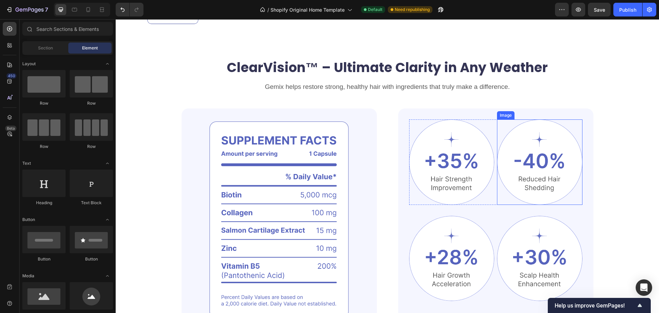
click at [497, 162] on img at bounding box center [540, 163] width 86 height 86
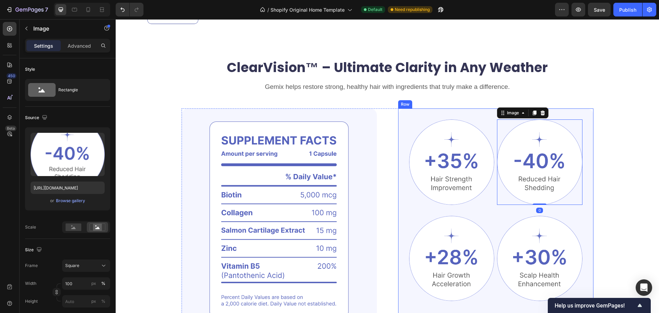
click at [413, 205] on div "Image Image 0 Row Image Image Row Clinically Proven Benefits for Stronger, Heal…" at bounding box center [495, 220] width 173 height 201
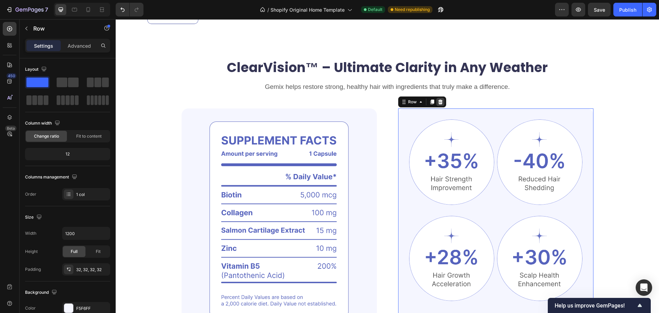
click at [438, 102] on icon at bounding box center [440, 101] width 5 height 5
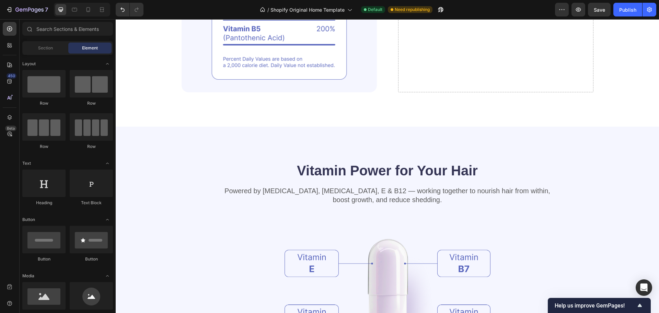
scroll to position [558, 0]
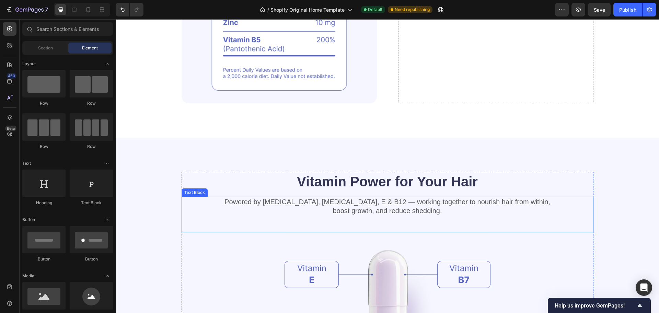
click at [351, 206] on p "Powered by [MEDICAL_DATA], [MEDICAL_DATA], E & B12 — working together to nouris…" at bounding box center [387, 206] width 411 height 18
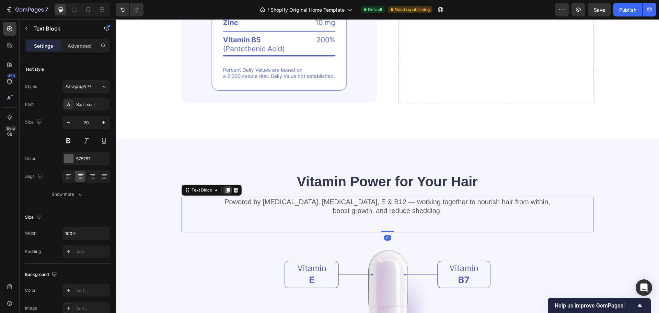
click at [226, 189] on icon at bounding box center [228, 190] width 4 height 5
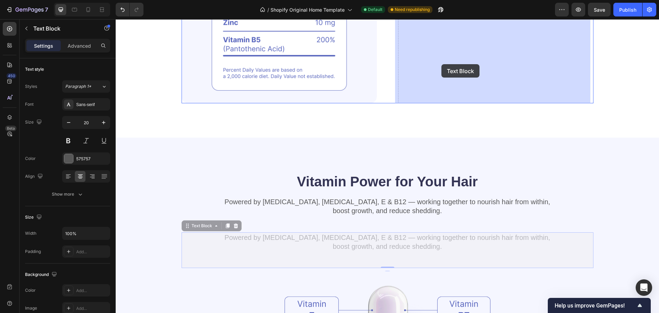
drag, startPoint x: 190, startPoint y: 228, endPoint x: 442, endPoint y: 64, distance: 300.5
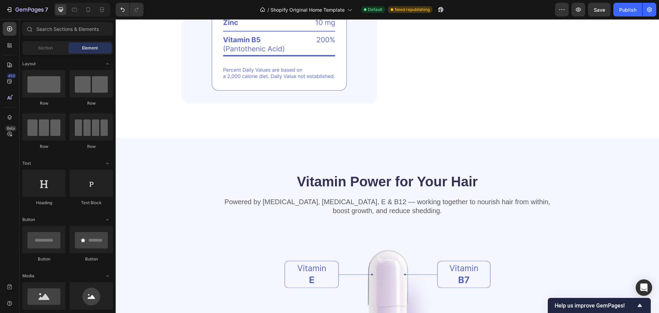
scroll to position [373, 0]
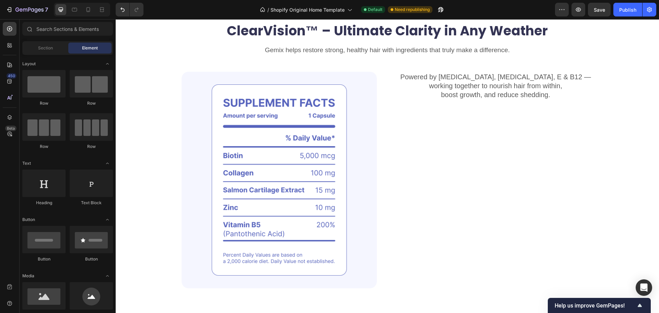
click at [509, 89] on p "Powered by [MEDICAL_DATA], [MEDICAL_DATA], E & B12 — working together to nouris…" at bounding box center [496, 85] width 194 height 27
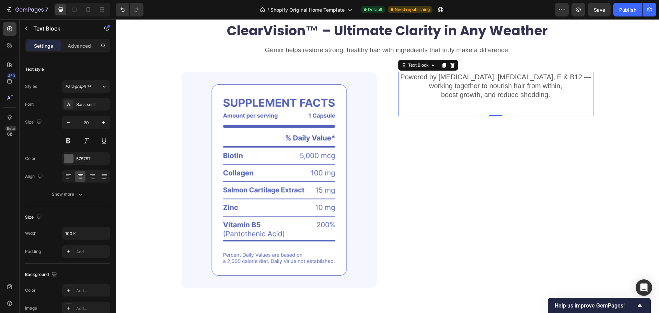
scroll to position [311, 0]
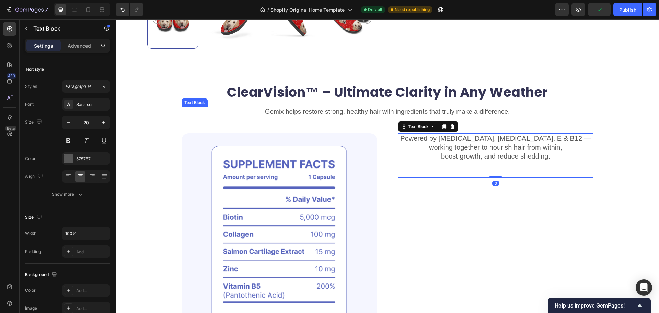
click at [495, 117] on div "Gemix helps restore strong, healthy hair with ingredients that truly make a dif…" at bounding box center [388, 120] width 412 height 26
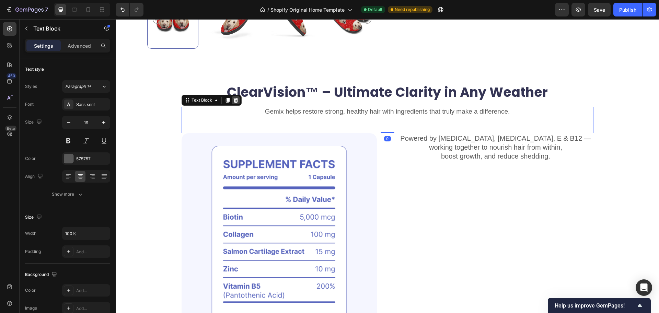
click at [234, 102] on icon at bounding box center [236, 100] width 4 height 5
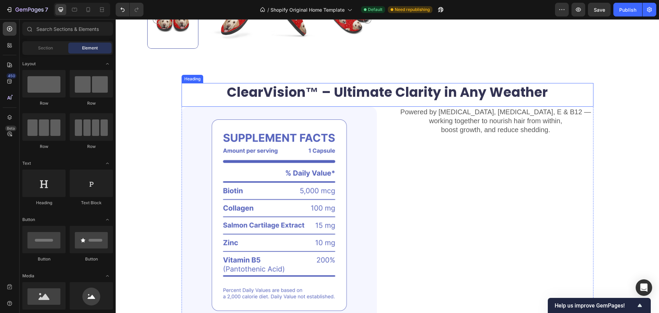
click at [383, 94] on h2 "ClearVision™ – Ultimate Clarity in Any Weather" at bounding box center [388, 92] width 412 height 18
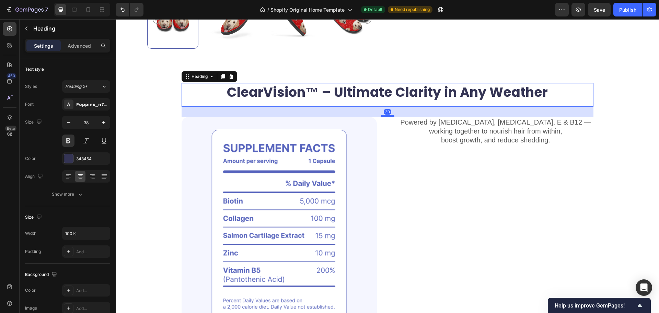
drag, startPoint x: 387, startPoint y: 105, endPoint x: 389, endPoint y: 115, distance: 10.5
click at [389, 115] on div at bounding box center [388, 116] width 14 height 2
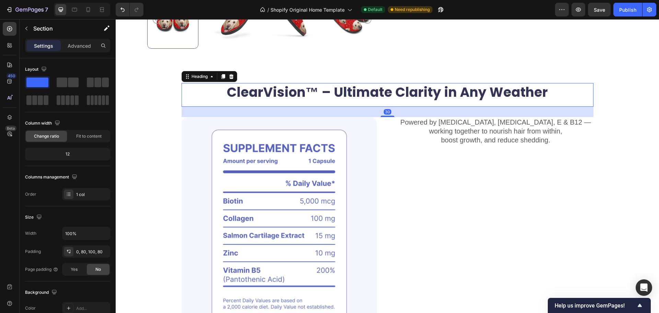
click at [616, 110] on div "ClearVision™ – Ultimate Clarity in Any Weather Heading 30 Image Powered by [MED…" at bounding box center [387, 208] width 489 height 251
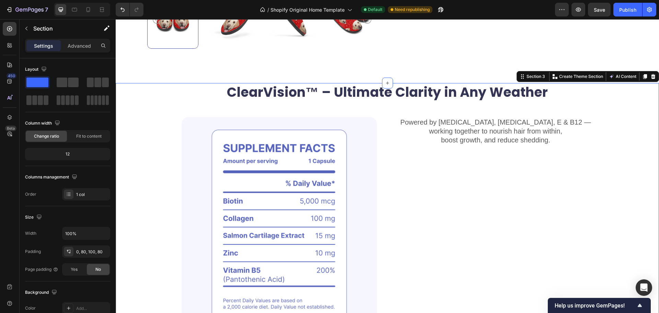
click at [632, 117] on div "ClearVision™ – Ultimate Clarity in Any Weather Heading Image Powered by [MEDICA…" at bounding box center [388, 225] width 544 height 285
click at [516, 141] on p "Powered by [MEDICAL_DATA], [MEDICAL_DATA], E & B12 — working together to nouris…" at bounding box center [496, 131] width 194 height 27
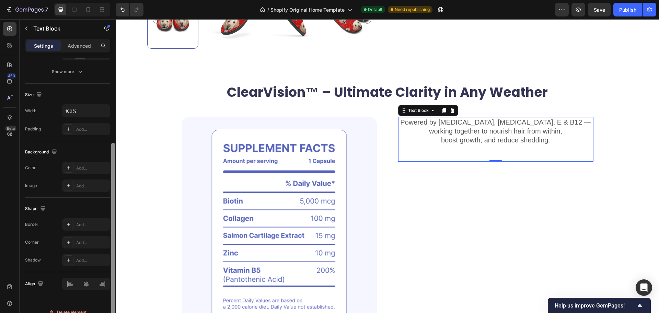
drag, startPoint x: 113, startPoint y: 208, endPoint x: 113, endPoint y: 292, distance: 83.8
click at [113, 292] on div at bounding box center [113, 235] width 4 height 185
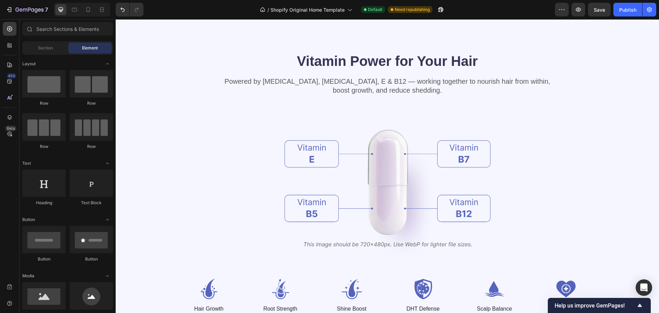
scroll to position [668, 0]
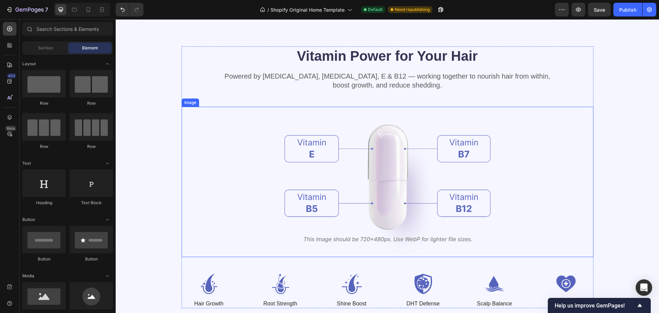
click at [399, 172] on img at bounding box center [388, 182] width 206 height 150
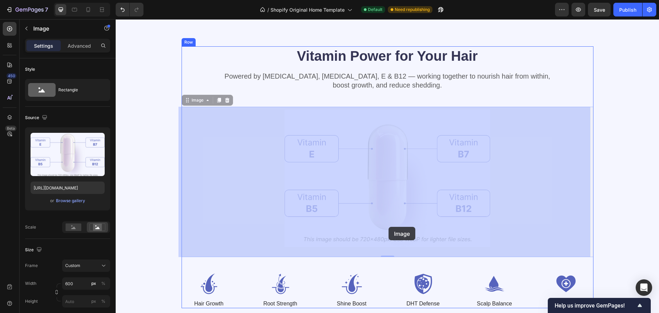
drag, startPoint x: 388, startPoint y: 242, endPoint x: 389, endPoint y: 227, distance: 15.5
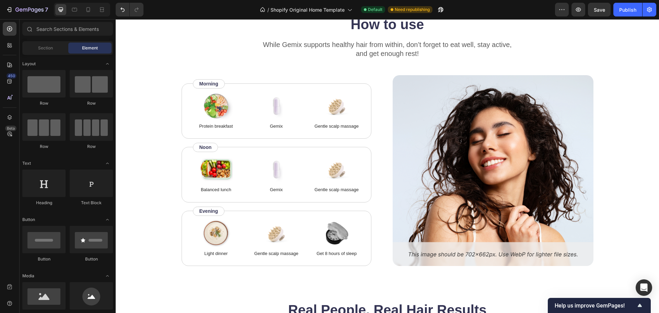
scroll to position [1156, 0]
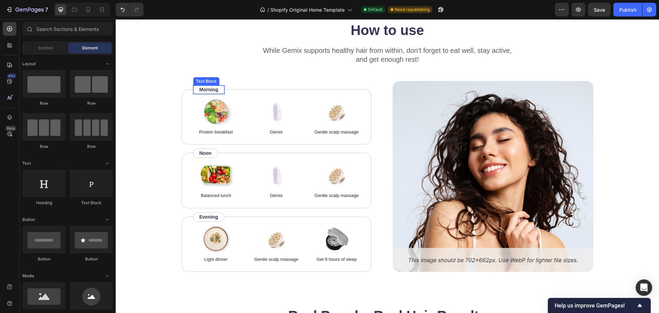
click at [213, 91] on p "Morning" at bounding box center [209, 89] width 19 height 7
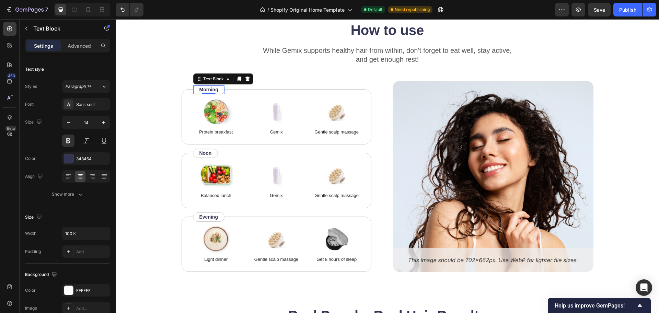
click at [194, 90] on div "Morning Text Block 0" at bounding box center [209, 89] width 32 height 9
click at [207, 92] on div at bounding box center [209, 93] width 14 height 2
click at [207, 89] on p "Morning" at bounding box center [209, 89] width 19 height 7
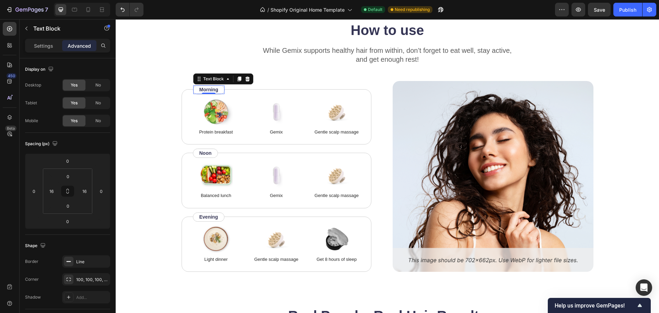
click at [207, 89] on p "Morning" at bounding box center [209, 89] width 19 height 7
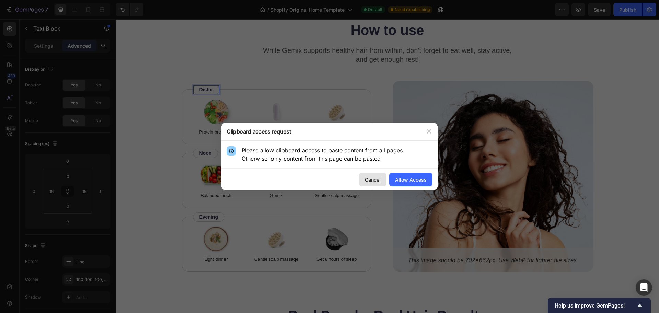
click at [368, 178] on div "Cancel" at bounding box center [373, 179] width 16 height 7
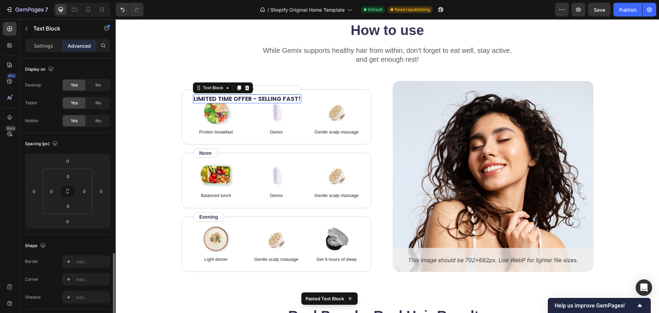
scroll to position [124, 0]
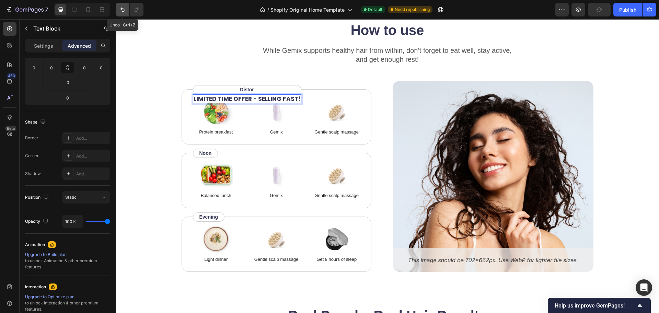
click at [118, 10] on button "Undo/Redo" at bounding box center [123, 10] width 14 height 14
click at [265, 118] on img at bounding box center [276, 111] width 34 height 27
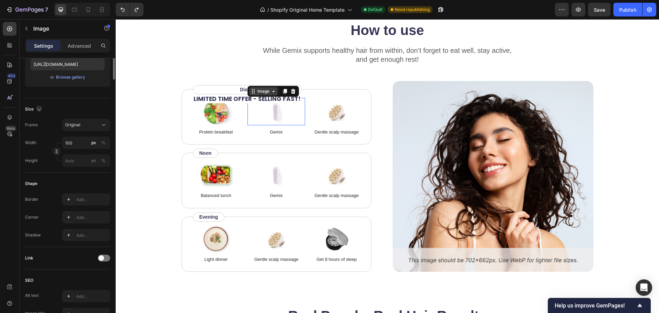
scroll to position [0, 0]
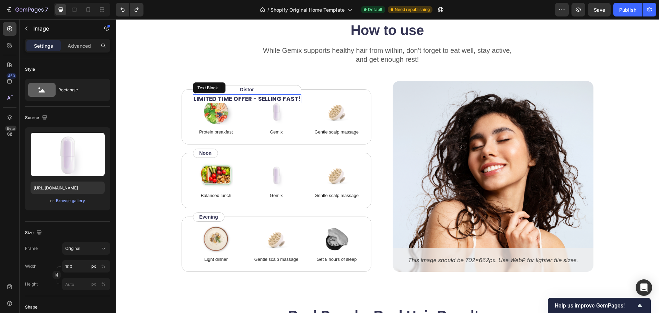
click at [242, 98] on p "LIMITED TIME OFFER - SELLING FAST!" at bounding box center [247, 99] width 107 height 8
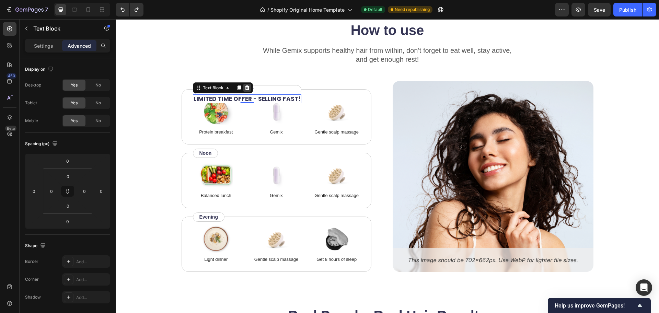
click at [245, 89] on icon at bounding box center [247, 87] width 5 height 5
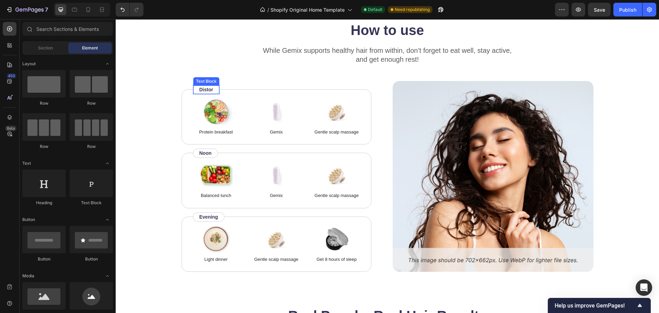
click at [205, 88] on strong "Distor" at bounding box center [207, 89] width 14 height 5
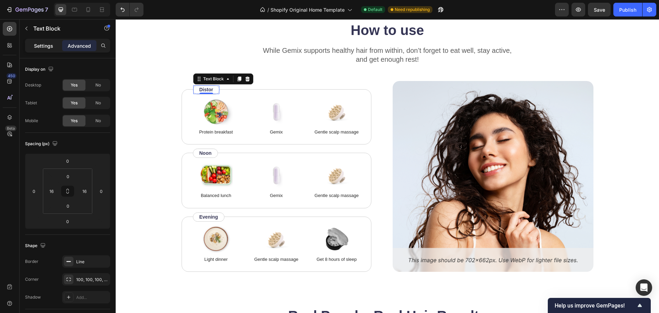
click at [42, 43] on p "Settings" at bounding box center [43, 45] width 19 height 7
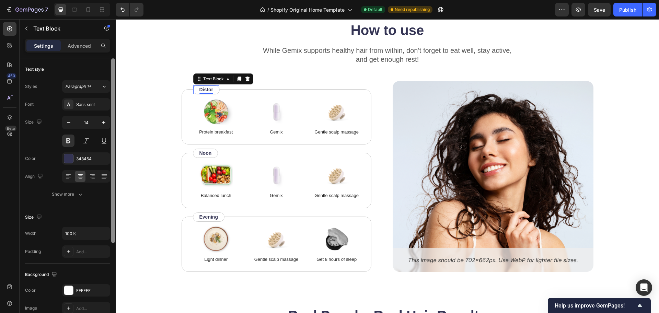
drag, startPoint x: 113, startPoint y: 97, endPoint x: 110, endPoint y: 46, distance: 50.9
click at [110, 46] on div "Settings Advanced Text style Styles Paragraph 1* Font Sans-serif Size 14 Color …" at bounding box center [68, 186] width 96 height 294
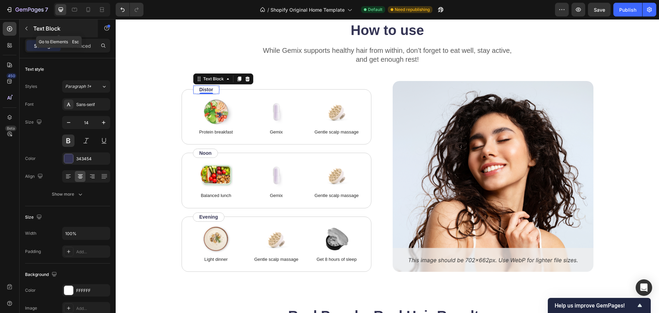
click at [32, 26] on button "button" at bounding box center [26, 28] width 11 height 11
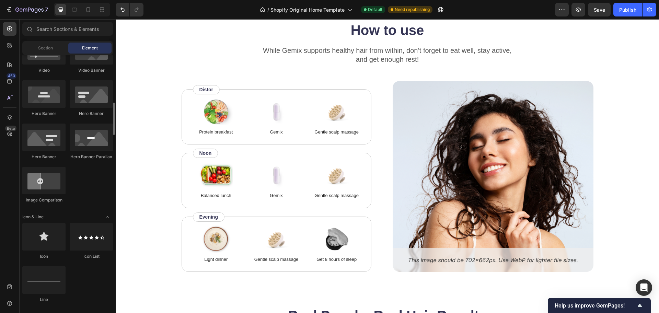
scroll to position [299, 0]
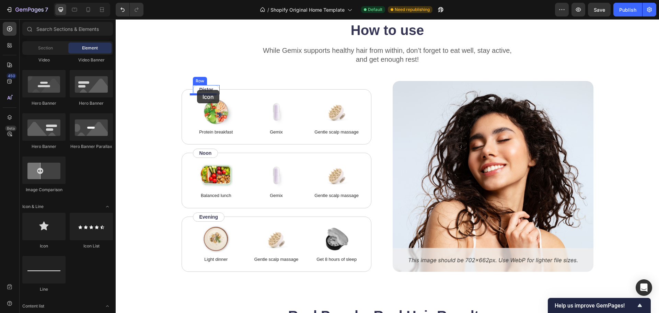
drag, startPoint x: 336, startPoint y: 156, endPoint x: 197, endPoint y: 90, distance: 153.5
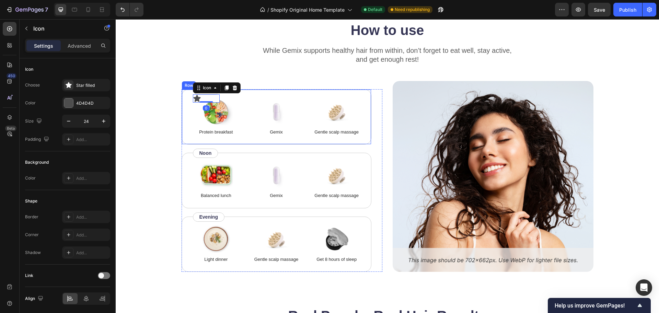
click at [243, 98] on div "Image Protein breakfast Text Block Image Gemix Text Block Image Gentle scalp ma…" at bounding box center [277, 117] width 190 height 56
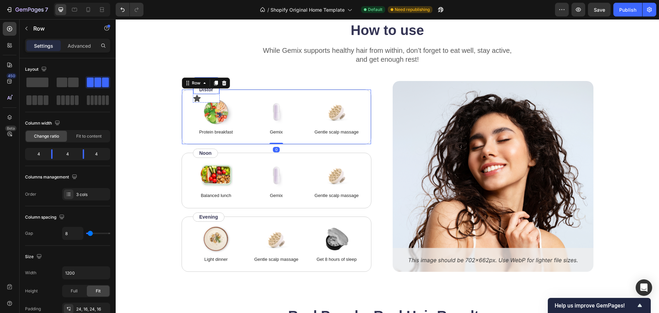
click at [209, 91] on strong "Distor" at bounding box center [207, 89] width 14 height 5
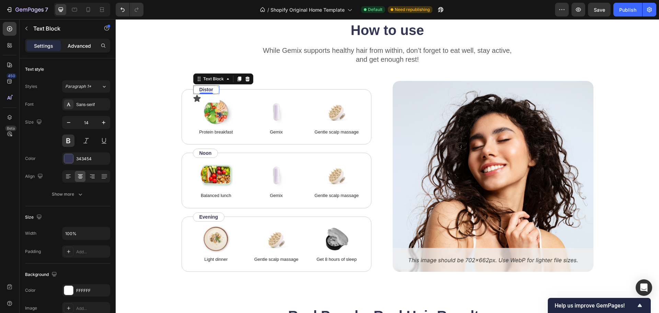
click at [68, 49] on p "Advanced" at bounding box center [79, 45] width 23 height 7
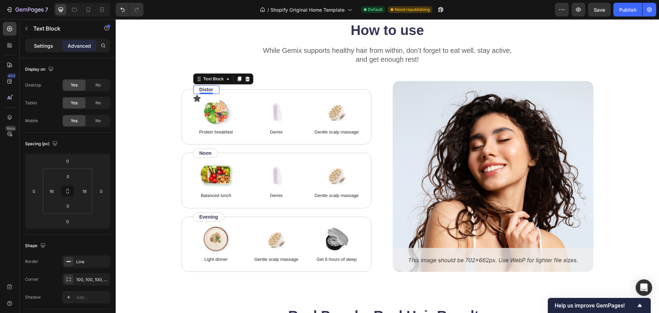
click at [46, 46] on p "Settings" at bounding box center [43, 45] width 19 height 7
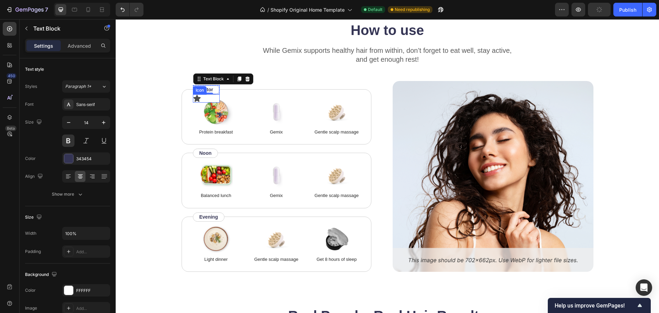
click at [197, 98] on icon at bounding box center [196, 98] width 7 height 7
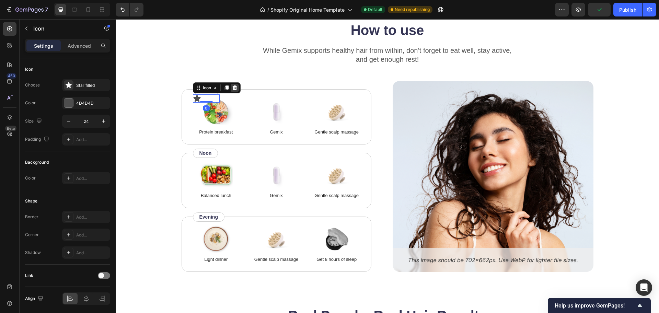
click at [232, 87] on icon at bounding box center [234, 87] width 4 height 5
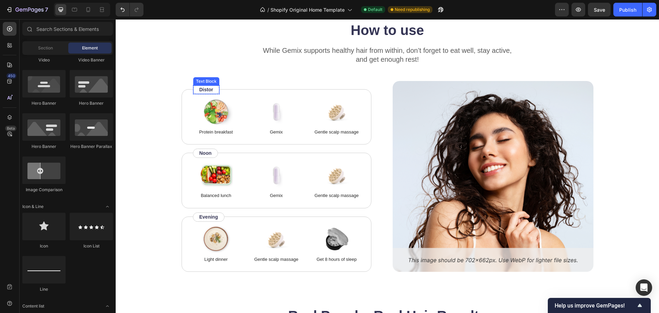
click at [208, 88] on strong "Distor" at bounding box center [207, 89] width 14 height 5
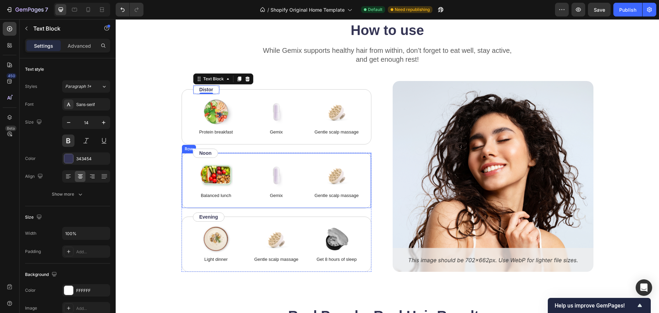
click at [248, 155] on div "Image Balanced lunch Text Block Image Gemix Text Block Image Gentle scalp massa…" at bounding box center [277, 181] width 190 height 56
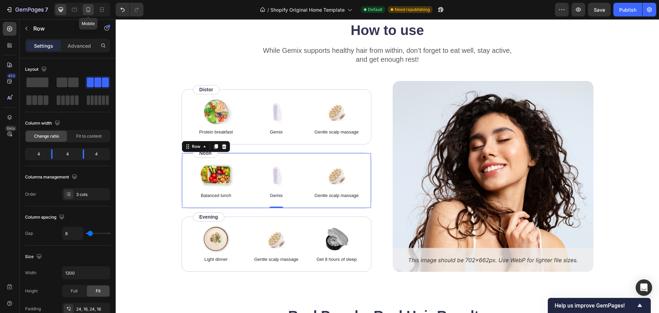
click at [88, 11] on icon at bounding box center [89, 11] width 2 height 1
type input "100%"
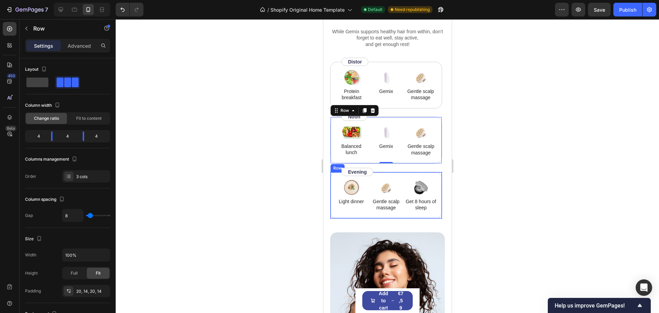
scroll to position [1229, 0]
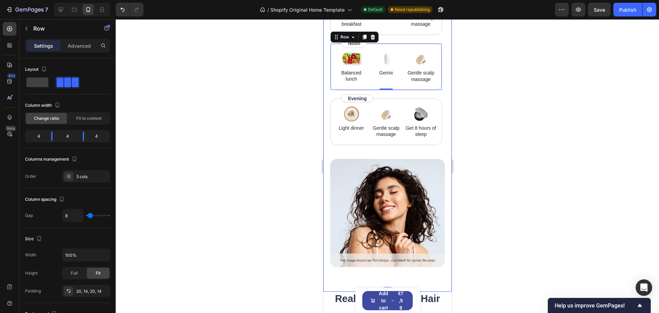
click at [326, 121] on div "How to use Heading While Gemix supports healthy hair from within, don’t forget …" at bounding box center [387, 113] width 128 height 357
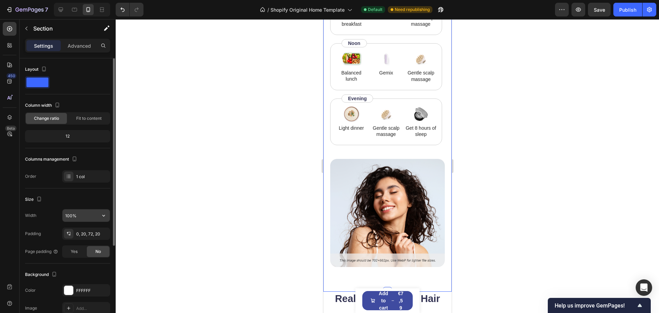
click at [88, 216] on input "100%" at bounding box center [86, 215] width 47 height 12
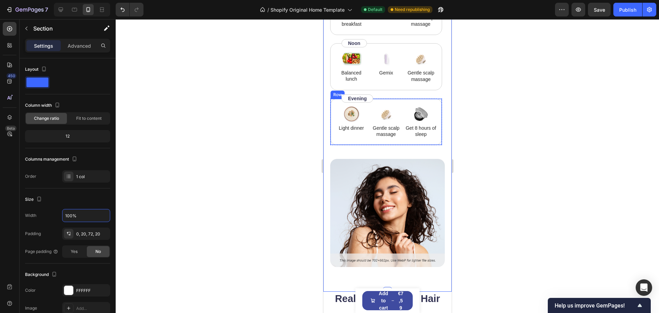
click at [331, 140] on div "Image Light dinner Text Block Image Gentle scalp massage Text Block Image Get 8…" at bounding box center [386, 122] width 112 height 47
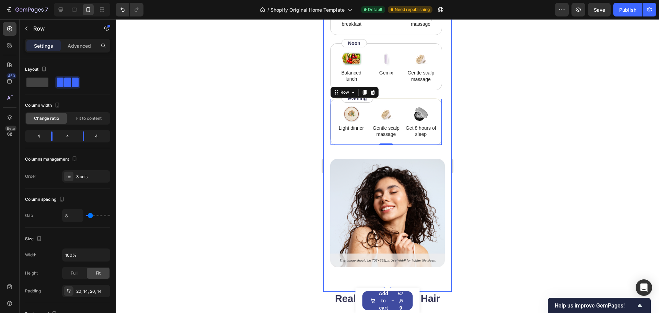
click at [326, 148] on div "How to use Heading While Gemix supports healthy hair from within, don’t forget …" at bounding box center [387, 113] width 128 height 357
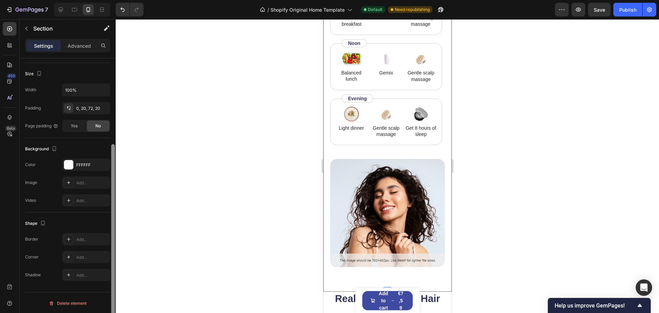
scroll to position [0, 0]
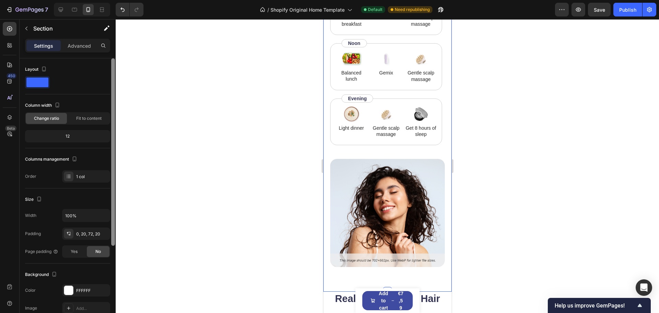
drag, startPoint x: 113, startPoint y: 168, endPoint x: 115, endPoint y: 147, distance: 20.4
click at [115, 147] on div at bounding box center [113, 195] width 5 height 274
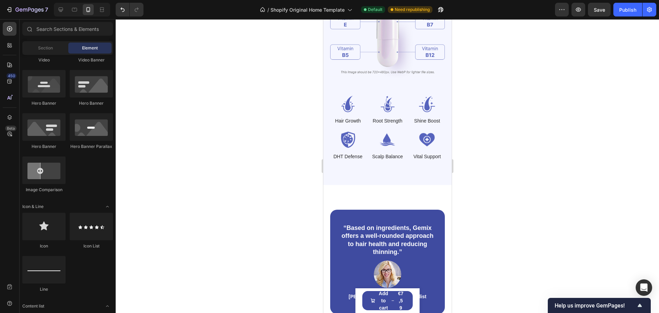
scroll to position [580, 0]
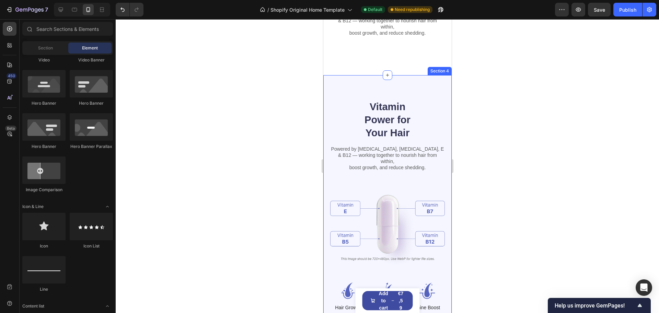
click at [329, 136] on div "Vitamin Power for Your Hair Heading Powered by [MEDICAL_DATA], [MEDICAL_DATA], …" at bounding box center [387, 223] width 128 height 297
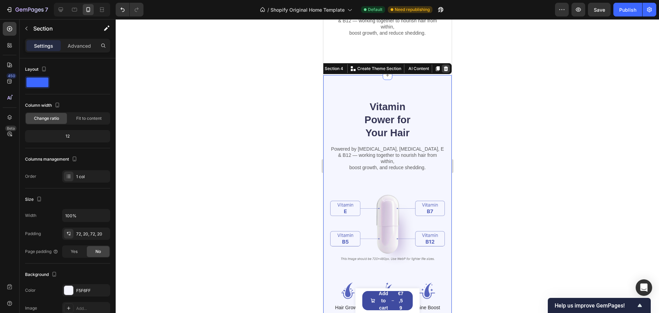
click at [444, 66] on icon at bounding box center [446, 68] width 4 height 5
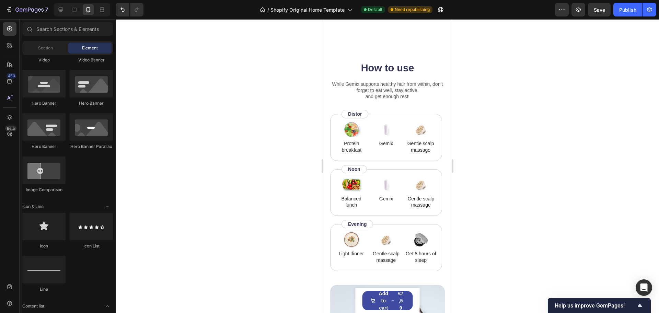
scroll to position [840, 0]
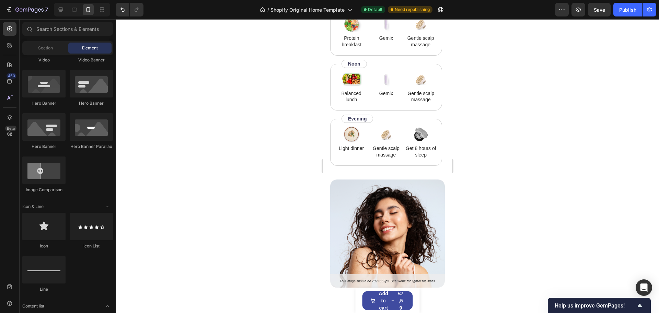
drag, startPoint x: 446, startPoint y: 152, endPoint x: 422, endPoint y: 22, distance: 132.4
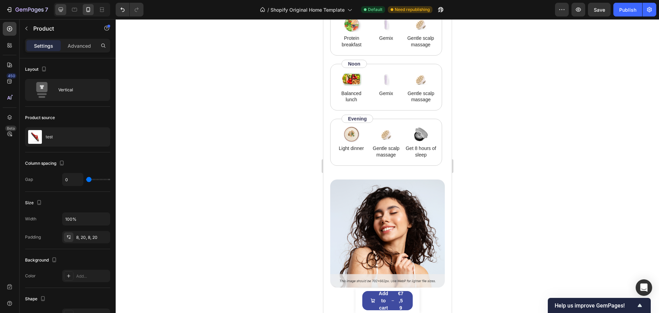
click at [60, 13] on div at bounding box center [60, 9] width 11 height 11
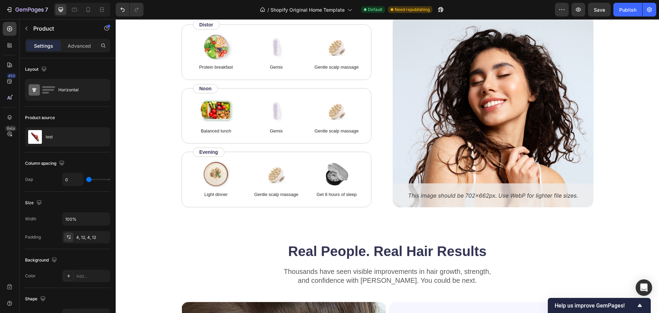
type input "12"
type input "1200"
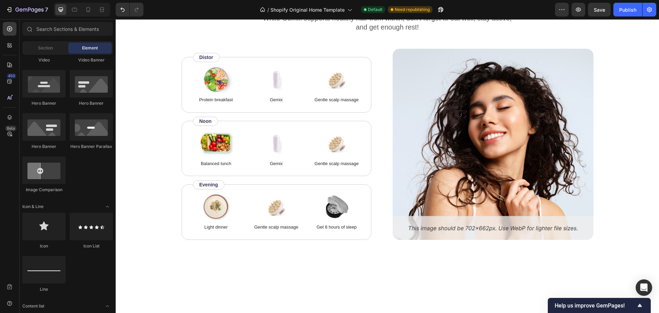
scroll to position [740, 0]
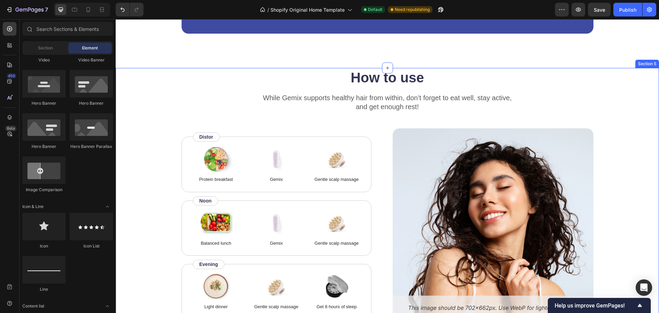
click at [178, 110] on div "How to use Heading While Gemix supports healthy hair from within, don’t forget …" at bounding box center [387, 194] width 489 height 252
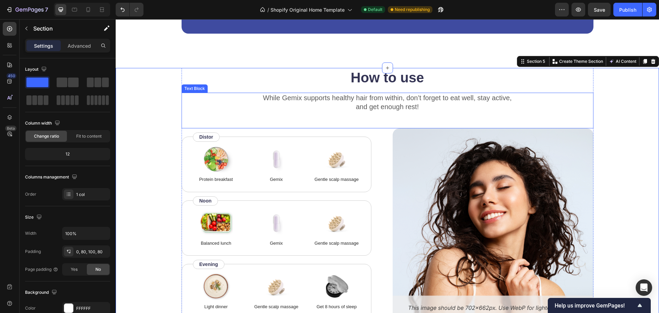
click at [184, 115] on div "While Gemix supports healthy hair from within, don’t forget to eat well, stay a…" at bounding box center [388, 111] width 412 height 36
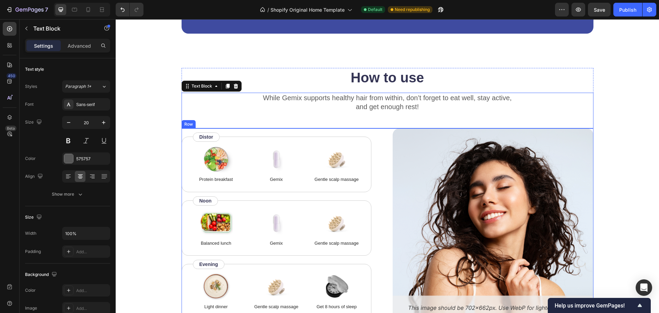
click at [183, 128] on div "Image Protein breakfast Text Block Image Gemix Text Block Image Gentle scalp ma…" at bounding box center [282, 223] width 201 height 191
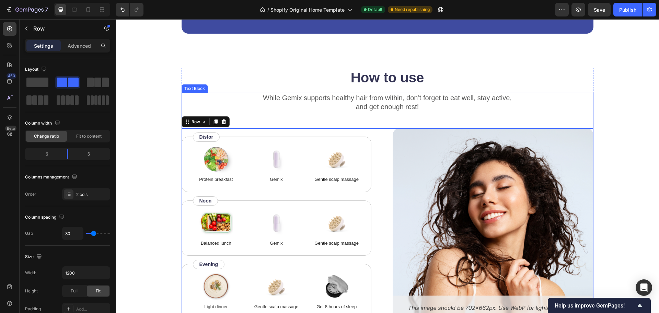
click at [588, 123] on div "While Gemix supports healthy hair from within, don’t forget to eat well, stay a…" at bounding box center [388, 111] width 412 height 36
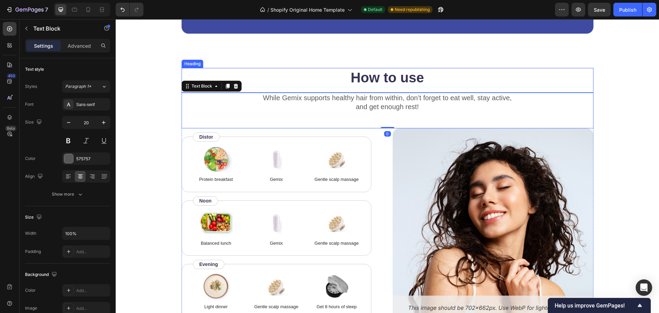
click at [589, 82] on h2 "How to use" at bounding box center [388, 77] width 412 height 19
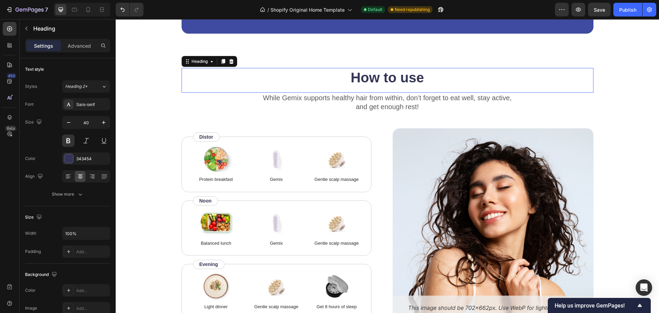
click at [616, 94] on div "How to use Heading 0 While Gemix supports healthy hair from within, don’t forge…" at bounding box center [387, 194] width 489 height 252
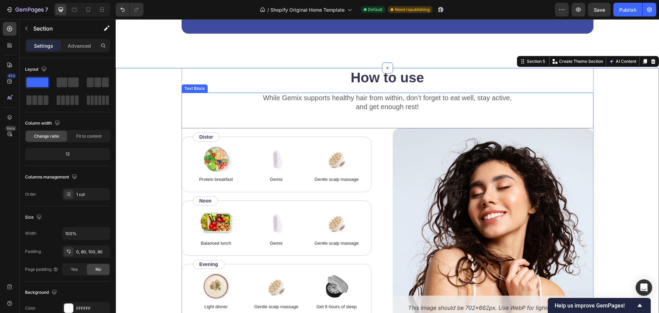
click at [590, 93] on div "While Gemix supports healthy hair from within, don’t forget to eat well, stay a…" at bounding box center [388, 102] width 412 height 19
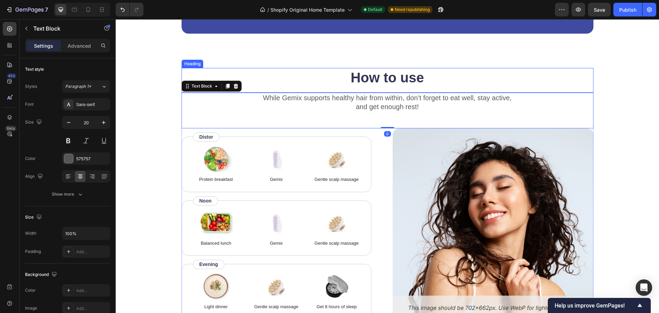
click at [590, 86] on div "How to use Heading" at bounding box center [388, 80] width 412 height 25
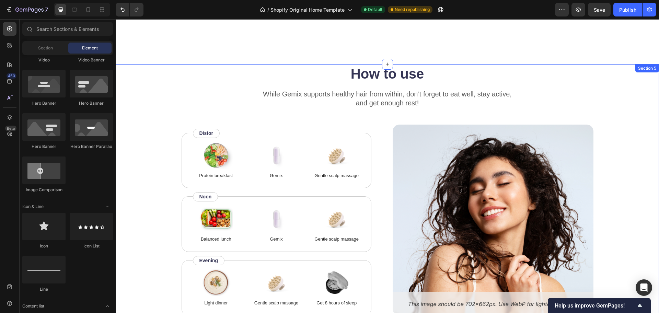
scroll to position [938, 0]
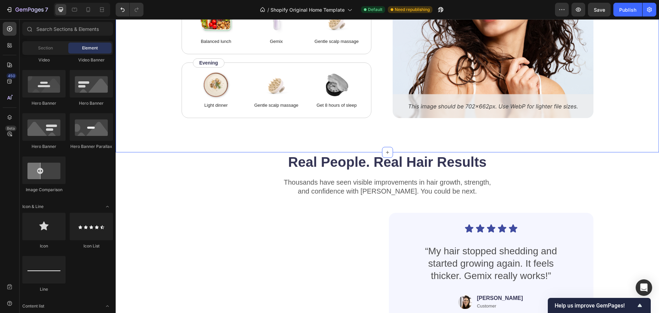
click at [555, 166] on h2 "Real People. Real Hair Results" at bounding box center [388, 161] width 412 height 19
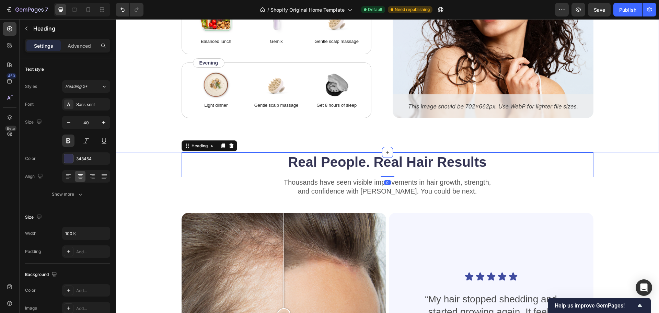
click at [552, 126] on div "How to use Heading While Gemix supports healthy hair from within, don’t forget …" at bounding box center [388, 9] width 544 height 286
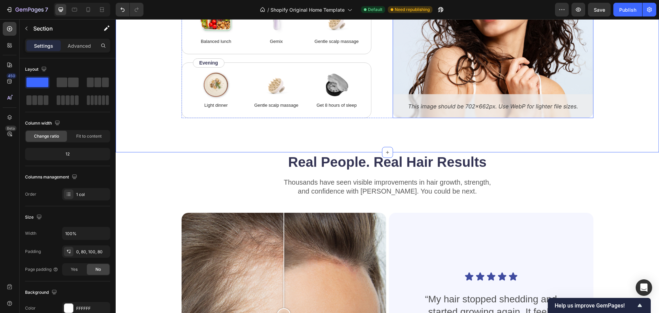
click at [389, 117] on div "Image Protein breakfast Text Block Image Gemix Text Block Image Gentle scalp ma…" at bounding box center [388, 22] width 412 height 191
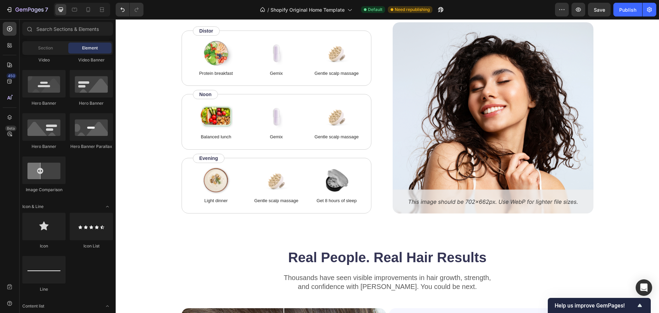
scroll to position [779, 0]
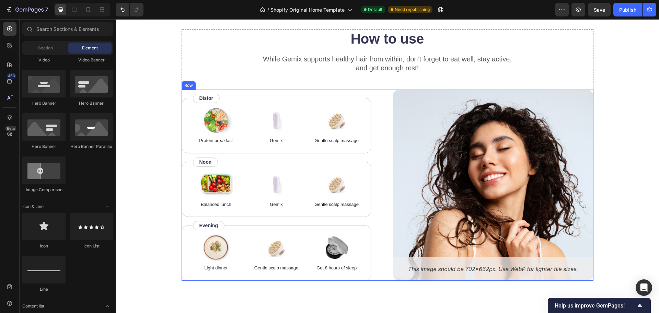
click at [386, 276] on div "Image Protein breakfast Text Block Image Gemix Text Block Image Gentle scalp ma…" at bounding box center [388, 185] width 412 height 191
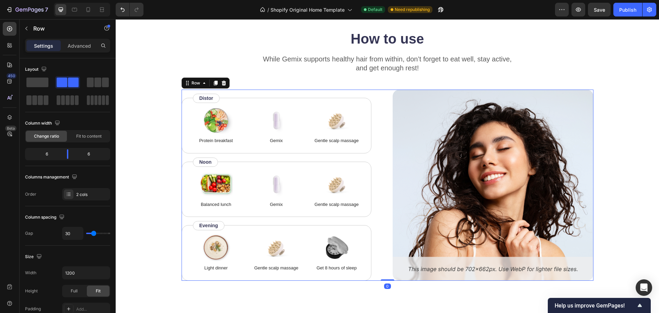
drag, startPoint x: 386, startPoint y: 275, endPoint x: 387, endPoint y: 280, distance: 5.8
click at [386, 281] on div "0" at bounding box center [388, 281] width 412 height 0
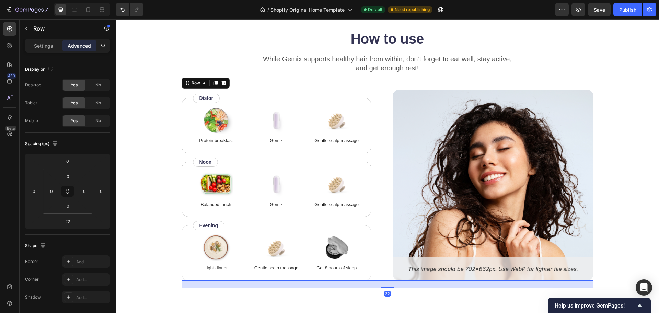
click at [388, 281] on div "22" at bounding box center [388, 285] width 412 height 8
click at [590, 48] on div "How to use Heading" at bounding box center [388, 41] width 412 height 25
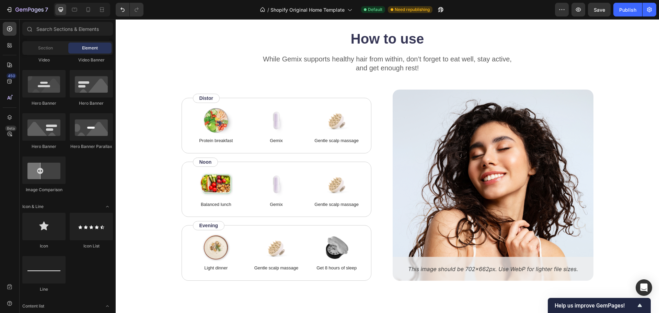
scroll to position [723, 0]
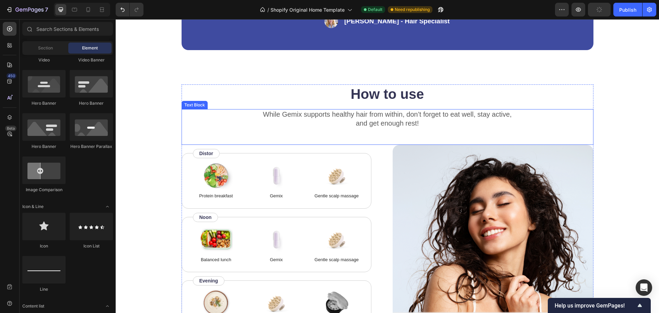
click at [590, 109] on div "While Gemix supports healthy hair from within, don’t forget to eat well, stay a…" at bounding box center [388, 118] width 412 height 19
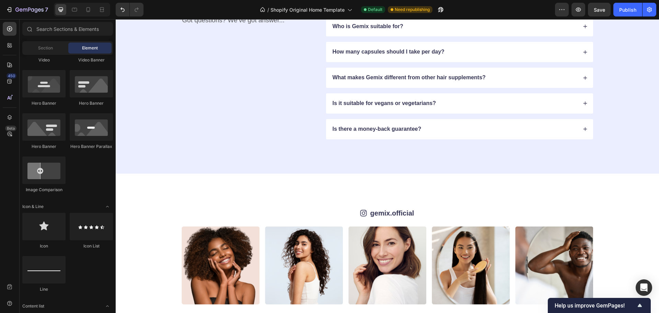
scroll to position [1713, 0]
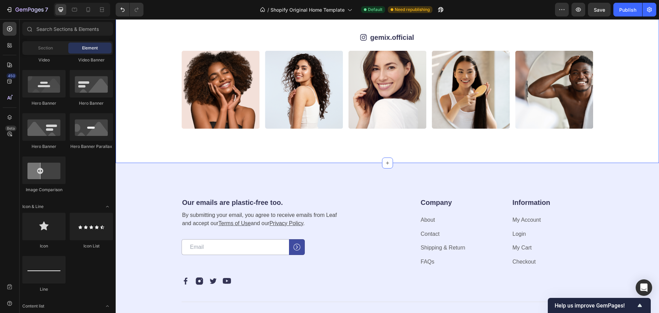
click at [454, 146] on div "Icon gemix.official Text Block Row Image Image Image Image Image Image Image Im…" at bounding box center [388, 80] width 544 height 165
click at [634, 163] on div "Icon gemix.official Text Block Row Image Image Image Image Image Image Image Im…" at bounding box center [388, 80] width 544 height 165
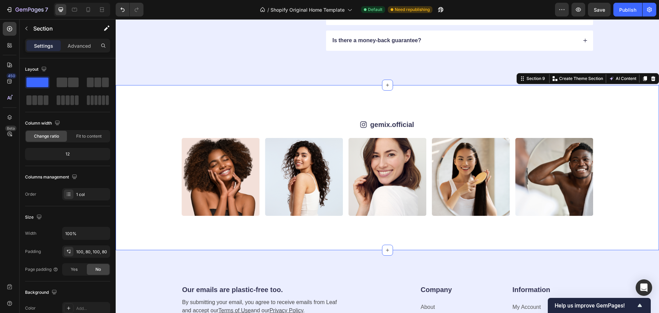
scroll to position [1618, 0]
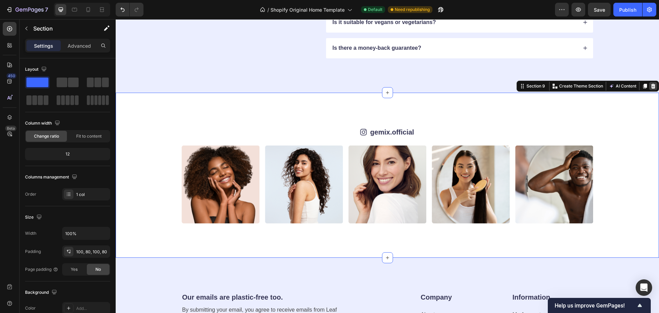
click at [651, 88] on icon at bounding box center [653, 85] width 5 height 5
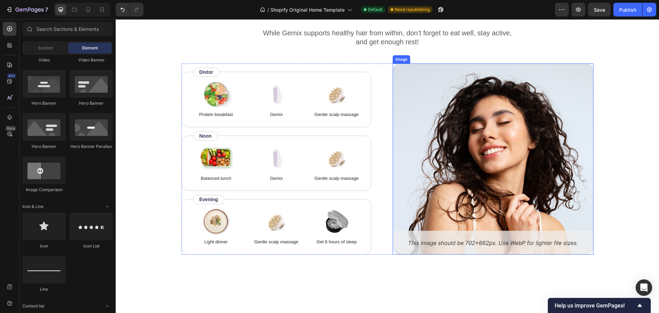
scroll to position [766, 0]
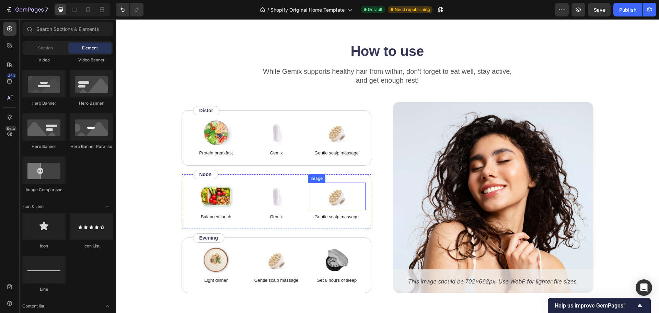
click at [352, 196] on div at bounding box center [337, 196] width 58 height 27
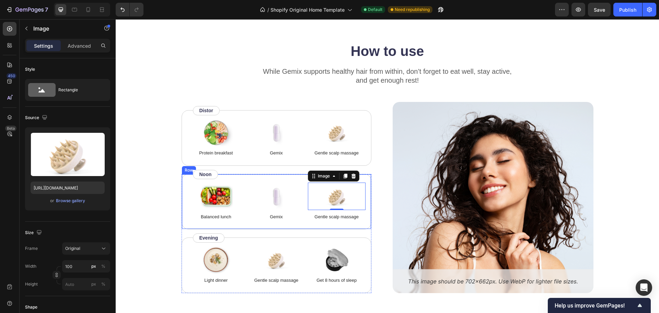
click at [303, 215] on div "Image Balanced lunch Text Block Image Gemix Text Block Image 0 Gentle scalp mas…" at bounding box center [277, 202] width 190 height 56
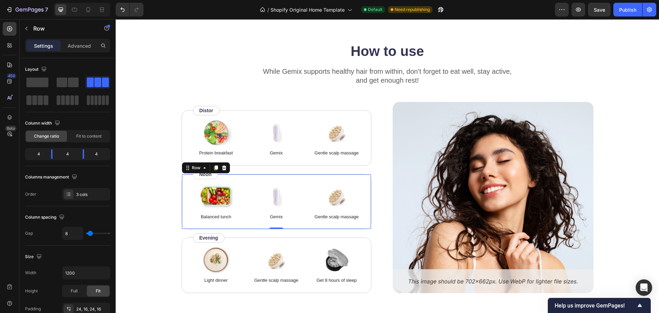
click at [611, 125] on div "How to use Heading While Gemix supports healthy hair from within, don’t forget …" at bounding box center [387, 171] width 489 height 259
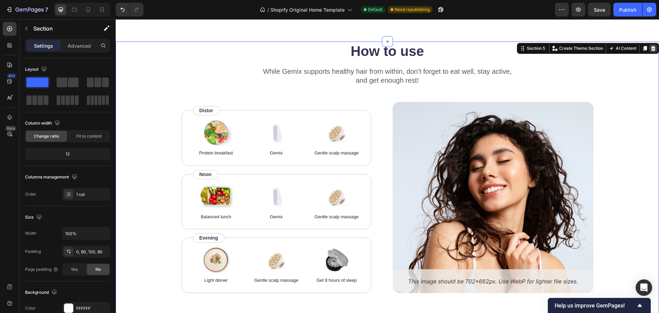
click at [651, 46] on icon at bounding box center [653, 48] width 5 height 5
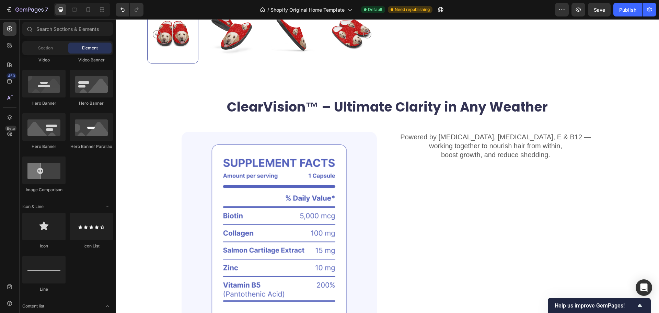
scroll to position [239, 0]
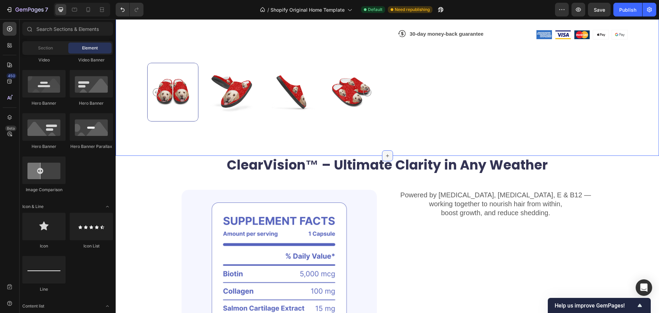
click at [382, 152] on div at bounding box center [387, 155] width 11 height 11
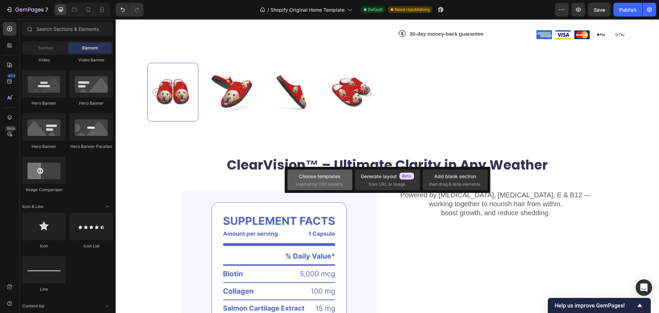
click at [315, 184] on span "inspired by CRO experts" at bounding box center [319, 184] width 47 height 6
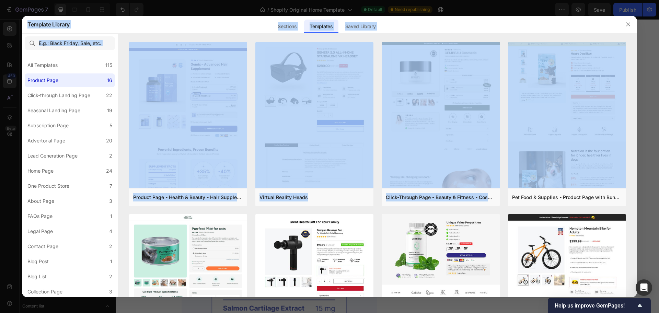
drag, startPoint x: 636, startPoint y: 113, endPoint x: 638, endPoint y: 118, distance: 6.0
click at [638, 118] on div "Template Library Sections Templates Existing pages Saved Library Templates Save…" at bounding box center [329, 156] width 659 height 313
click at [633, 125] on div "Product Page - Health & Beauty - Hair Supplement Add to page Preview Virtual Re…" at bounding box center [377, 170] width 519 height 256
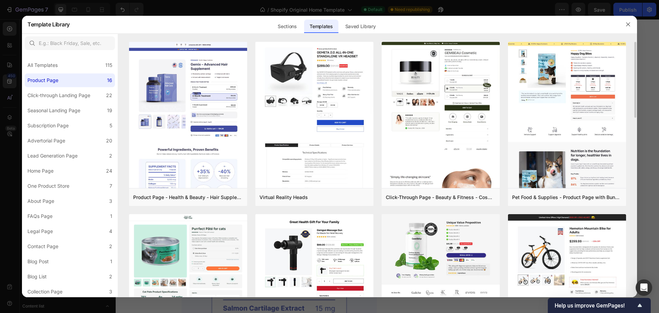
drag, startPoint x: 637, startPoint y: 102, endPoint x: 635, endPoint y: 112, distance: 10.2
click at [635, 112] on div "Product Page - Health & Beauty - Hair Supplement Add to page Preview Virtual Re…" at bounding box center [377, 170] width 519 height 256
click at [51, 71] on div "All Templates 115" at bounding box center [70, 65] width 90 height 14
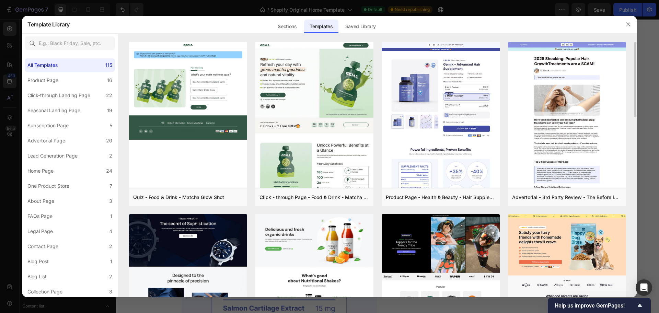
drag, startPoint x: 634, startPoint y: 92, endPoint x: 635, endPoint y: 99, distance: 6.6
click at [635, 99] on div "Quiz - Food & Drink - Matcha Glow Shot Add to page Preview Click - through Page…" at bounding box center [377, 170] width 519 height 256
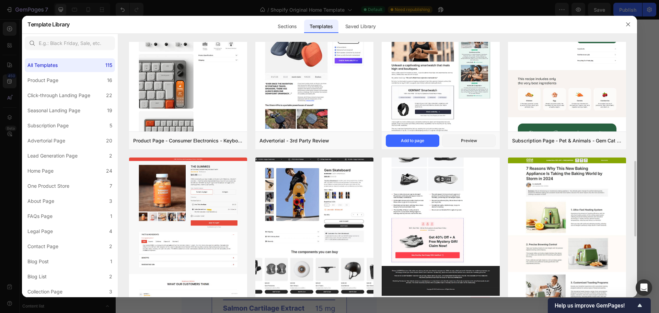
scroll to position [422, 0]
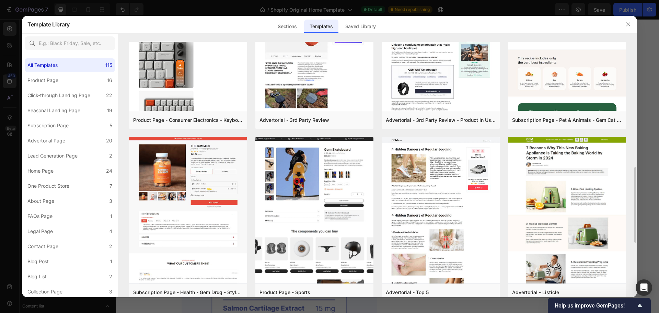
click at [504, 229] on div "Quiz - Food & Drink - Matcha Glow Shot Add to page Preview Click - through Page…" at bounding box center [377, 51] width 497 height 863
click at [505, 229] on div "Quiz - Food & Drink - Matcha Glow Shot Add to page Preview Click - through Page…" at bounding box center [377, 51] width 497 height 863
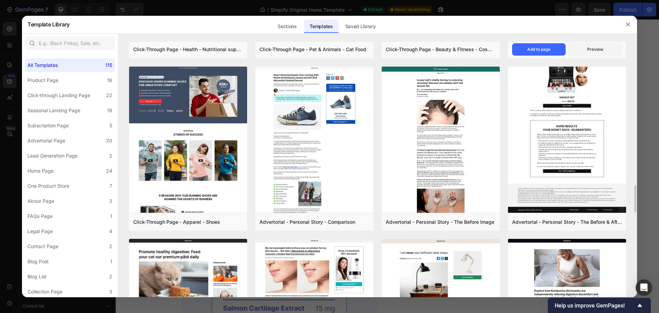
scroll to position [1366, 0]
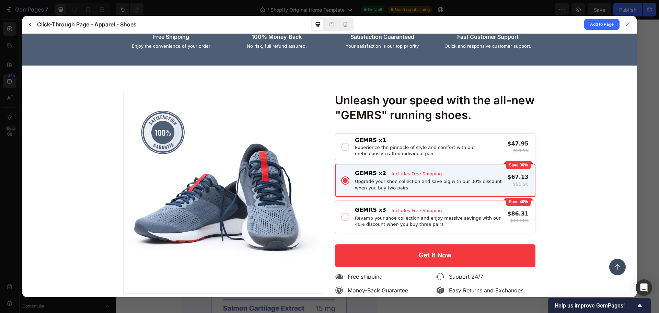
scroll to position [1548, 0]
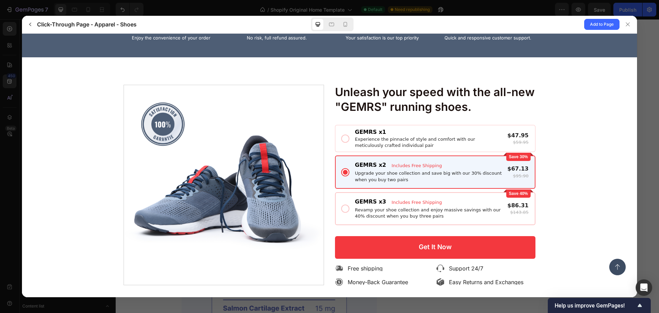
click at [477, 208] on div "Revamp your shoe collection and enjoy massive savings with our 40% discount whe…" at bounding box center [430, 213] width 150 height 12
click at [22, 33] on input "Save 40% GEMRS x3 Includes Free Shipping Revamp your shoe collection and enjoy …" at bounding box center [22, 33] width 0 height 0
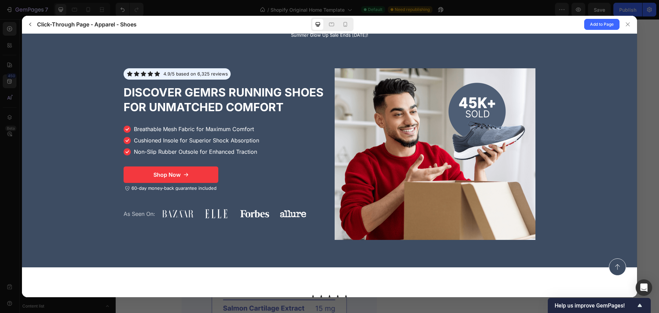
scroll to position [0, 0]
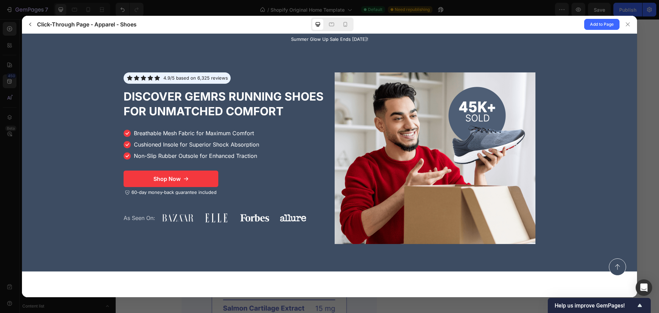
drag, startPoint x: 634, startPoint y: 183, endPoint x: 651, endPoint y: 58, distance: 126.2
click at [29, 25] on icon "button" at bounding box center [29, 24] width 5 height 5
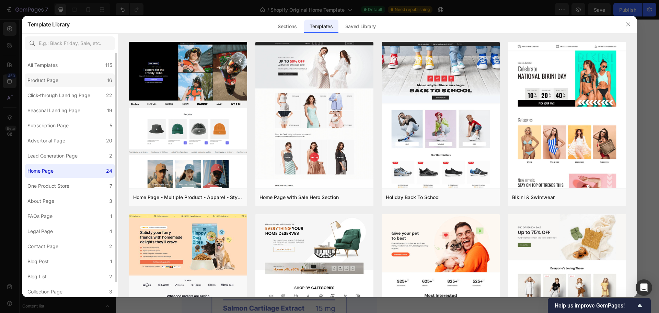
click at [54, 81] on div "Product Page" at bounding box center [42, 80] width 31 height 8
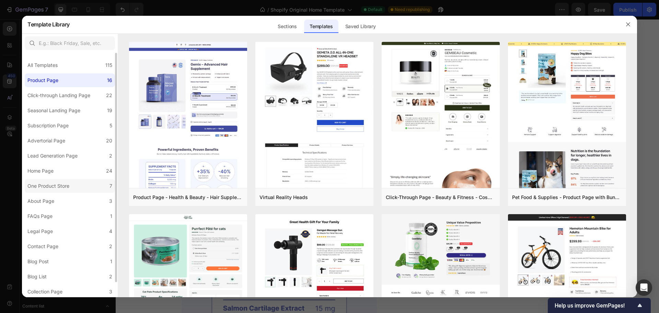
click at [60, 191] on label "One Product Store 7" at bounding box center [70, 186] width 90 height 14
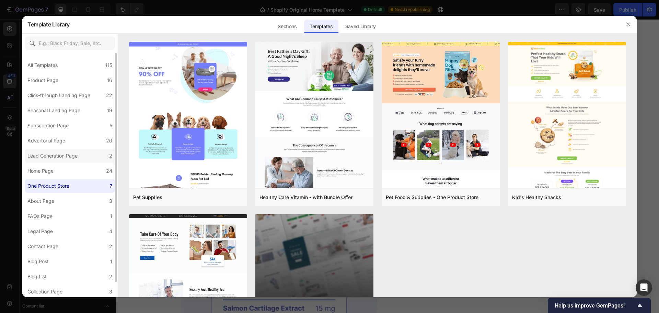
click at [69, 156] on div "Lead Generation Page" at bounding box center [52, 156] width 50 height 8
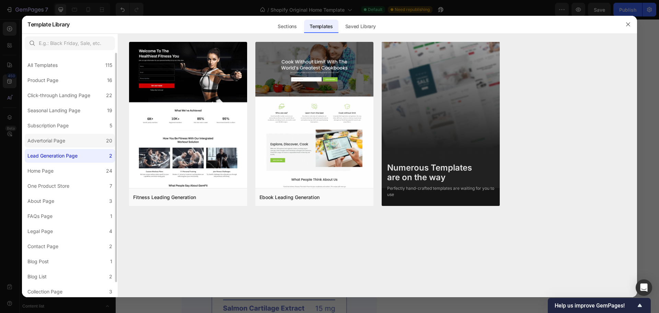
click at [32, 138] on div "Advertorial Page" at bounding box center [46, 141] width 38 height 8
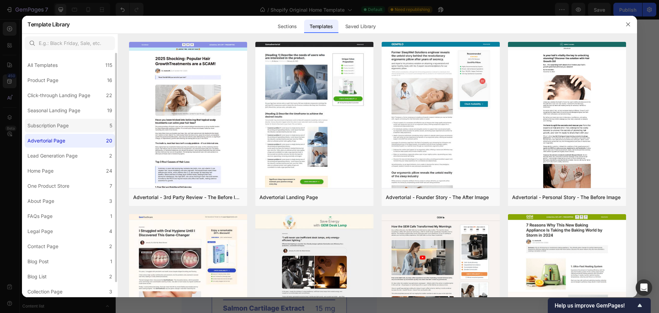
click at [73, 120] on label "Subscription Page 5" at bounding box center [70, 126] width 90 height 14
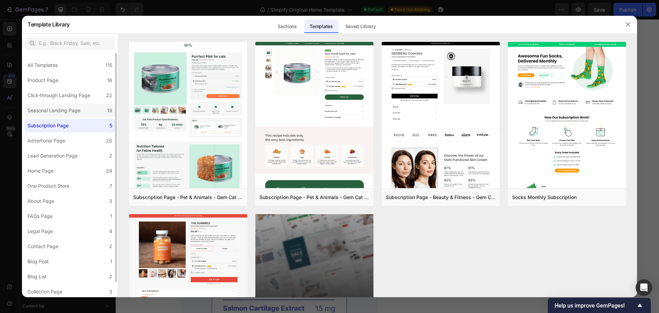
click at [98, 111] on label "Seasonal Landing Page 19" at bounding box center [70, 111] width 90 height 14
